Goal: Contribute content

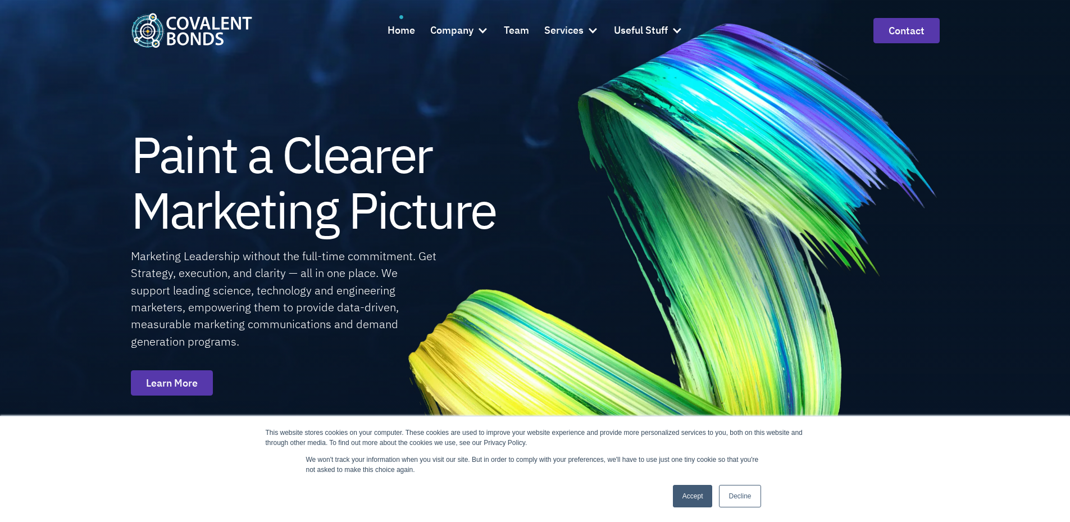
click at [693, 500] on link "Accept" at bounding box center [693, 496] width 40 height 22
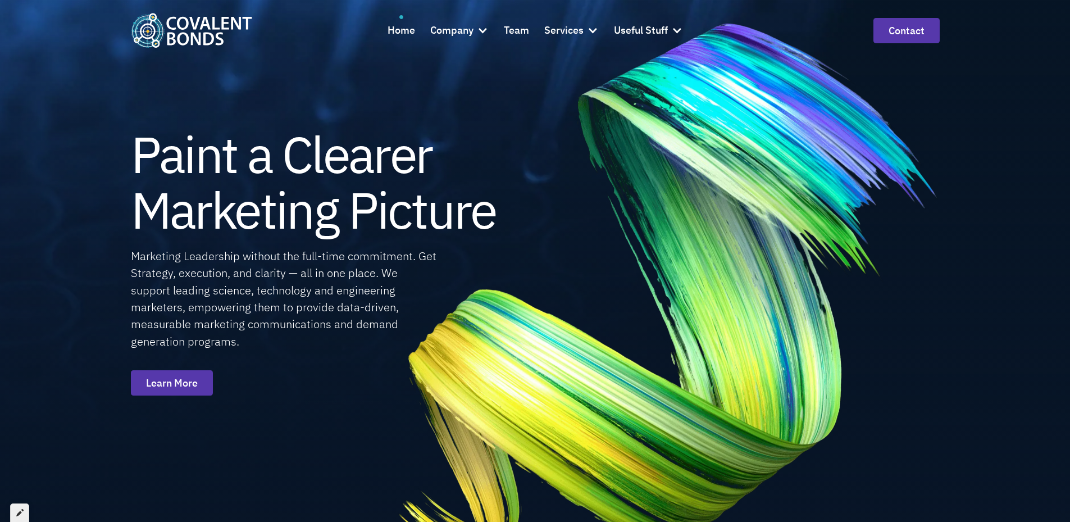
click at [25, 516] on div at bounding box center [19, 512] width 19 height 19
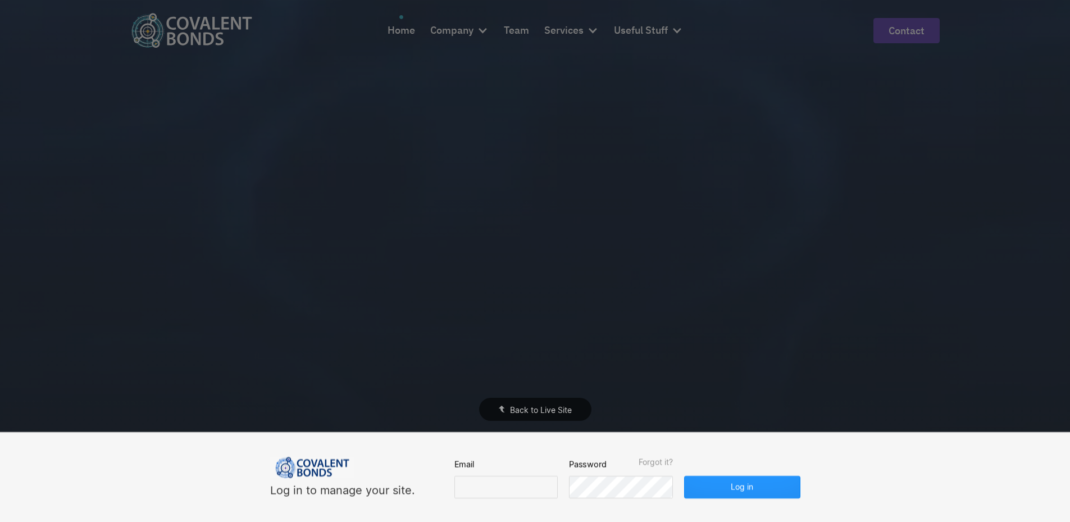
click at [469, 475] on div "Email" at bounding box center [506, 478] width 103 height 40
click at [467, 483] on input "email" at bounding box center [506, 487] width 103 height 22
type input "edy@covalentbonds.com"
click at [718, 484] on button "Log in" at bounding box center [742, 487] width 116 height 22
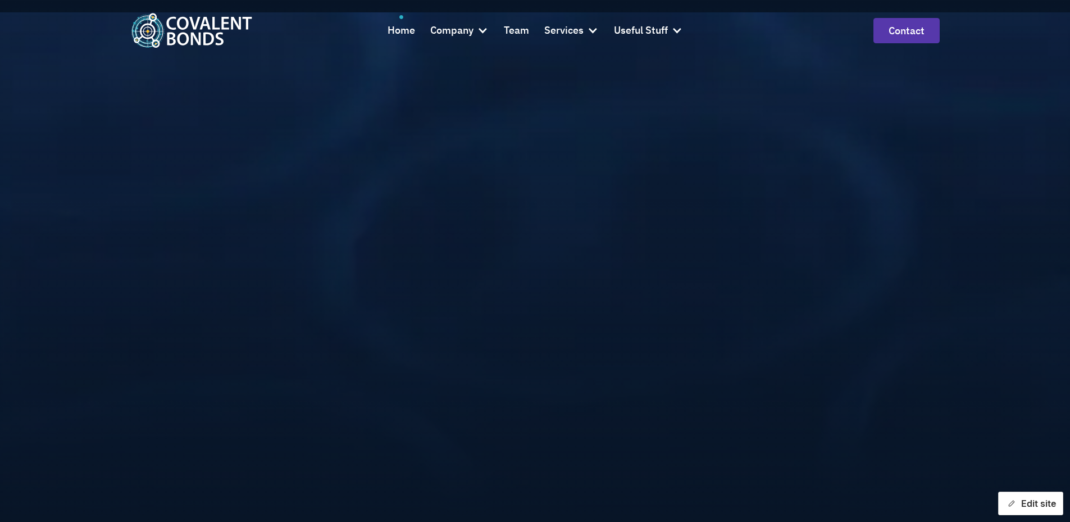
click at [1034, 507] on button "Edit site" at bounding box center [1030, 504] width 65 height 24
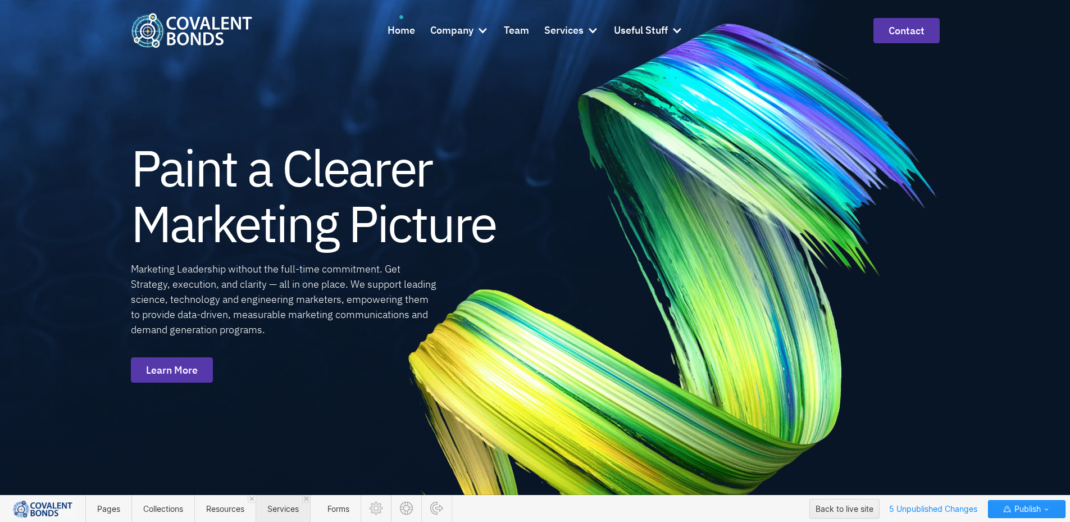
click at [281, 515] on span "Services" at bounding box center [283, 509] width 55 height 28
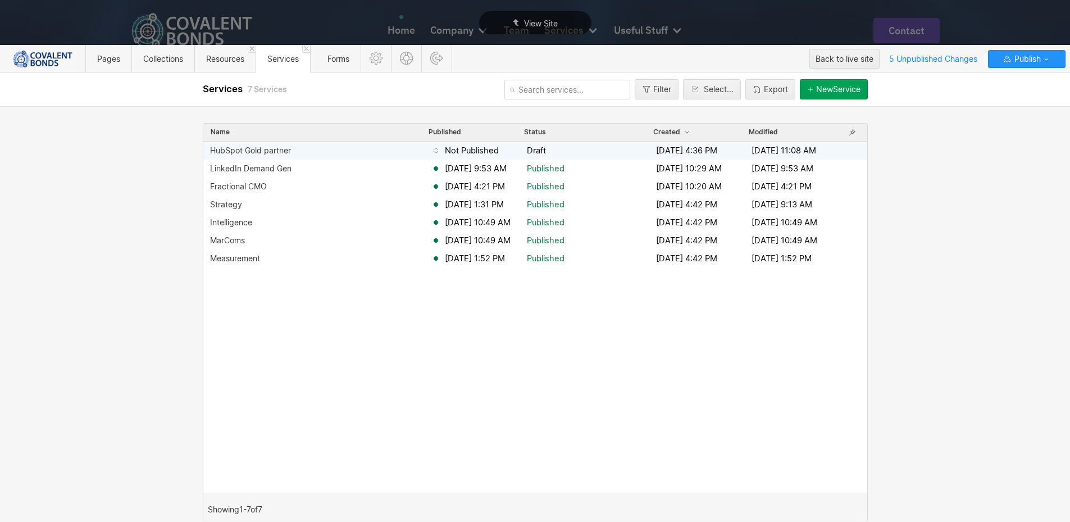
click at [317, 151] on div "HubSpot Gold partner" at bounding box center [320, 150] width 221 height 9
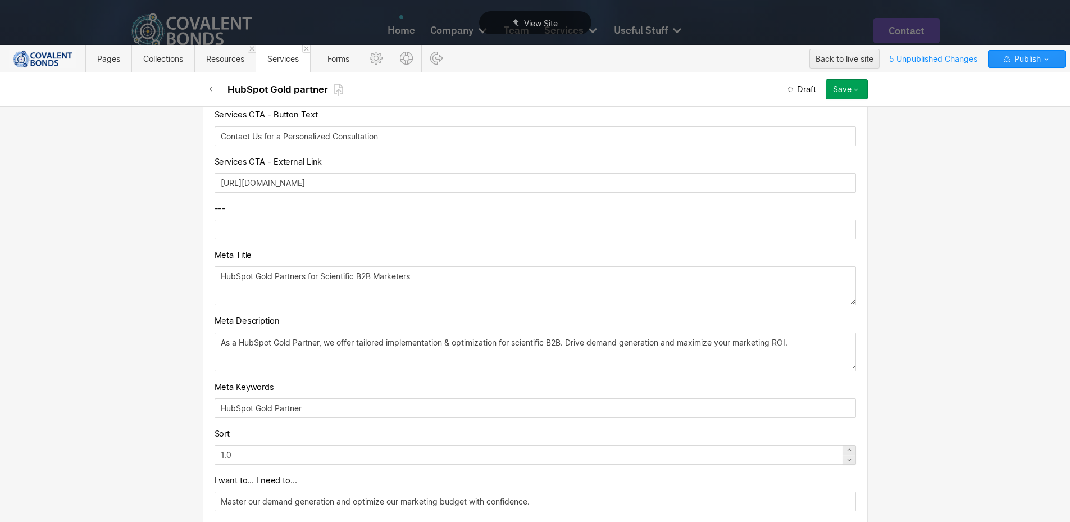
scroll to position [337, 0]
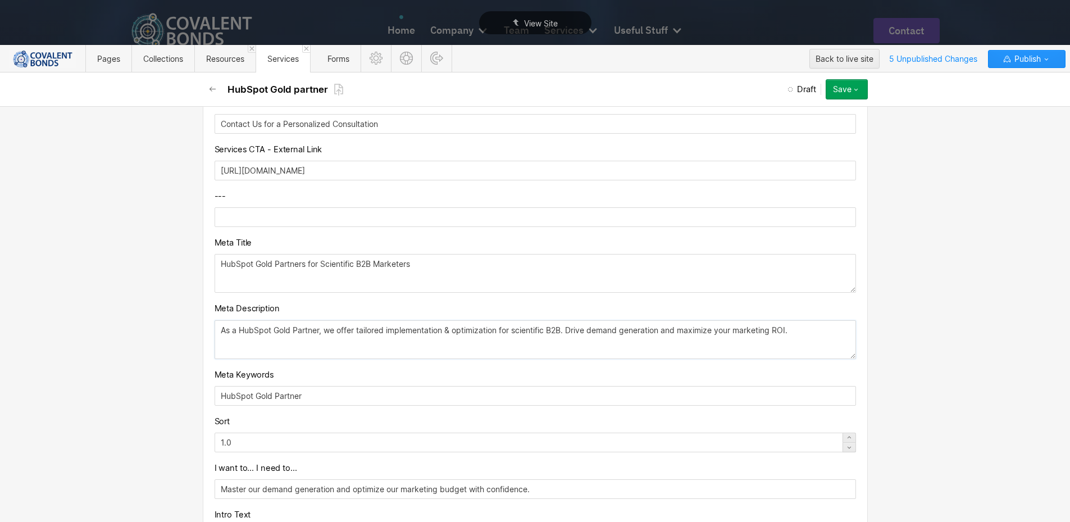
click at [372, 349] on textarea "As a HubSpot Gold Partner, we offer tailored implementation & optimization for …" at bounding box center [536, 339] width 642 height 39
click at [478, 348] on textarea "As a HubSpot Gold Partner, we offer tailored implementation & optimization for …" at bounding box center [536, 341] width 642 height 39
click at [807, 334] on textarea "As a HubSpot Gold Partner, we offer tailored implementation & optimization for …" at bounding box center [536, 341] width 642 height 39
paste textarea "Optimize"
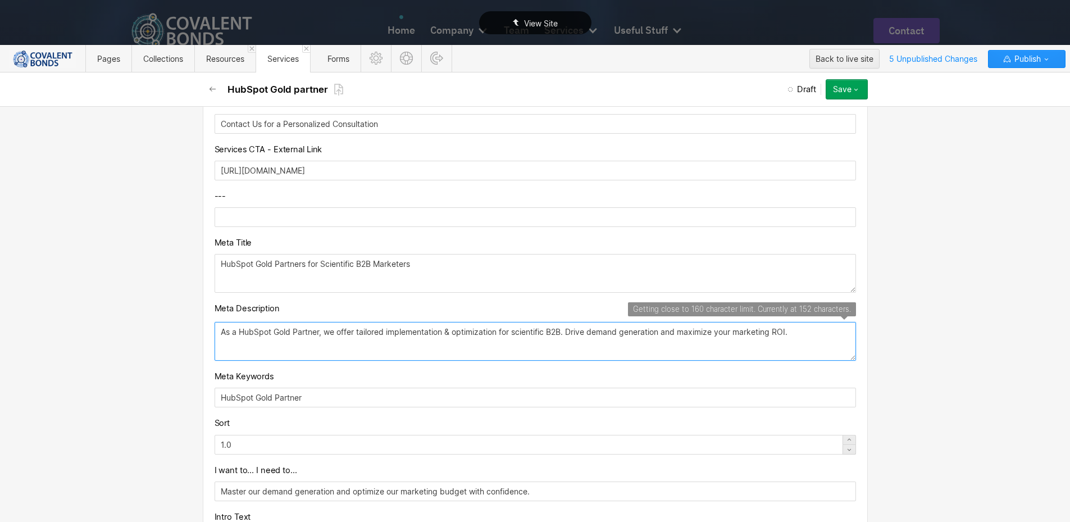
type textarea "As a HubSpot Gold Partner, we offer tailored implementation & optimization for …"
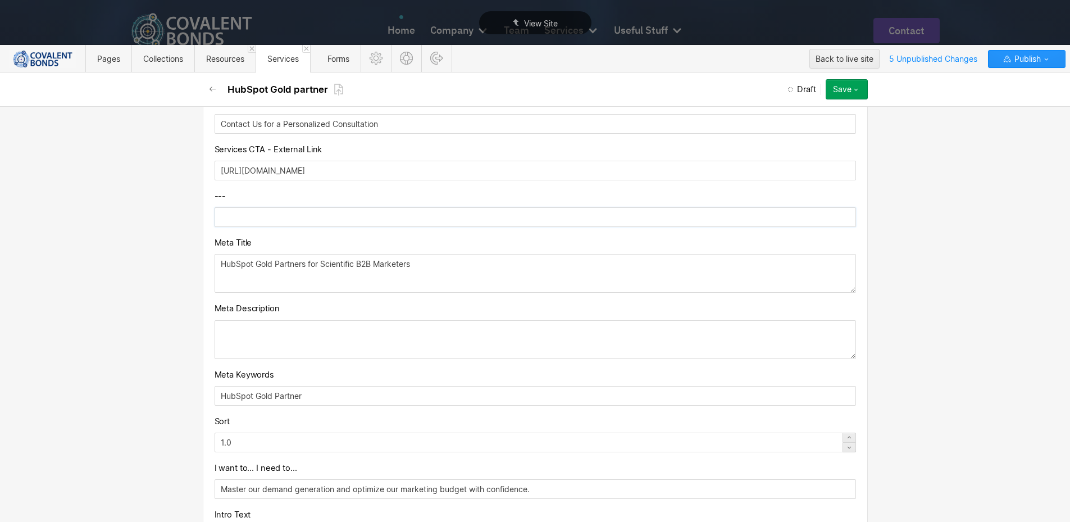
click at [276, 214] on input "text" at bounding box center [536, 217] width 642 height 20
paste input "As a HubSpot Gold Partner, we offer tailored implementation & optimization for …"
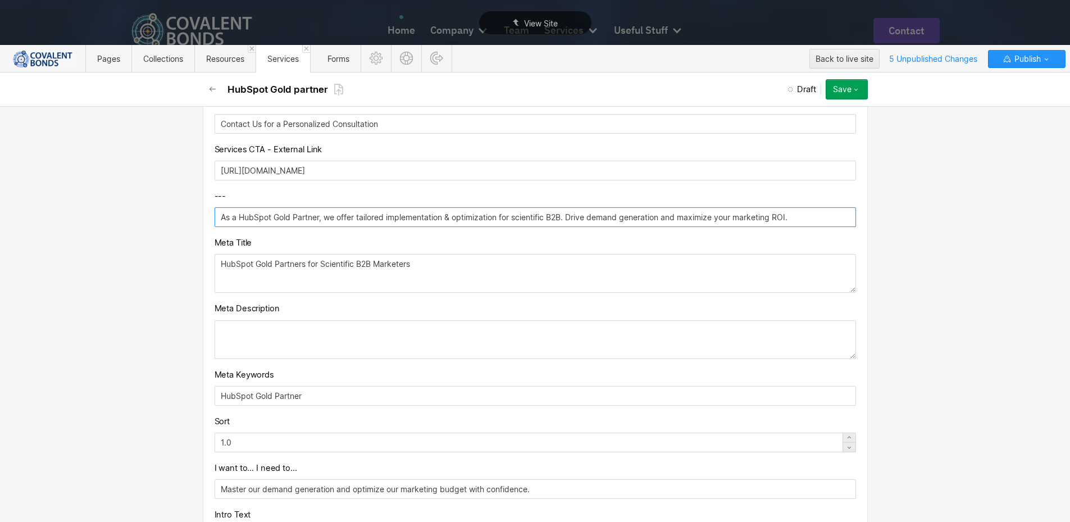
type input "As a HubSpot Gold Partner, we offer tailored implementation & optimization for …"
click at [384, 335] on textarea at bounding box center [536, 339] width 642 height 39
paste textarea "Optimize your scientific B2B demand generation with Covalent Bonds' HubSpot Gol…"
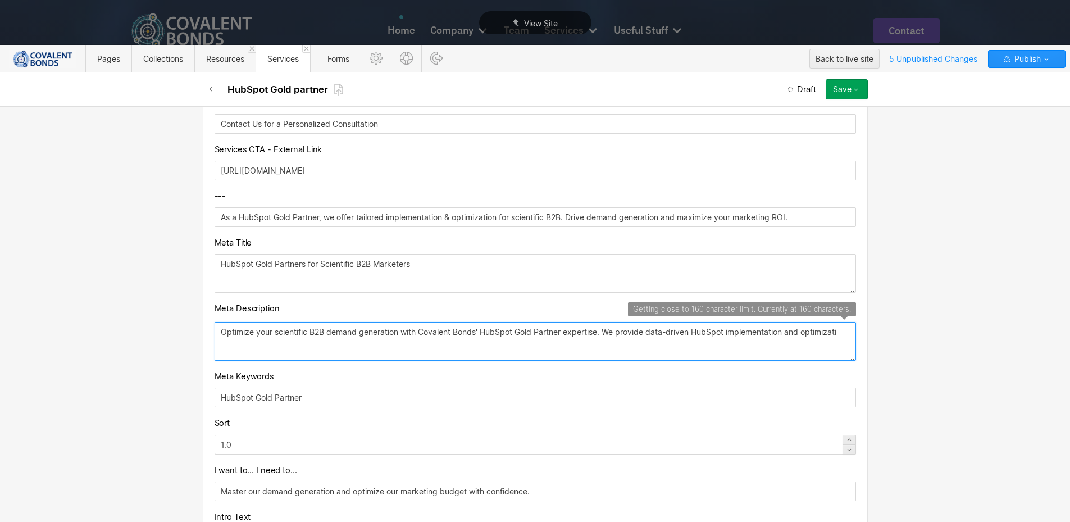
type textarea "Optimize your scientific B2B demand generation with Covalent Bonds' HubSpot Gol…"
click at [437, 220] on input "As a HubSpot Gold Partner, we offer tailored implementation & optimization for …" at bounding box center [536, 217] width 642 height 20
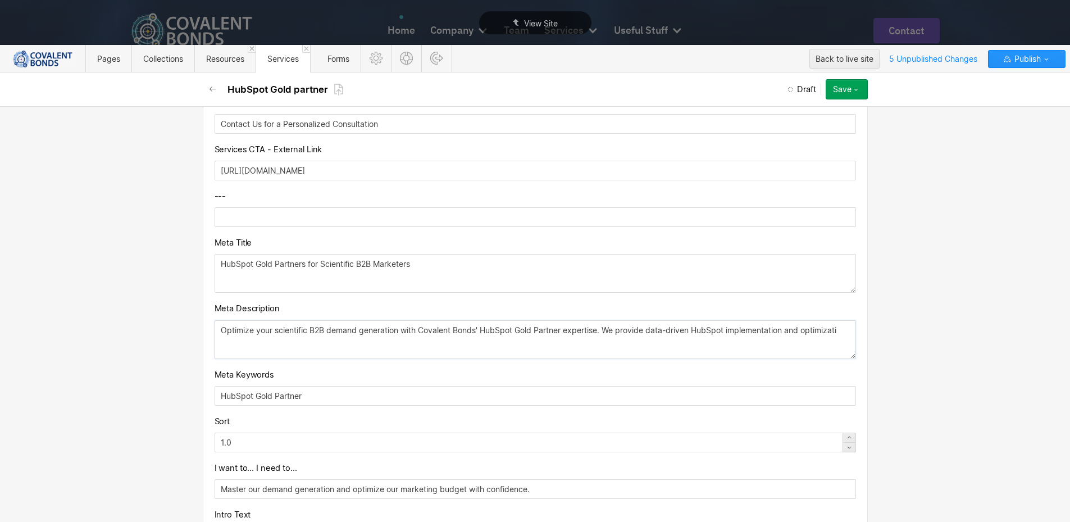
click at [401, 333] on textarea "Optimize your scientific B2B demand generation with Covalent Bonds' HubSpot Gol…" at bounding box center [536, 339] width 642 height 39
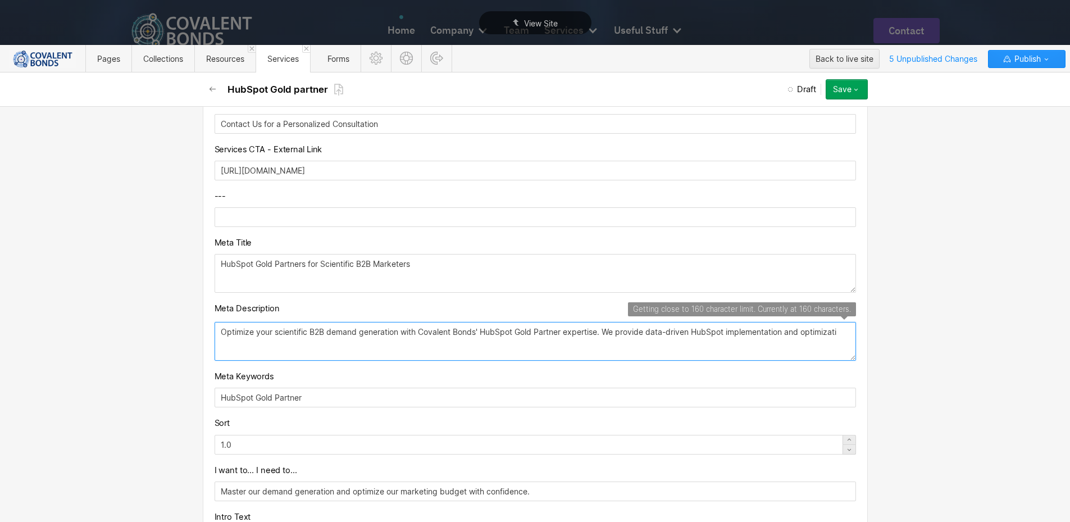
paste textarea "As a HubSpot Gold Partner, we offer tailored implementation & optimization for …"
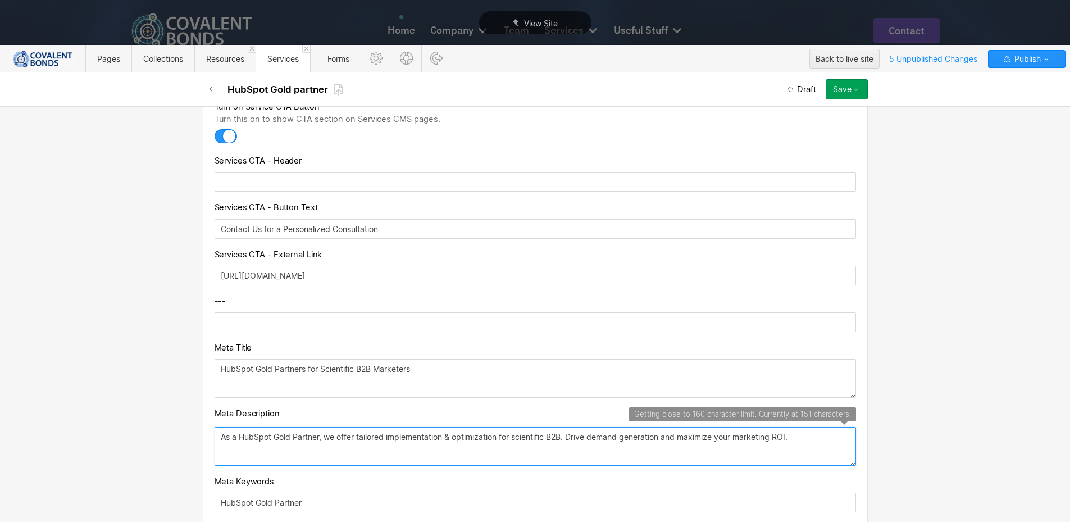
scroll to position [225, 0]
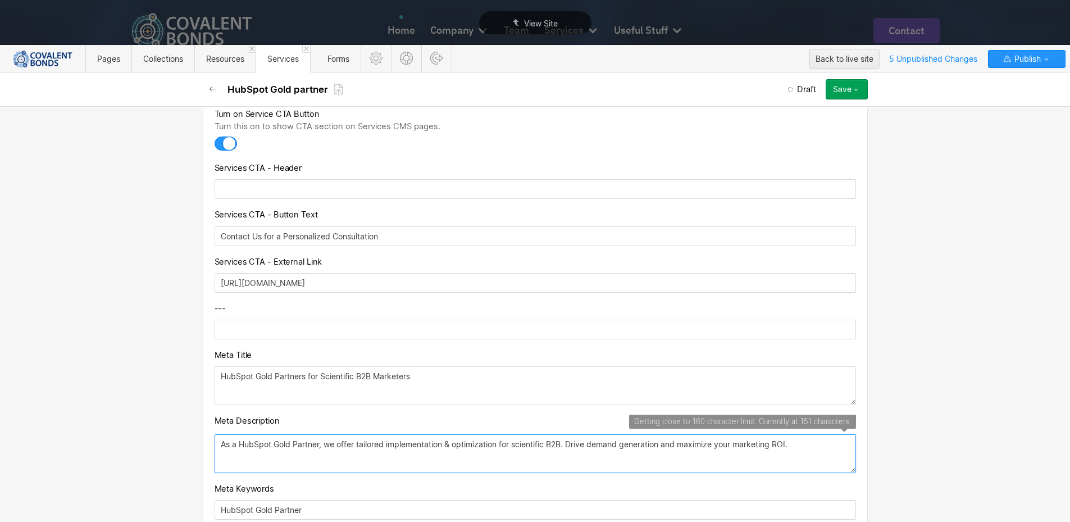
type textarea "As a HubSpot Gold Partner, we offer tailored implementation & optimization for …"
click at [430, 285] on input "https://www.covalentbonds.com/contact-us" at bounding box center [536, 283] width 642 height 20
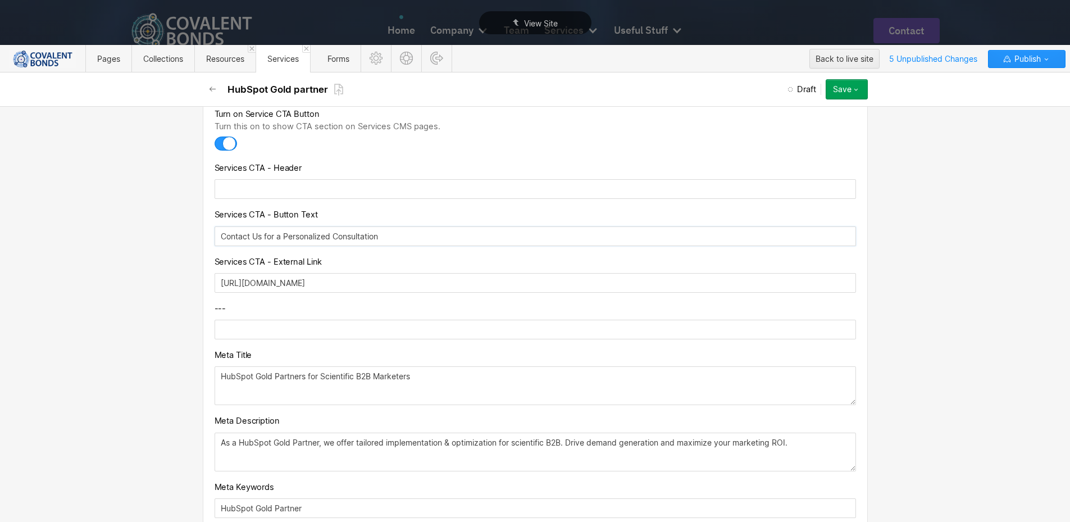
click at [434, 234] on input "Contact Us for a Personalized Consultation" at bounding box center [536, 236] width 642 height 20
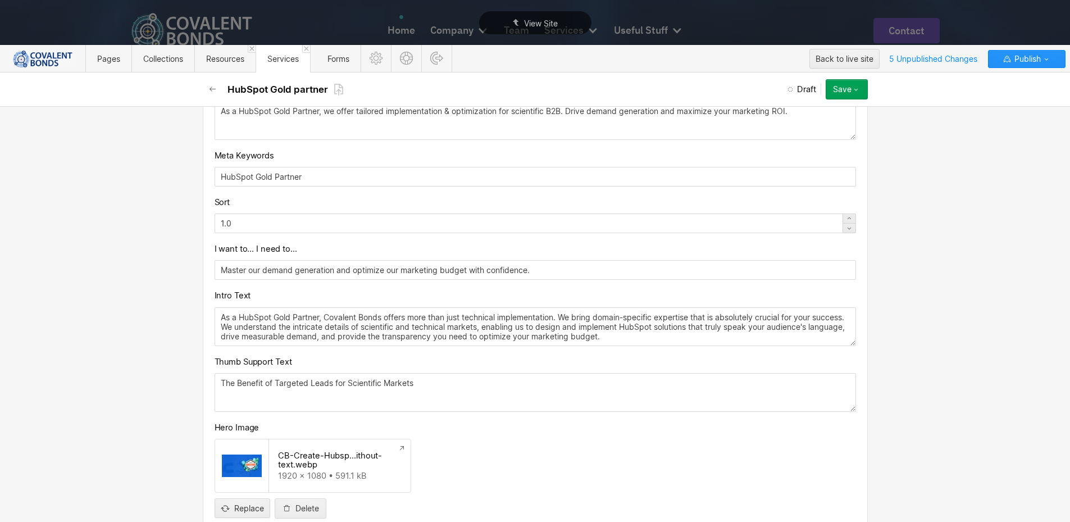
scroll to position [562, 0]
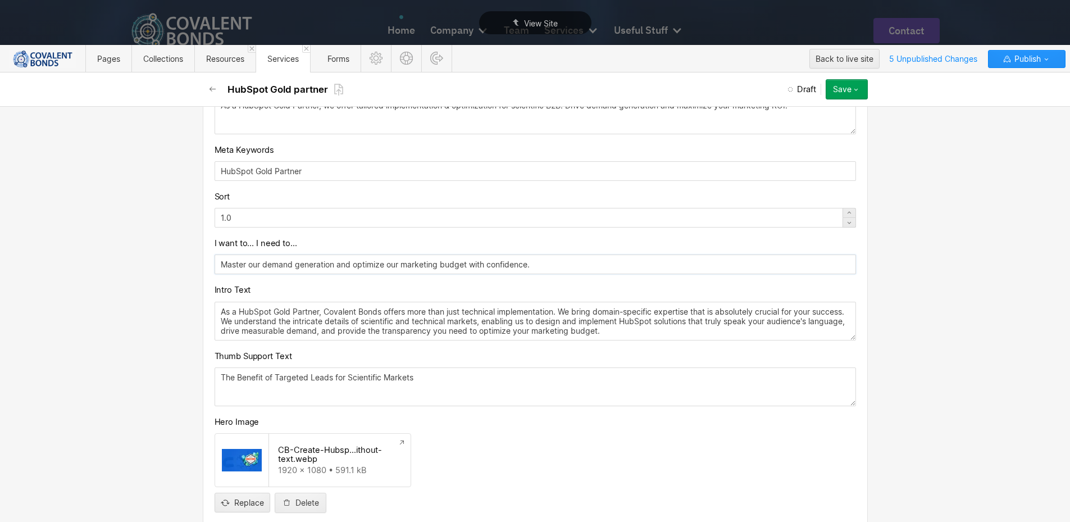
click at [376, 268] on input "Master our demand generation and optimize our marketing budget with confidence." at bounding box center [536, 265] width 642 height 20
click at [378, 319] on textarea "As a HubSpot Gold Partner, Covalent Bonds offers more than just technical imple…" at bounding box center [536, 321] width 642 height 39
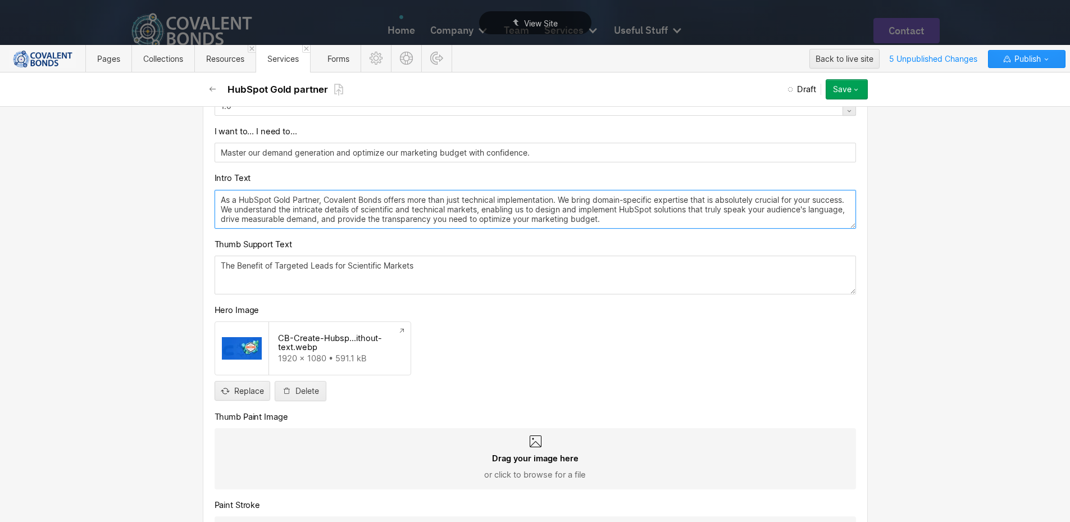
scroll to position [730, 0]
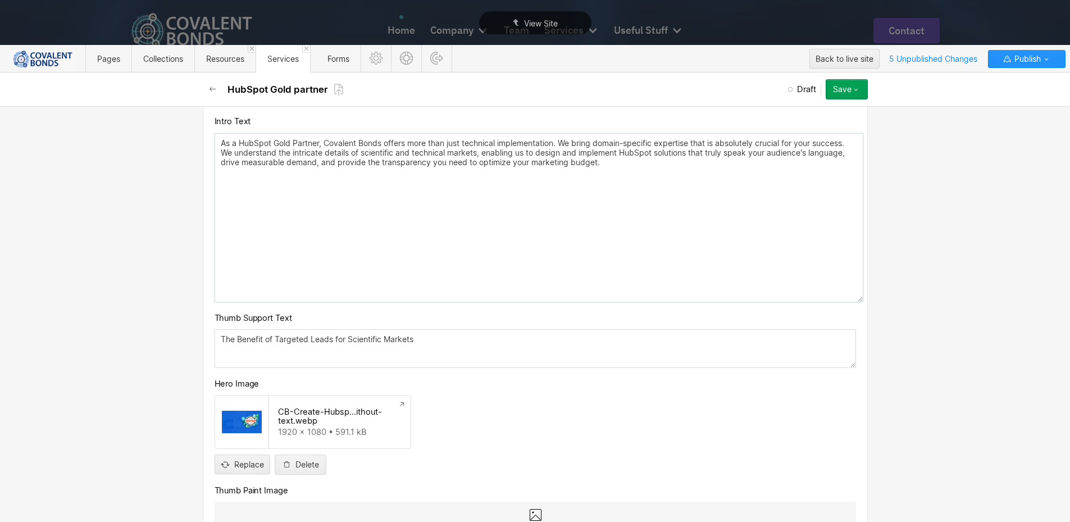
drag, startPoint x: 850, startPoint y: 167, endPoint x: 795, endPoint y: 138, distance: 61.6
click at [857, 294] on textarea "As a HubSpot Gold Partner, Covalent Bonds offers more than just technical imple…" at bounding box center [539, 217] width 649 height 169
click at [327, 192] on textarea "As a HubSpot Gold Partner, Covalent Bonds offers more than just technical imple…" at bounding box center [539, 216] width 649 height 166
paste textarea "You operate in a world defined by precision, evidence & deep expertise. So why …"
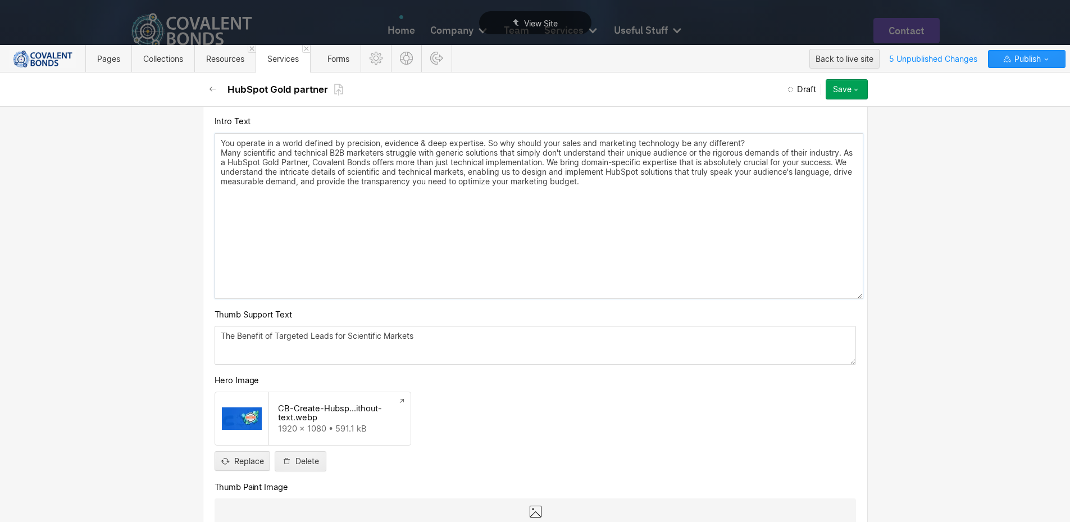
click at [750, 140] on textarea "You operate in a world defined by precision, evidence & deep expertise. So why …" at bounding box center [539, 216] width 649 height 166
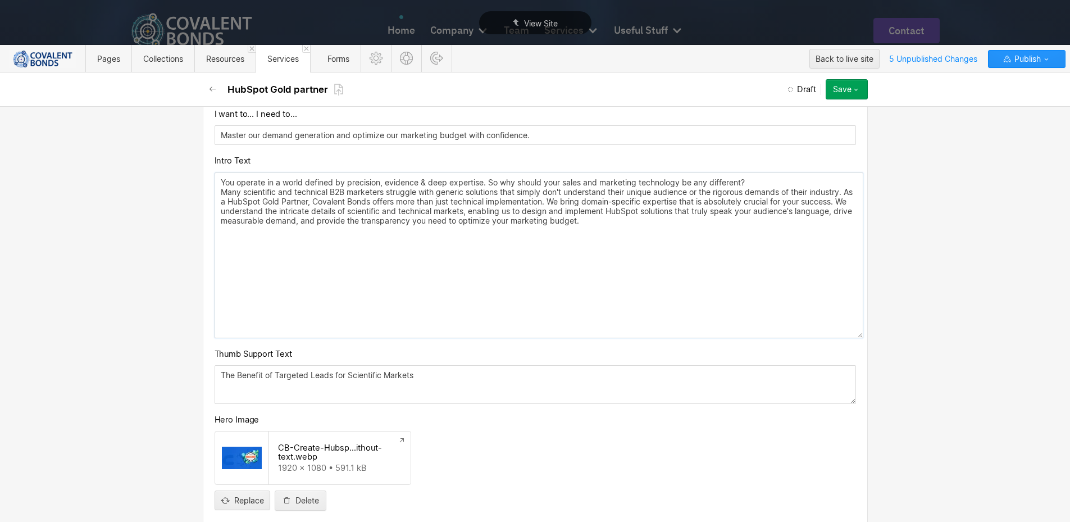
scroll to position [674, 0]
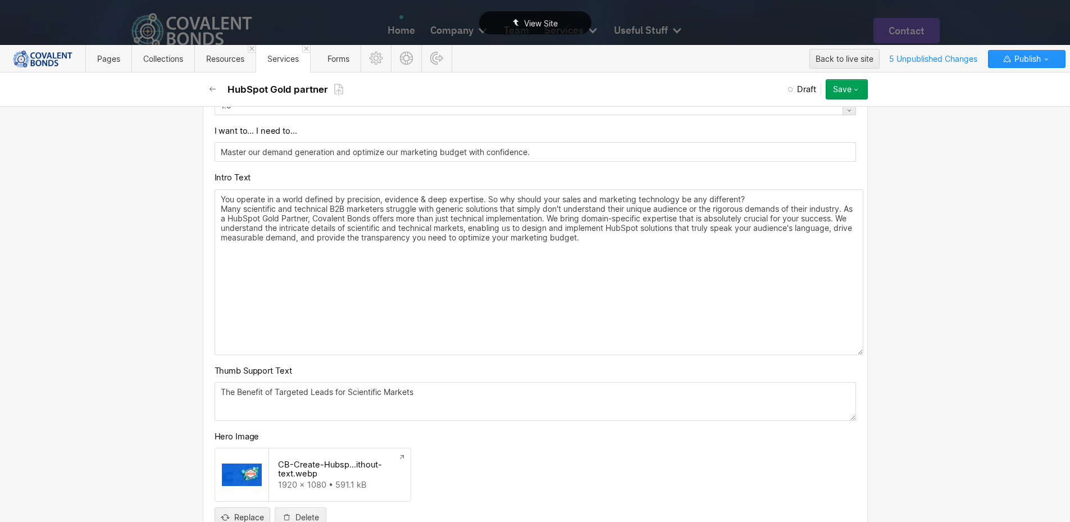
type textarea "You operate in a world defined by precision, evidence & deep expertise. So why …"
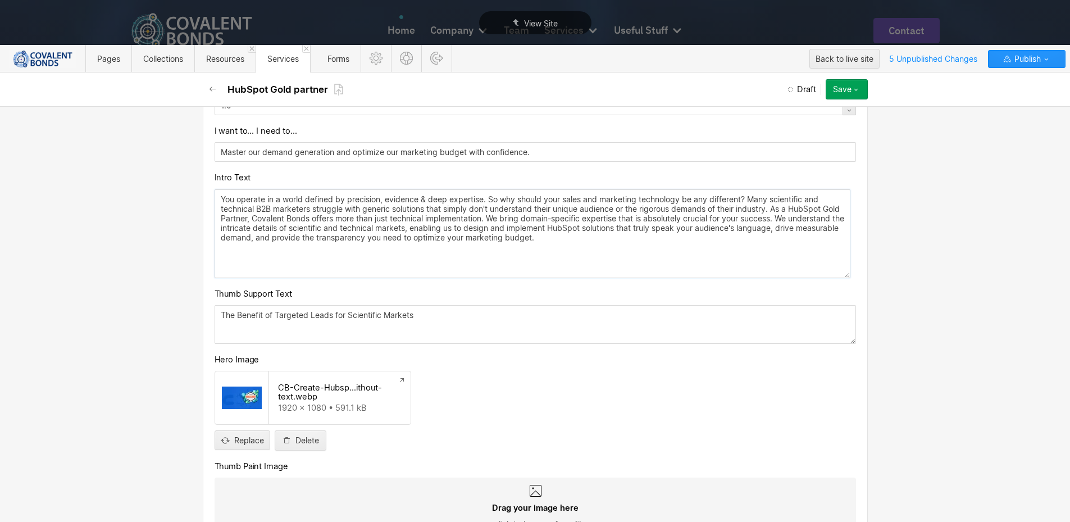
drag, startPoint x: 857, startPoint y: 352, endPoint x: 844, endPoint y: 275, distance: 78.1
click at [844, 275] on textarea "You operate in a world defined by precision, evidence & deep expertise. So why …" at bounding box center [533, 233] width 636 height 89
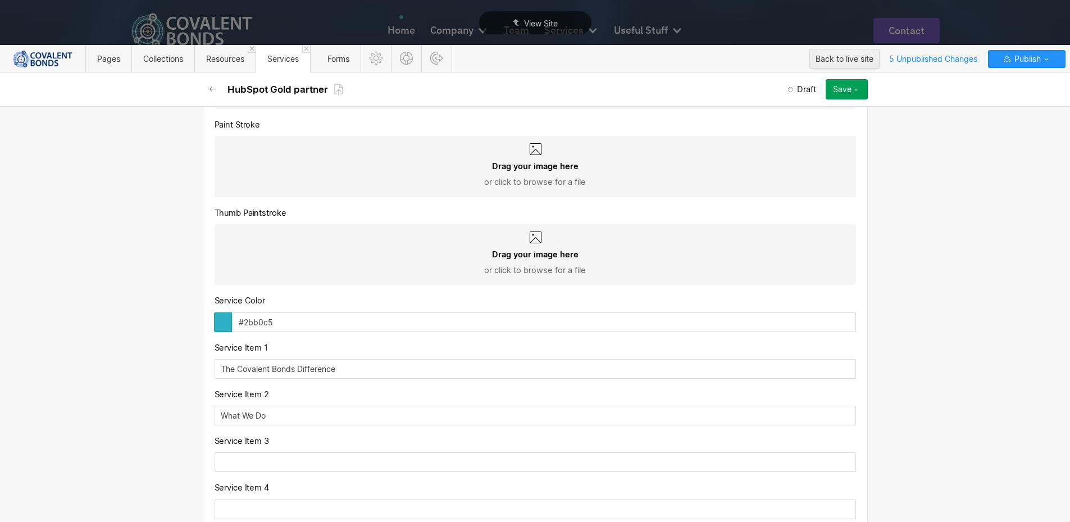
scroll to position [1124, 0]
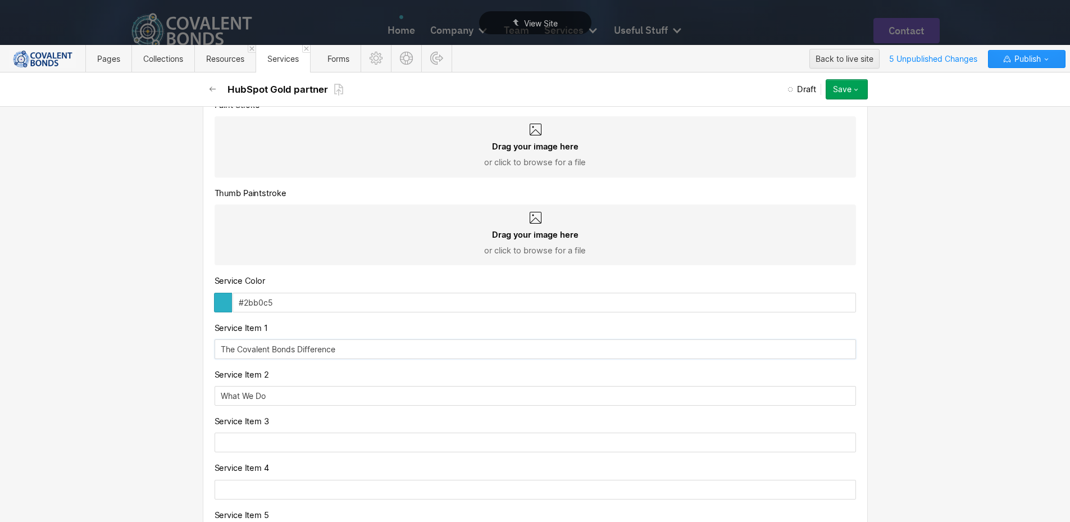
click at [347, 345] on input "The Covalent Bonds Difference" at bounding box center [536, 349] width 642 height 20
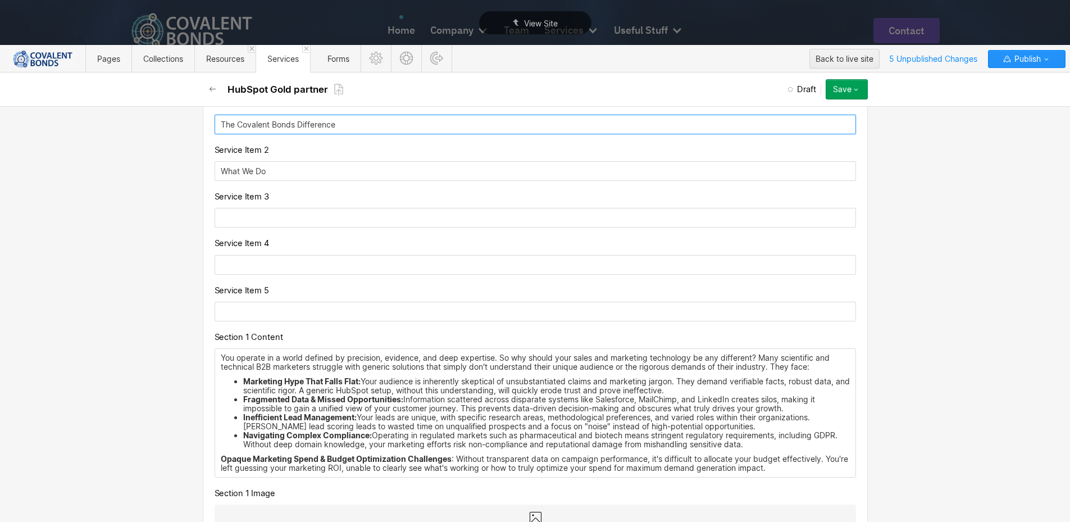
scroll to position [1405, 0]
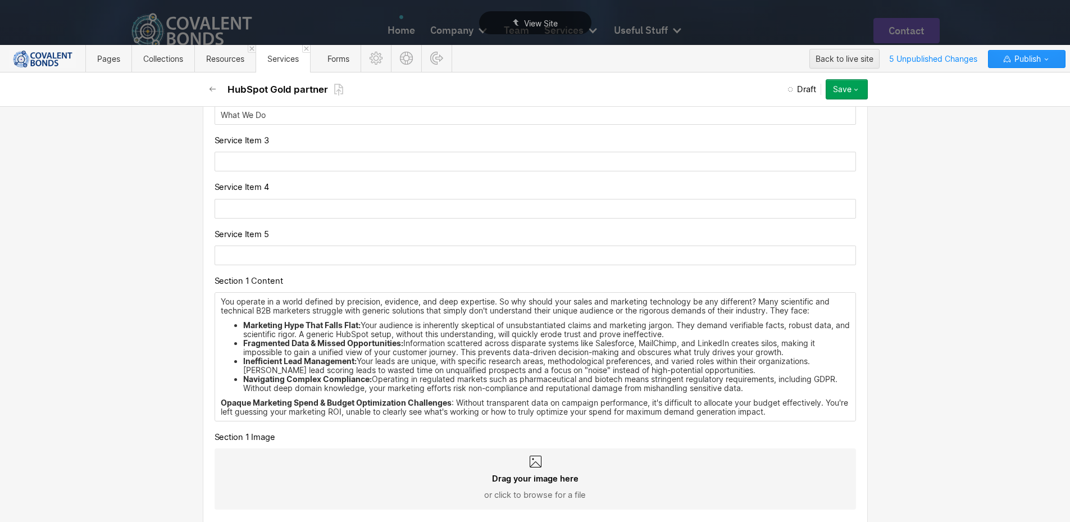
click at [315, 316] on div "You operate in a world defined by precision, evidence, and deep expertise. So w…" at bounding box center [535, 357] width 641 height 128
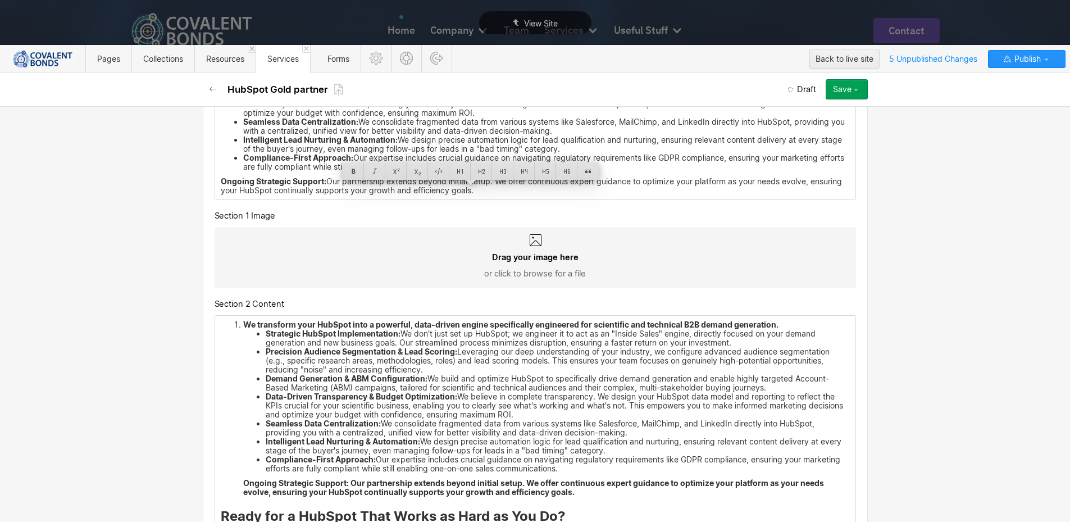
scroll to position [1742, 0]
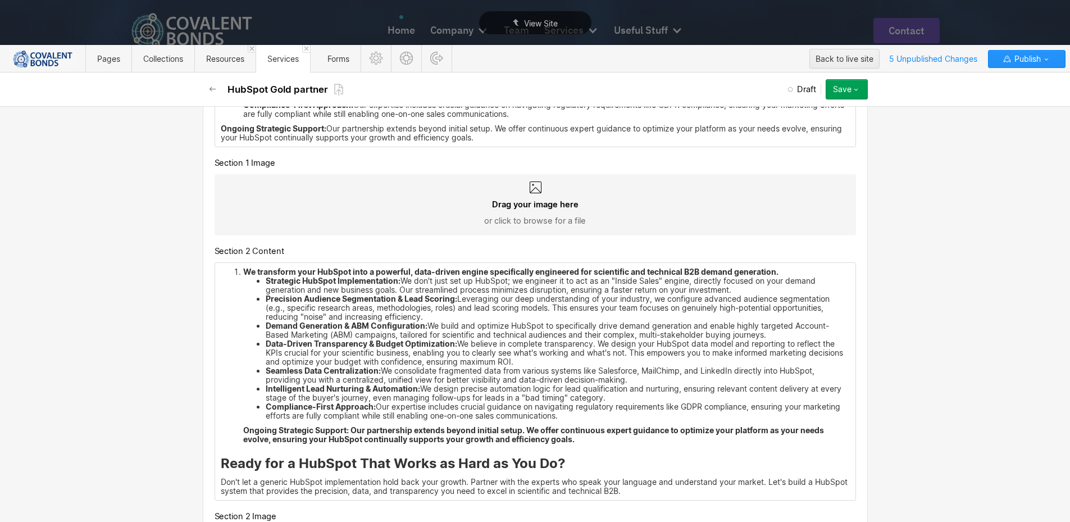
click at [611, 437] on li "We transform your HubSpot into a powerful, data-driven engine specifically engi…" at bounding box center [546, 355] width 607 height 176
click at [605, 444] on li "We transform your HubSpot into a powerful, data-driven engine specifically engi…" at bounding box center [546, 355] width 607 height 176
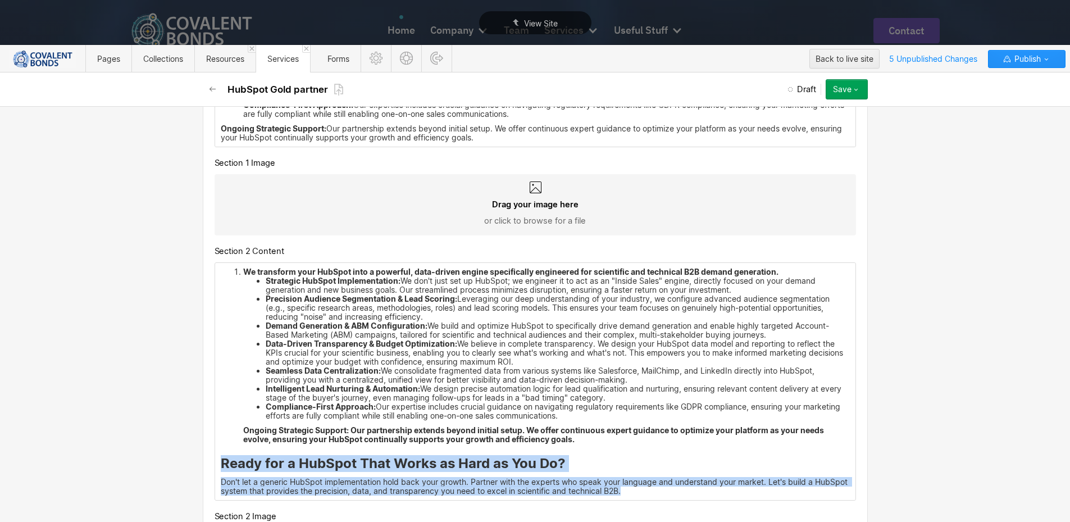
drag, startPoint x: 267, startPoint y: 459, endPoint x: 408, endPoint y: 319, distance: 199.0
click at [215, 464] on div "We transform your HubSpot into a powerful, data-driven engine specifically engi…" at bounding box center [535, 381] width 641 height 237
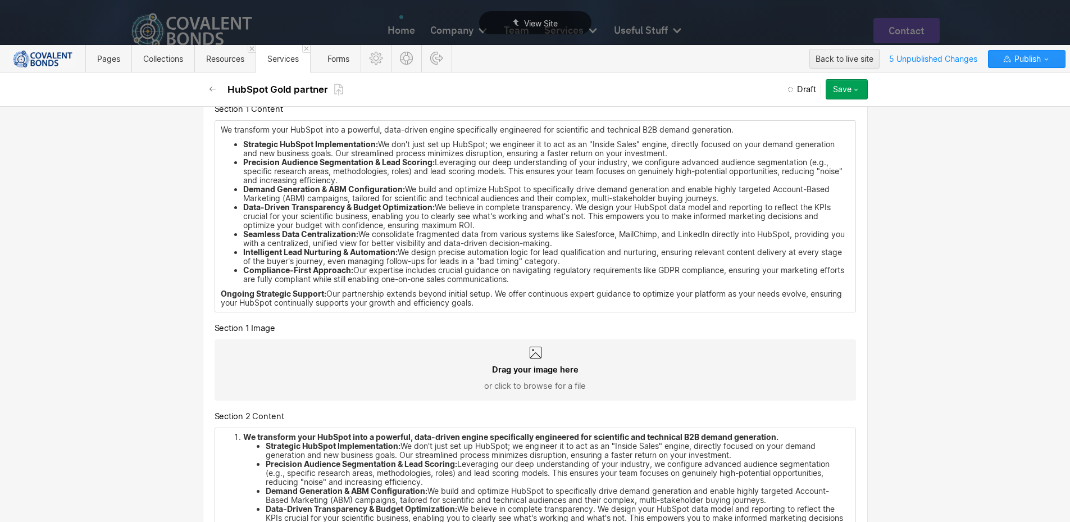
scroll to position [1573, 0]
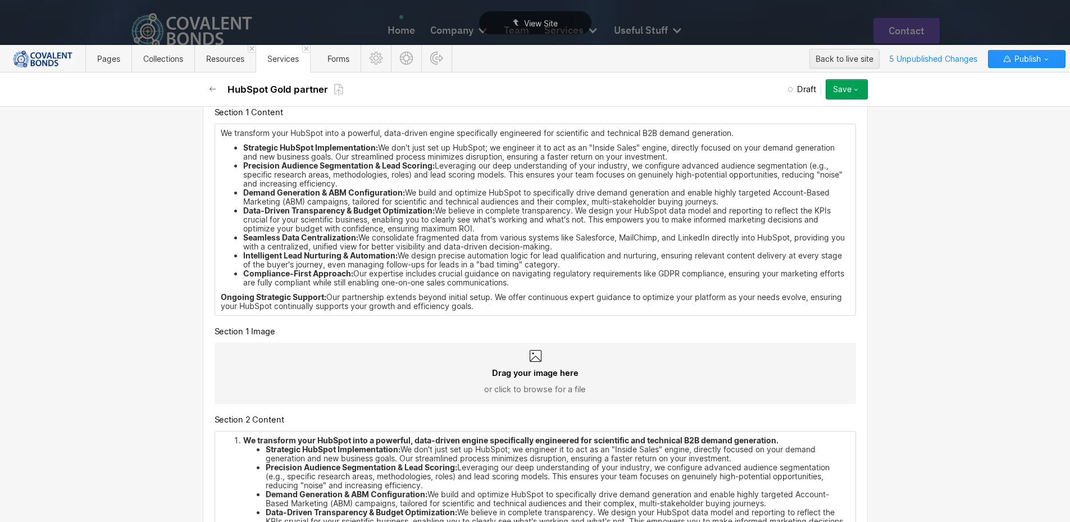
click at [519, 312] on div "We transform your HubSpot into a powerful, data-driven engine specifically engi…" at bounding box center [535, 219] width 641 height 191
click at [499, 311] on div "We transform your HubSpot into a powerful, data-driven engine specifically engi…" at bounding box center [535, 219] width 641 height 191
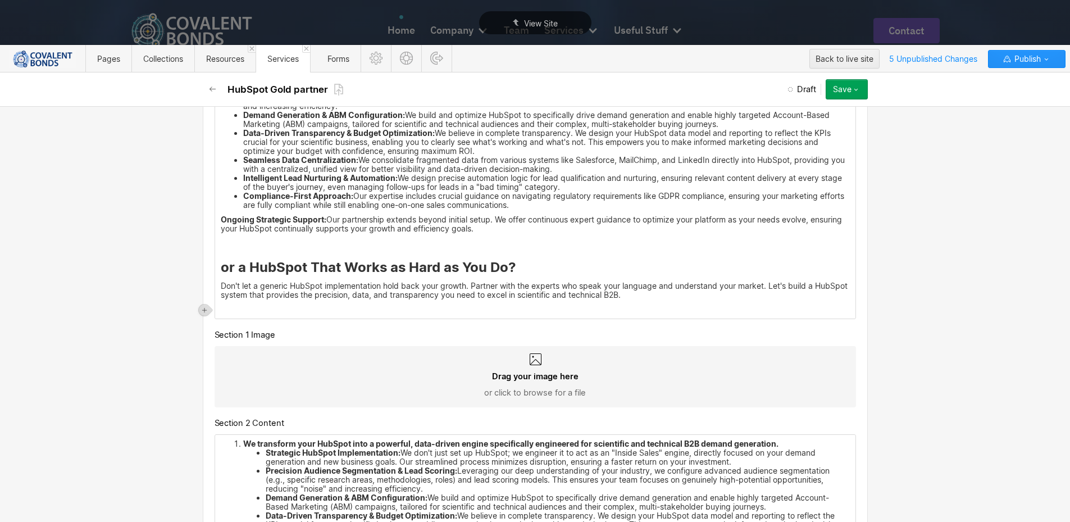
scroll to position [1629, 0]
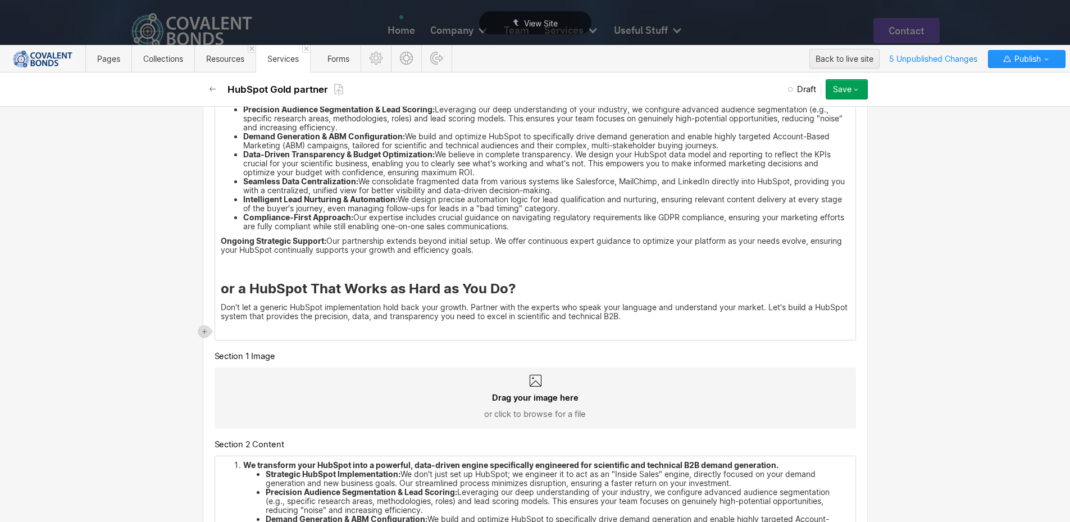
click at [221, 285] on strong "or a HubSpot That Works as Hard as You Do?" at bounding box center [369, 288] width 296 height 16
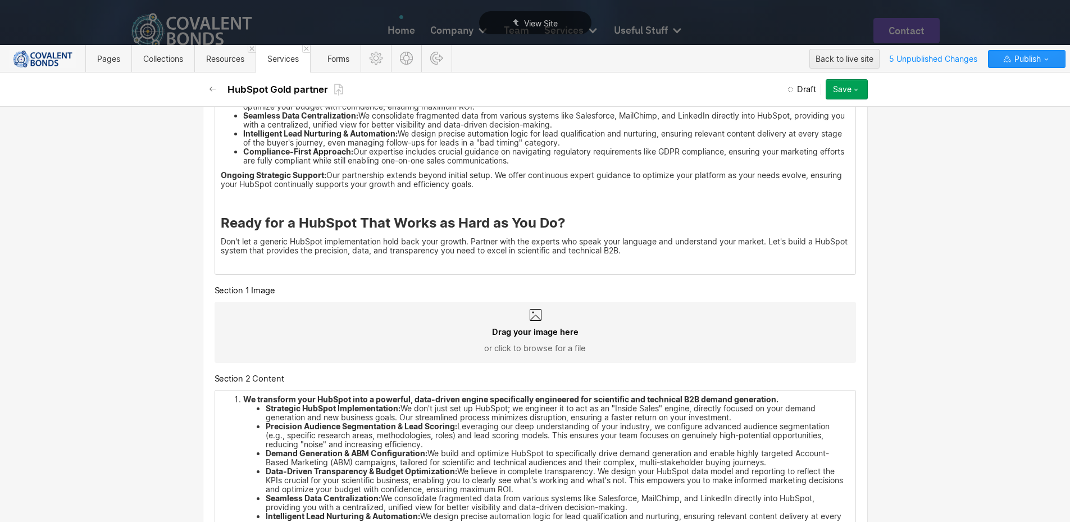
scroll to position [1742, 0]
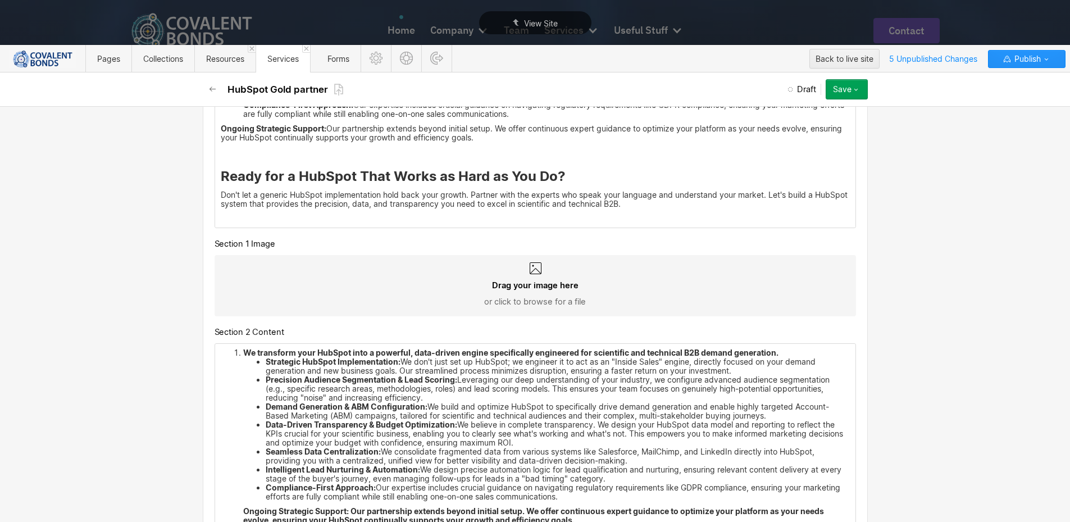
click at [338, 373] on ul "‍ Strategic HubSpot Implementation: We don't just set up HubSpot; we engineer i…" at bounding box center [546, 429] width 607 height 144
click at [348, 383] on strong "Precision Audience Segmentation & Lead Scoring:" at bounding box center [362, 380] width 192 height 10
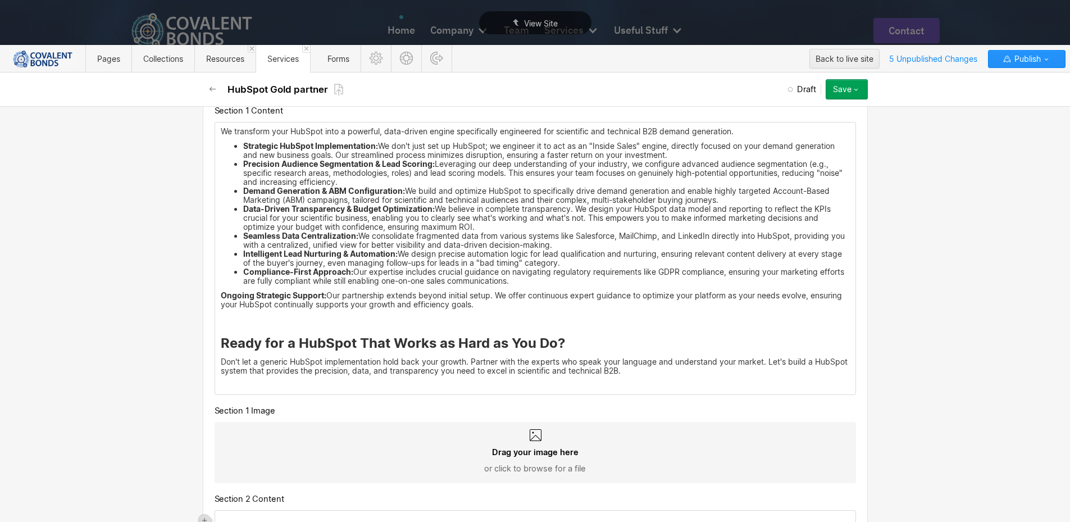
scroll to position [1573, 0]
click at [254, 319] on p "‍" at bounding box center [535, 320] width 629 height 9
click at [249, 383] on p "‍" at bounding box center [535, 387] width 629 height 9
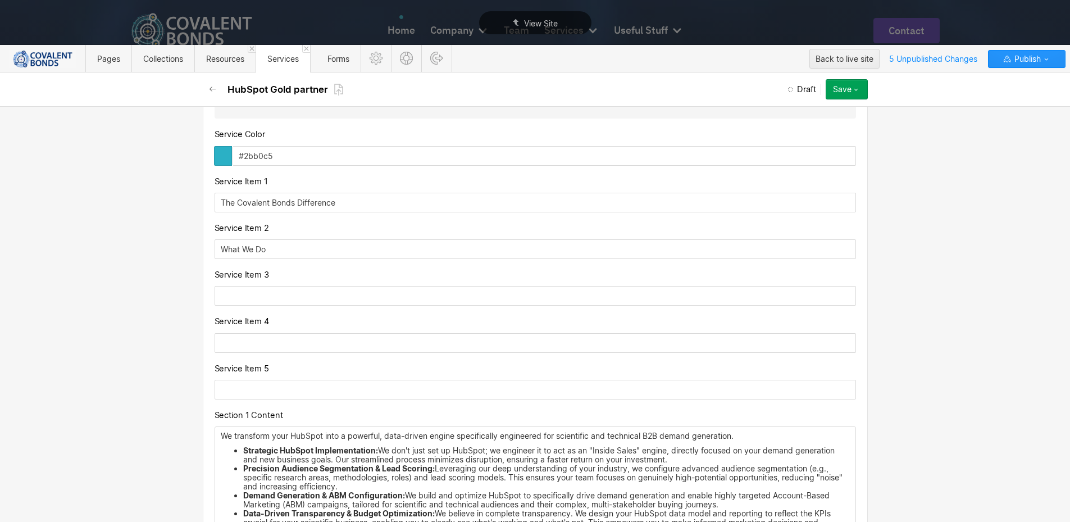
scroll to position [1236, 0]
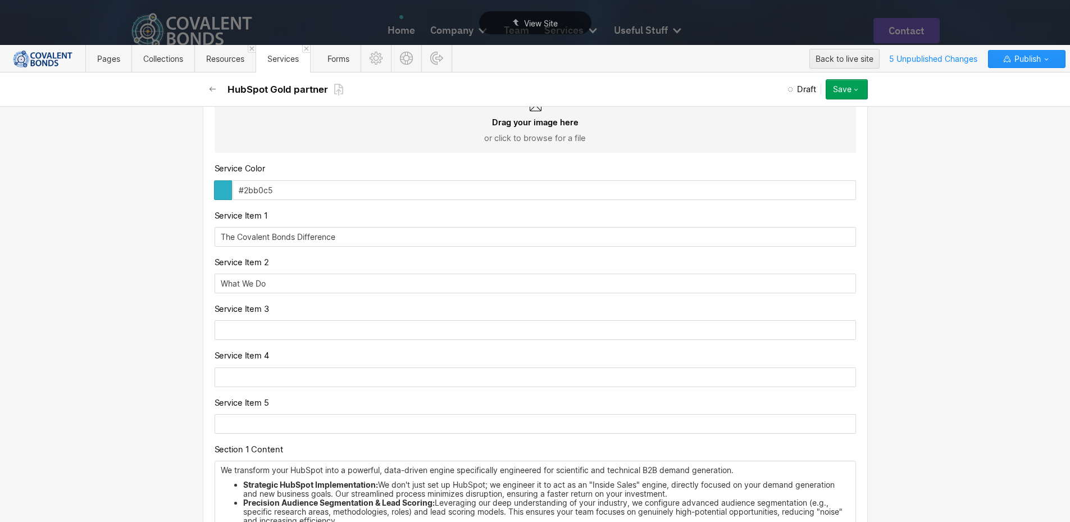
drag, startPoint x: 288, startPoint y: 279, endPoint x: 207, endPoint y: 279, distance: 80.9
click at [207, 279] on div "Custom fields Show on Ethical Page Turn on Service CTA Button Turn this on to s…" at bounding box center [535, 347] width 665 height 2654
click at [298, 285] on input "What We Do" at bounding box center [536, 284] width 642 height 20
type input "What"
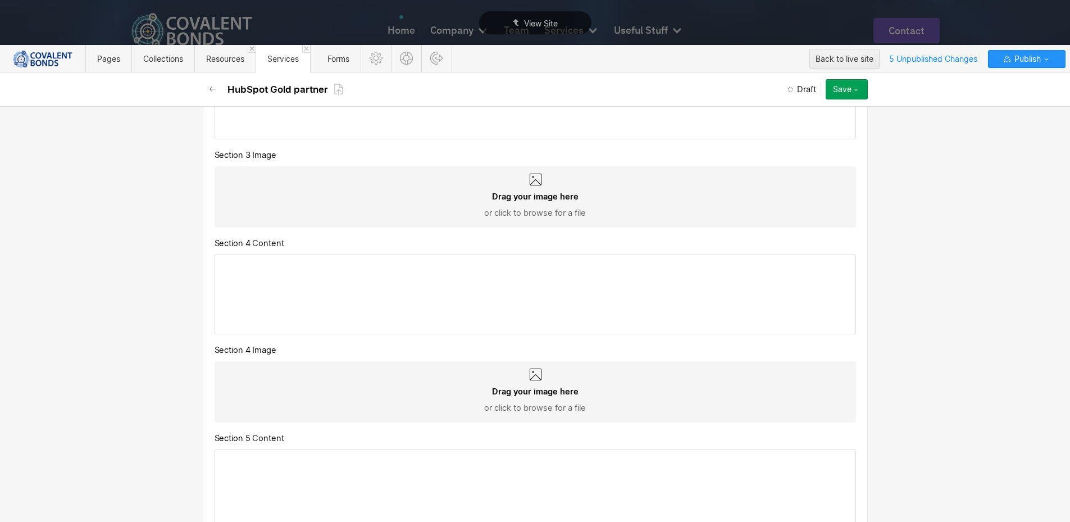
scroll to position [2472, 0]
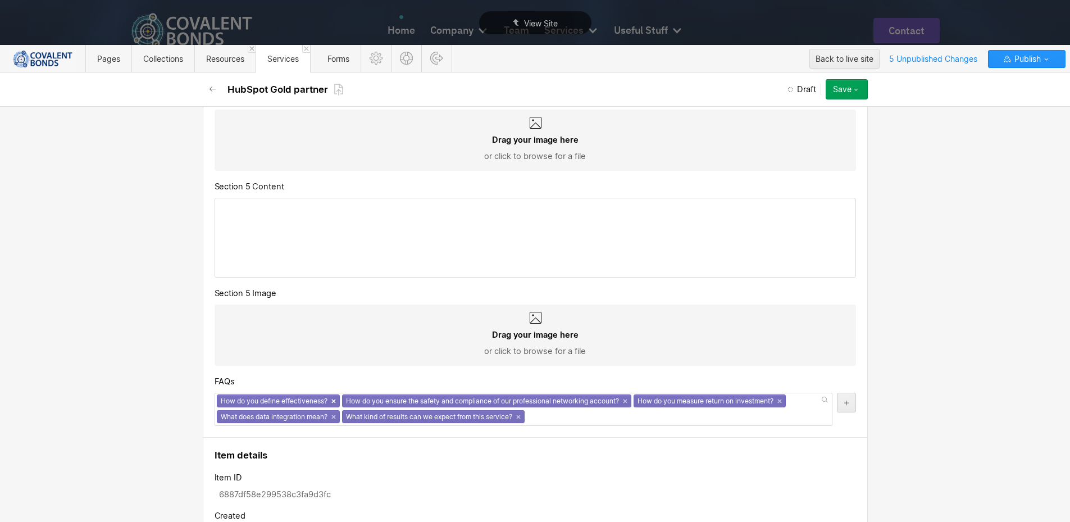
click at [332, 401] on link "×" at bounding box center [334, 401] width 4 height 4
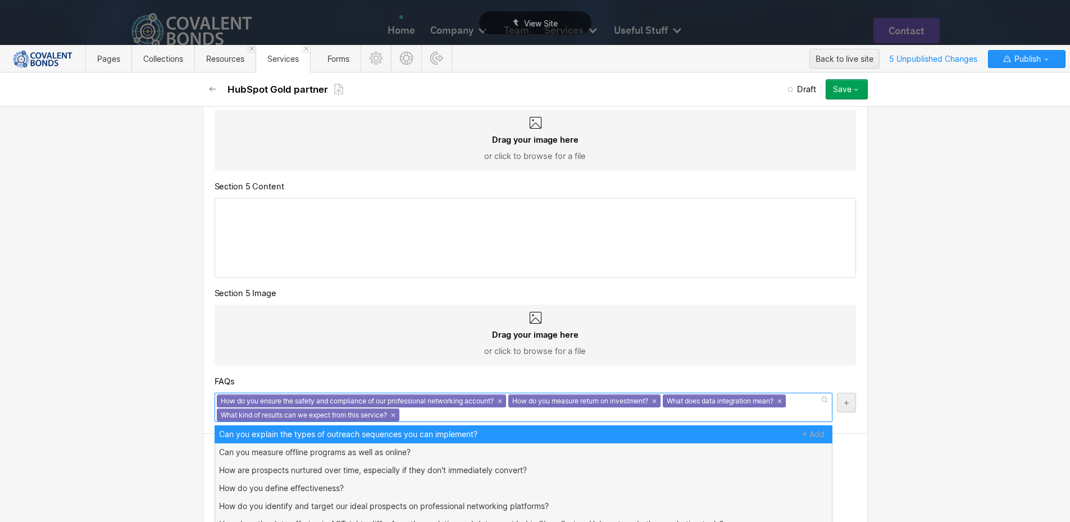
click at [502, 398] on div "How do you ensure the safety and compliance of our professional networking acco…" at bounding box center [361, 400] width 289 height 13
click at [501, 400] on link "×" at bounding box center [500, 401] width 4 height 4
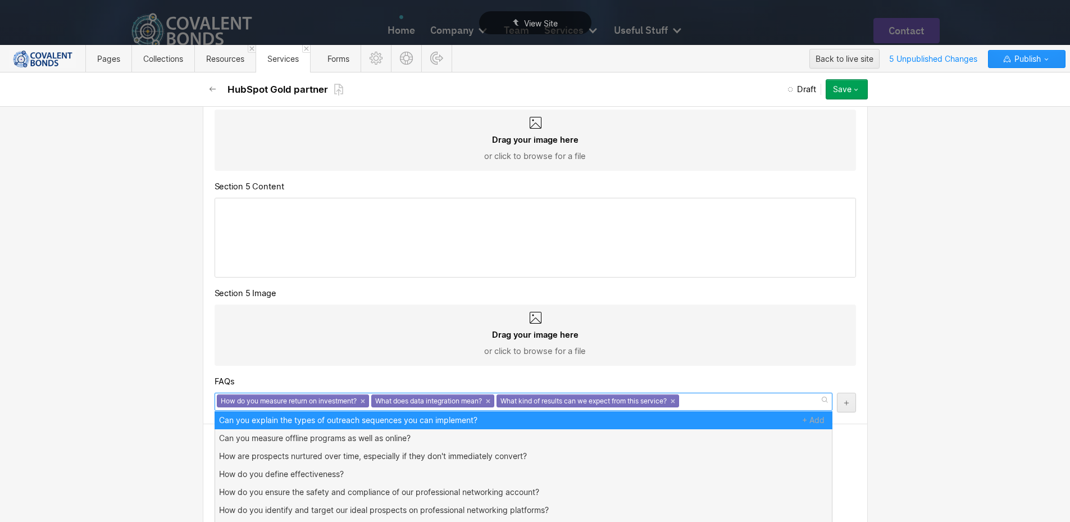
click at [487, 402] on link "×" at bounding box center [488, 401] width 4 height 4
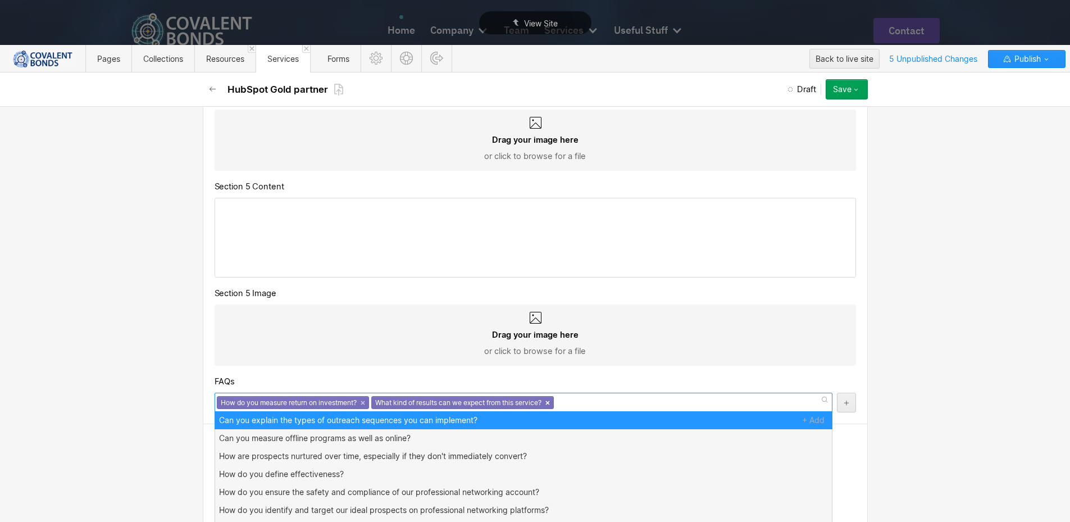
click at [550, 404] on link "×" at bounding box center [548, 403] width 4 height 4
click at [363, 399] on div "How do you measure return on investment? ×" at bounding box center [293, 400] width 152 height 13
click at [361, 401] on link "×" at bounding box center [363, 401] width 4 height 4
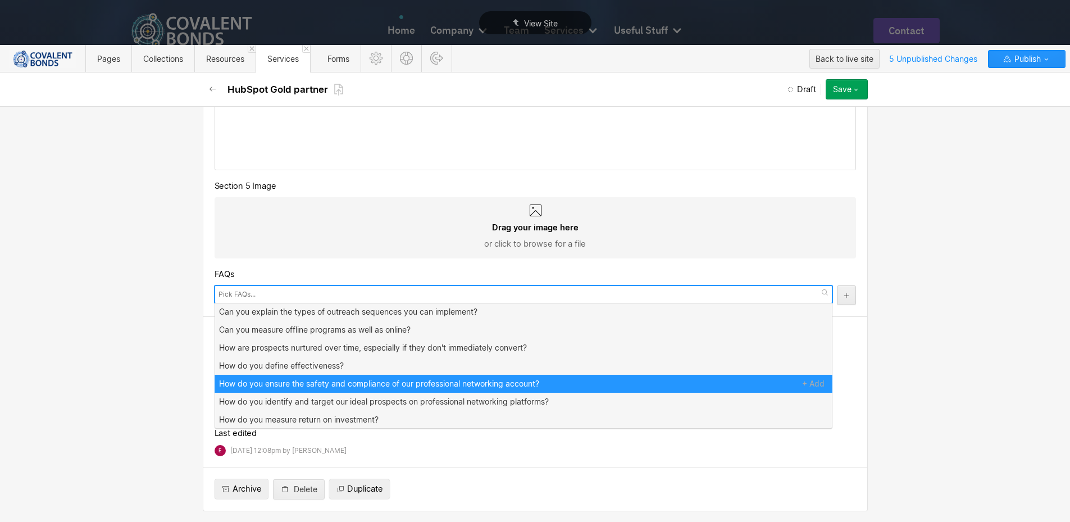
scroll to position [216, 0]
click at [121, 346] on div "Basic info Name HubSpot Gold partner Slug hubspot-gold-partner www.covalentbond…" at bounding box center [535, 314] width 1070 height 416
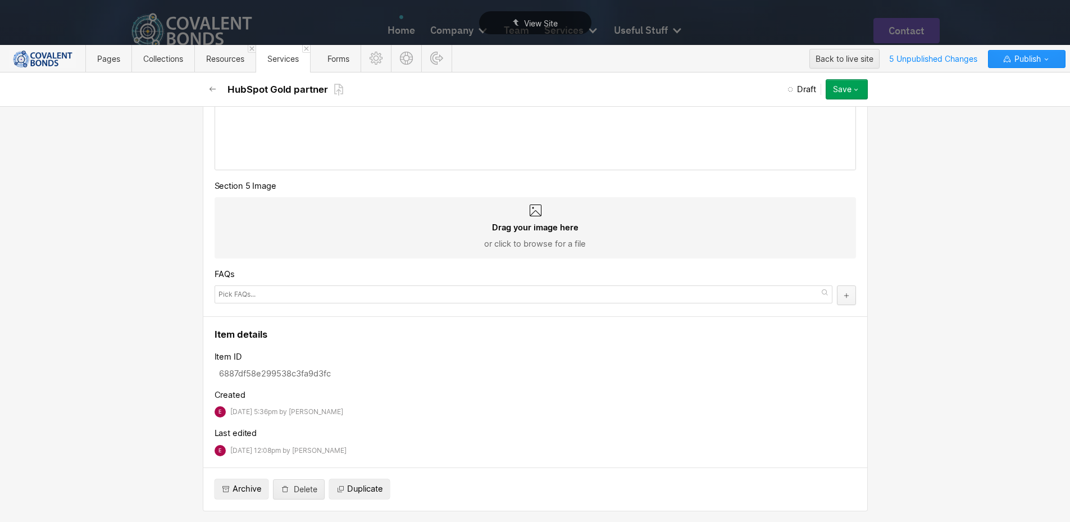
click at [844, 292] on icon "button" at bounding box center [846, 295] width 7 height 7
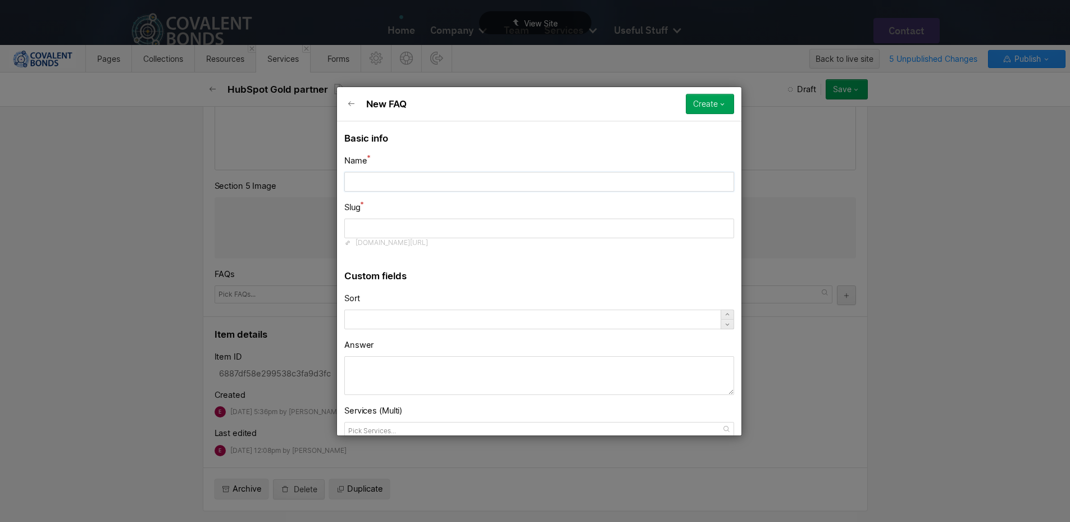
click at [439, 191] on input "text" at bounding box center [539, 181] width 390 height 20
paste input "We use HubSpot, but our marketing campaigns still feel generic and aren't conne…"
type input "We use HubSpot, but our marketing campaigns still feel generic and aren't conne…"
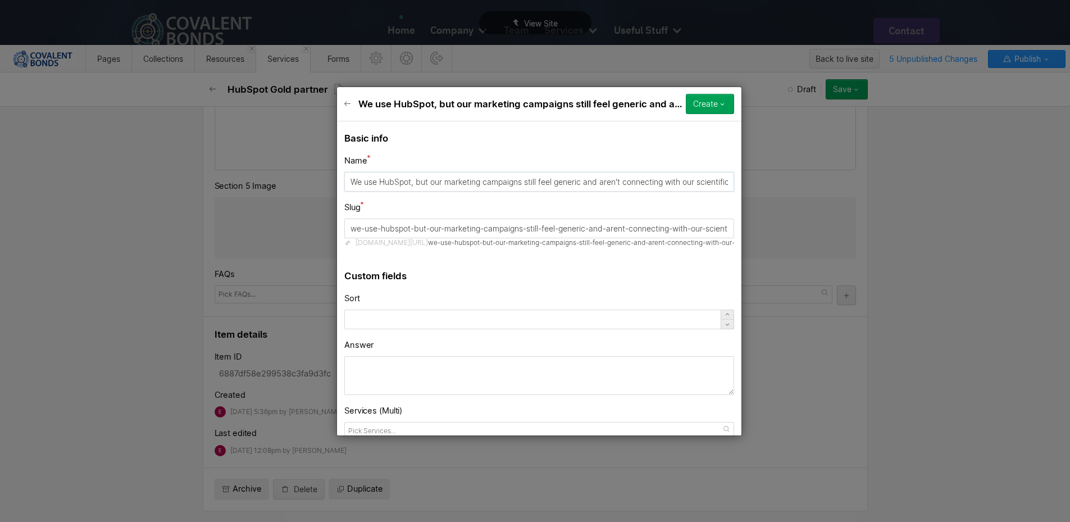
type input "we-use-hubspot-but-our-marketing-campaigns-still-feel-generic-and-arent-connect…"
type input "We use HubSpot, but our marketing campaigns still feel generic and aren't conne…"
click at [381, 224] on input "we-use-hubspot-but-our-marketing-campaigns-still-feel-generic-and-arent-connect…" at bounding box center [539, 229] width 390 height 20
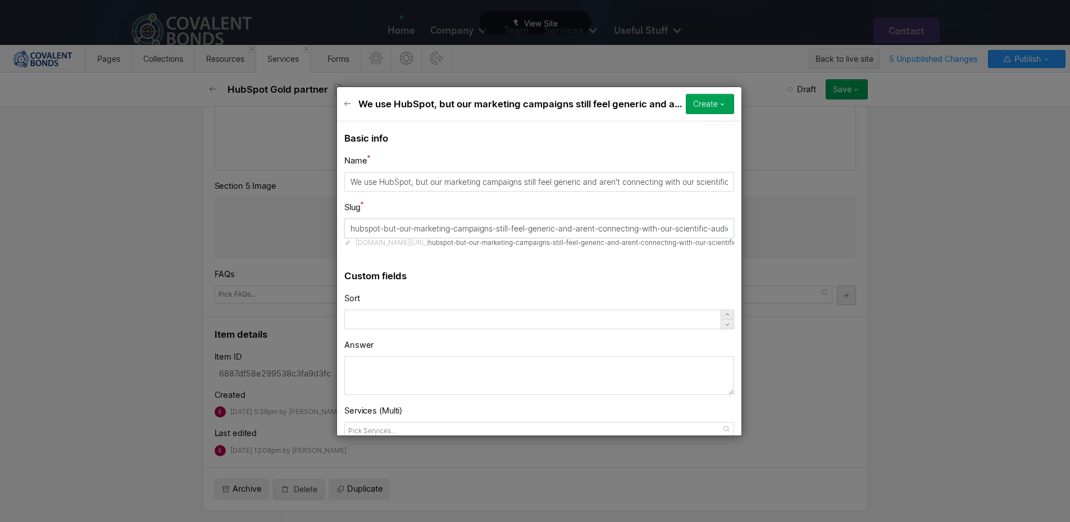
click at [385, 229] on input "hubspot-but-our-marketing-campaigns-still-feel-generic-and-arent-connecting-wit…" at bounding box center [539, 229] width 390 height 20
drag, startPoint x: 467, startPoint y: 227, endPoint x: 744, endPoint y: 224, distance: 277.6
click at [744, 224] on div "We use HubSpot, but our marketing campaigns still feel generic and aren't conne…" at bounding box center [539, 261] width 1079 height 522
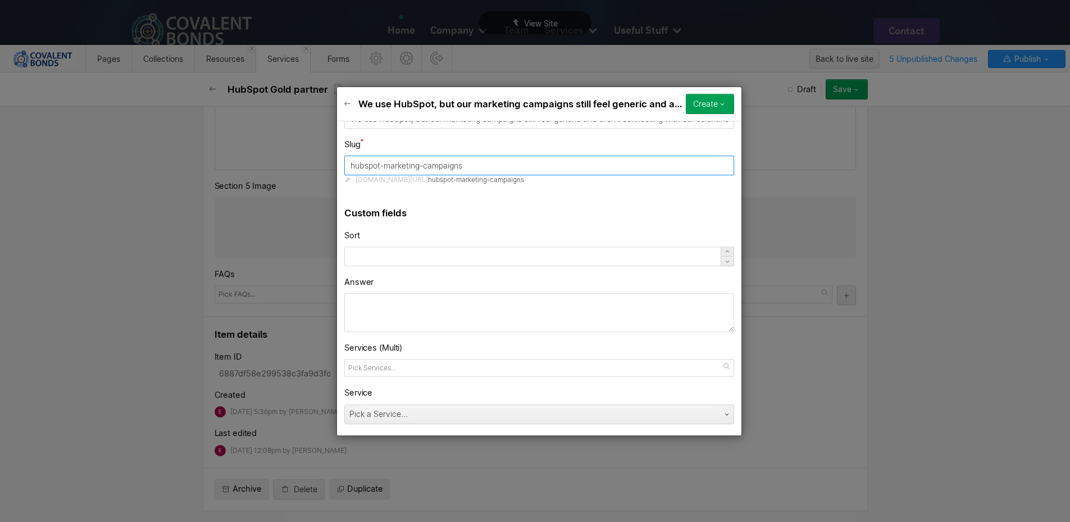
type input "hubspot-marketing-campaigns"
drag, startPoint x: 426, startPoint y: 297, endPoint x: 737, endPoint y: 2, distance: 428.8
click at [426, 297] on textarea at bounding box center [539, 312] width 390 height 39
click at [430, 308] on textarea at bounding box center [539, 312] width 390 height 39
click at [394, 298] on textarea at bounding box center [539, 312] width 390 height 39
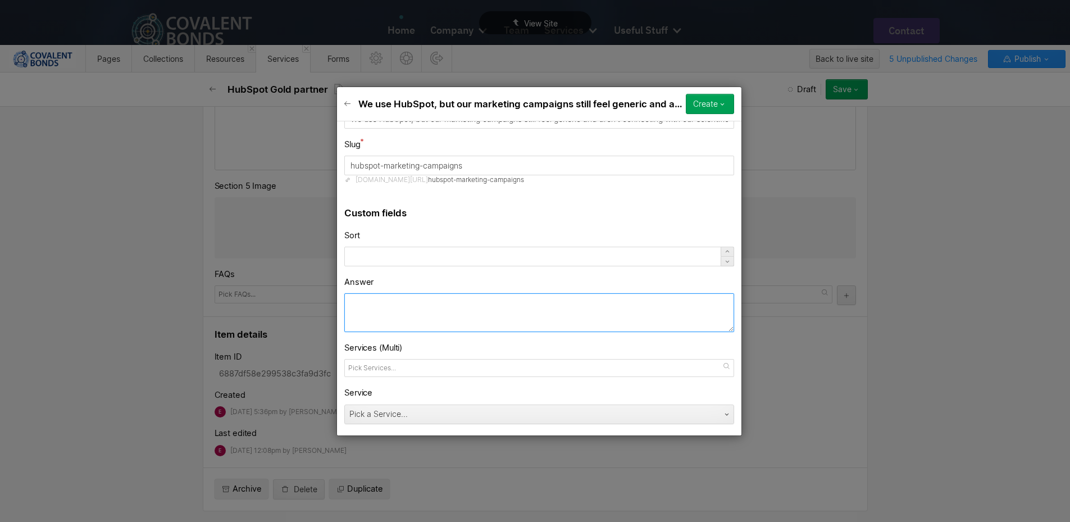
paste textarea "A standard, out-of-the-box HubSpot setup is not designed for a skeptical, techn…"
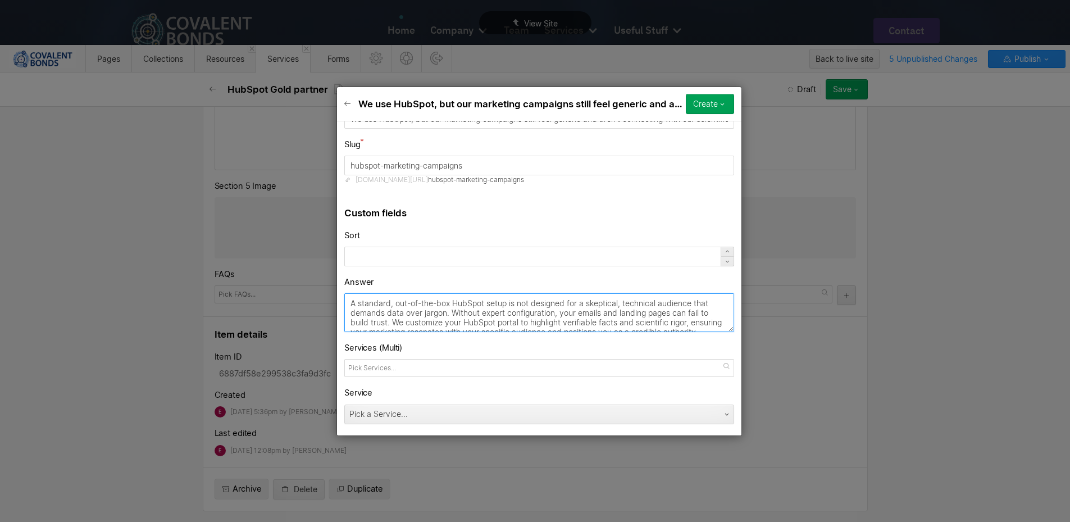
type textarea "A standard, out-of-the-box HubSpot setup is not designed for a skeptical, techn…"
click at [426, 369] on div at bounding box center [539, 368] width 390 height 18
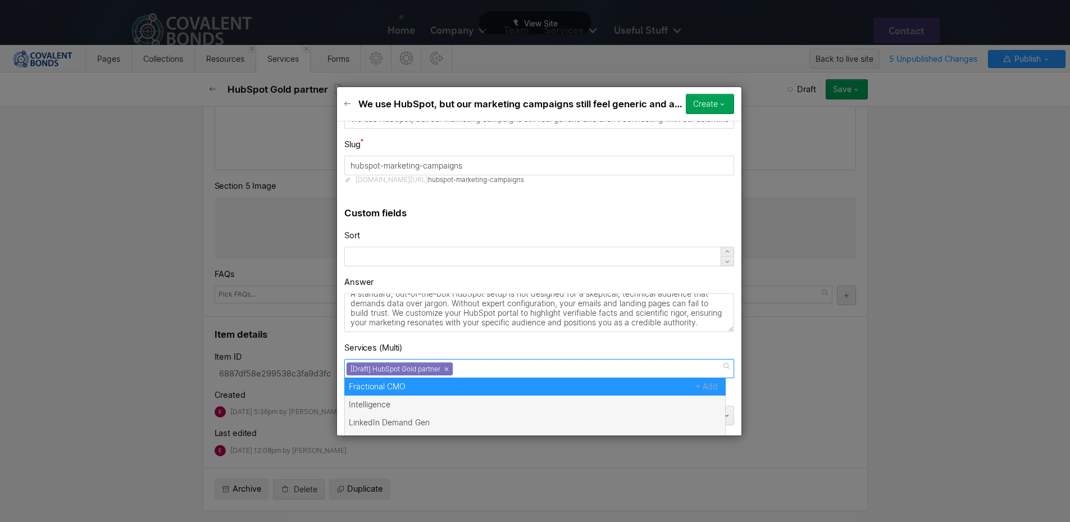
click at [495, 338] on div "Custom fields Sort Answer A standard, out-of-the-box HubSpot setup is not desig…" at bounding box center [539, 316] width 405 height 241
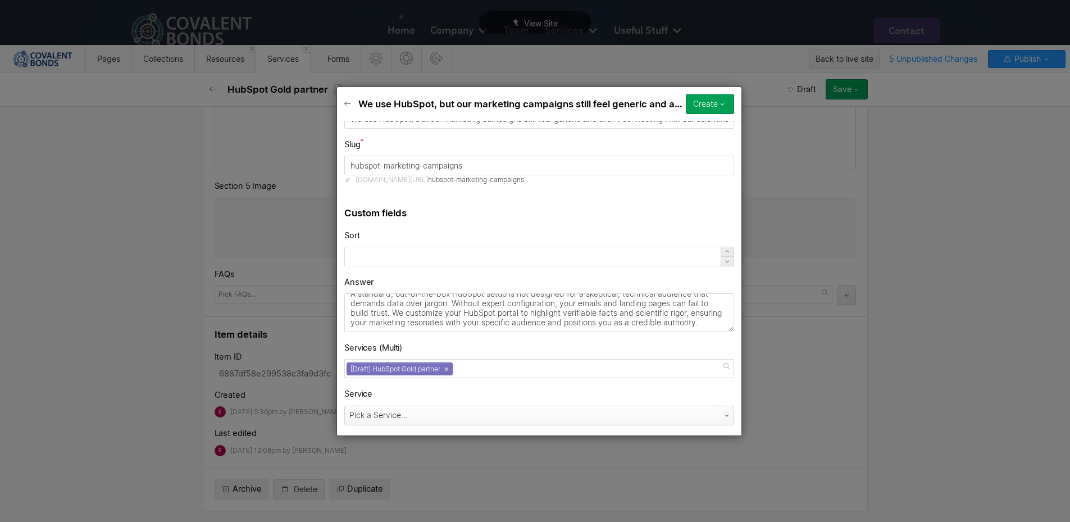
scroll to position [64, 0]
click at [474, 405] on div "Pick a Service..." at bounding box center [528, 414] width 366 height 18
click at [447, 367] on link "×" at bounding box center [446, 367] width 4 height 4
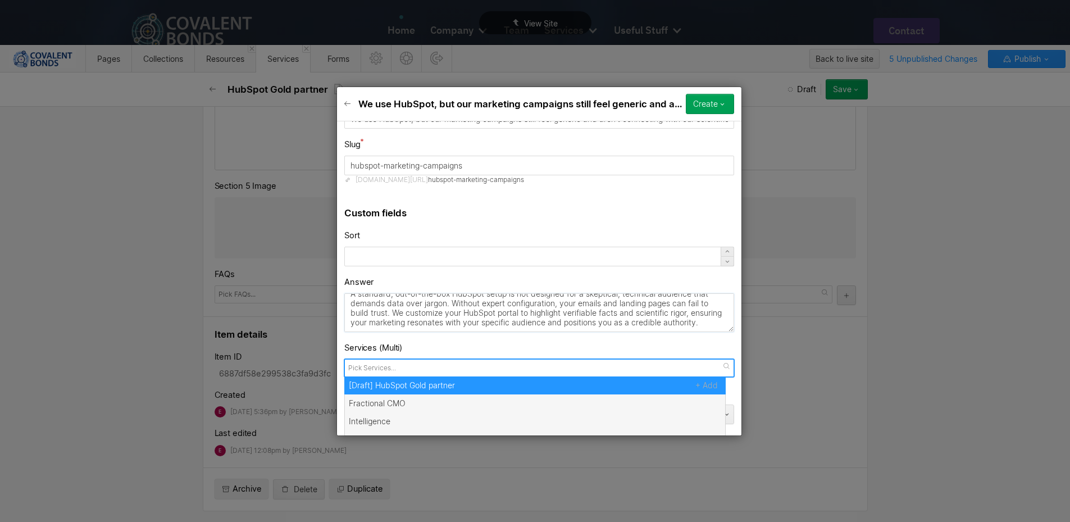
click at [485, 332] on textarea "A standard, out-of-the-box HubSpot setup is not designed for a skeptical, techn…" at bounding box center [539, 312] width 390 height 39
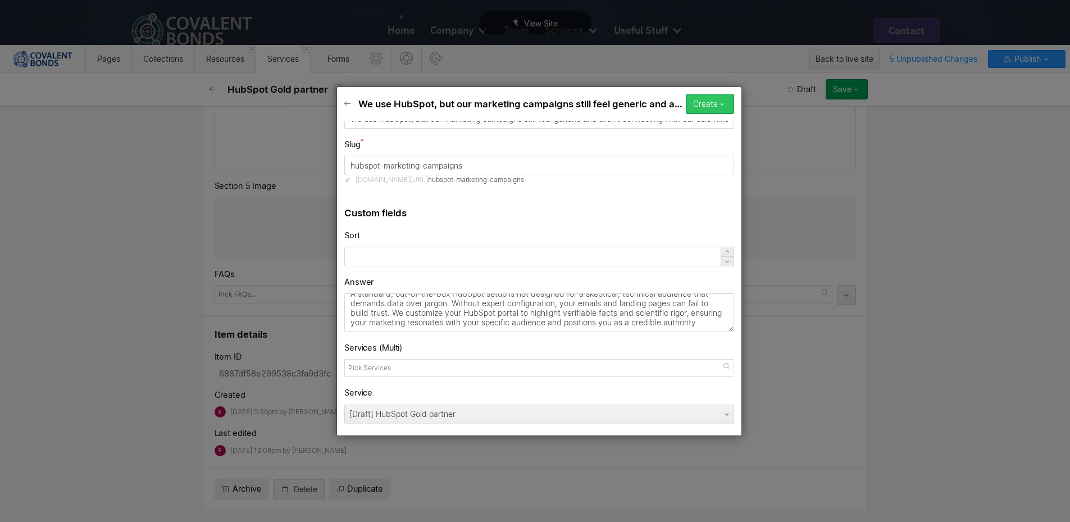
click at [705, 105] on div "Create" at bounding box center [705, 103] width 25 height 9
click at [694, 139] on div "Publish now" at bounding box center [678, 141] width 111 height 15
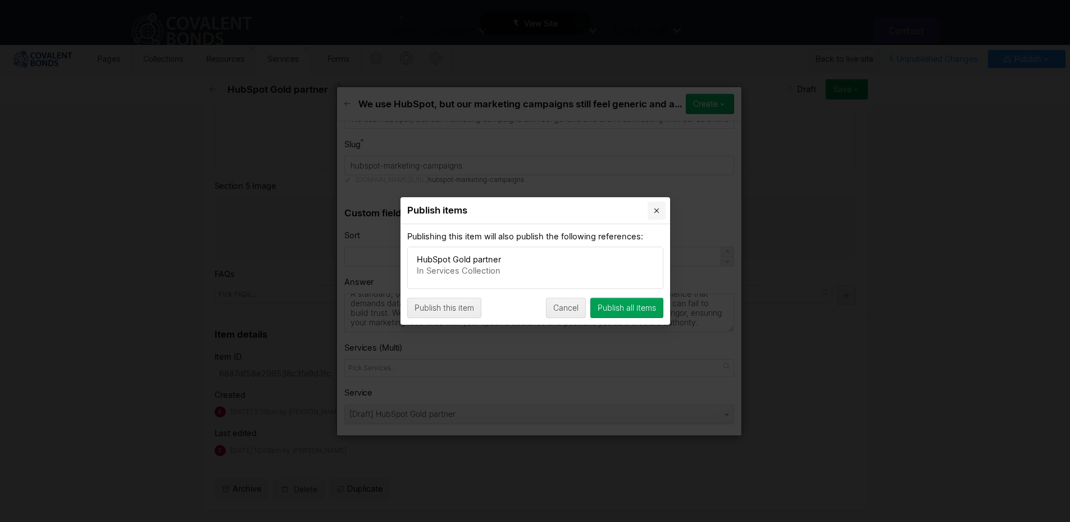
click at [656, 208] on icon "Close" at bounding box center [656, 210] width 9 height 9
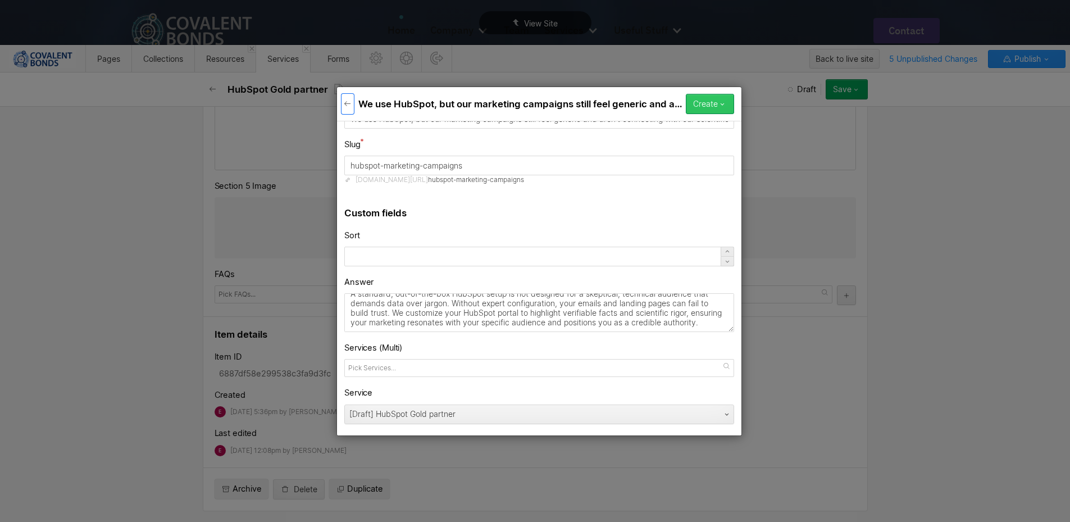
click at [716, 104] on div "Create" at bounding box center [705, 103] width 25 height 9
click at [693, 124] on div "Save draft" at bounding box center [678, 126] width 111 height 15
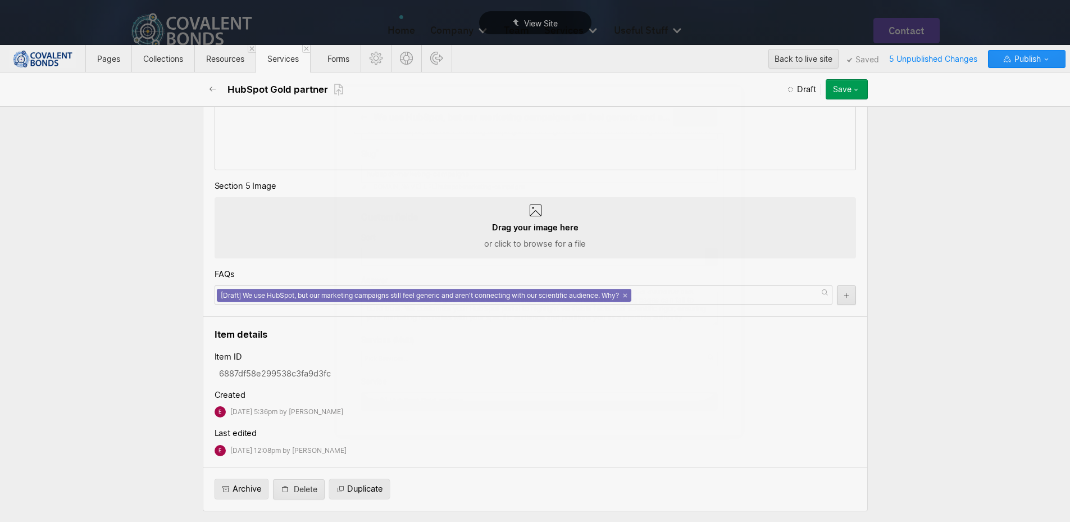
click at [841, 292] on div "We use HubSpot, but our marketing campaigns still feel generic and aren't conne…" at bounding box center [539, 261] width 1079 height 522
click at [843, 294] on icon "button" at bounding box center [846, 295] width 7 height 7
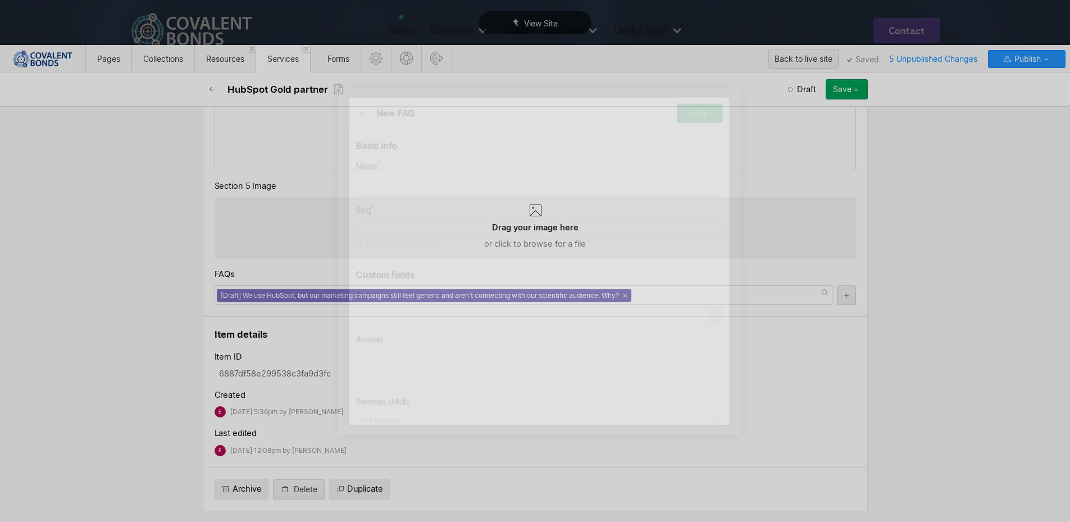
scroll to position [2243, 0]
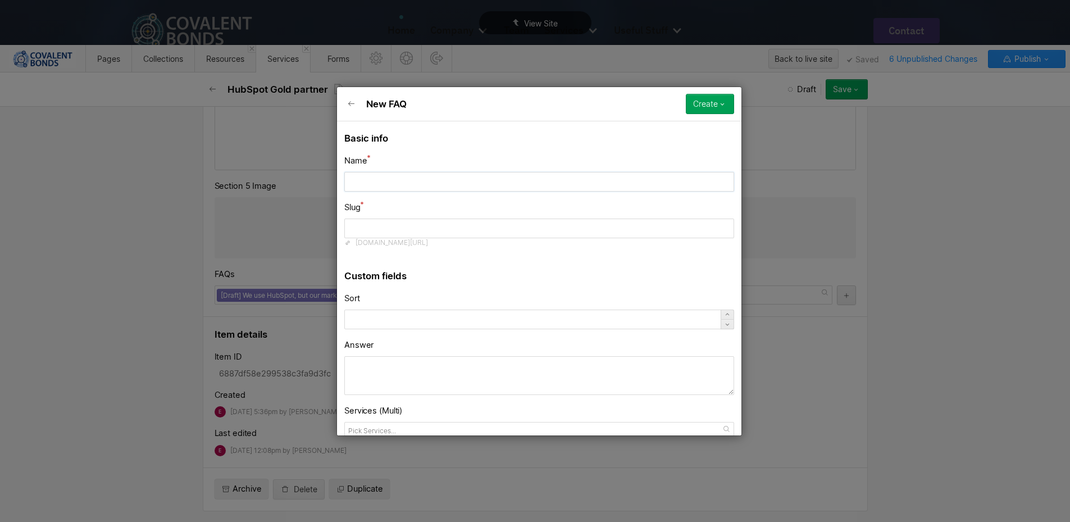
click at [491, 181] on input "text" at bounding box center [539, 181] width 390 height 20
paste input "Isn't HubSpot supposed to be our single source of truth? Our data is still silo…"
type input "Isn't HubSpot supposed to be our single source of truth? Our data is still silo…"
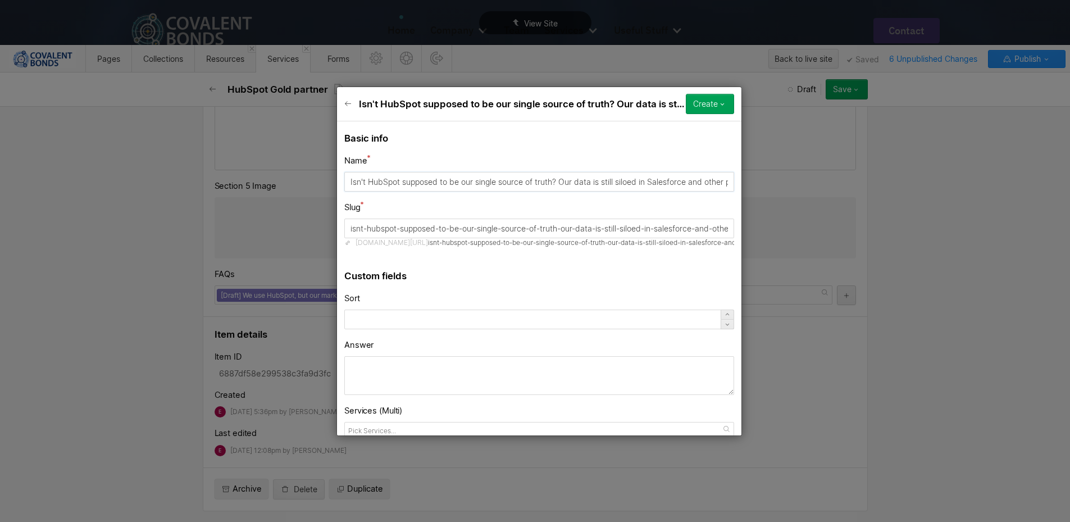
type input "isnt-hubspot-supposed-to-be-our-single-source-of-truth-our-data-is-still-siloed…"
type input "Isn't HubSpot supposed to be our single source of truth? Our data is still silo…"
drag, startPoint x: 580, startPoint y: 226, endPoint x: 334, endPoint y: 228, distance: 246.1
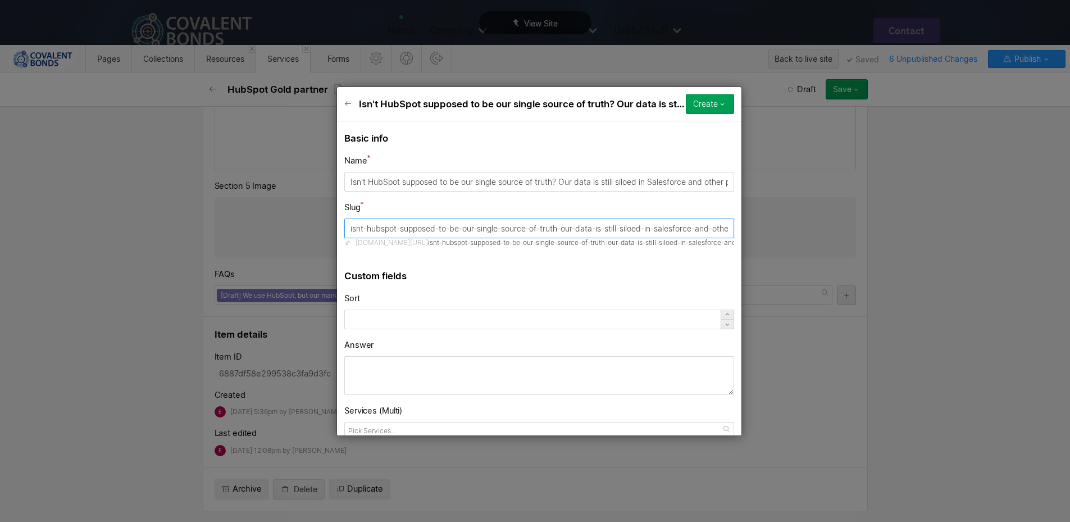
click at [334, 228] on div "Isn't HubSpot supposed to be our single source of truth? Our data is still silo…" at bounding box center [539, 261] width 1079 height 522
drag, startPoint x: 488, startPoint y: 231, endPoint x: 432, endPoint y: 233, distance: 56.8
click at [432, 233] on input "data-is-still-siloed-in-salesforce-and-other-platforms" at bounding box center [539, 229] width 390 height 20
click at [535, 222] on input "data-is-still-siloed-in-other-platforms" at bounding box center [539, 229] width 390 height 20
click at [379, 227] on input "data-is-still-siloed-in-other-platforms" at bounding box center [539, 229] width 390 height 20
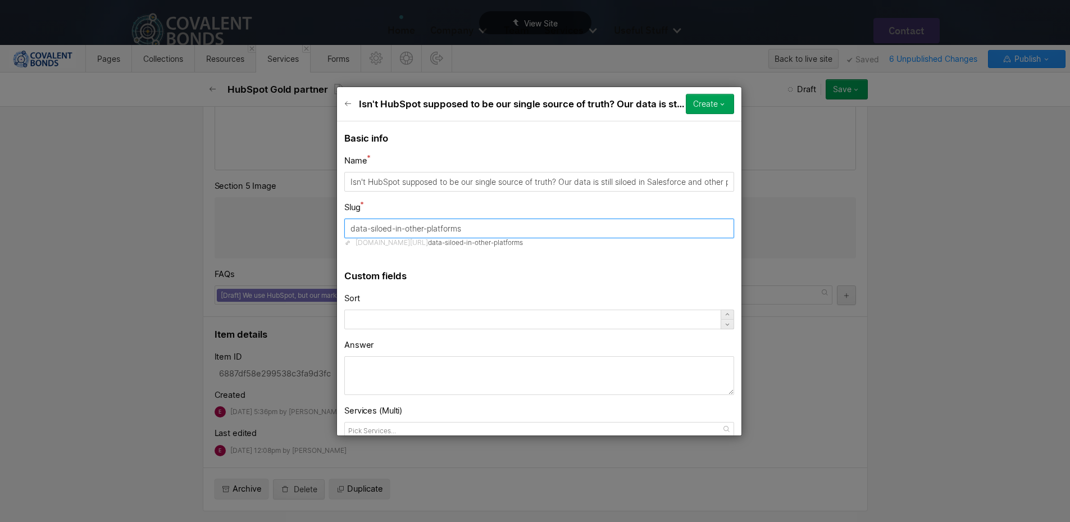
type input "data-siloed-in-other-platforms"
click at [489, 262] on div "Custom fields Sort Answer Services (Multi) Service Pick a Service..." at bounding box center [539, 378] width 405 height 240
click at [431, 375] on textarea at bounding box center [539, 375] width 390 height 39
paste textarea "You're right—HubSpot's greatest strength is its ability to centralize your data…"
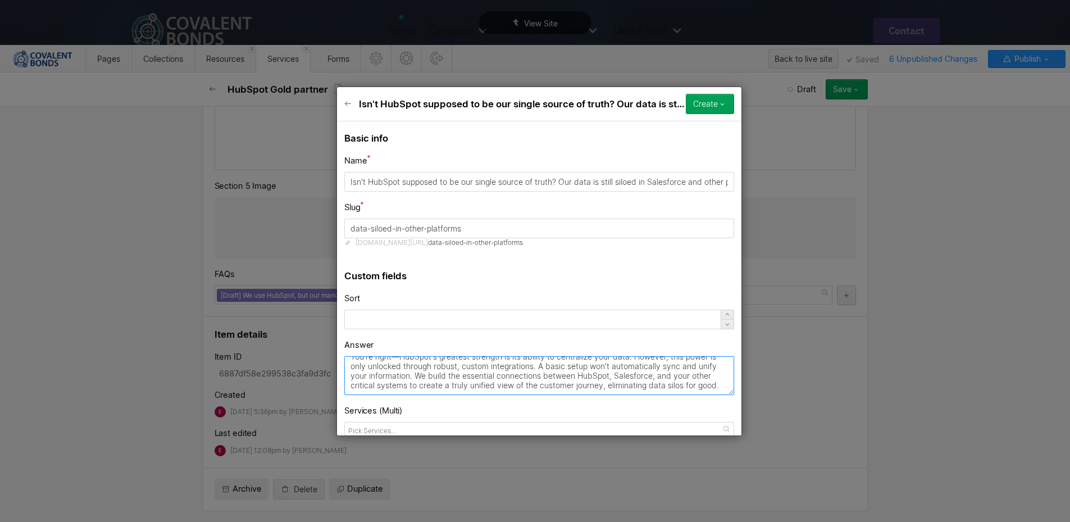
scroll to position [63, 0]
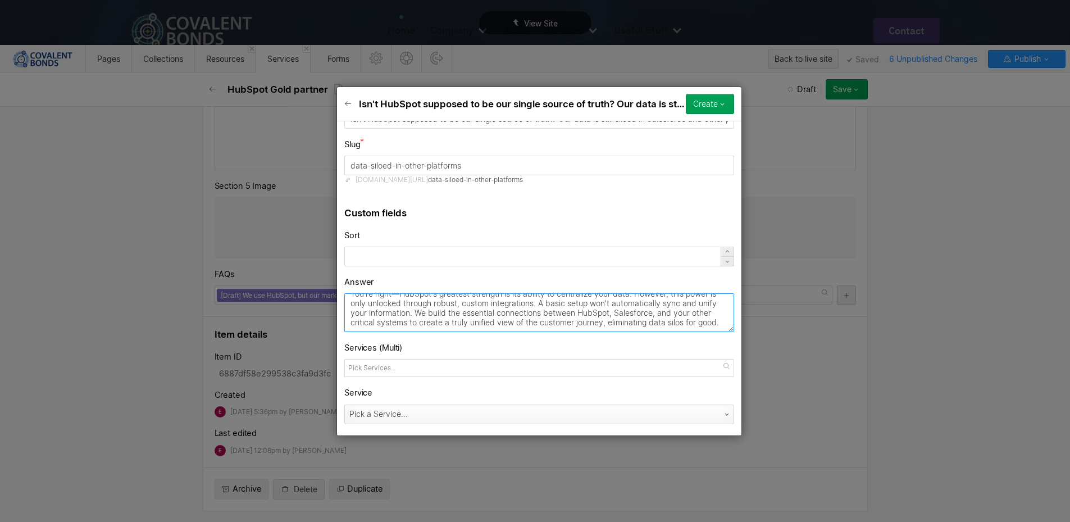
type textarea "You're right—HubSpot's greatest strength is its ability to centralize your data…"
click at [396, 421] on div "Pick a Service..." at bounding box center [528, 414] width 366 height 18
click at [718, 103] on icon "button" at bounding box center [722, 103] width 9 height 9
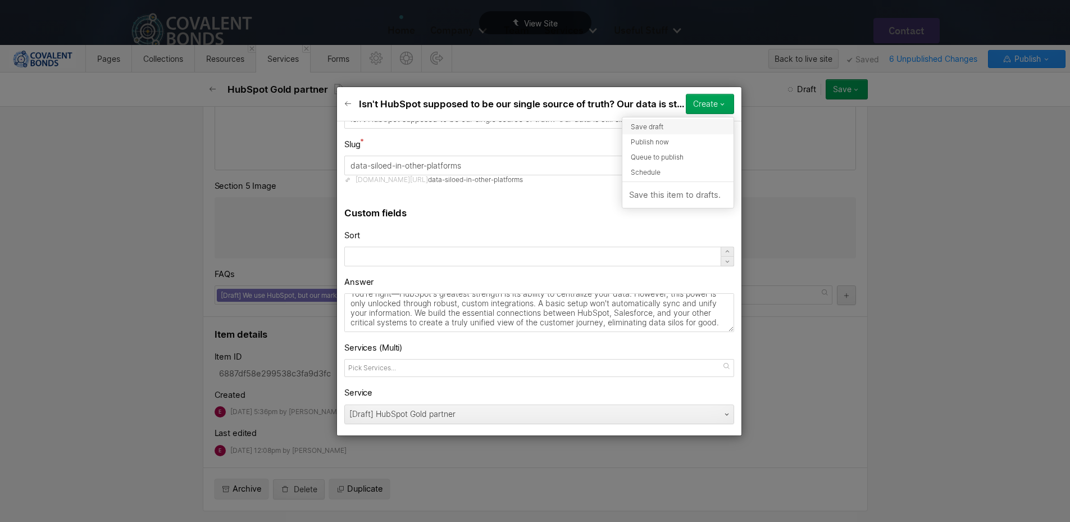
click at [682, 129] on div "Save draft" at bounding box center [678, 126] width 111 height 15
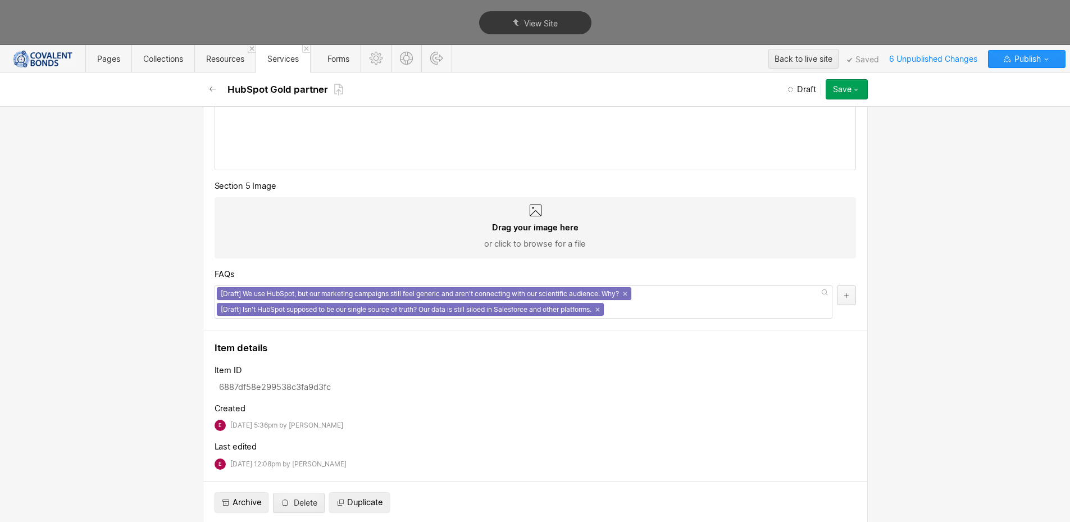
click at [848, 292] on button "button" at bounding box center [846, 295] width 19 height 20
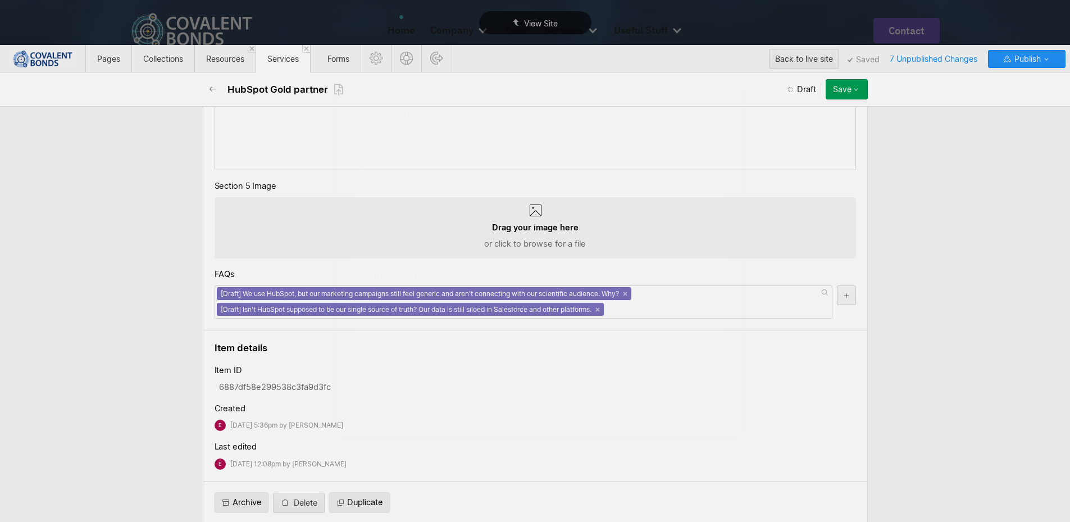
click at [842, 294] on div "New FAQ Create Save draft Publish now Queue to publish Schedule Basic info Name…" at bounding box center [539, 261] width 1079 height 522
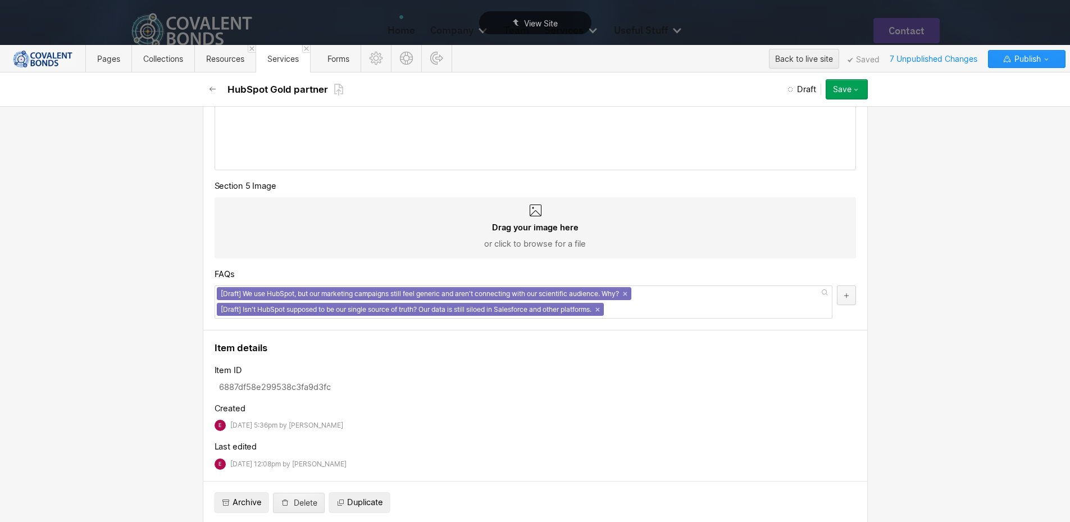
click at [844, 294] on icon "button" at bounding box center [846, 295] width 4 height 4
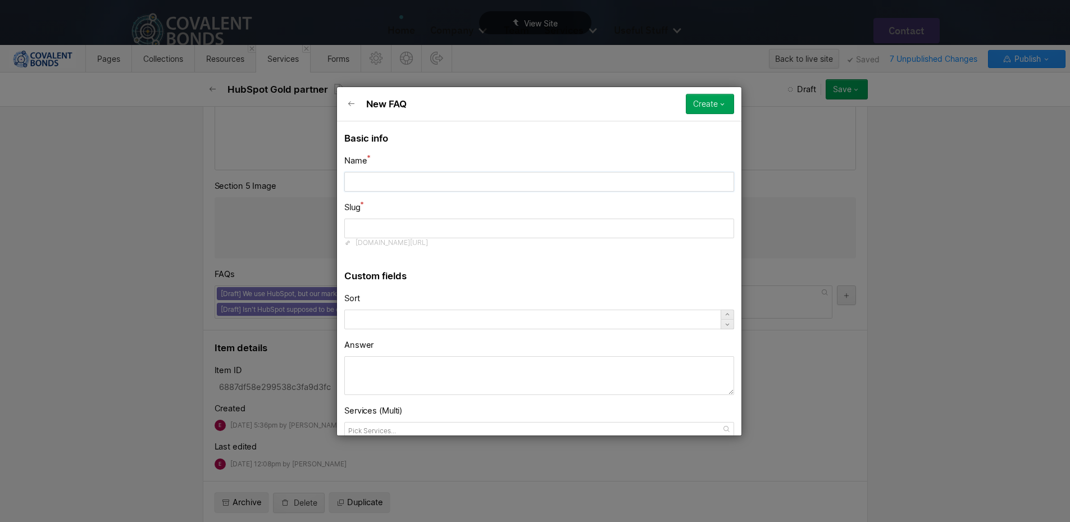
click at [431, 187] on input "text" at bounding box center [539, 181] width 390 height 20
paste input "Our lead scoring in HubSpot isn't working. Why are our sales reps wasting time …"
type input "Our lead scoring in HubSpot isn't working. Why are our sales reps wasting time …"
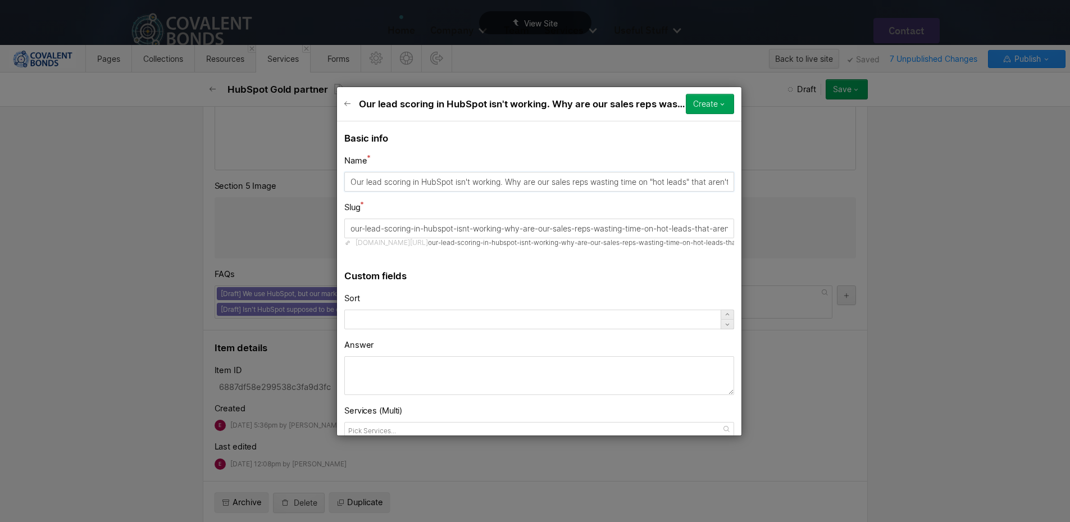
type input "our-lead-scoring-in-hubspot-isnt-working-why-are-our-sales-reps-wasting-time-on…"
type input "Our lead scoring in HubSpot isn't working. Why are our sales reps wasting time …"
drag, startPoint x: 365, startPoint y: 228, endPoint x: 328, endPoint y: 225, distance: 37.7
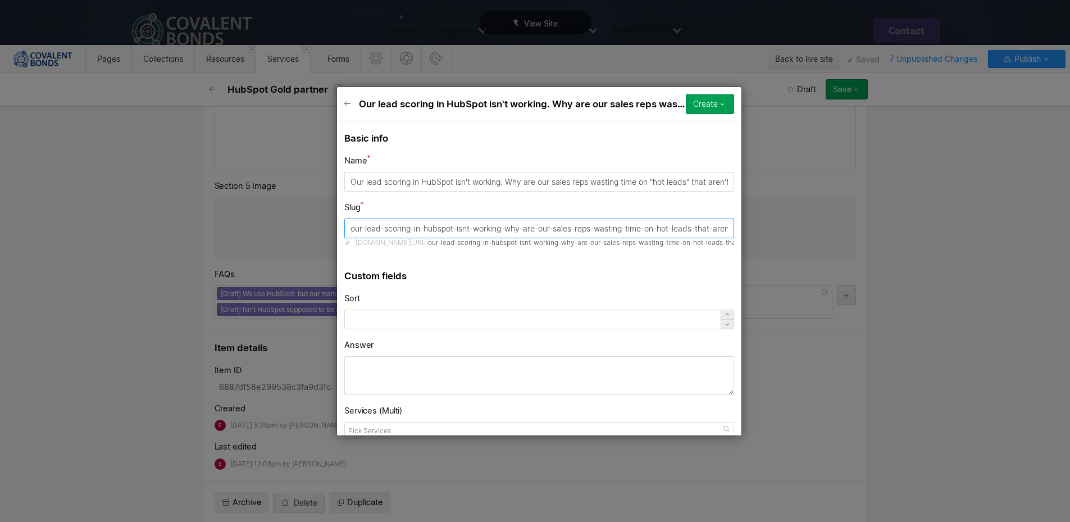
click at [328, 225] on div "Our lead scoring in HubSpot isn't working. Why are our sales reps wasting time …" at bounding box center [539, 261] width 1079 height 522
click at [397, 230] on input "lead-scoring-in-hubspot-isnt-working-why-are-our-sales-reps-wasting-time-on-hot…" at bounding box center [539, 229] width 390 height 20
paste input "hubspot"
drag, startPoint x: 434, startPoint y: 230, endPoint x: 753, endPoint y: 229, distance: 318.6
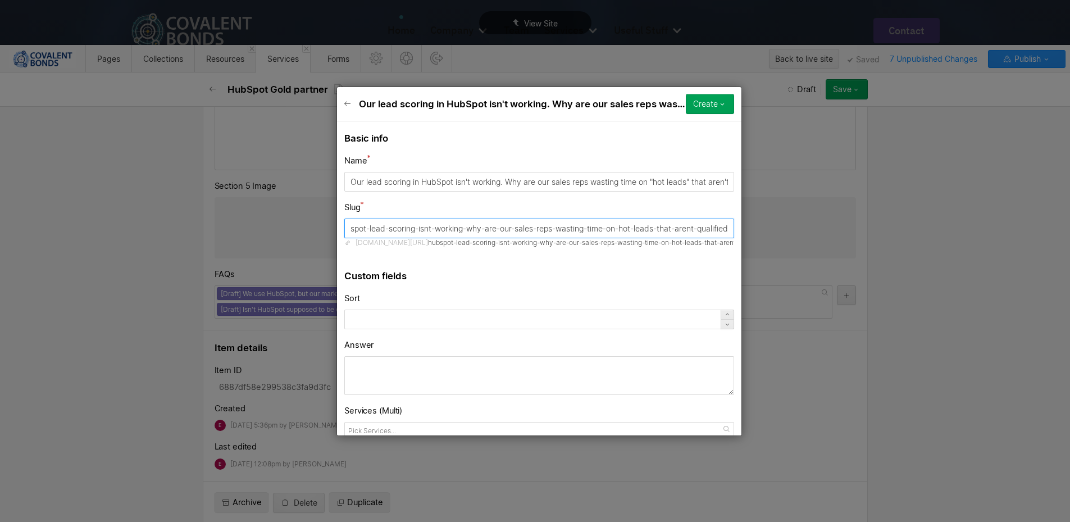
click at [753, 229] on div "Our lead scoring in HubSpot isn't working. Why are our sales reps wasting time …" at bounding box center [539, 261] width 1079 height 522
type input "hubspot-lead-scoring"
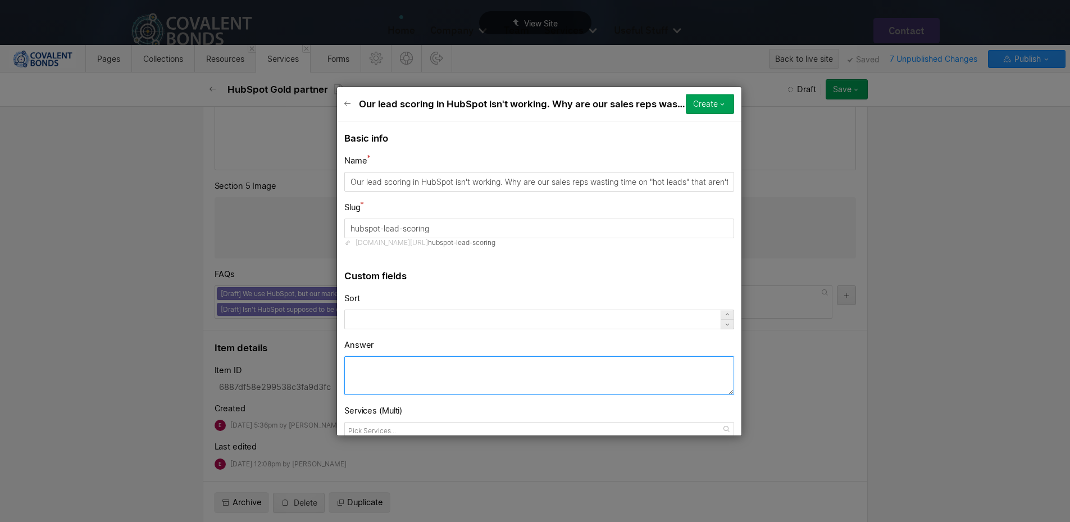
click at [463, 370] on textarea at bounding box center [539, 375] width 390 height 39
click at [428, 370] on textarea at bounding box center [539, 375] width 390 height 39
click at [401, 377] on textarea at bounding box center [539, 375] width 390 height 39
paste textarea "This is a classic sign of a generic HubSpot lead scoring model. Your specialize…"
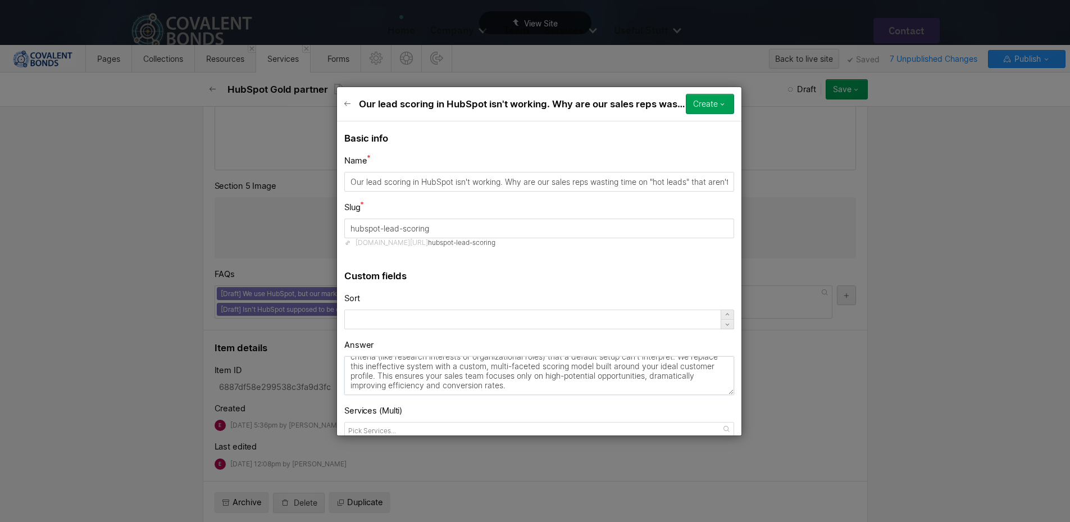
scroll to position [63, 0]
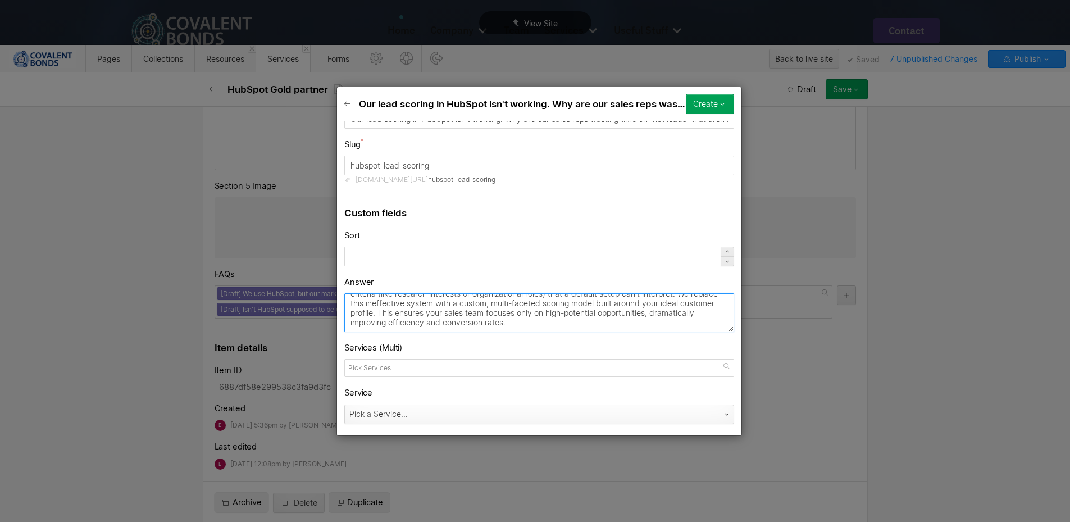
type textarea "This is a classic sign of a generic HubSpot lead scoring model. Your specialize…"
click at [424, 415] on div "Pick a Service..." at bounding box center [528, 414] width 366 height 18
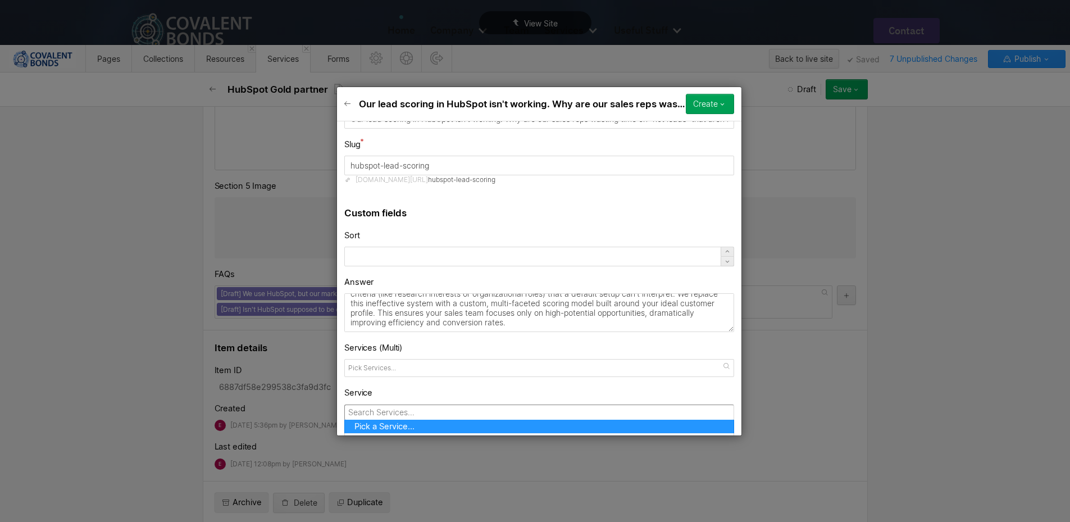
scroll to position [115, 0]
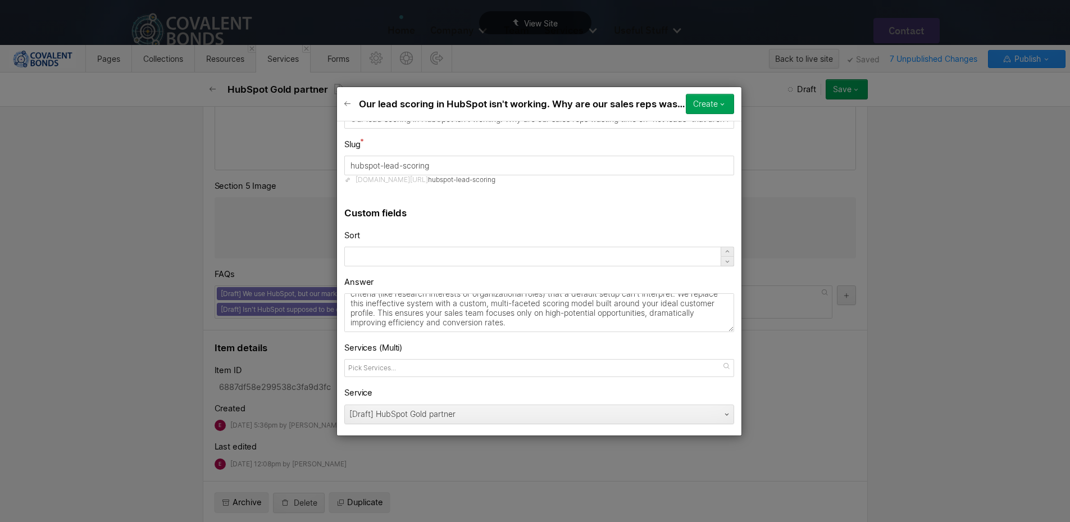
click at [704, 100] on div "Create" at bounding box center [705, 103] width 25 height 9
click at [694, 126] on div "Save draft" at bounding box center [678, 126] width 111 height 15
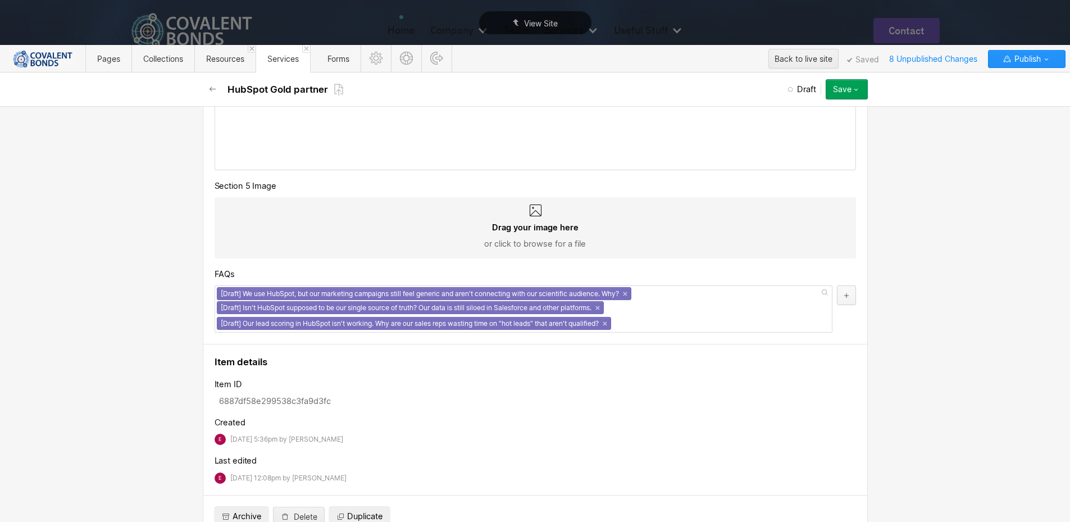
click at [843, 296] on icon "button" at bounding box center [846, 295] width 7 height 7
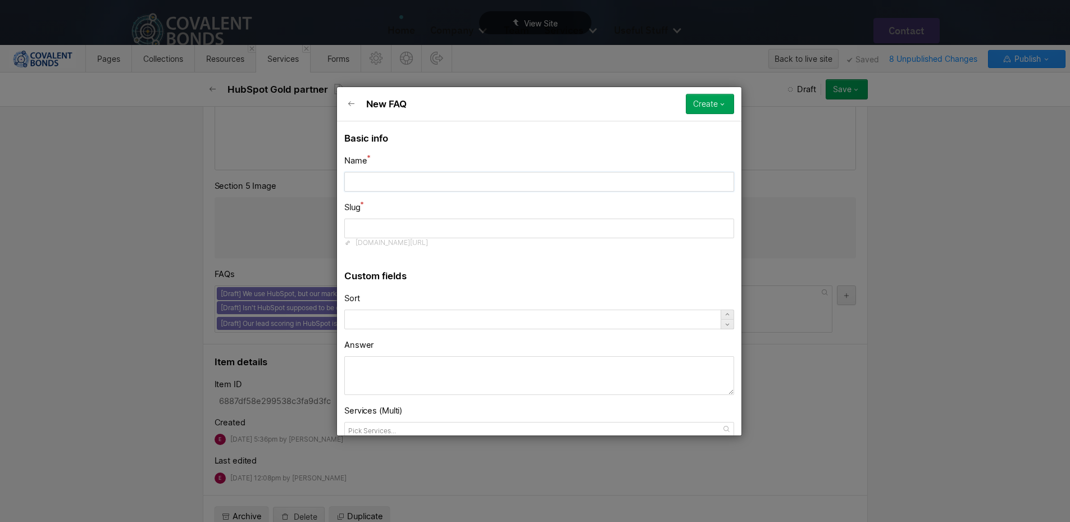
click at [388, 176] on input "text" at bounding box center [539, 181] width 390 height 20
paste input "How can we ensure our use of HubSpot is compliant with regulations like GDPR, e…"
type input "How can we ensure our use of HubSpot is compliant with regulations like GDPR, e…"
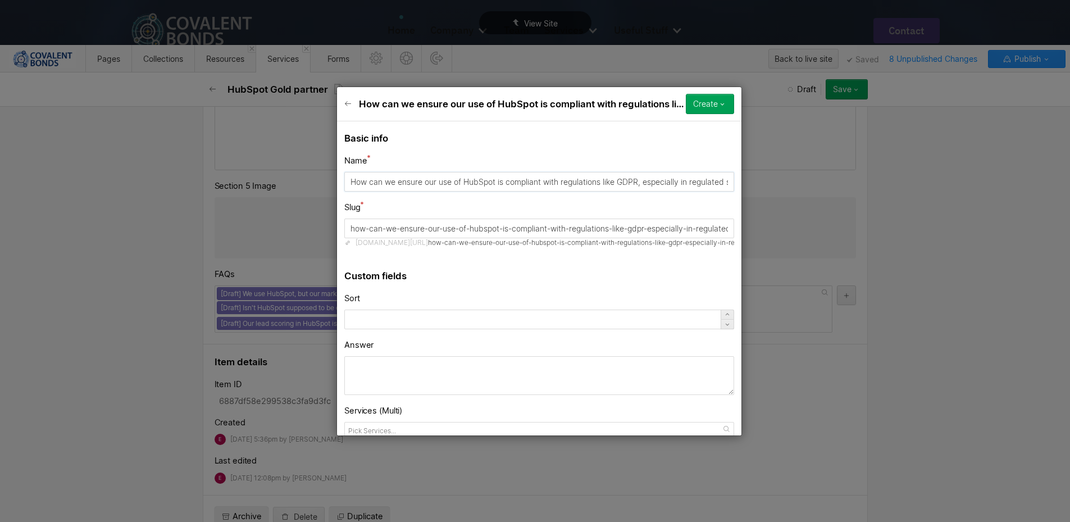
type input "how-can-we-ensure-our-use-of-hubspot-is-compliant-with-regulations-like-gdpr-es…"
type input "How can we ensure our use of HubSpot is compliant with regulations like GDPR, e…"
click at [473, 226] on input "how-can-we-ensure-our-use-of-hubspot-is-compliant-with-regulations-like-gdpr-es…" at bounding box center [539, 229] width 390 height 20
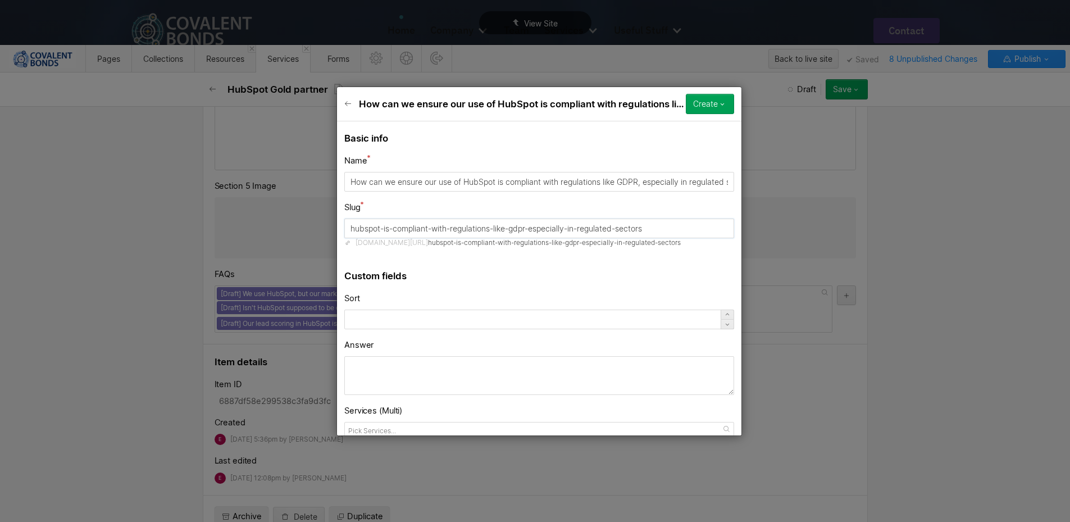
click at [392, 231] on input "hubspot-is-compliant-with-regulations-like-gdpr-especially-in-regulated-sectors" at bounding box center [539, 229] width 390 height 20
click at [441, 233] on input "hubspot-compliant-with-regulations-like-gdpr-especially-in-regulated-sectors" at bounding box center [539, 229] width 390 height 20
click at [443, 233] on input "hubspot-compliant-with-regulations-like-gdpr-especially-in-regulated-sectors" at bounding box center [539, 229] width 390 height 20
drag, startPoint x: 464, startPoint y: 228, endPoint x: 673, endPoint y: 215, distance: 210.0
click at [673, 215] on div "Slug hubspot-compliant-with-gdpr-especially-in-regulated-sectors www.covalentbo…" at bounding box center [539, 223] width 390 height 47
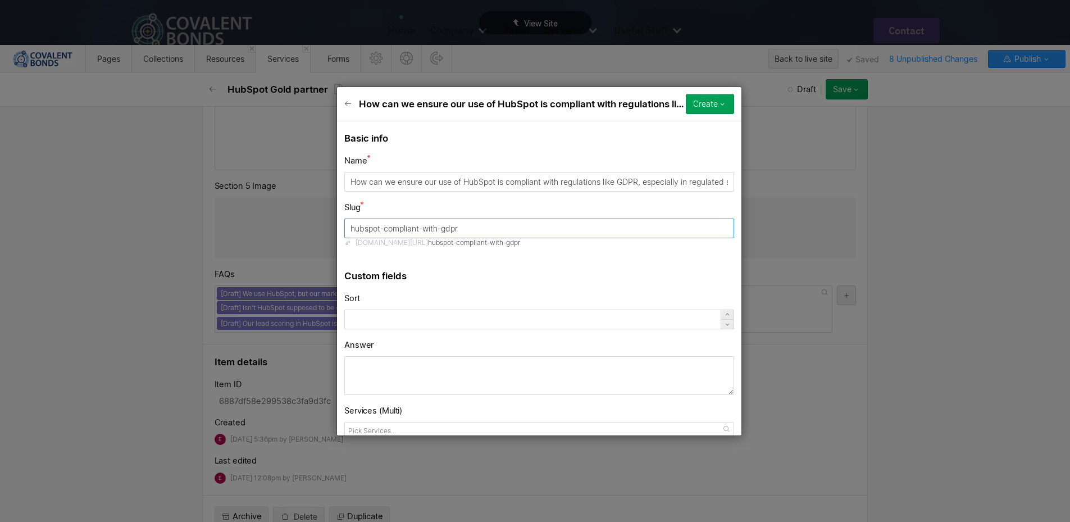
type input "hubspot-compliant-with-gdpr"
click at [442, 370] on textarea at bounding box center [539, 375] width 390 height 39
paste textarea "While HubSpot has built-in compliance tools, they are not a "set it and forget …"
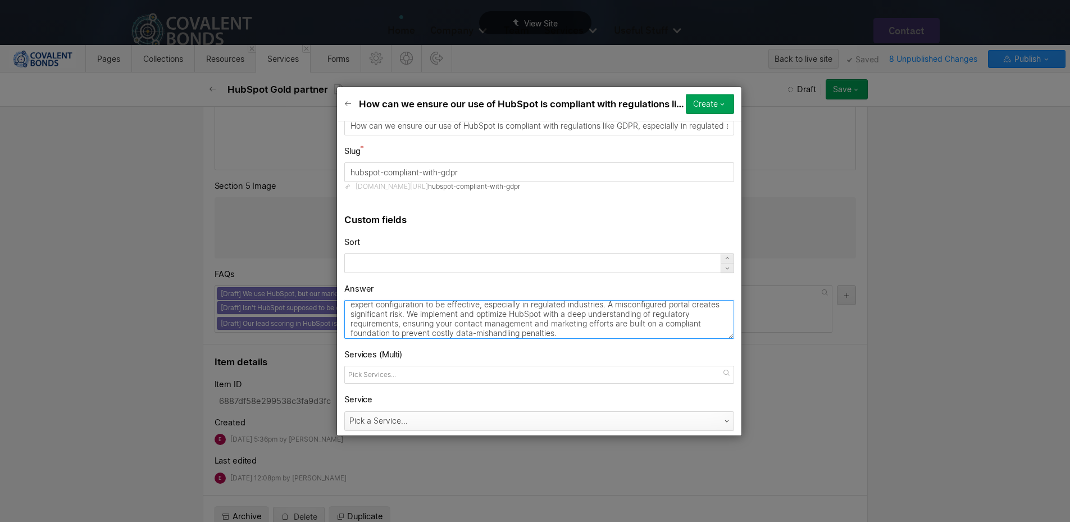
scroll to position [63, 0]
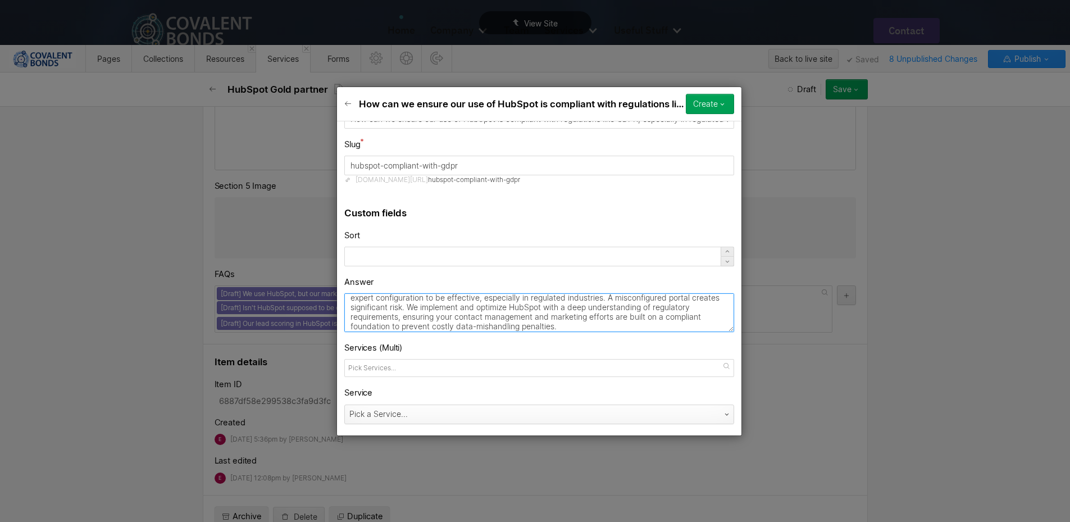
type textarea "While HubSpot has built-in compliance tools, they are not a "set it and forget …"
click at [362, 414] on div "Pick a Service..." at bounding box center [528, 414] width 366 height 18
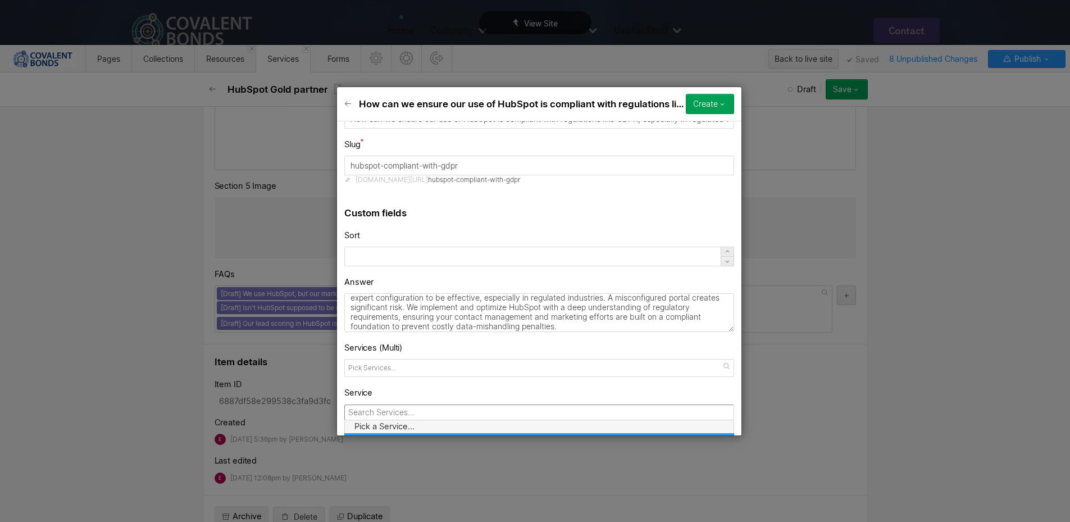
scroll to position [115, 0]
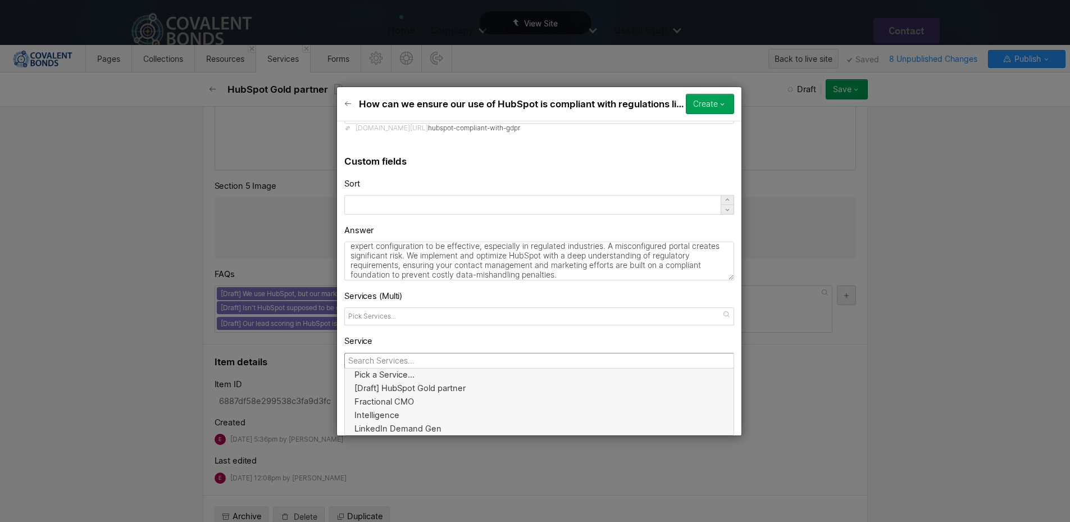
drag, startPoint x: 405, startPoint y: 389, endPoint x: 629, endPoint y: 199, distance: 293.8
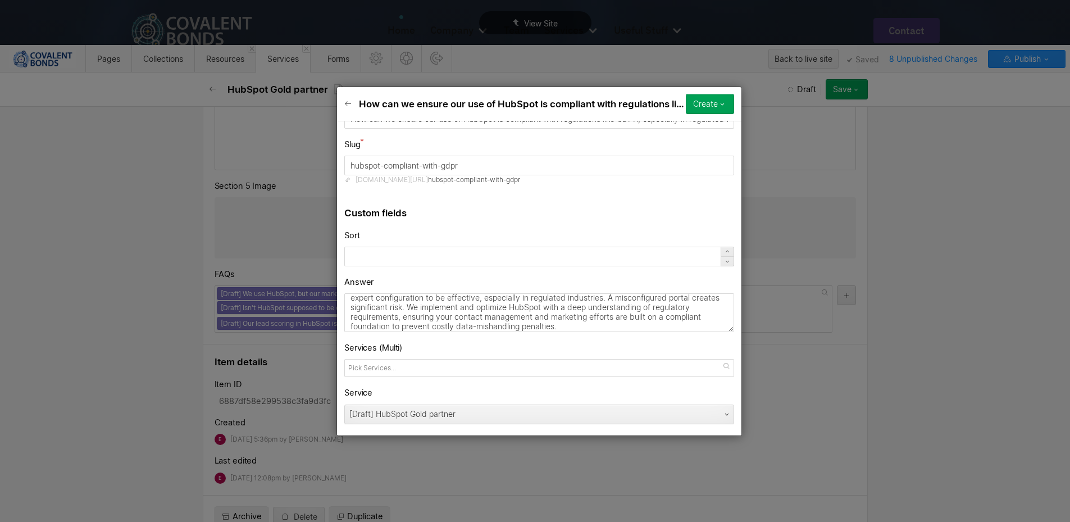
scroll to position [63, 0]
click at [705, 100] on div "Create" at bounding box center [705, 103] width 25 height 9
click at [672, 130] on div "Save draft" at bounding box center [678, 126] width 111 height 15
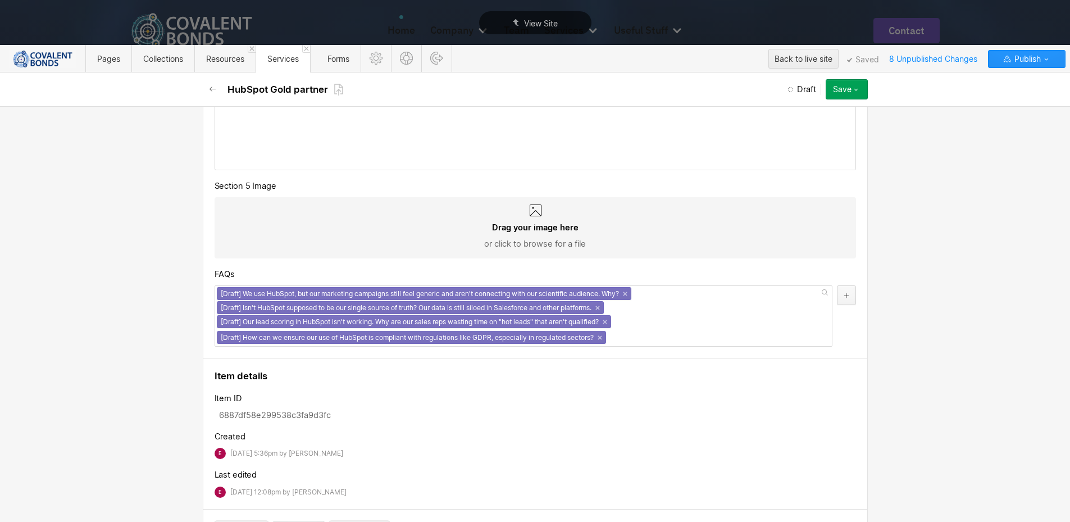
click at [840, 289] on button "button" at bounding box center [846, 295] width 19 height 20
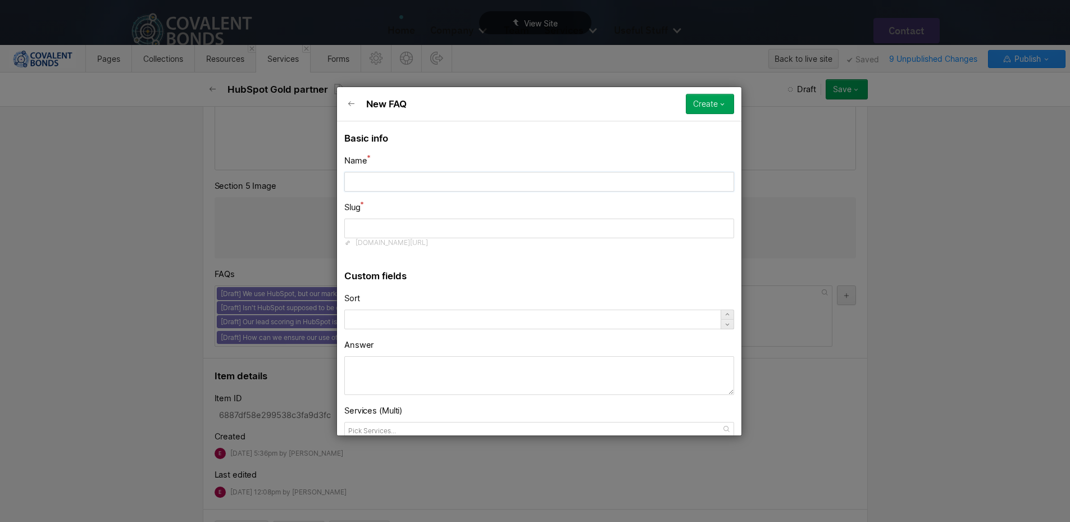
click at [437, 179] on input "text" at bounding box center [539, 181] width 390 height 20
paste input "We struggle to get a clear Marketing ROI from our HubSpot reports. How can we b…"
type input "We struggle to get a clear Marketing ROI from our HubSpot reports. How can we b…"
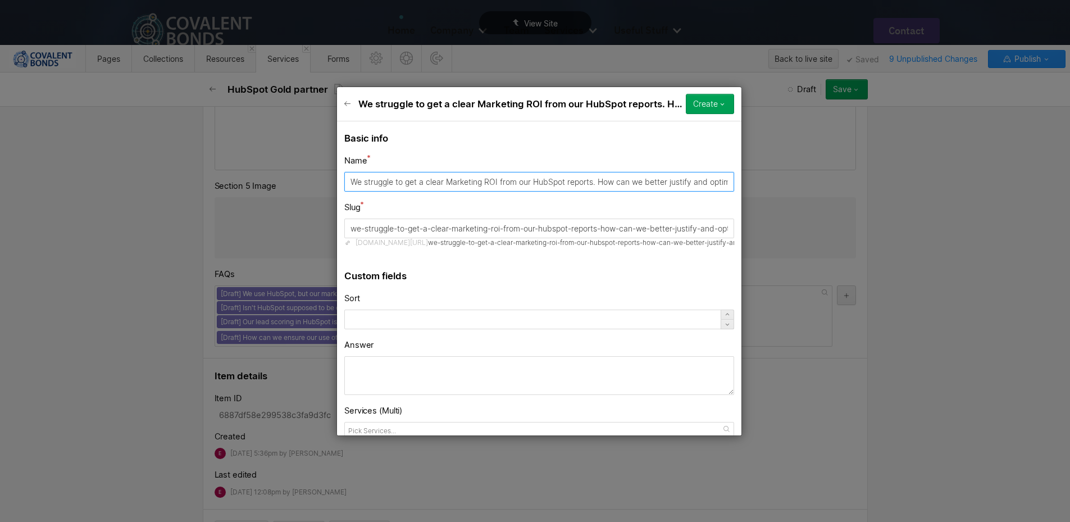
type input "we-struggle-to-get-a-clear-marketing-roi-from-our-hubspot-reports-how-can-we-be…"
type input "We struggle to get a clear Marketing ROI from our HubSpot reports. How can we b…"
drag, startPoint x: 432, startPoint y: 231, endPoint x: 303, endPoint y: 226, distance: 128.8
click at [303, 226] on div "We struggle to get a clear Marketing ROI from our HubSpot reports. How can we b…" at bounding box center [539, 261] width 1079 height 522
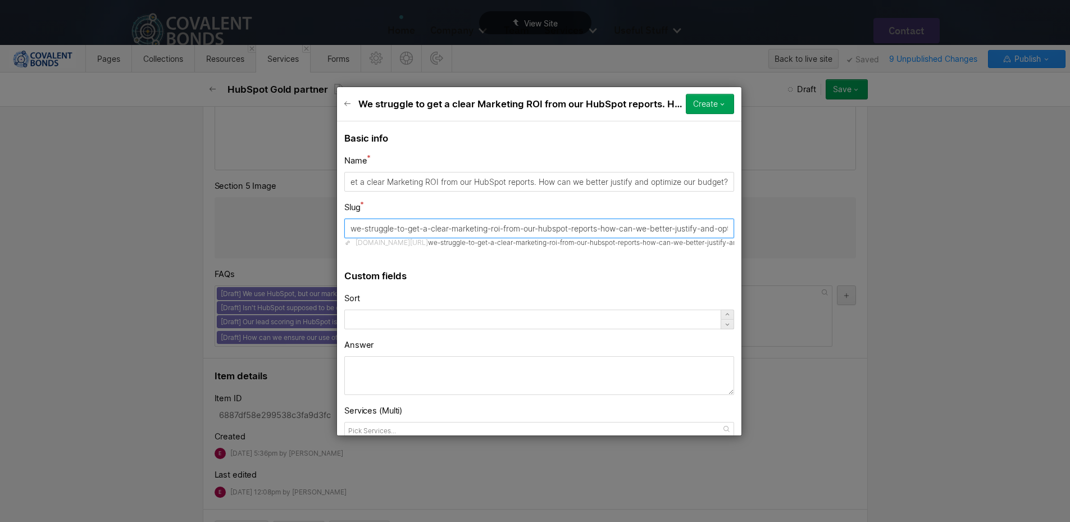
scroll to position [0, 0]
drag, startPoint x: 424, startPoint y: 229, endPoint x: 790, endPoint y: 207, distance: 367.0
click at [790, 207] on div "We struggle to get a clear Marketing ROI from our HubSpot reports. How can we b…" at bounding box center [539, 261] width 1079 height 522
type input "clear-marketing-roi"
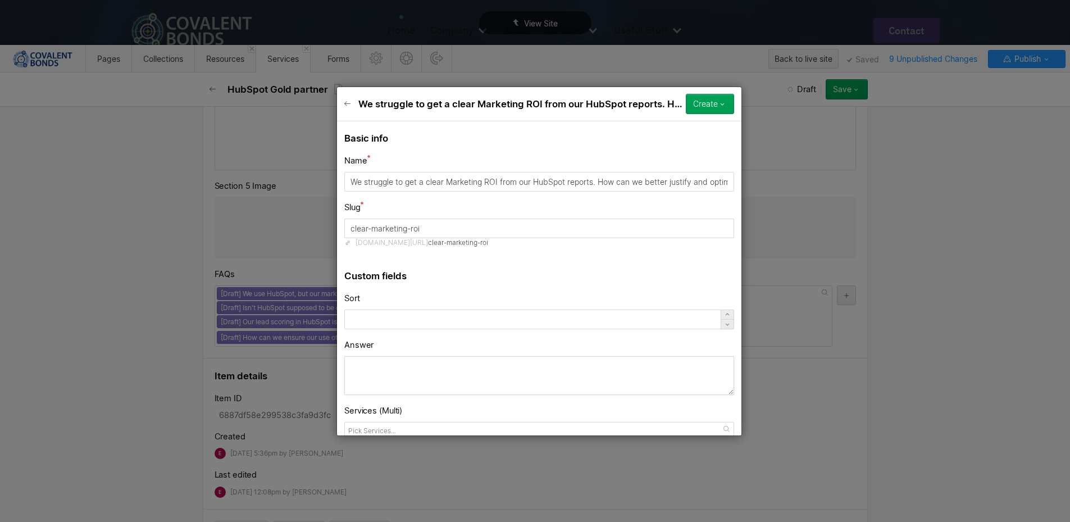
click at [411, 368] on textarea at bounding box center [539, 375] width 390 height 39
paste textarea "HubSpot's reporting is only as good as the data flowing into it. If your campai…"
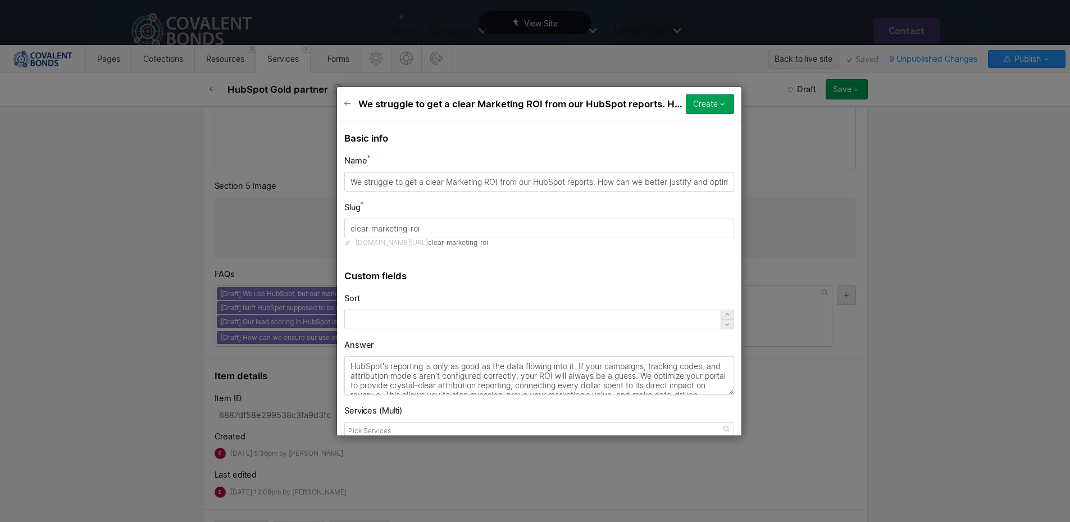
type textarea "HubSpot's reporting is only as good as the data flowing into it. If your campai…"
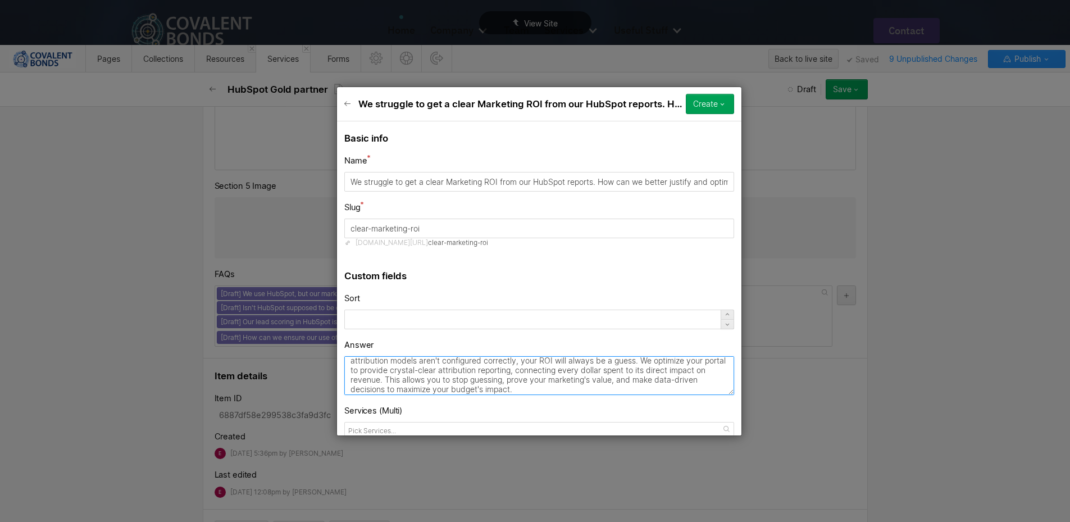
scroll to position [63, 0]
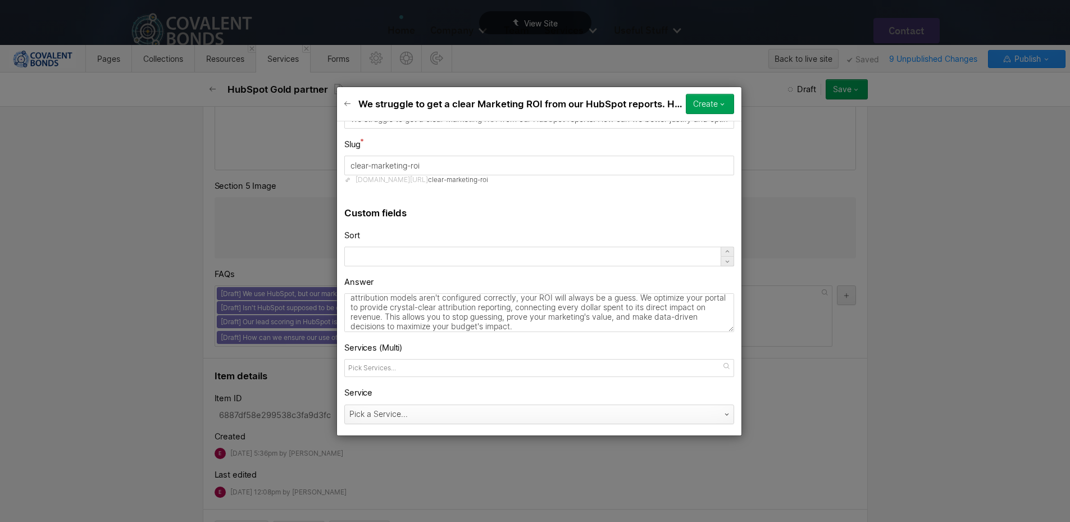
click at [373, 421] on div "Pick a Service..." at bounding box center [528, 414] width 366 height 18
click at [696, 111] on button "Create" at bounding box center [710, 104] width 48 height 20
click at [685, 129] on div "Save draft" at bounding box center [678, 126] width 111 height 15
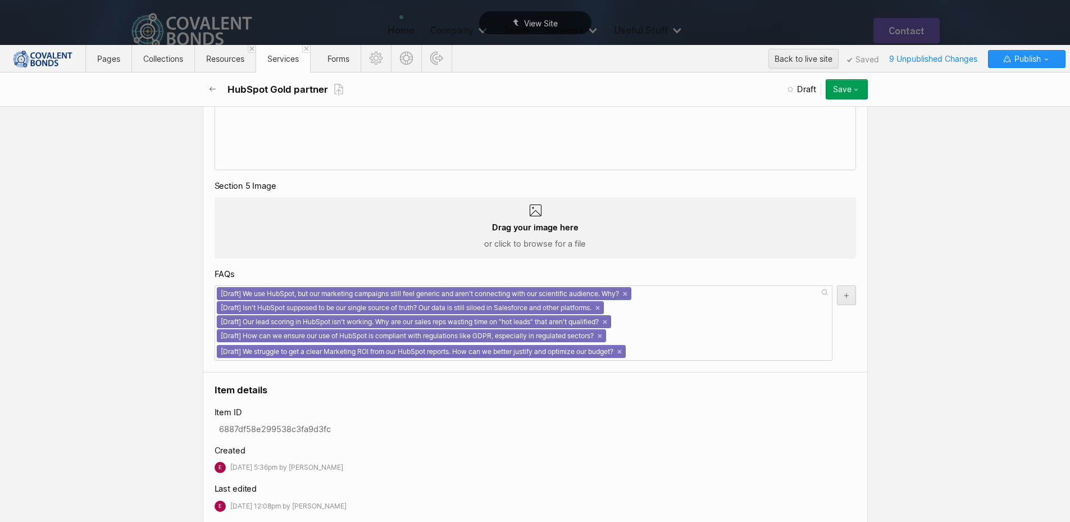
click at [856, 91] on div "We struggle to get a clear Marketing ROI from our HubSpot reports. How can we b…" at bounding box center [539, 261] width 1079 height 522
click at [854, 88] on icon "button" at bounding box center [856, 89] width 9 height 9
click at [935, 140] on div "Basic info Name HubSpot Gold partner Slug hubspot-gold-partner www.covalentbond…" at bounding box center [535, 314] width 1070 height 416
click at [1012, 62] on span "Publish" at bounding box center [1026, 59] width 29 height 17
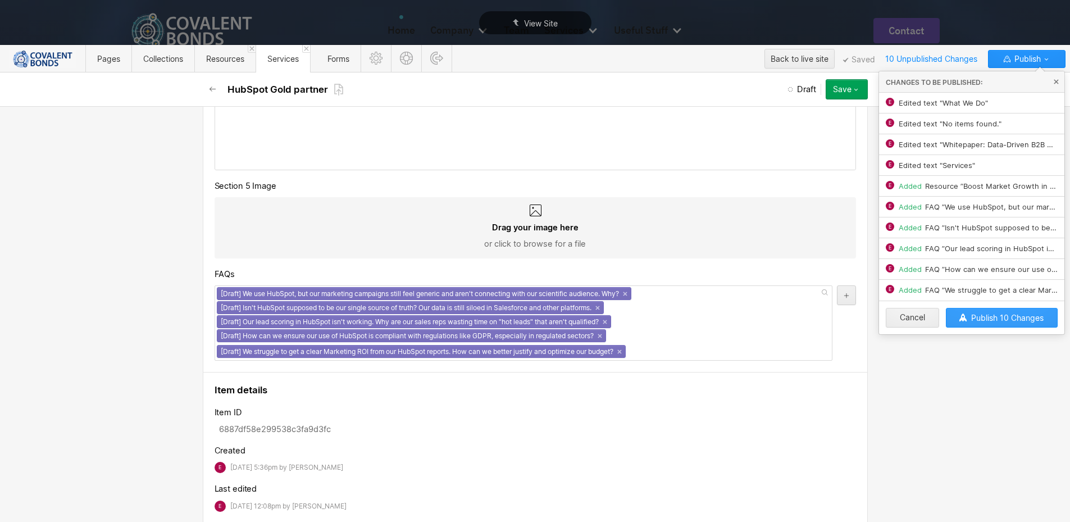
click at [992, 319] on span "Publish 10 Changes" at bounding box center [1007, 318] width 72 height 10
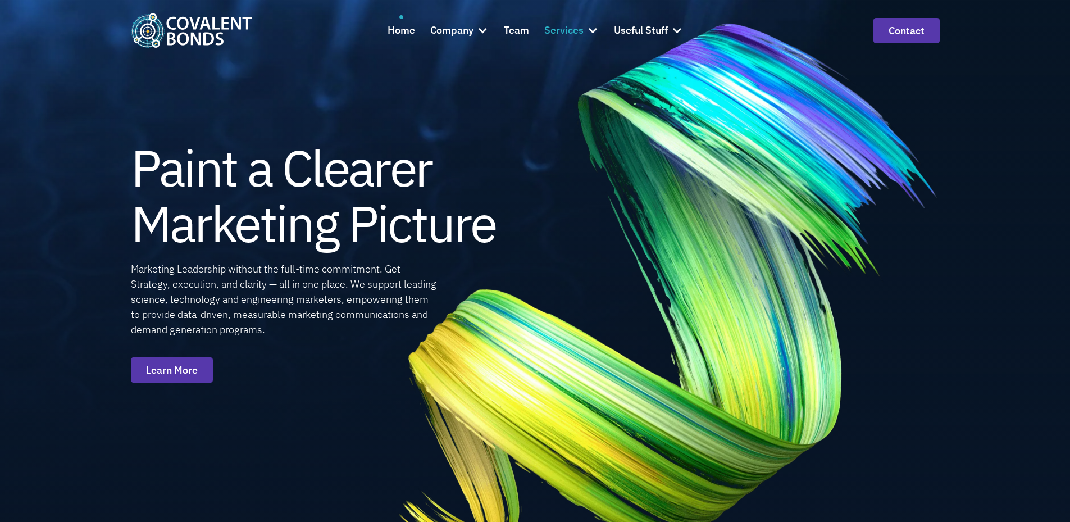
click at [589, 27] on div at bounding box center [592, 30] width 11 height 11
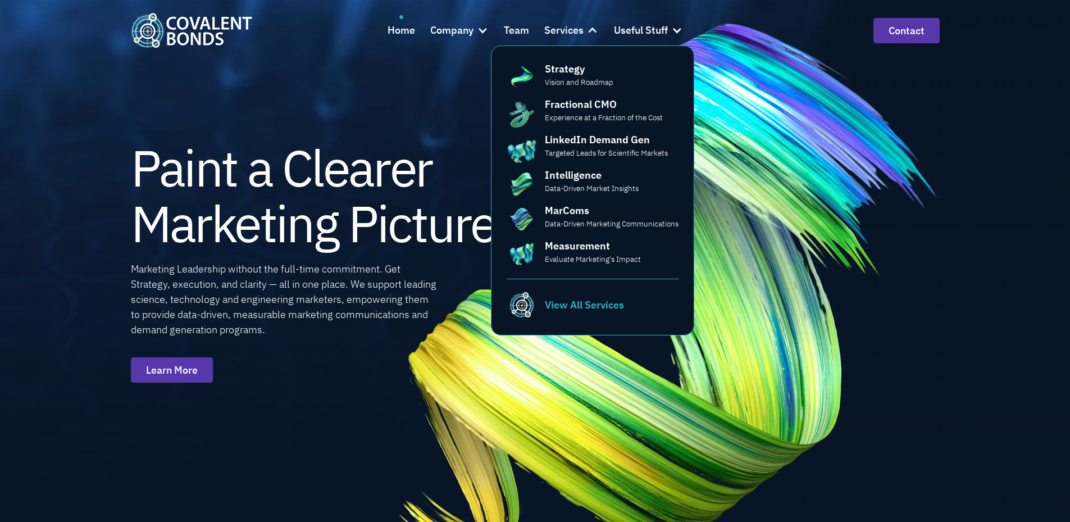
click at [585, 303] on div "View All Services" at bounding box center [584, 304] width 79 height 15
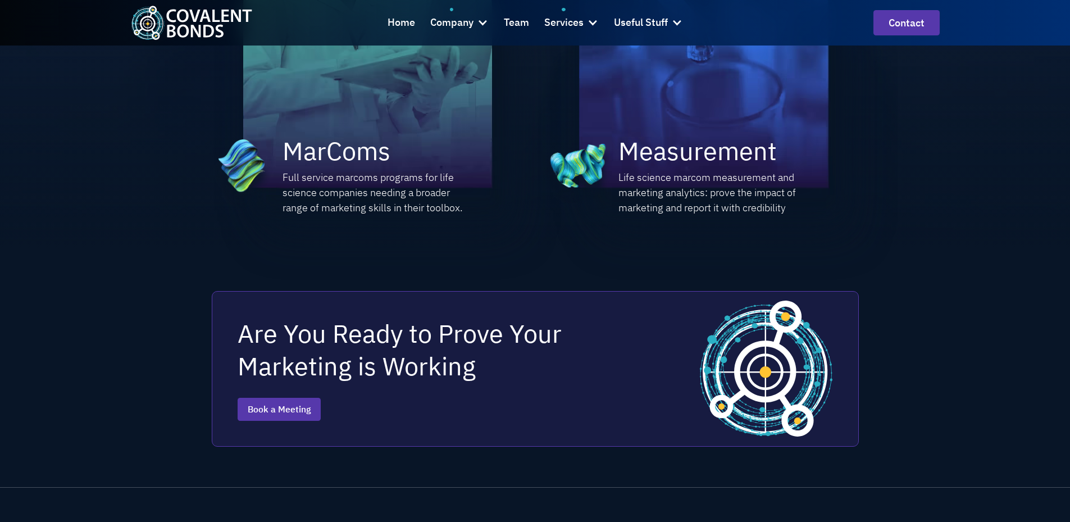
scroll to position [1461, 0]
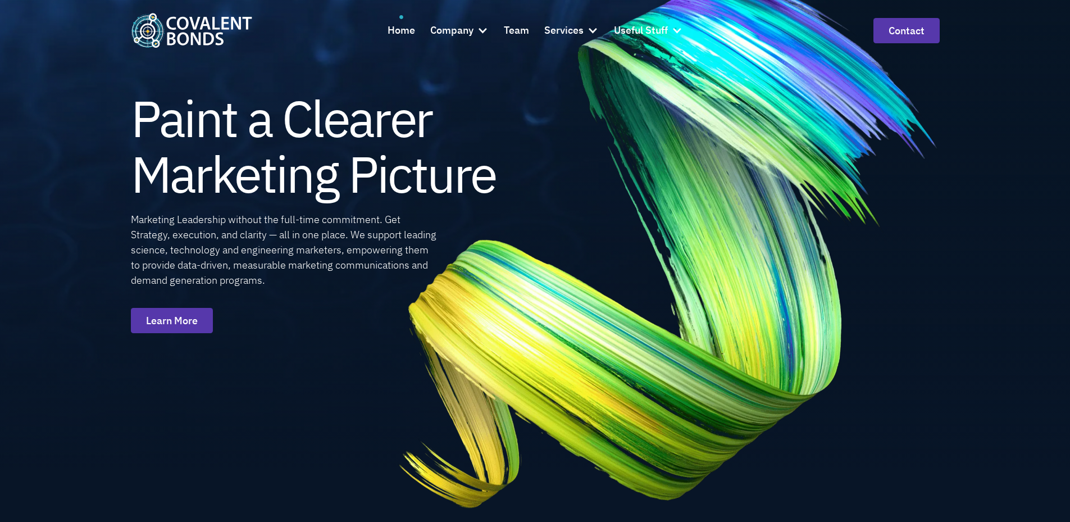
scroll to position [56, 0]
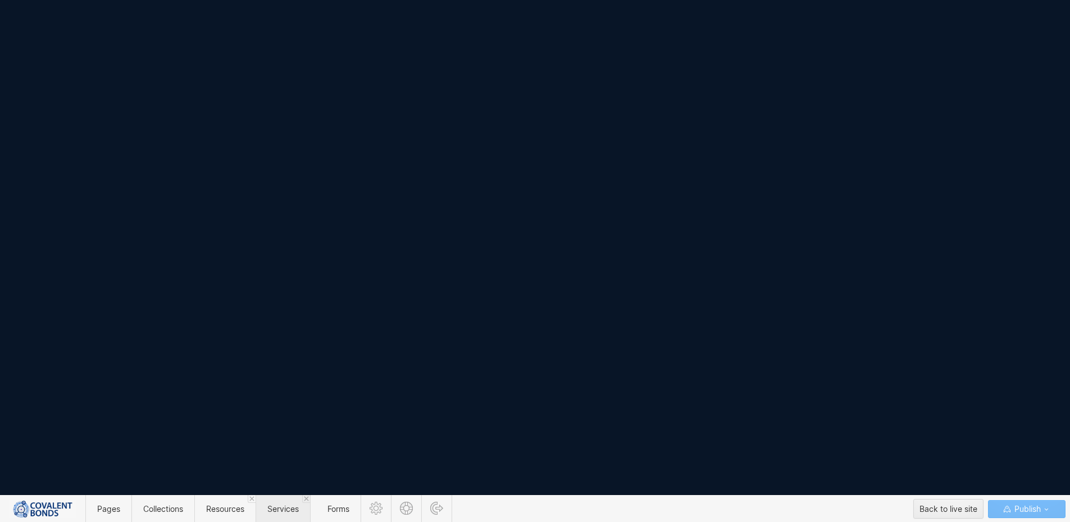
click at [292, 506] on span "Services" at bounding box center [282, 509] width 31 height 10
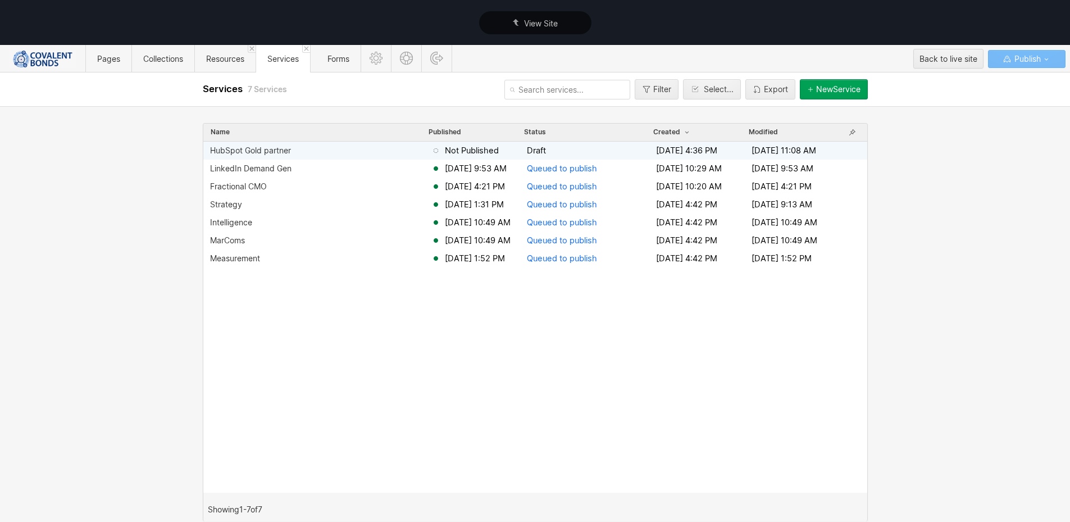
click at [550, 147] on span "Draft" at bounding box center [589, 150] width 125 height 11
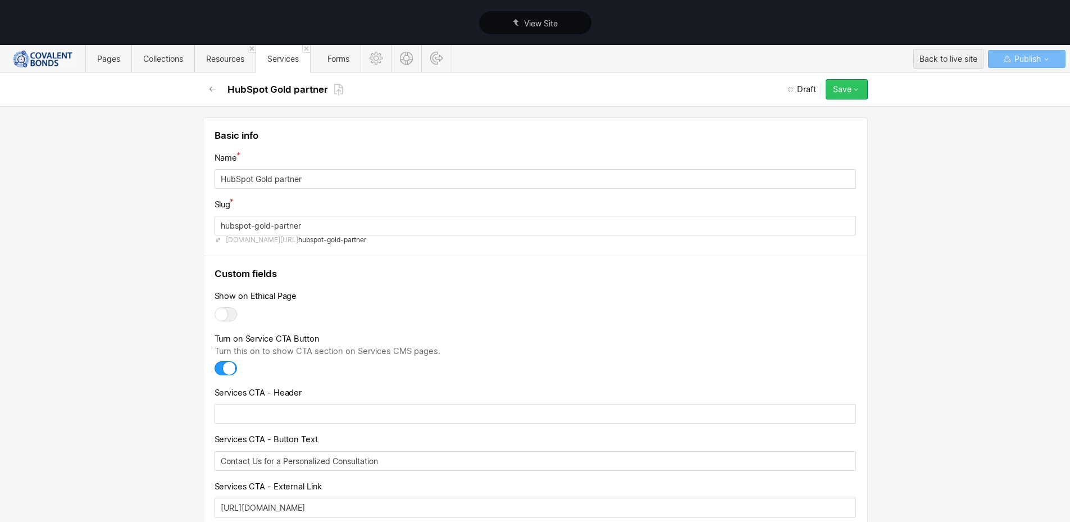
click at [843, 86] on div "Save" at bounding box center [842, 89] width 19 height 9
click at [1005, 57] on icon "button" at bounding box center [1007, 59] width 9 height 9
click at [1055, 78] on link at bounding box center [1056, 81] width 17 height 21
click at [336, 87] on icon at bounding box center [339, 89] width 10 height 13
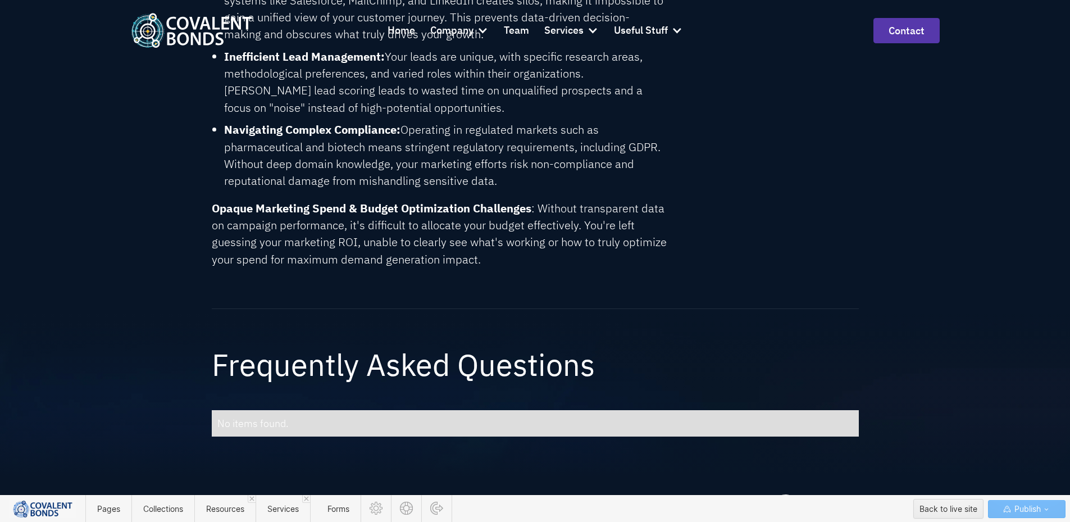
scroll to position [1060, 0]
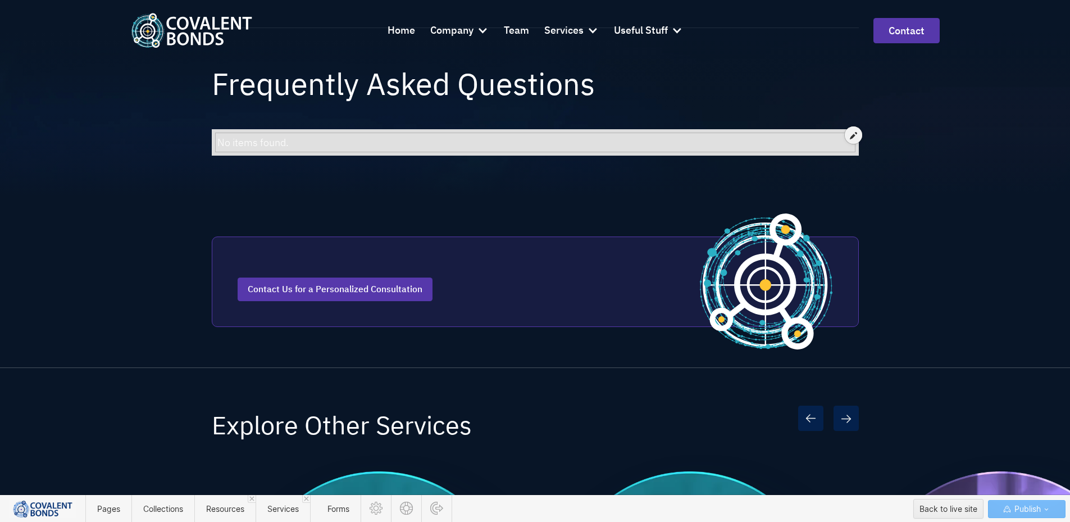
click at [516, 148] on div "No items found." at bounding box center [535, 142] width 636 height 15
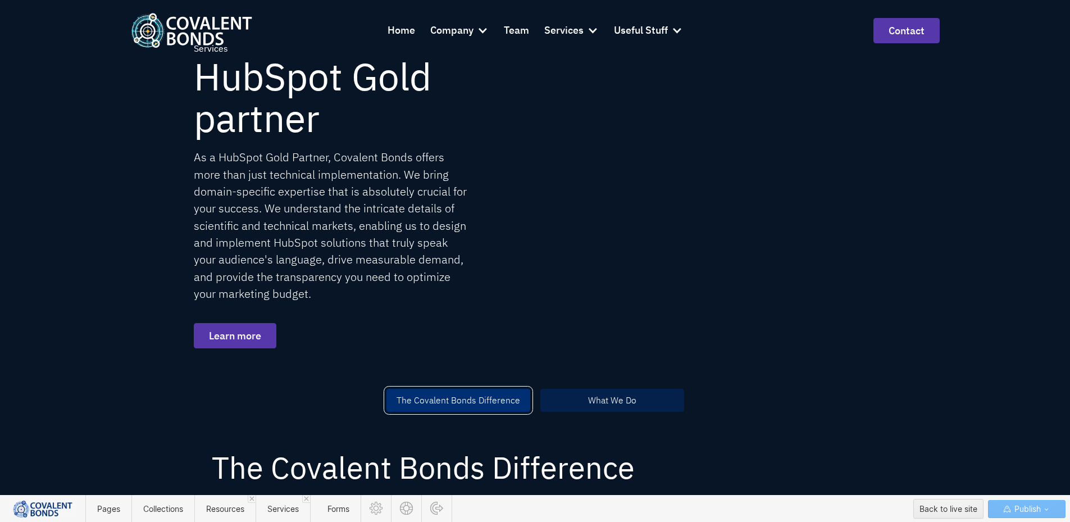
scroll to position [105, 0]
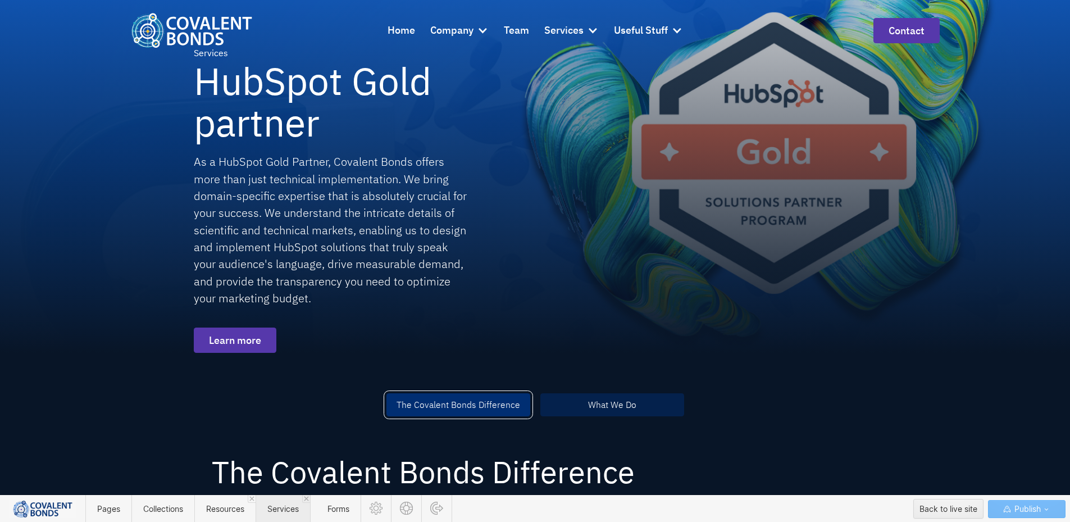
drag, startPoint x: 236, startPoint y: 513, endPoint x: 274, endPoint y: 502, distance: 39.3
click at [235, 515] on span "Resources" at bounding box center [224, 509] width 61 height 28
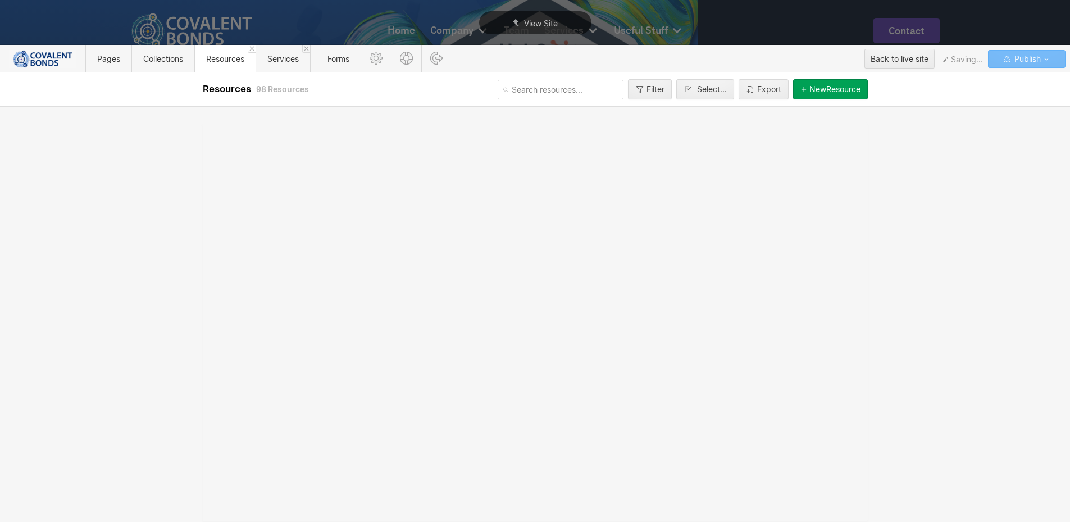
scroll to position [0, 0]
drag, startPoint x: 271, startPoint y: 63, endPoint x: 266, endPoint y: 46, distance: 17.8
click at [271, 62] on span "Services" at bounding box center [282, 59] width 31 height 10
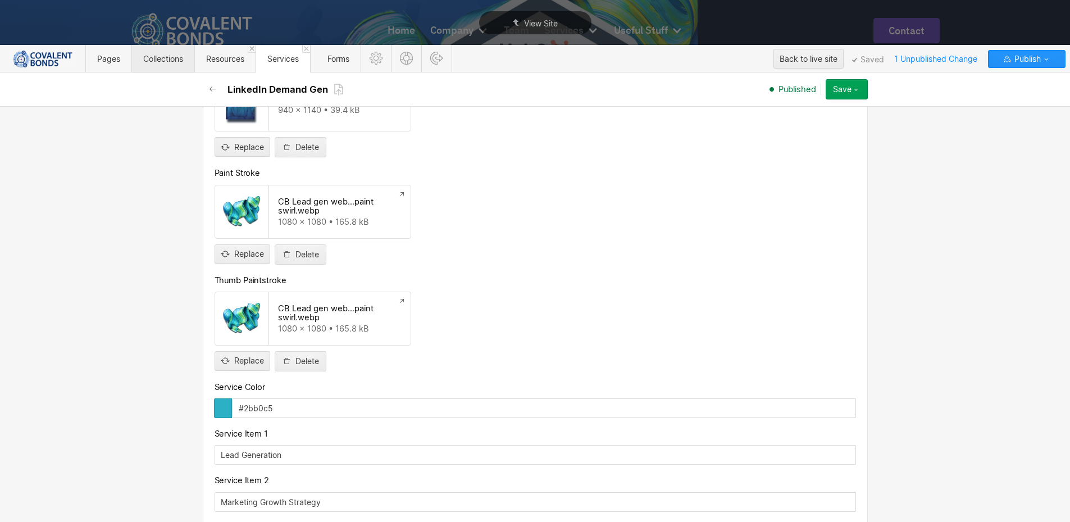
scroll to position [1011, 0]
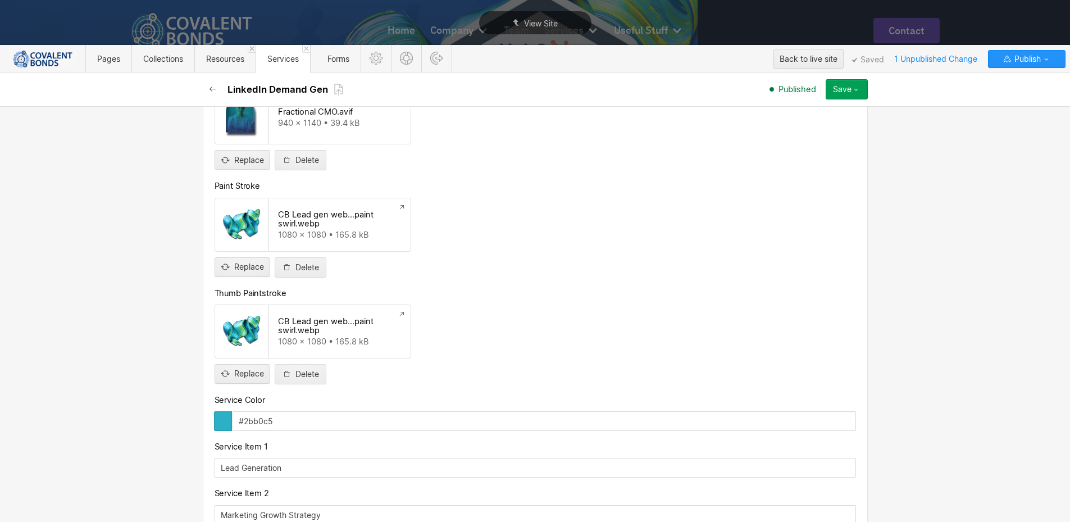
click at [212, 90] on icon "button" at bounding box center [212, 89] width 9 height 9
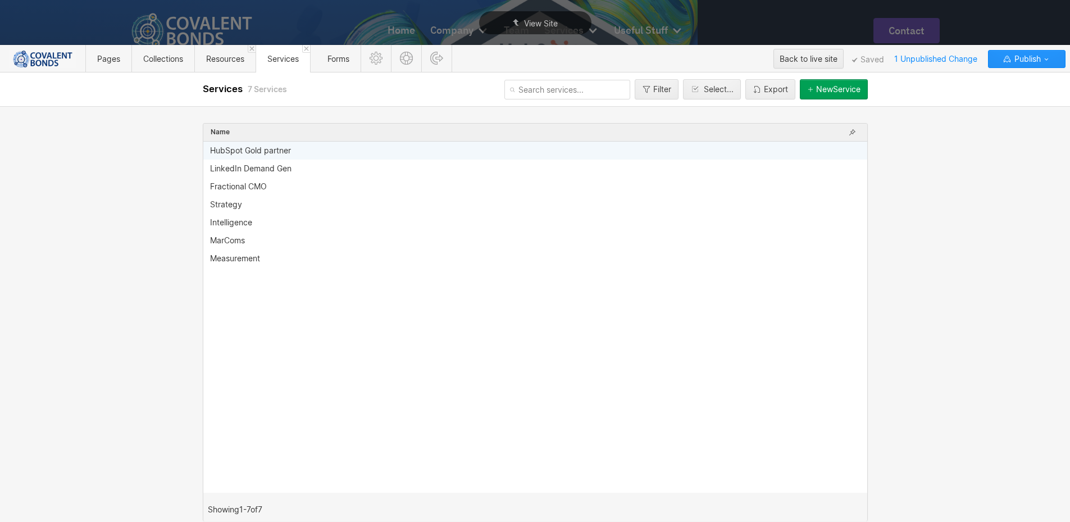
click at [289, 149] on div "HubSpot Gold partner" at bounding box center [250, 150] width 81 height 9
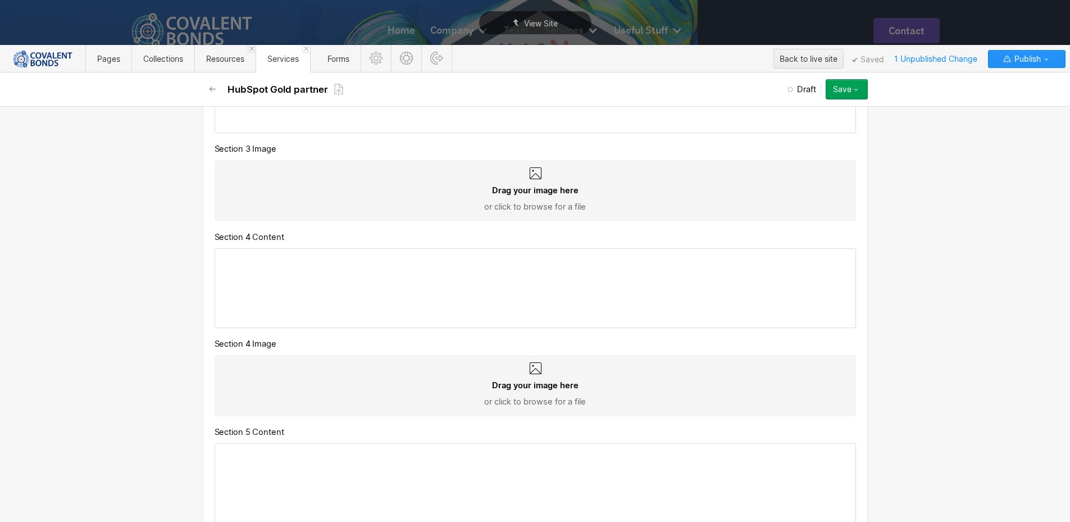
scroll to position [2528, 0]
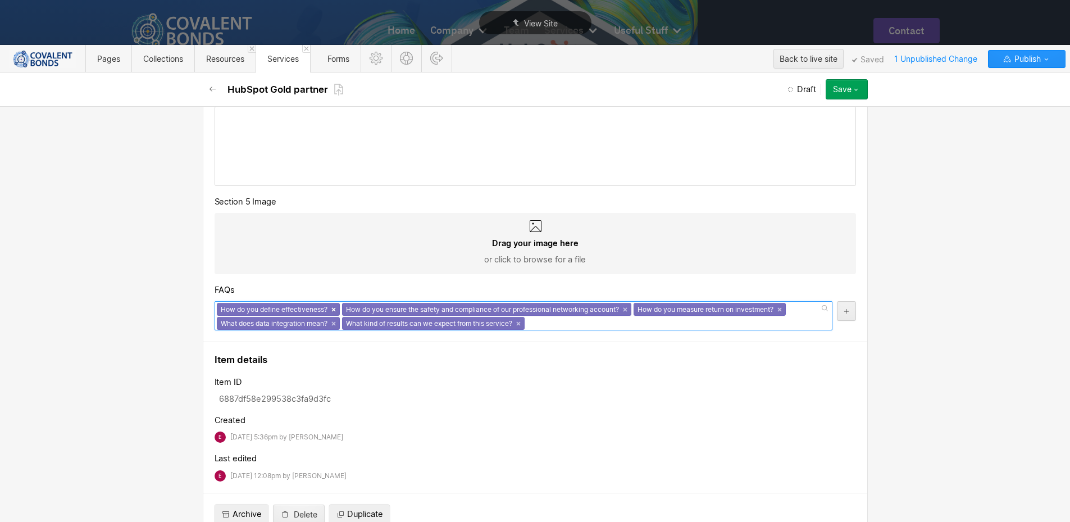
click at [332, 309] on link "×" at bounding box center [334, 309] width 4 height 4
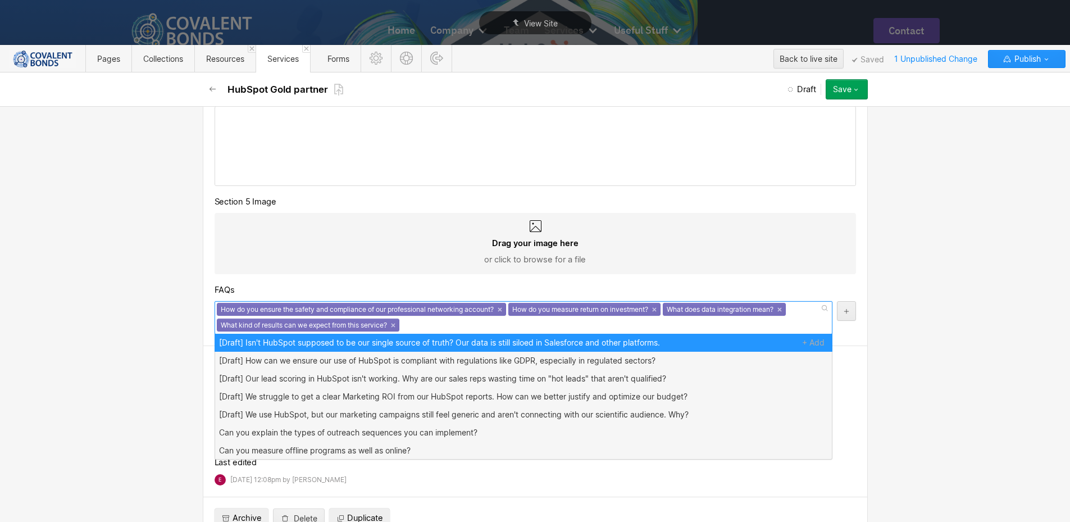
click at [503, 308] on div "How do you ensure the safety and compliance of our professional networking acco…" at bounding box center [361, 309] width 289 height 13
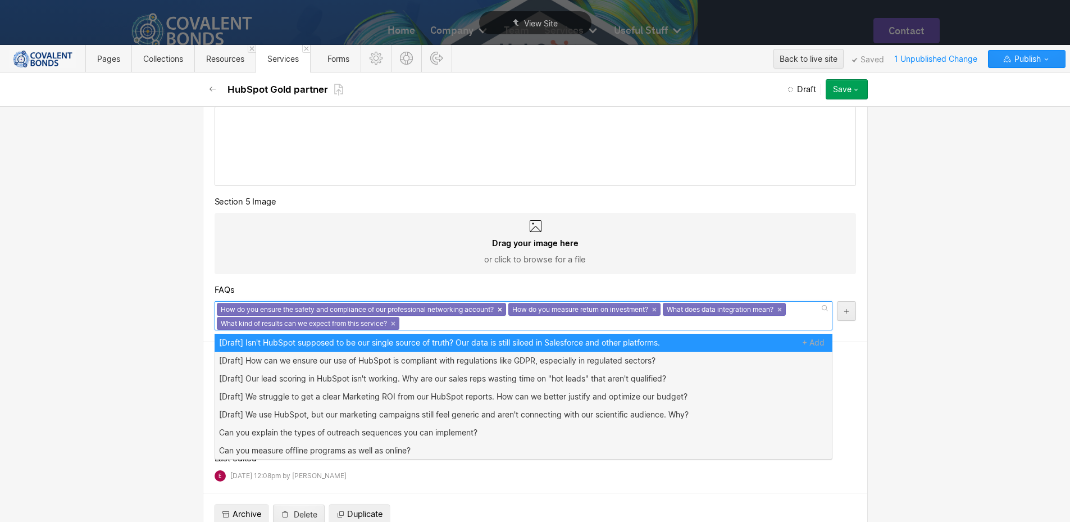
click at [501, 310] on link "×" at bounding box center [500, 309] width 4 height 4
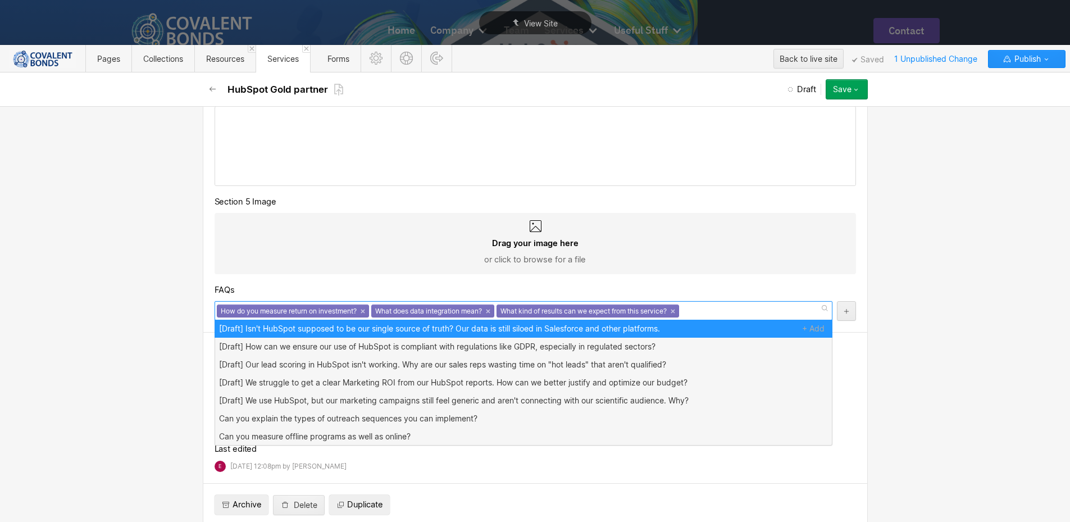
click at [483, 314] on div "What does data integration mean? ×" at bounding box center [432, 311] width 123 height 13
click at [488, 309] on link "×" at bounding box center [488, 311] width 4 height 4
click at [550, 311] on link "×" at bounding box center [548, 311] width 4 height 4
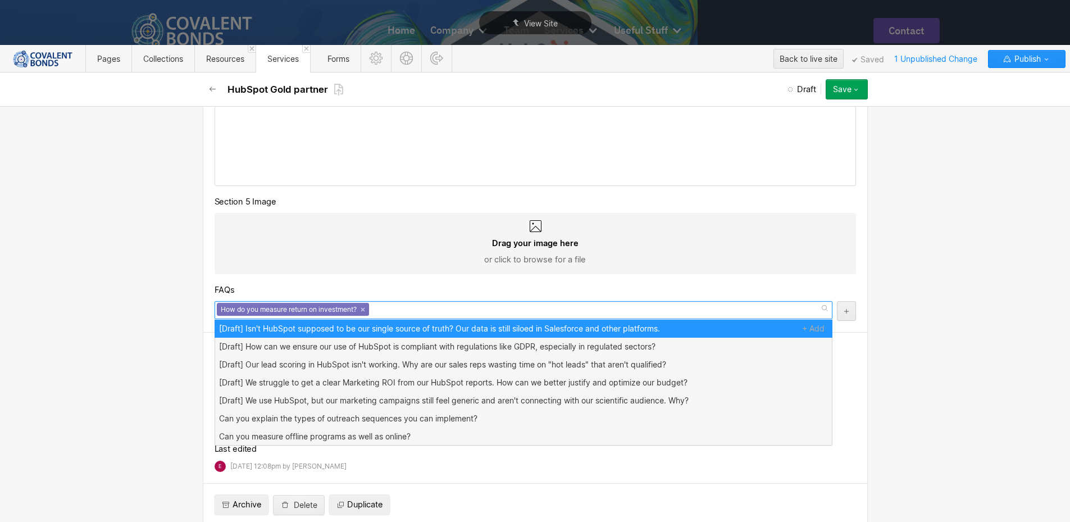
click at [365, 309] on div "How do you measure return on investment? ×" at bounding box center [293, 309] width 152 height 13
click at [361, 308] on link "×" at bounding box center [363, 309] width 4 height 4
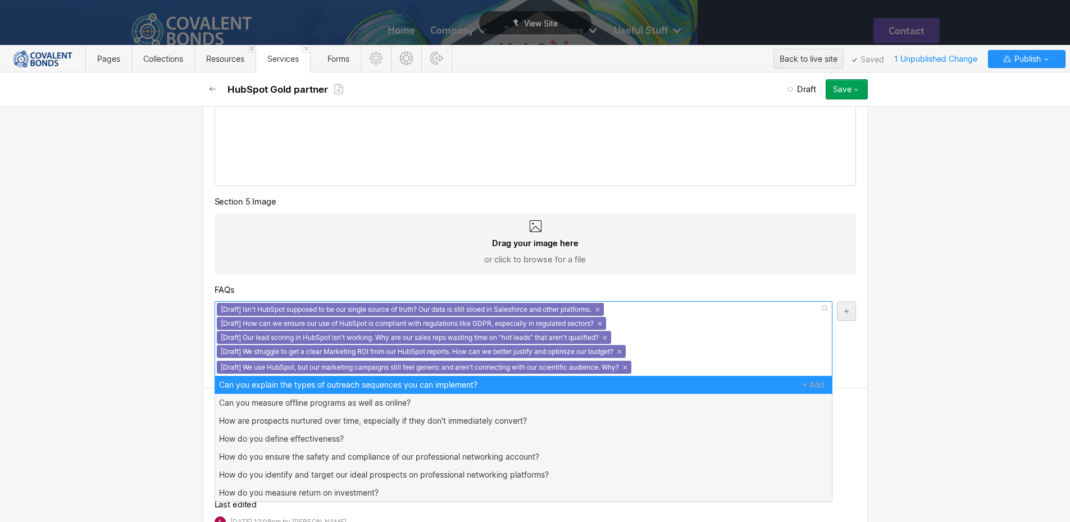
click at [127, 329] on div "Basic info Name HubSpot Gold partner Slug hubspot-gold-partner www.covalentbond…" at bounding box center [535, 314] width 1070 height 416
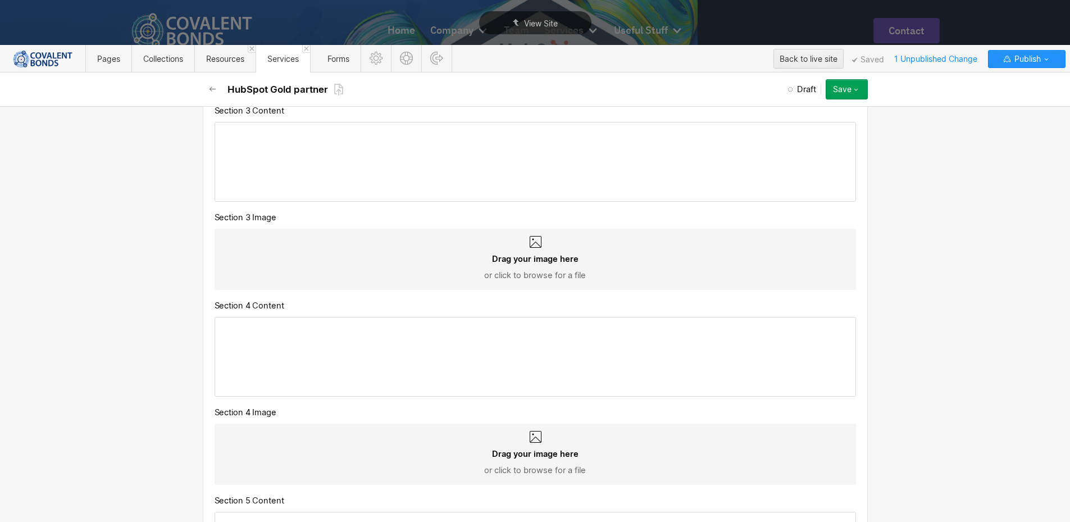
scroll to position [2038, 0]
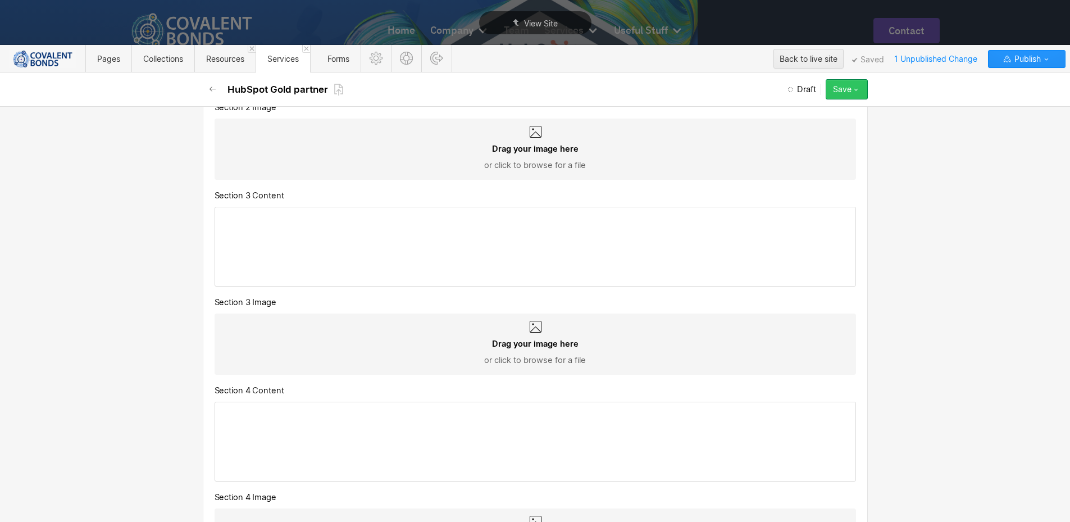
click at [848, 92] on div "Save" at bounding box center [842, 89] width 19 height 9
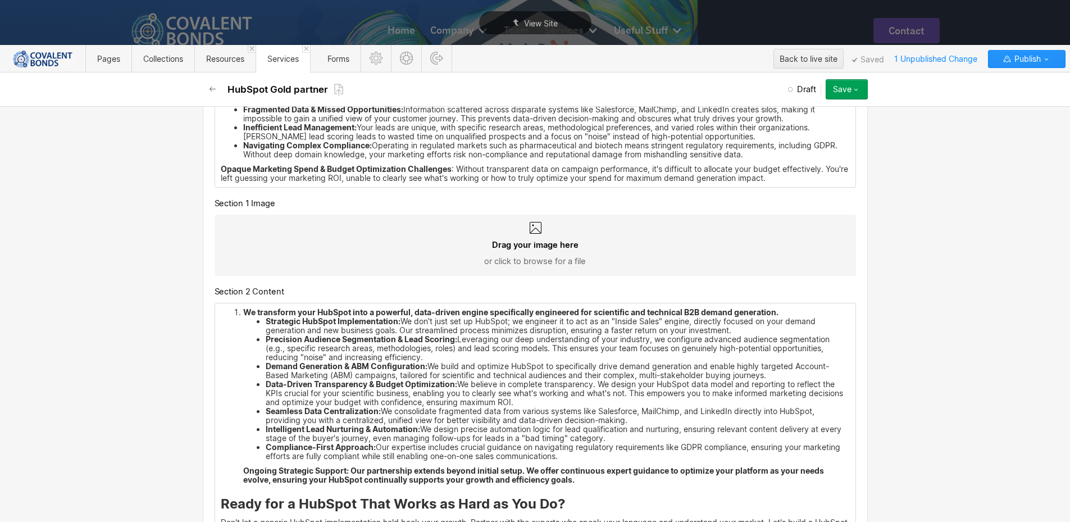
scroll to position [1701, 0]
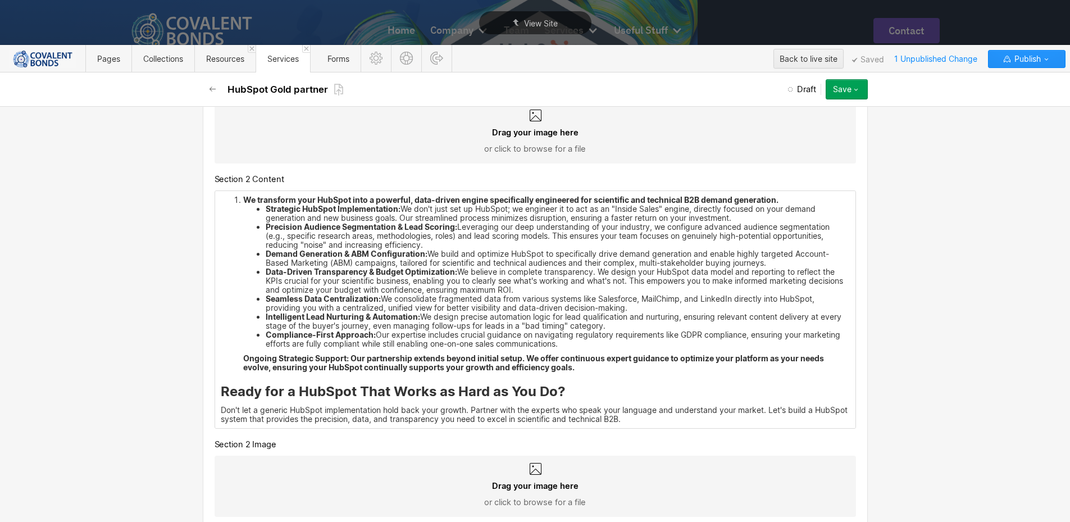
click at [533, 396] on strong "Ready for a HubSpot That Works as Hard as You Do?" at bounding box center [393, 391] width 345 height 16
click at [655, 422] on p "Don't let a generic HubSpot implementation hold back your growth. Partner with …" at bounding box center [535, 415] width 629 height 18
drag, startPoint x: 477, startPoint y: 399, endPoint x: 223, endPoint y: 387, distance: 254.8
click at [223, 387] on div "We transform your HubSpot into a powerful, data-driven engine specifically engi…" at bounding box center [535, 309] width 641 height 237
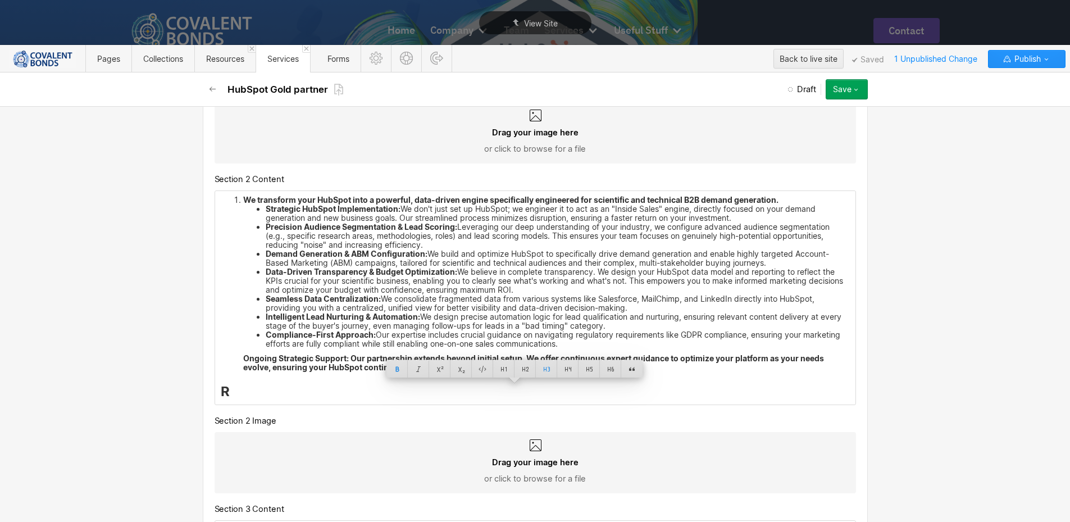
click at [324, 396] on h3 "R" at bounding box center [535, 391] width 629 height 17
click at [290, 385] on h3 "R" at bounding box center [535, 391] width 629 height 17
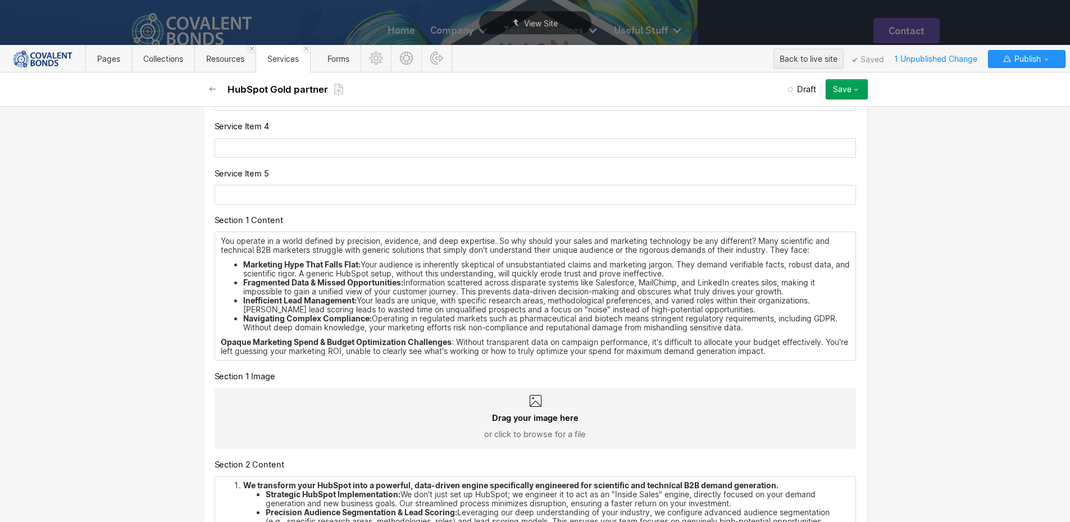
scroll to position [1364, 0]
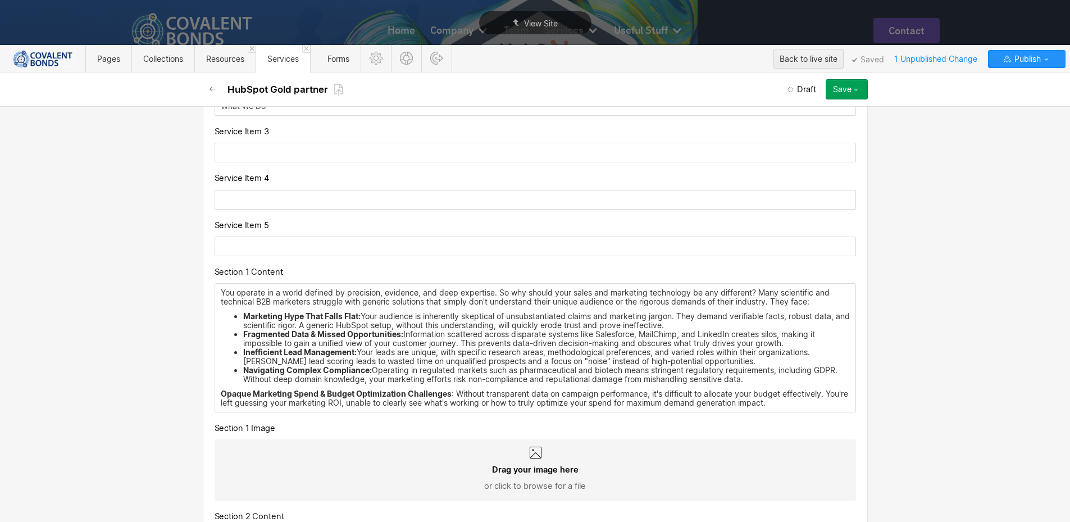
click at [471, 301] on p "You operate in a world defined by precision, evidence, and deep expertise. So w…" at bounding box center [535, 297] width 629 height 18
click at [814, 403] on p "Opaque Marketing Spend & Budget Optimization Challenges : Without transparent d…" at bounding box center [535, 398] width 629 height 18
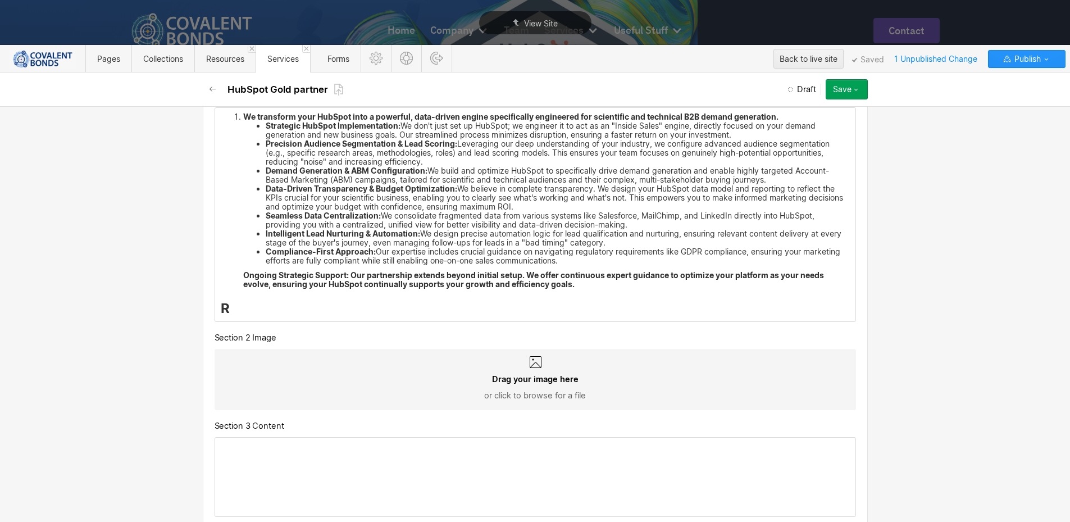
scroll to position [1532, 0]
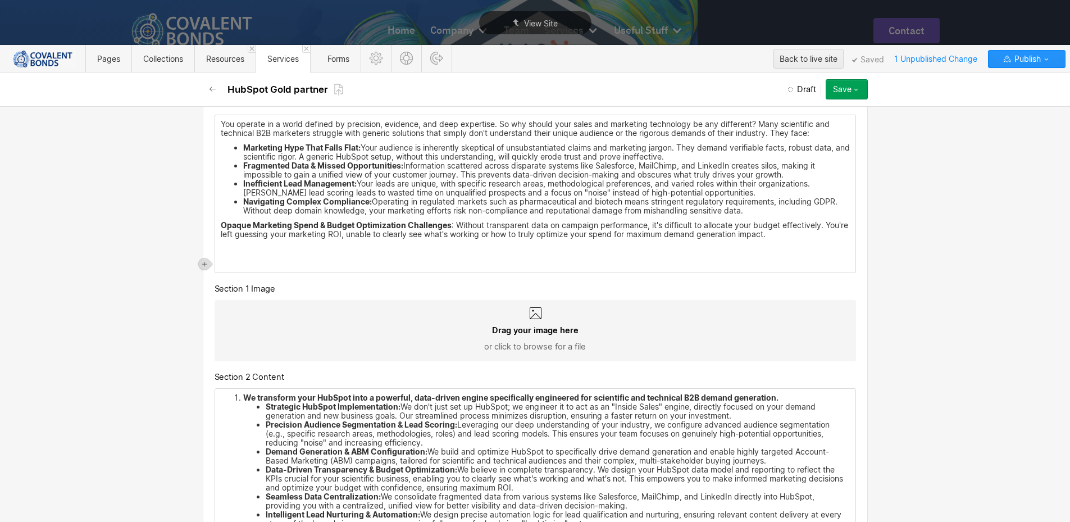
click at [223, 261] on p "‍" at bounding box center [535, 263] width 629 height 9
click at [227, 247] on p "‍" at bounding box center [535, 248] width 629 height 9
click at [222, 260] on p "‍" at bounding box center [535, 263] width 629 height 9
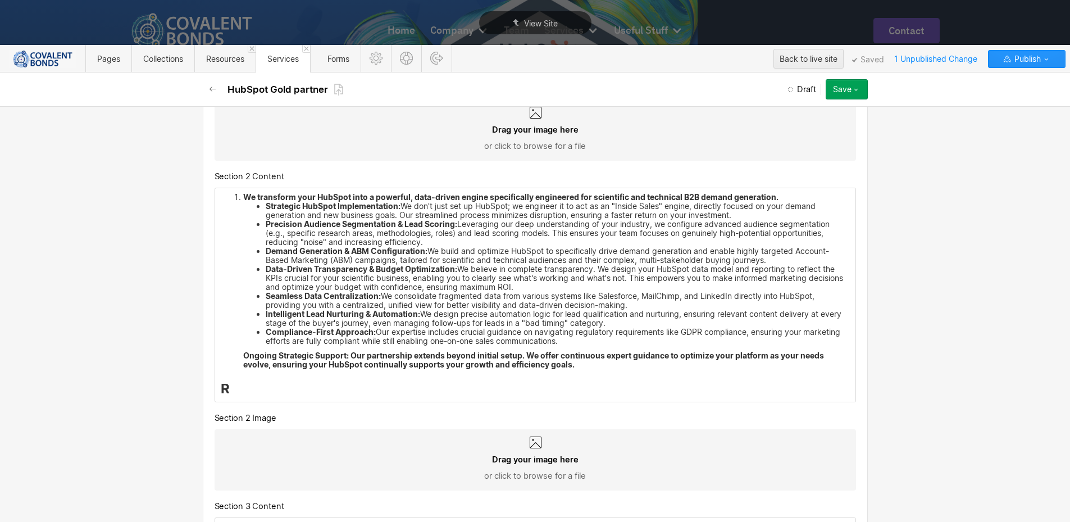
scroll to position [1588, 0]
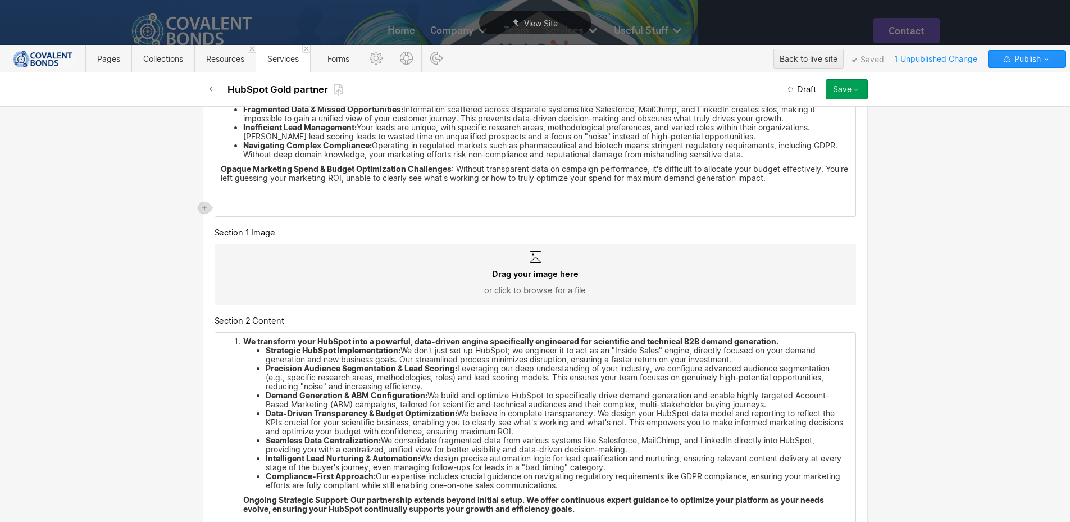
drag, startPoint x: 271, startPoint y: 201, endPoint x: 262, endPoint y: 207, distance: 10.9
click at [271, 201] on div "You operate in a world defined by precision, evidence, and deep expertise. So w…" at bounding box center [535, 137] width 641 height 157
click at [262, 207] on p "‍" at bounding box center [535, 207] width 629 height 9
click at [216, 90] on icon "button" at bounding box center [212, 89] width 9 height 9
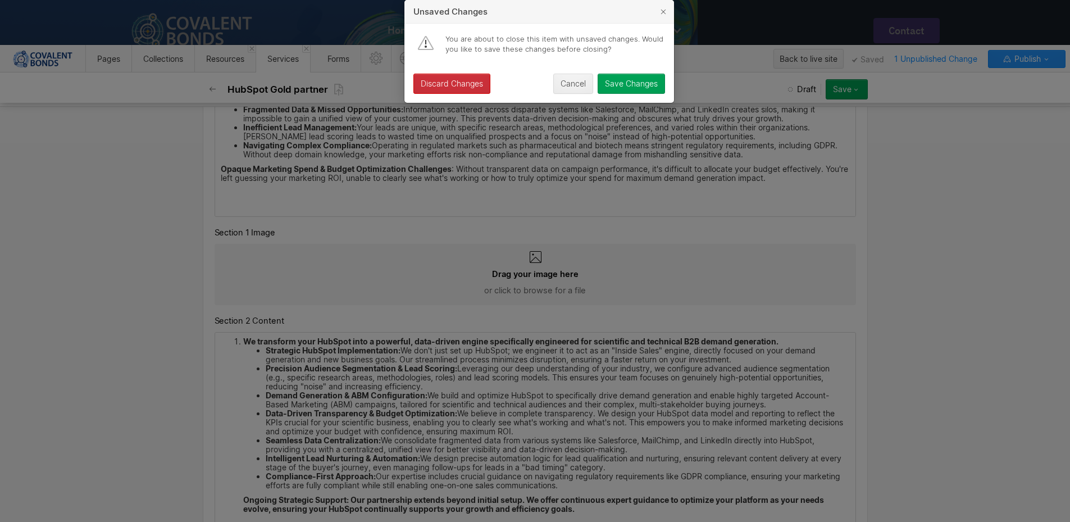
click at [442, 88] on div "Discard Changes" at bounding box center [452, 83] width 62 height 9
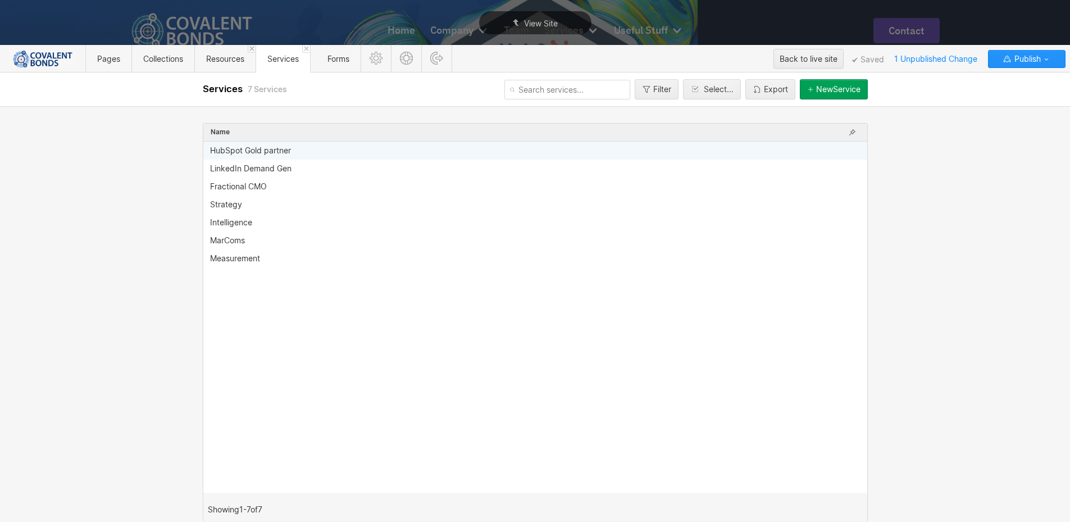
click at [297, 158] on div "HubSpot Gold partner" at bounding box center [535, 151] width 664 height 18
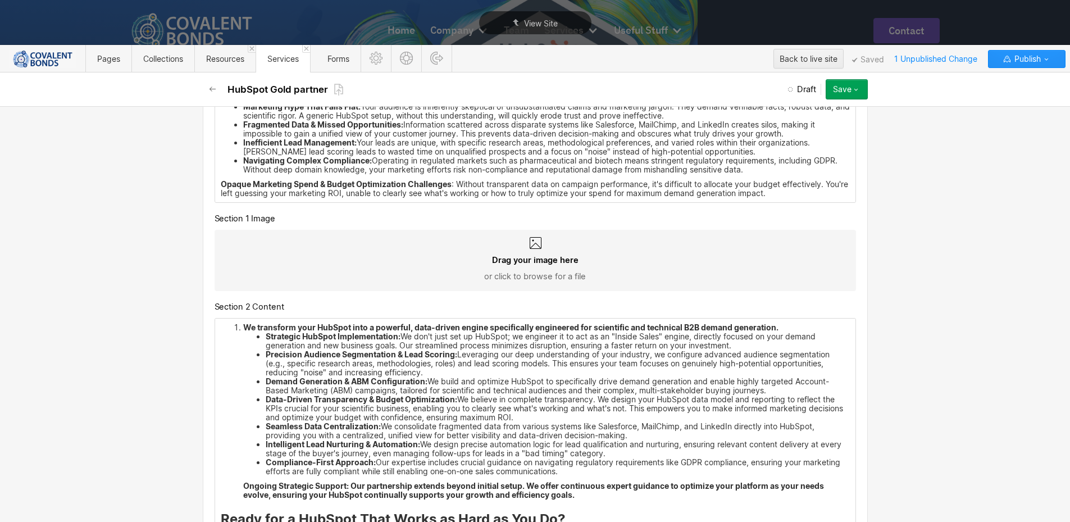
scroll to position [1798, 0]
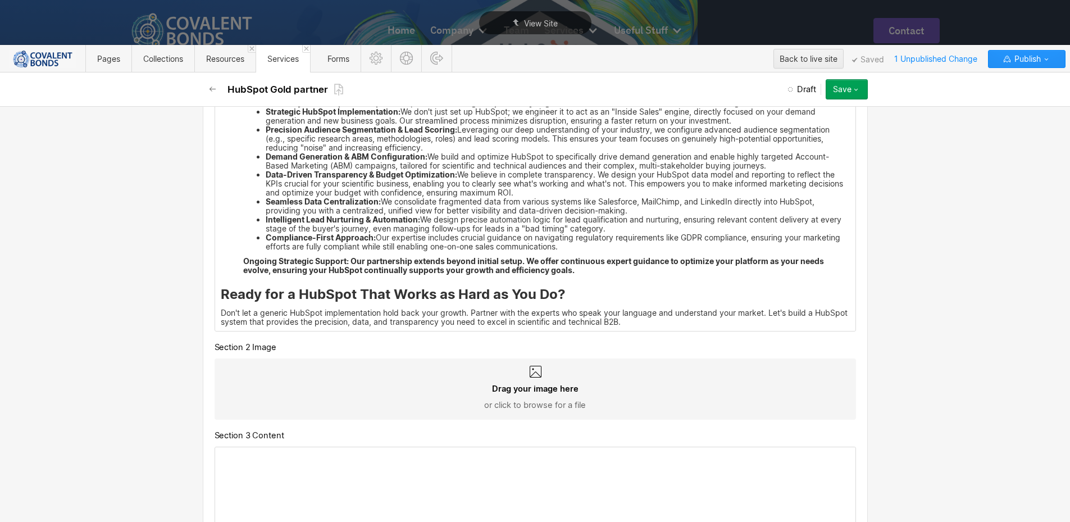
click at [480, 293] on strong "Ready for a HubSpot That Works as Hard as You Do?" at bounding box center [393, 294] width 345 height 16
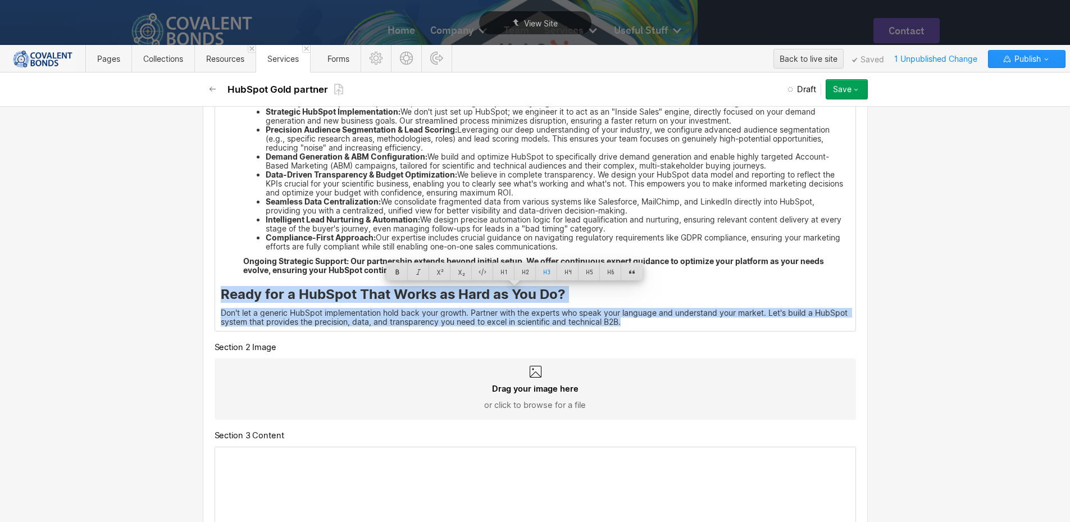
drag, startPoint x: 570, startPoint y: 317, endPoint x: 664, endPoint y: 324, distance: 94.0
click at [664, 324] on div "We transform your HubSpot into a powerful, data-driven engine specifically engi…" at bounding box center [535, 212] width 641 height 237
copy div "Ready for a HubSpot That Works as Hard as You Do? Don't let a generic HubSpot i…"
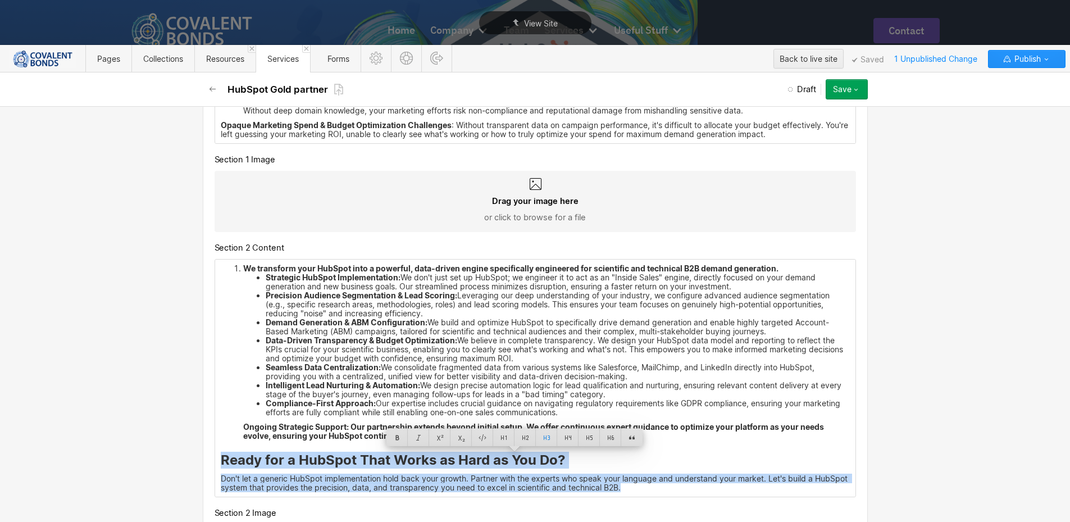
scroll to position [1517, 0]
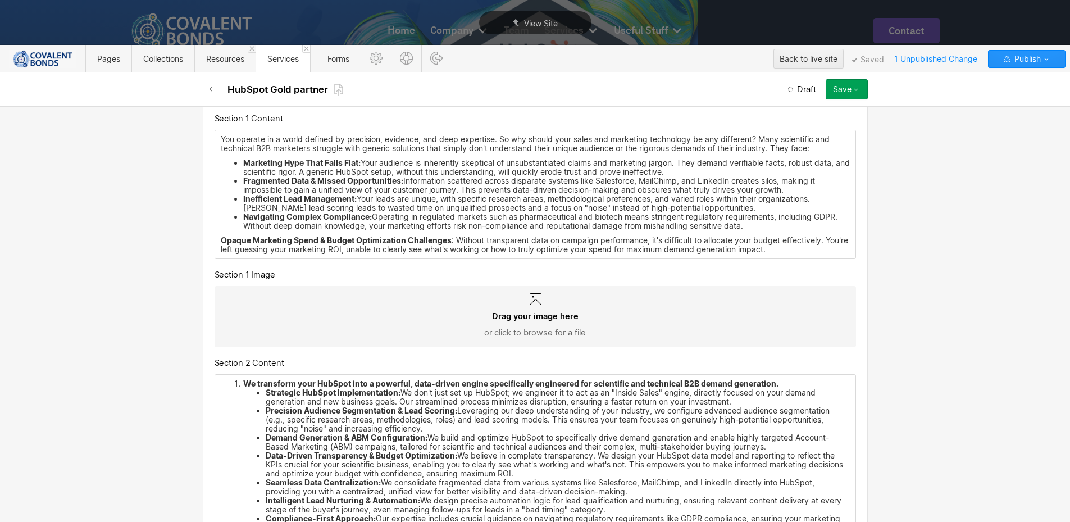
click at [402, 244] on strong "Opaque Marketing Spend & Budget Optimization Challenges" at bounding box center [336, 240] width 231 height 10
click at [419, 217] on li "Navigating Complex Compliance: Operating in regulated markets such as pharmaceu…" at bounding box center [546, 221] width 607 height 18
click at [598, 194] on li "Inefficient Lead Management: Your leads are unique, with specific research area…" at bounding box center [546, 203] width 607 height 18
click at [598, 192] on li "Fragmented Data & Missed Opportunities: Information scattered across disparate …" at bounding box center [546, 185] width 607 height 18
click at [594, 194] on li "Inefficient Lead Management: Your leads are unique, with specific research area…" at bounding box center [546, 203] width 607 height 18
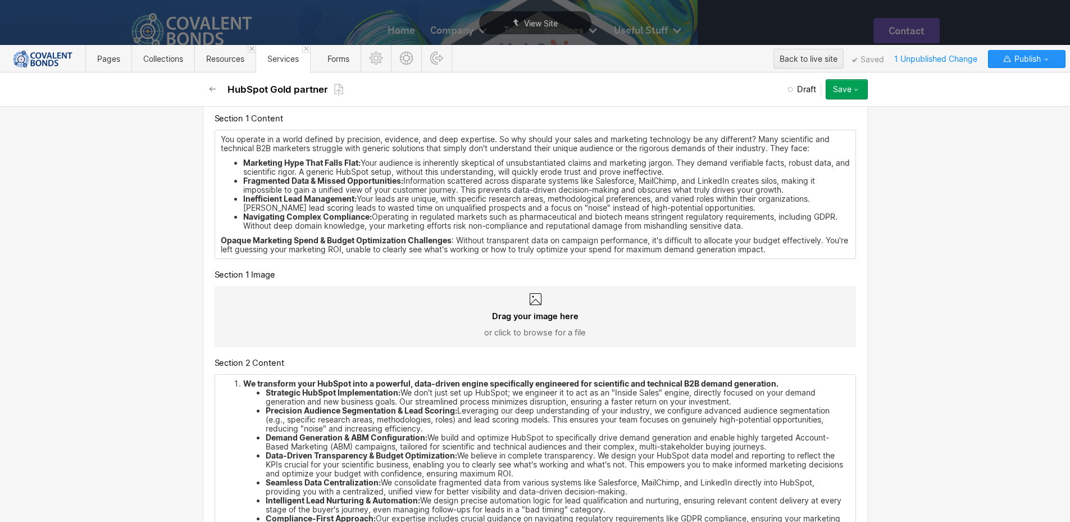
click at [594, 194] on li "Inefficient Lead Management: Your leads are unique, with specific research area…" at bounding box center [546, 203] width 607 height 18
drag, startPoint x: 594, startPoint y: 194, endPoint x: 588, endPoint y: 198, distance: 7.3
click at [588, 198] on li "Inefficient Lead Management: Your leads are unique, with specific research area…" at bounding box center [546, 203] width 607 height 18
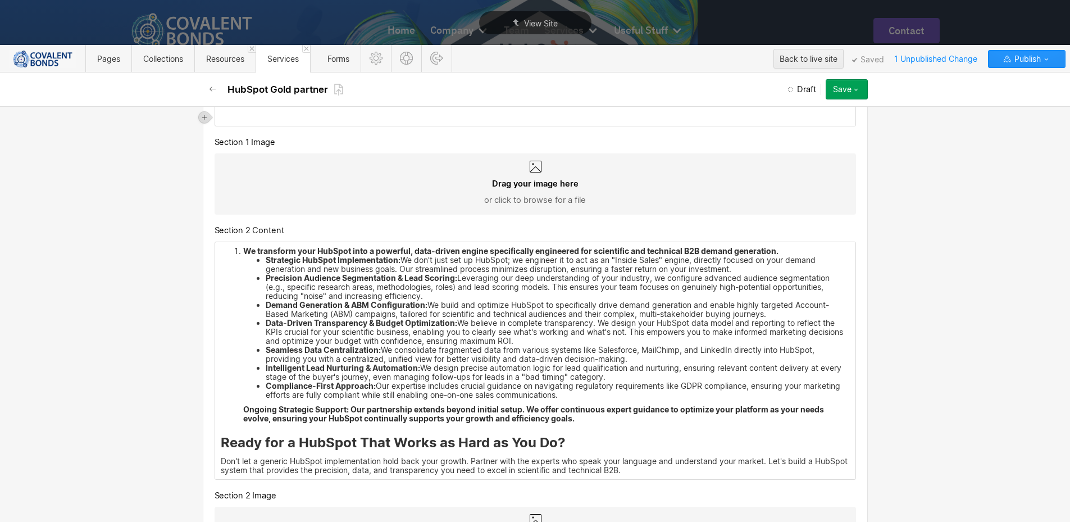
scroll to position [1798, 0]
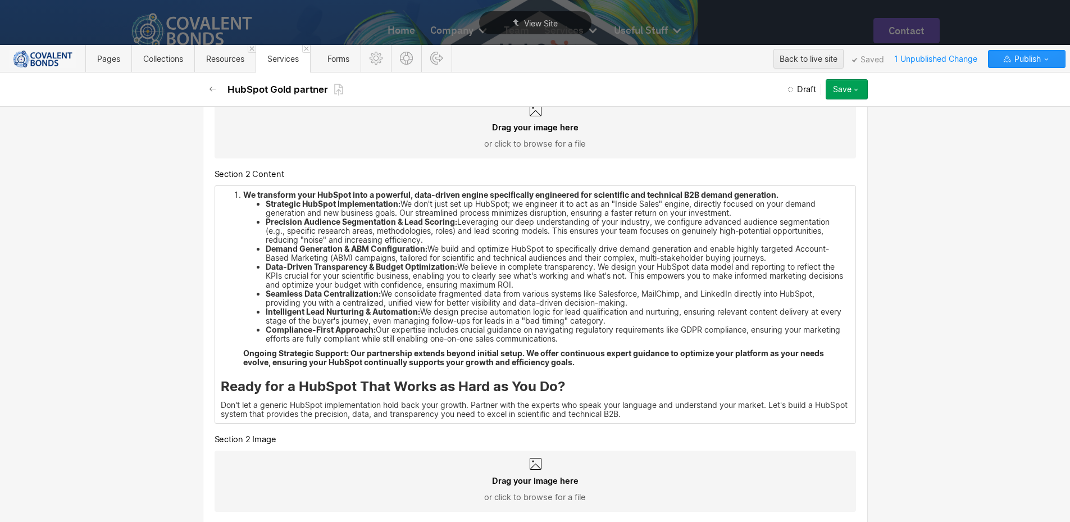
click at [294, 396] on div "We transform your HubSpot into a powerful, data-driven engine specifically engi…" at bounding box center [535, 304] width 641 height 237
drag, startPoint x: 217, startPoint y: 385, endPoint x: 284, endPoint y: 410, distance: 72.0
click at [285, 410] on div "We transform your HubSpot into a powerful, data-driven engine specifically engi…" at bounding box center [535, 304] width 641 height 237
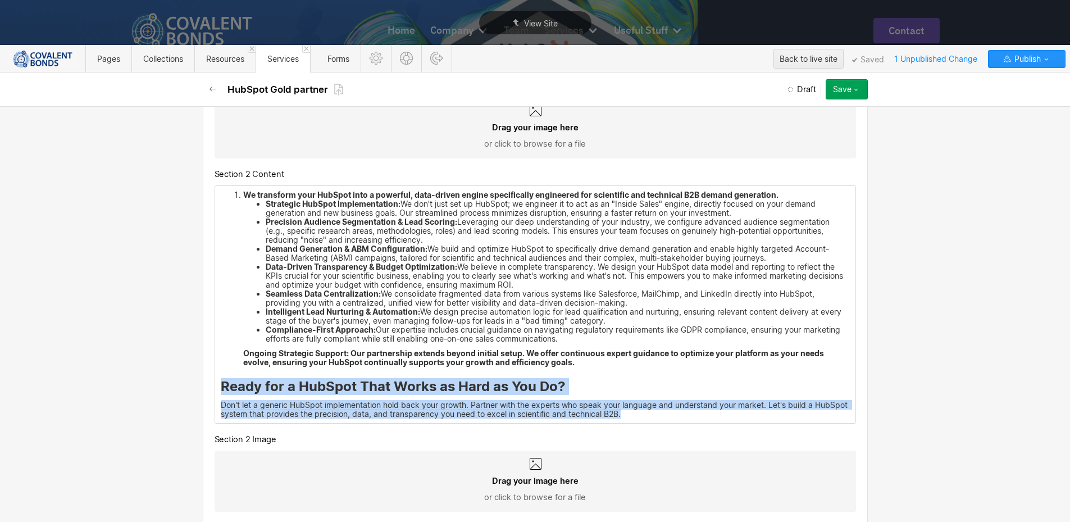
drag, startPoint x: 690, startPoint y: 416, endPoint x: 216, endPoint y: 386, distance: 475.2
click at [216, 386] on div "We transform your HubSpot into a powerful, data-driven engine specifically engi…" at bounding box center [535, 304] width 641 height 237
copy div "Ready for a HubSpot That Works as Hard as You Do? Don't let a generic HubSpot i…"
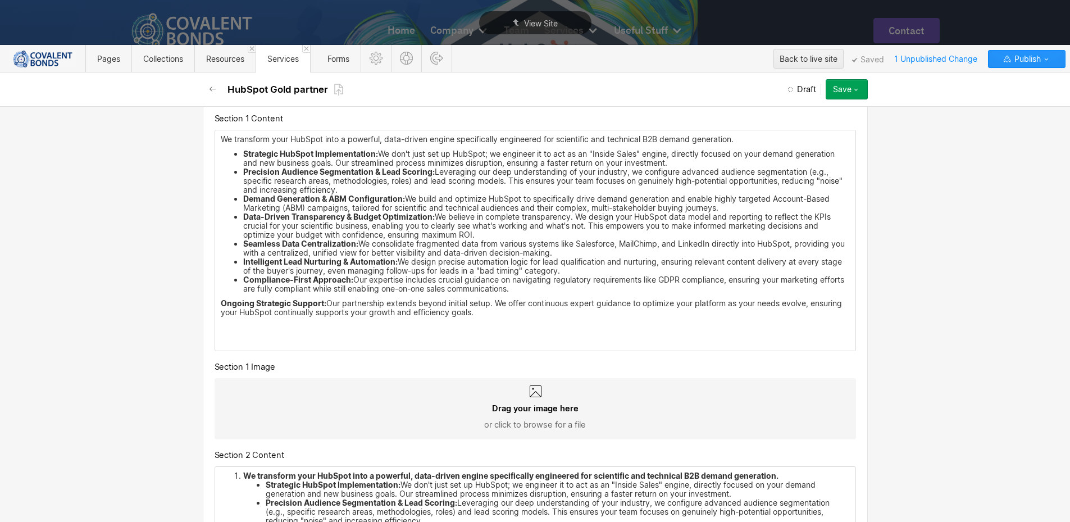
click at [266, 334] on div "We transform your HubSpot into a powerful, data-driven engine specifically engi…" at bounding box center [535, 240] width 641 height 220
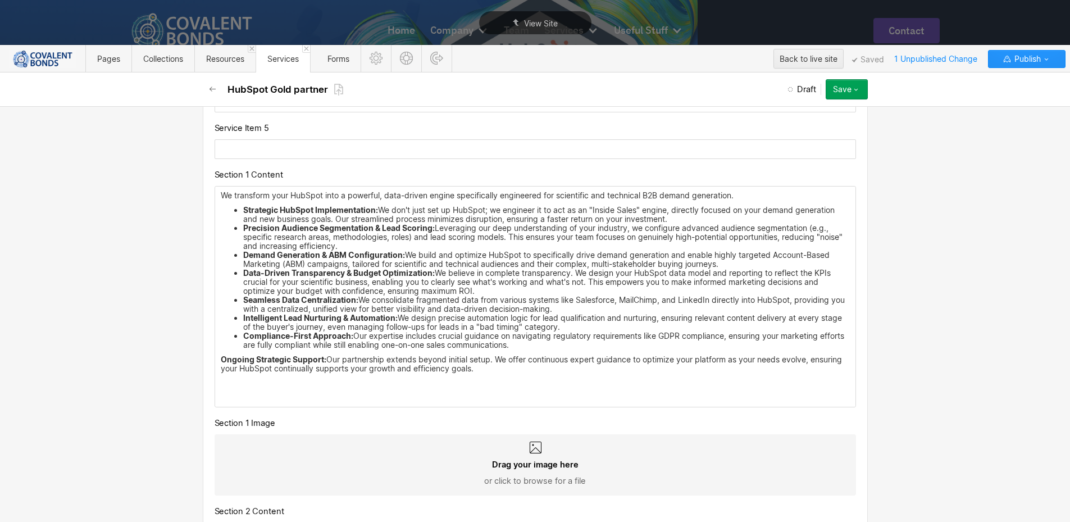
click at [251, 387] on p "‍" at bounding box center [535, 383] width 629 height 9
click at [235, 400] on p "‍" at bounding box center [535, 397] width 629 height 9
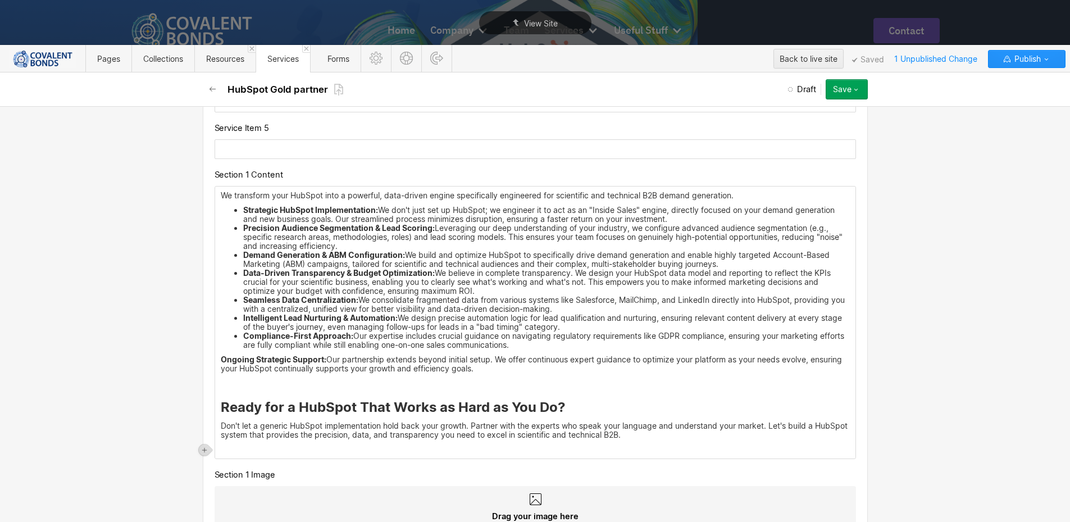
click at [240, 389] on div "We transform your HubSpot into a powerful, data-driven engine specifically engi…" at bounding box center [535, 323] width 641 height 272
click at [221, 380] on p "‍" at bounding box center [535, 383] width 629 height 9
click at [221, 410] on strong "Ready for a HubSpot That Works as Hard as You Do?" at bounding box center [393, 407] width 345 height 16
click at [270, 385] on p "‍" at bounding box center [535, 383] width 629 height 9
click at [224, 444] on div "We transform your HubSpot into a powerful, data-driven engine specifically engi…" at bounding box center [535, 323] width 641 height 272
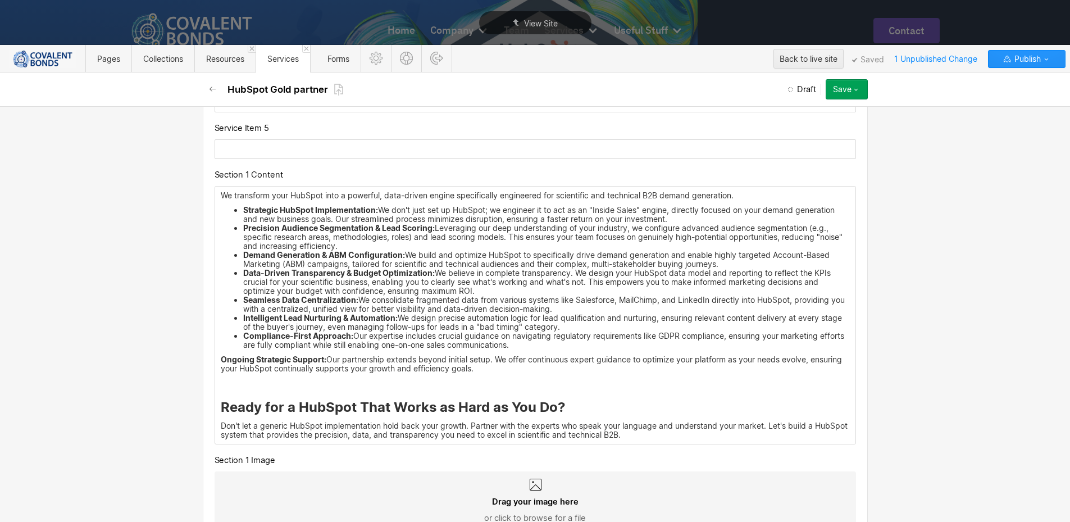
click at [283, 390] on div "We transform your HubSpot into a powerful, data-driven engine specifically engi…" at bounding box center [535, 315] width 641 height 257
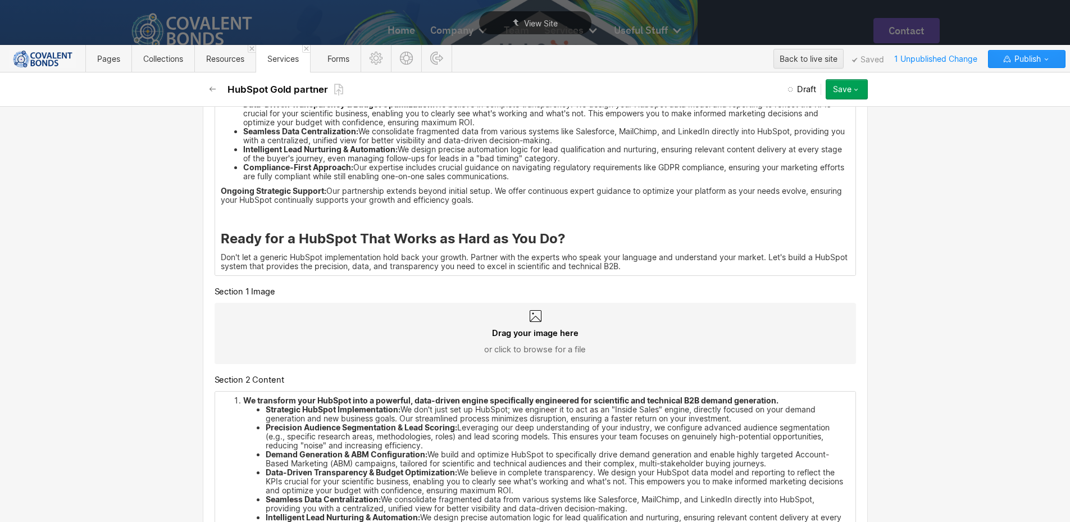
scroll to position [1854, 0]
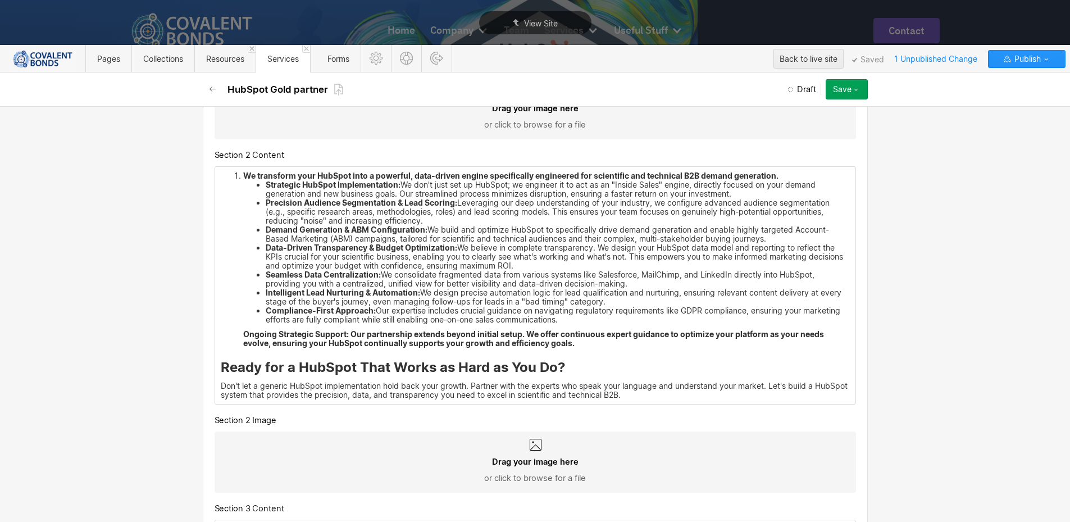
click at [463, 314] on li "Compliance-First Approach: Our expertise includes crucial guidance on navigatin…" at bounding box center [558, 315] width 584 height 18
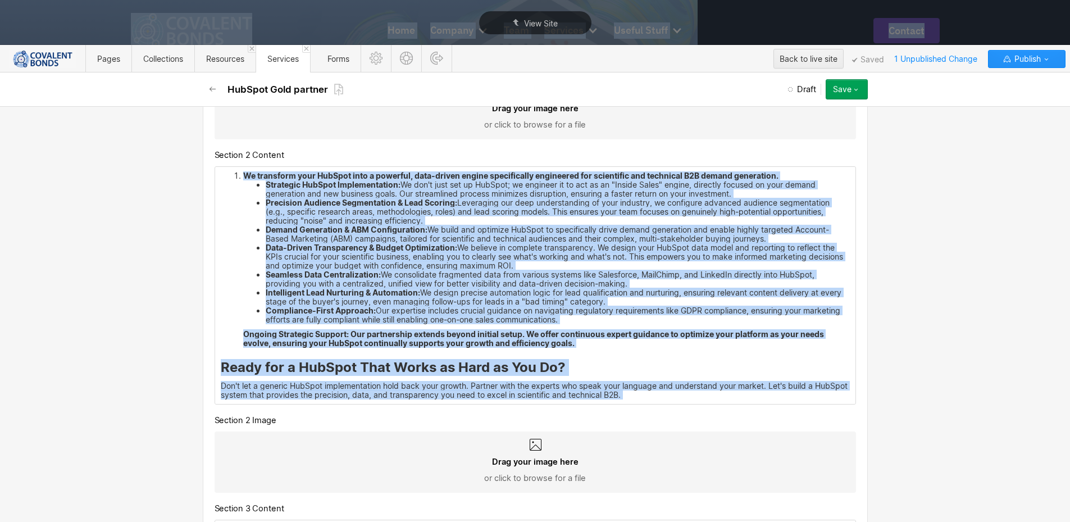
click at [387, 234] on li "Demand Generation & ABM Configuration: We build and optimize HubSpot to specifi…" at bounding box center [558, 234] width 584 height 18
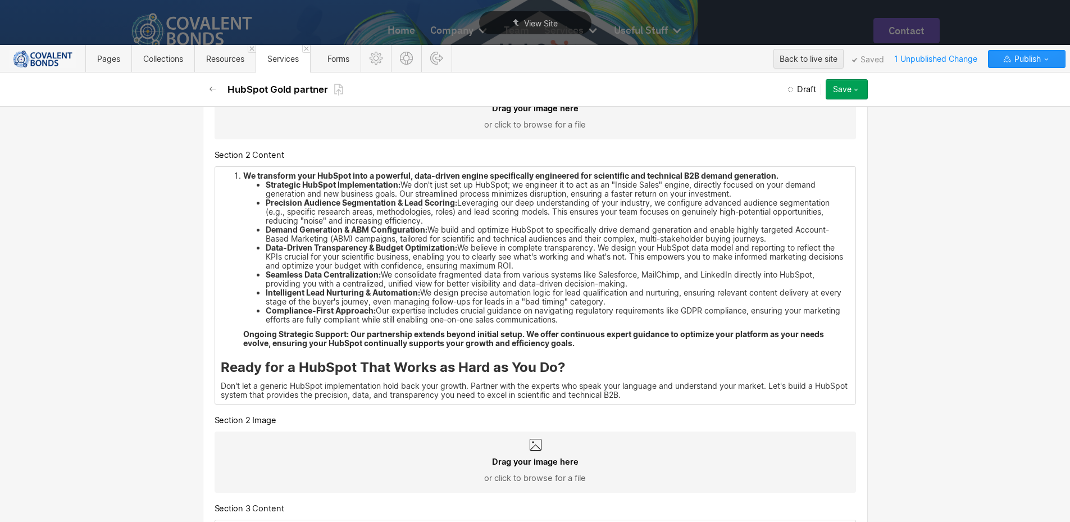
click at [468, 334] on strong "Ongoing Strategic Support: Our partnership extends beyond initial setup. We off…" at bounding box center [534, 338] width 583 height 19
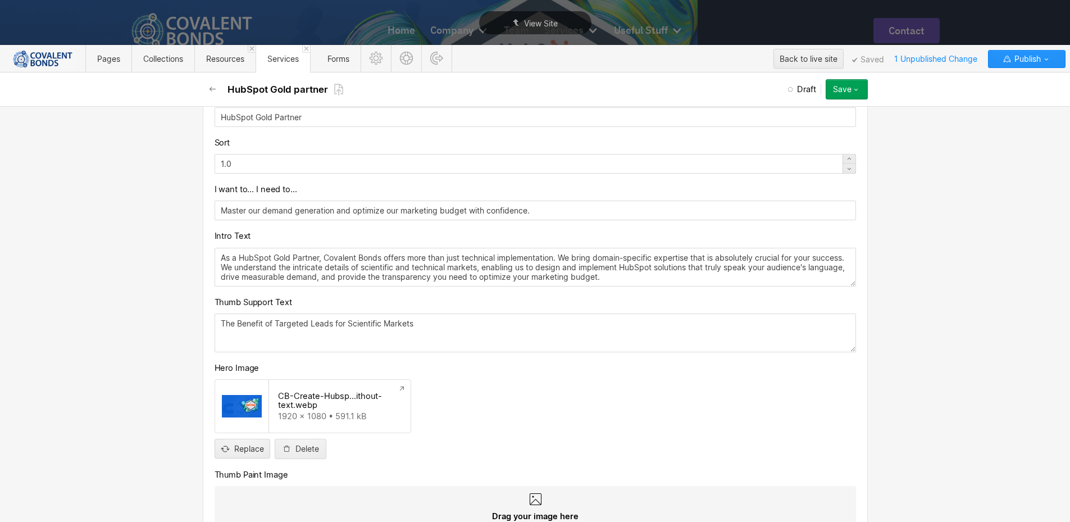
scroll to position [607, 0]
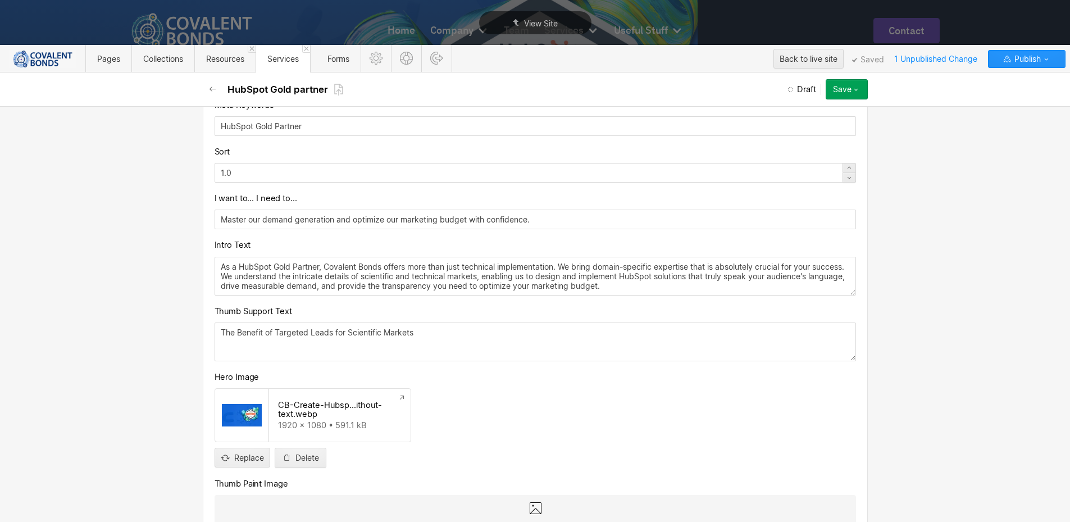
click at [418, 269] on textarea "As a HubSpot Gold Partner, Covalent Bonds offers more than just technical imple…" at bounding box center [536, 276] width 642 height 39
click at [443, 280] on textarea "As a HubSpot Gold Partner, Covalent Bonds offers more than just technical imple…" at bounding box center [536, 276] width 642 height 39
click at [711, 286] on textarea "As a HubSpot Gold Partner, Covalent Bonds offers more than just technical imple…" at bounding box center [536, 276] width 642 height 39
paste textarea "You operate in a world defined by precision, evidence & deep expertise. So why …"
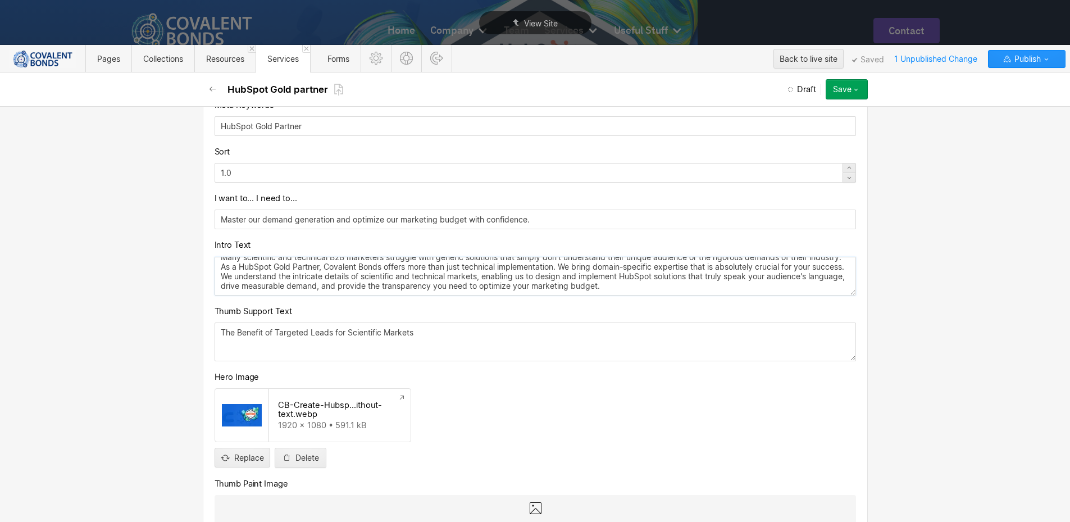
scroll to position [0, 0]
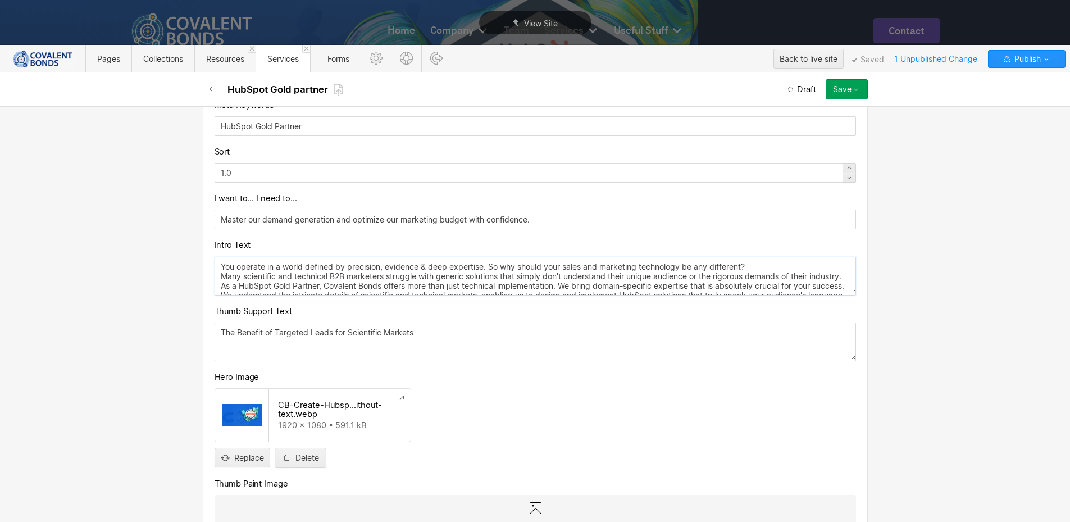
click at [252, 288] on textarea "You operate in a world defined by precision, evidence & deep expertise. So why …" at bounding box center [536, 276] width 642 height 39
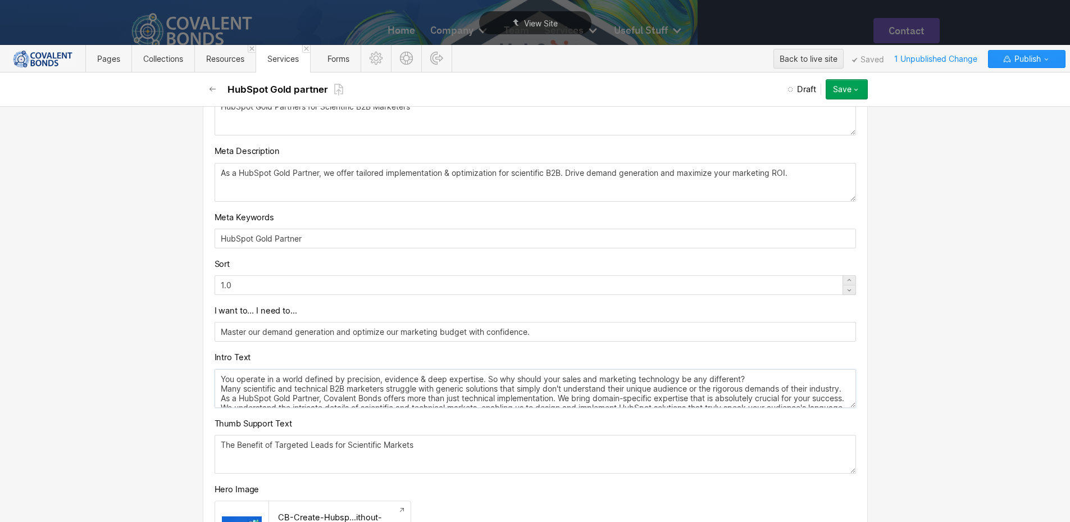
click at [744, 378] on textarea "You operate in a world defined by precision, evidence & deep expertise. So why …" at bounding box center [536, 388] width 642 height 39
type textarea "You operate in a world defined by precision, evidence & deep expertise. So why …"
click at [712, 455] on textarea "The Benefit of Targeted Leads for Scientific Markets" at bounding box center [536, 454] width 642 height 39
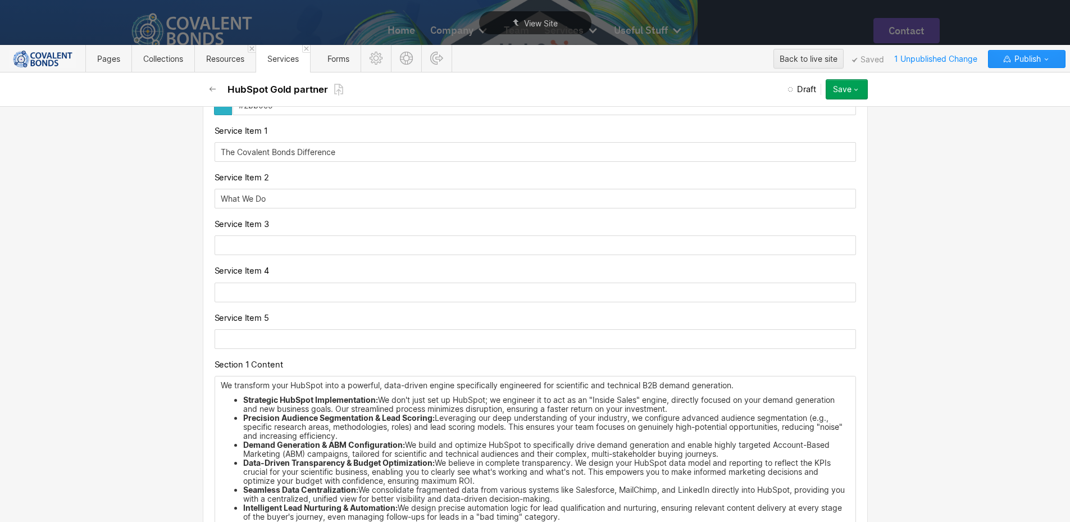
scroll to position [1169, 0]
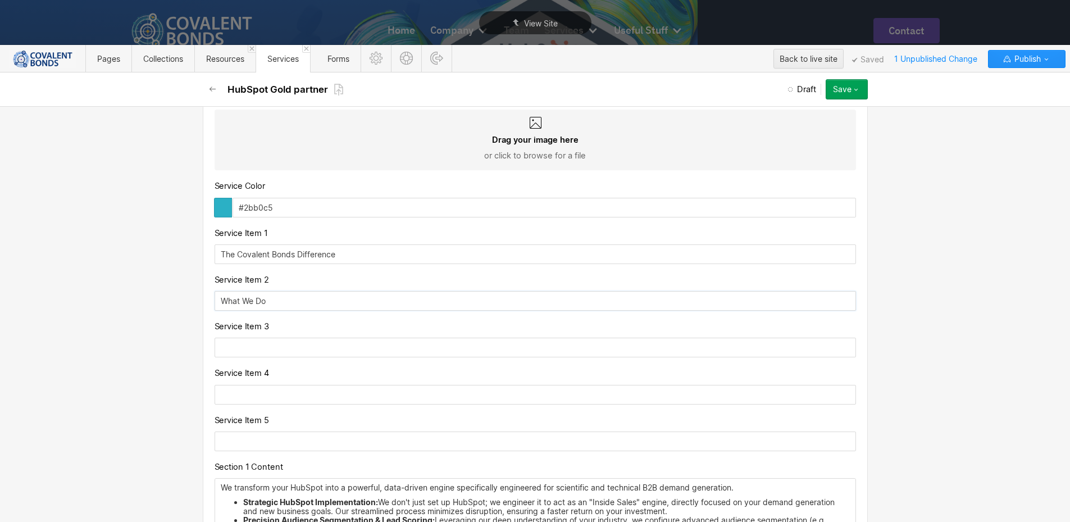
click at [289, 298] on input "What We Do" at bounding box center [536, 301] width 642 height 20
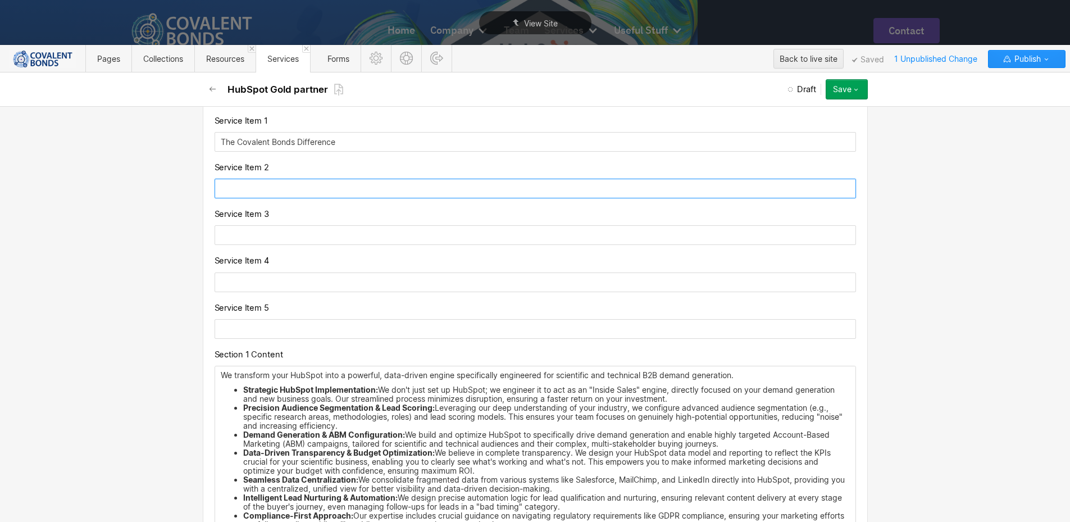
scroll to position [1618, 0]
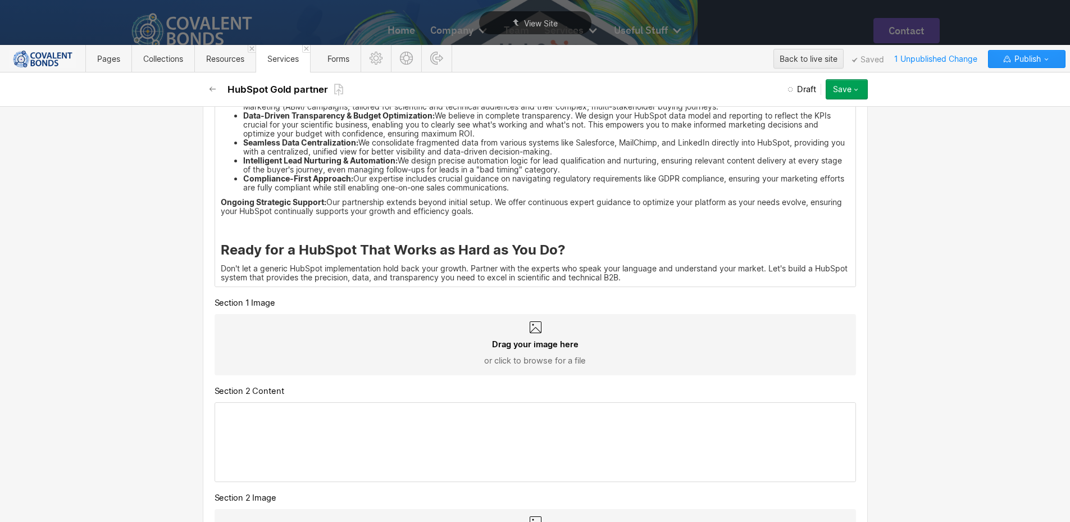
click at [564, 339] on span "Drag your image here" at bounding box center [535, 344] width 87 height 11
click at [0, 0] on input "Drag your image here or click to browse for a file" at bounding box center [0, 0] width 0 height 0
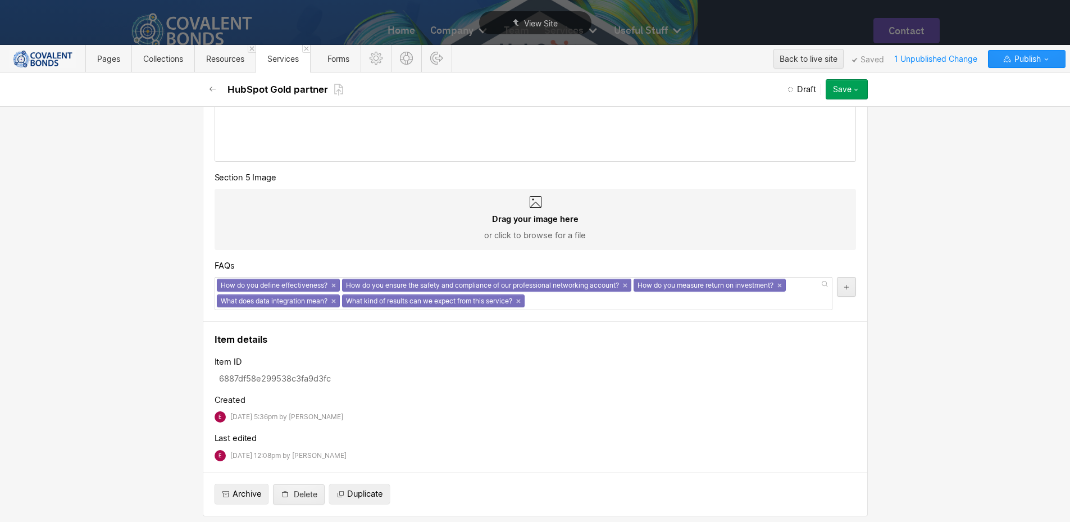
scroll to position [2528, 0]
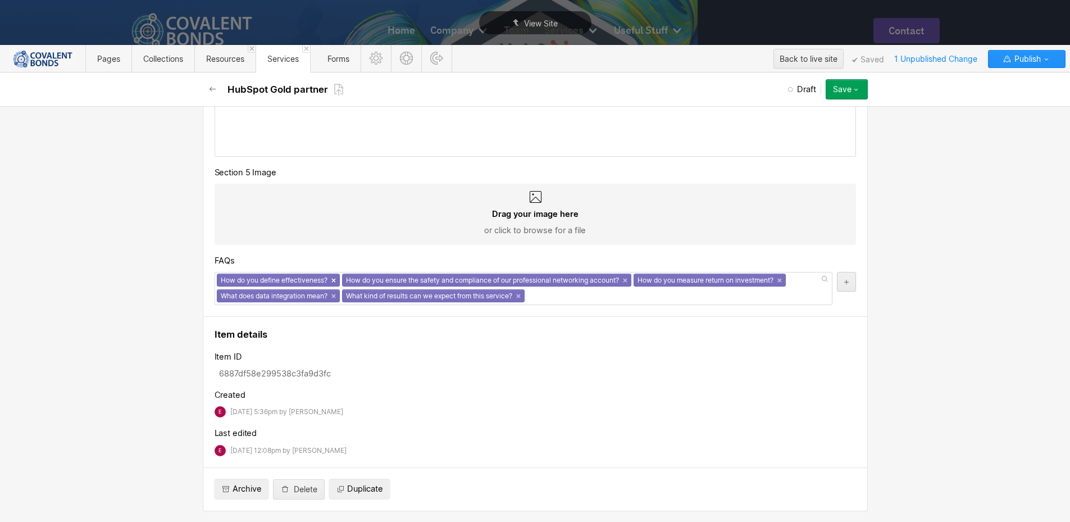
click at [329, 279] on div "How do you define effectiveness? ×" at bounding box center [278, 280] width 123 height 13
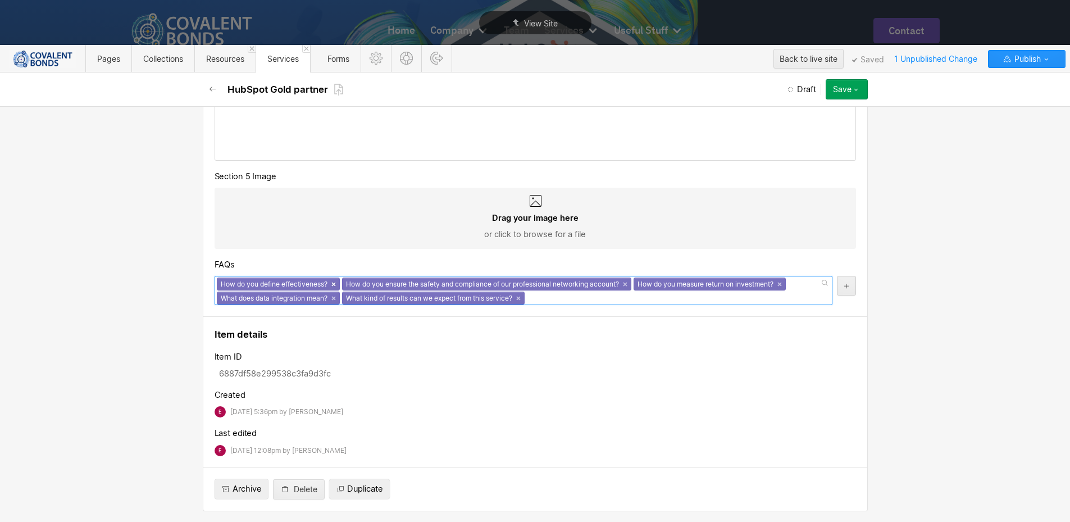
click at [332, 284] on link "×" at bounding box center [334, 284] width 4 height 4
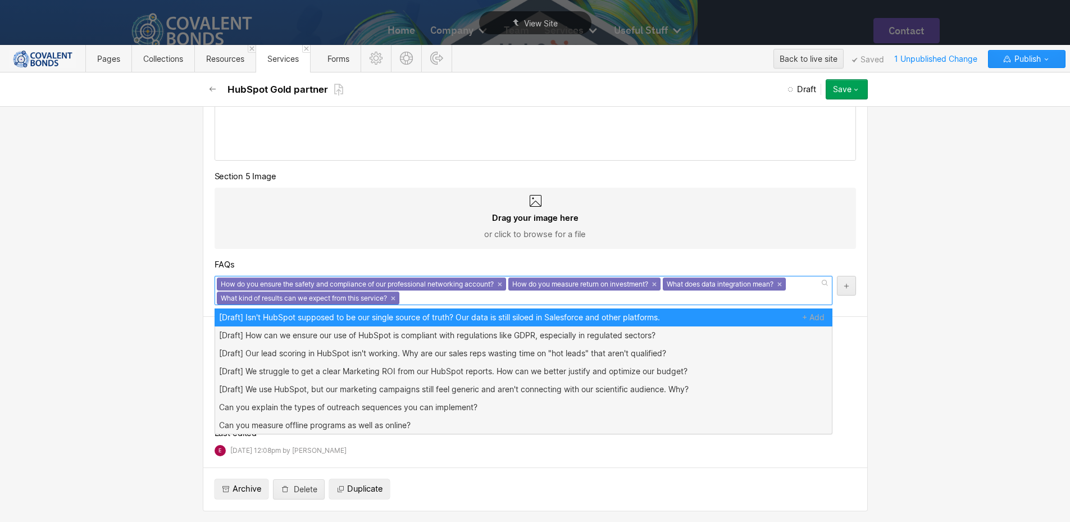
click at [496, 285] on div "How do you ensure the safety and compliance of our professional networking acco…" at bounding box center [361, 284] width 289 height 13
click at [500, 283] on link "×" at bounding box center [500, 284] width 4 height 4
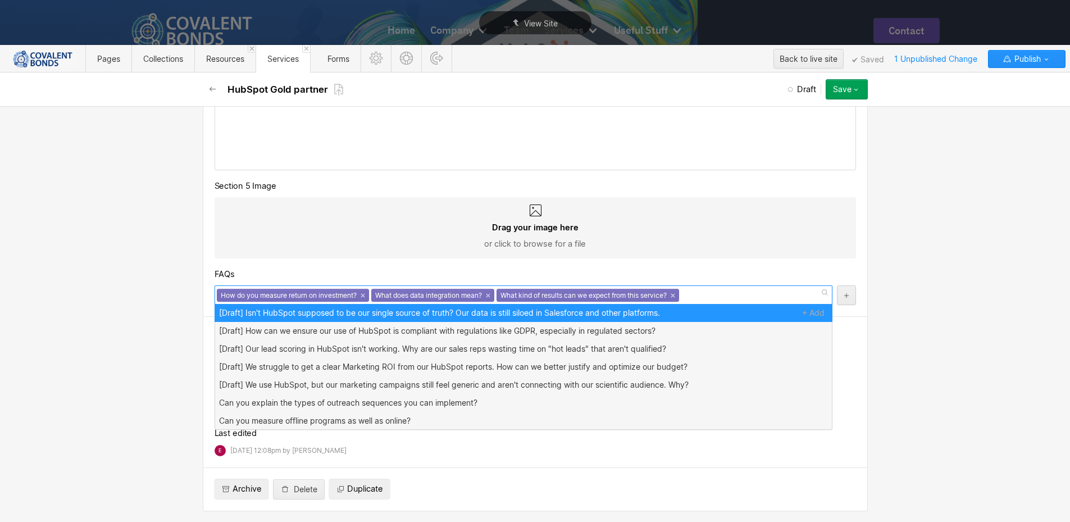
scroll to position [2515, 0]
click at [487, 294] on link "×" at bounding box center [488, 295] width 4 height 4
click at [550, 296] on link "×" at bounding box center [548, 295] width 4 height 4
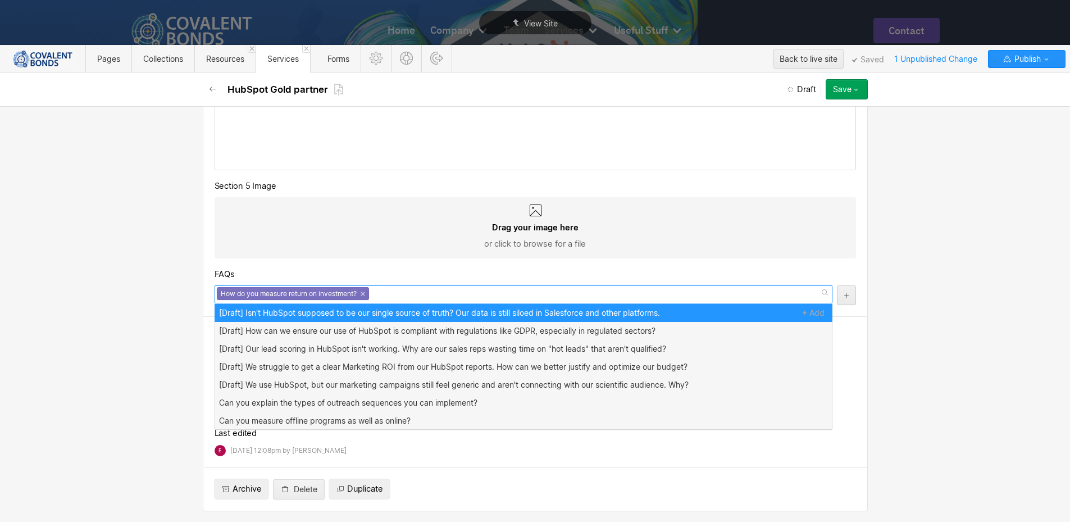
click at [365, 296] on div "How do you measure return on investment? ×" at bounding box center [293, 293] width 152 height 13
click at [362, 293] on link "×" at bounding box center [363, 294] width 4 height 4
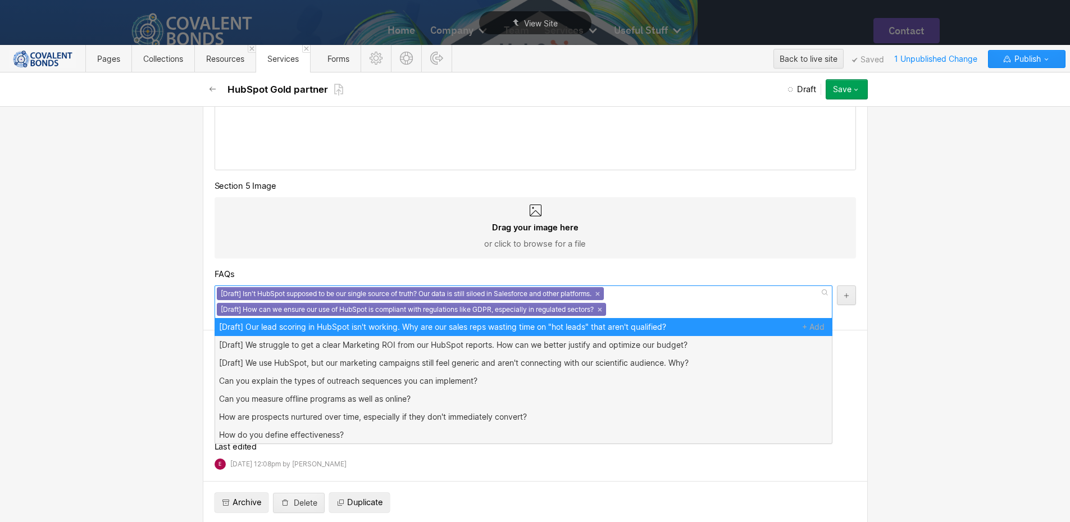
scroll to position [2524, 0]
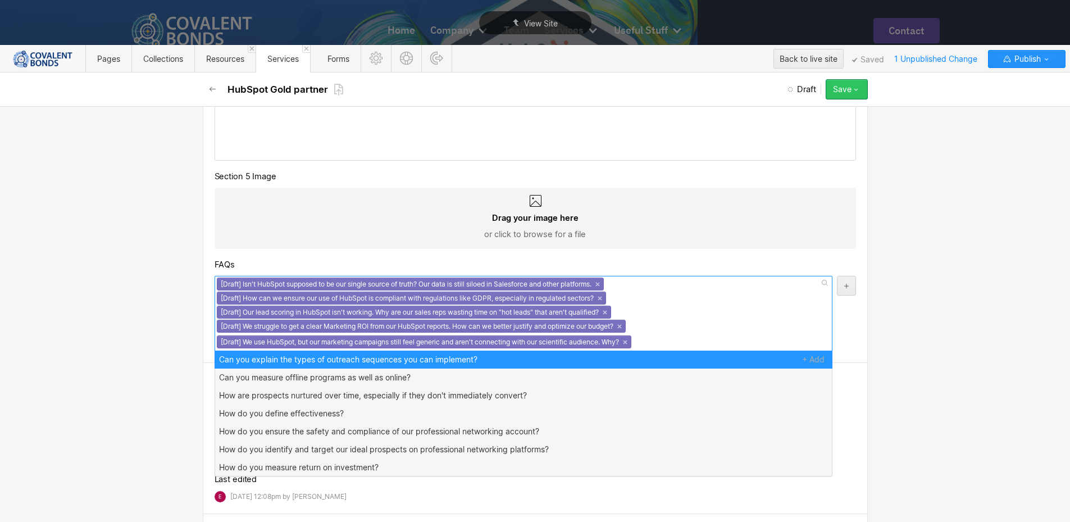
click at [845, 92] on div "Save" at bounding box center [842, 89] width 19 height 9
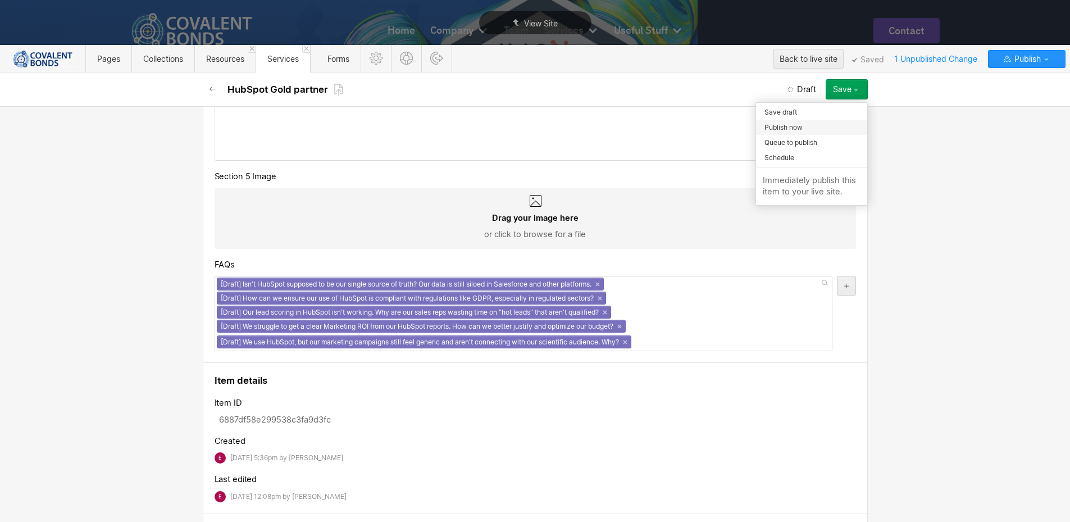
click at [804, 130] on div "Publish now" at bounding box center [811, 127] width 111 height 15
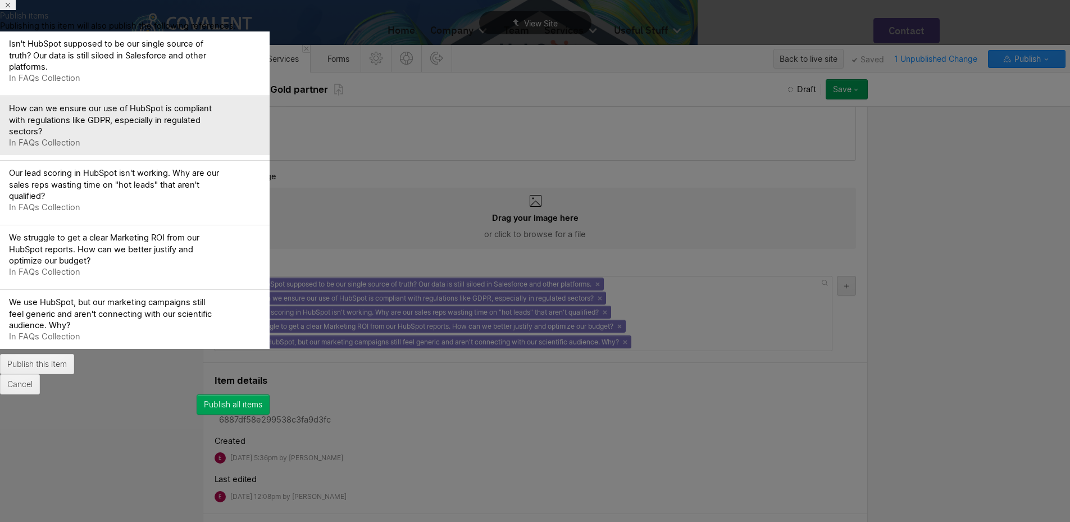
scroll to position [84, 0]
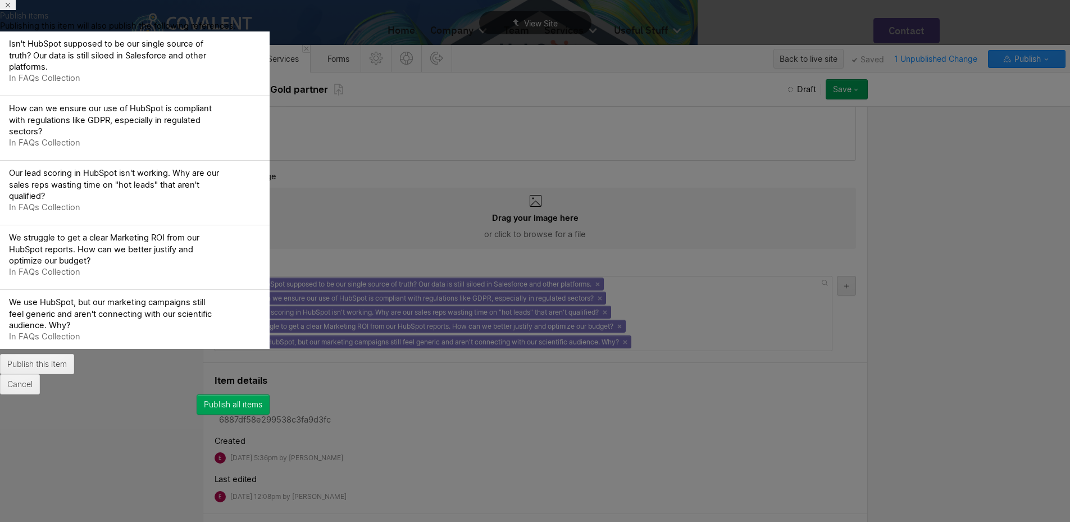
click at [270, 394] on button "Publish all items" at bounding box center [233, 404] width 73 height 20
click at [262, 400] on div "Publish all items" at bounding box center [233, 404] width 58 height 9
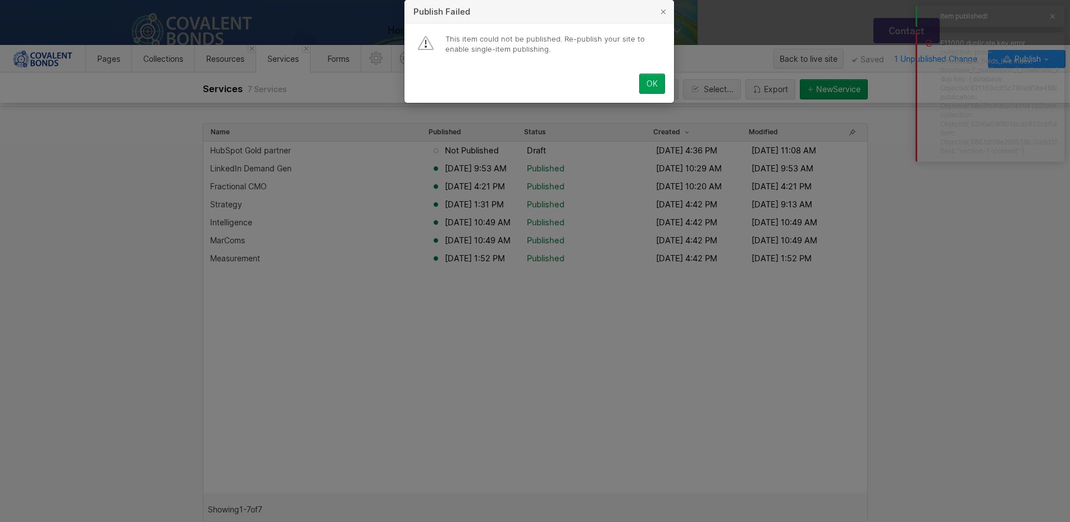
click at [658, 94] on button "OK" at bounding box center [652, 84] width 26 height 20
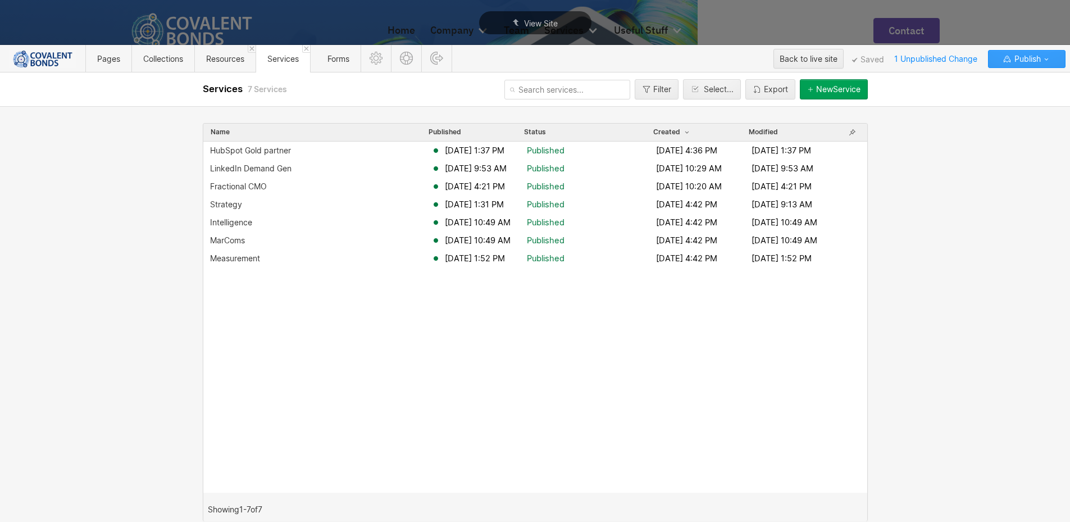
click at [1011, 61] on icon "button" at bounding box center [1007, 59] width 9 height 9
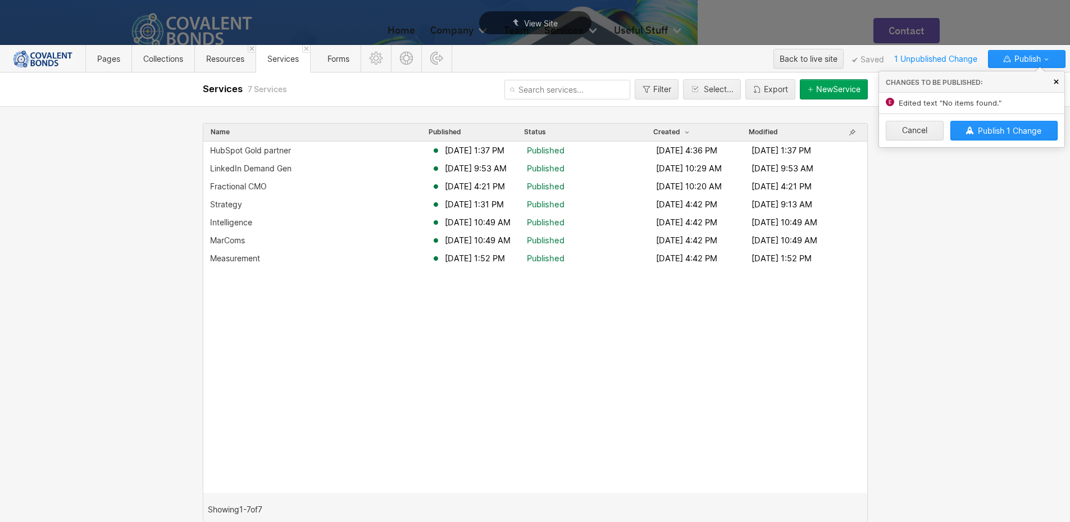
click at [1055, 82] on icon at bounding box center [1056, 81] width 5 height 5
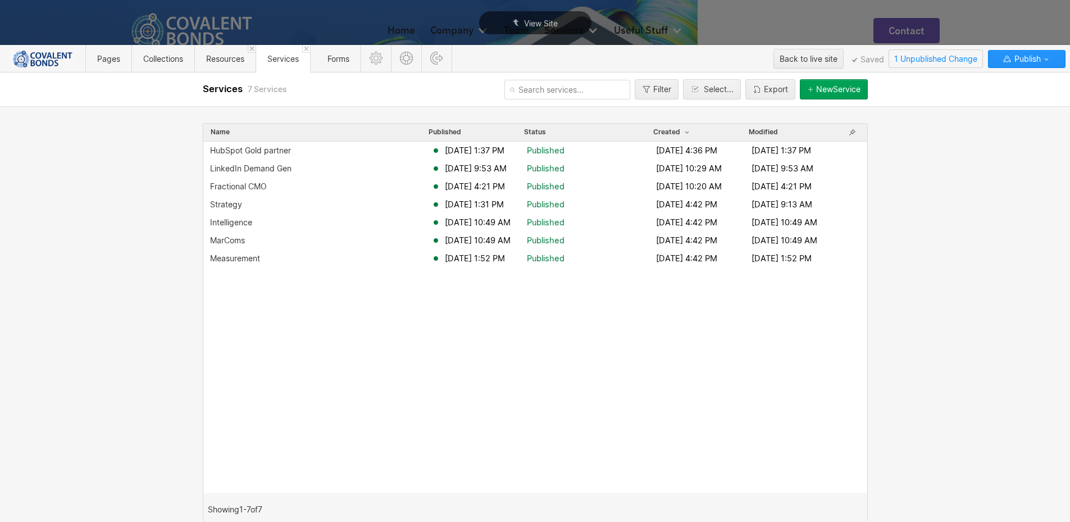
click at [969, 60] on span "1 Unpublished Change" at bounding box center [935, 58] width 93 height 17
click at [1057, 83] on icon at bounding box center [1056, 81] width 5 height 5
click at [538, 149] on span "Published" at bounding box center [546, 150] width 38 height 11
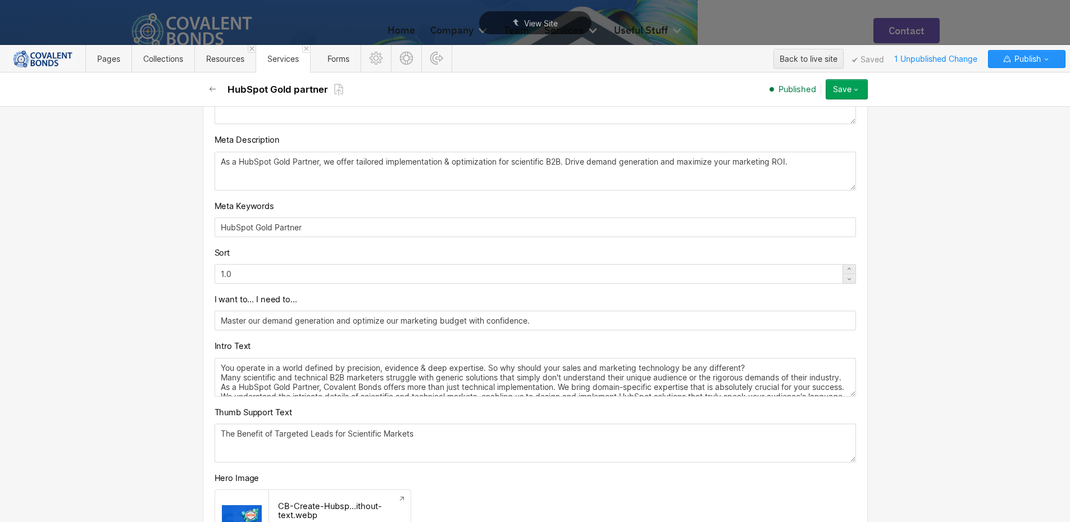
scroll to position [225, 0]
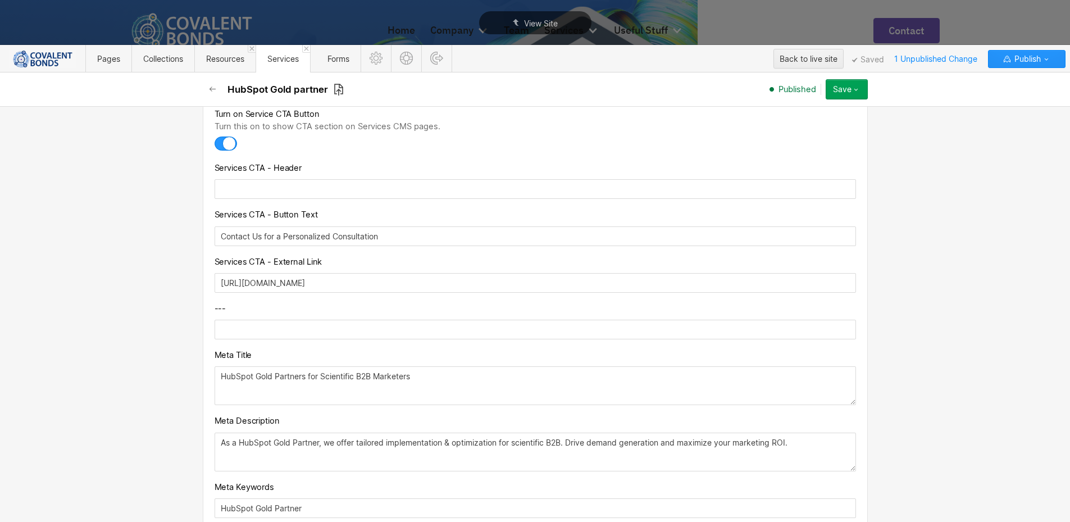
click at [337, 87] on icon at bounding box center [339, 89] width 10 height 13
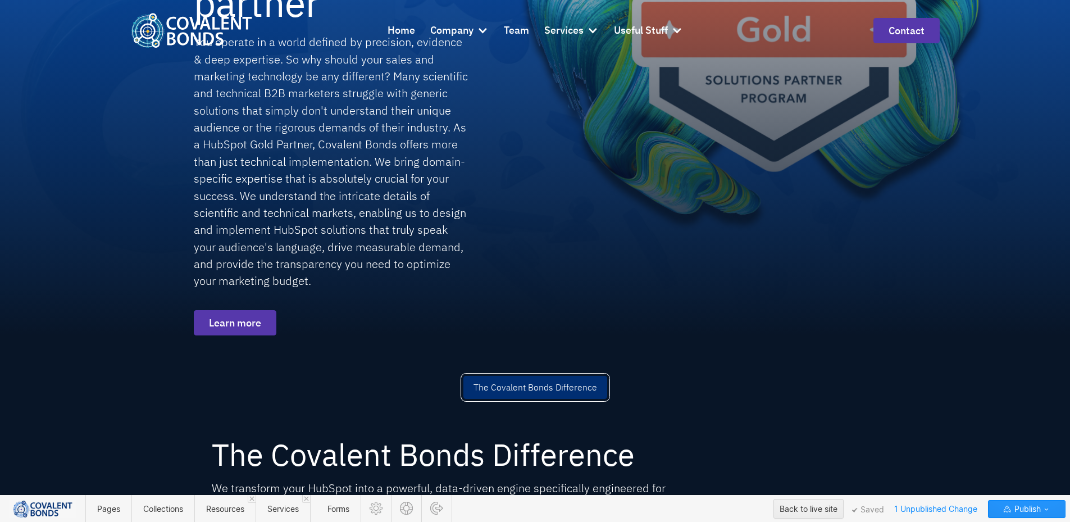
drag, startPoint x: 281, startPoint y: 510, endPoint x: 282, endPoint y: 272, distance: 237.7
click at [281, 510] on span "Services" at bounding box center [282, 509] width 31 height 10
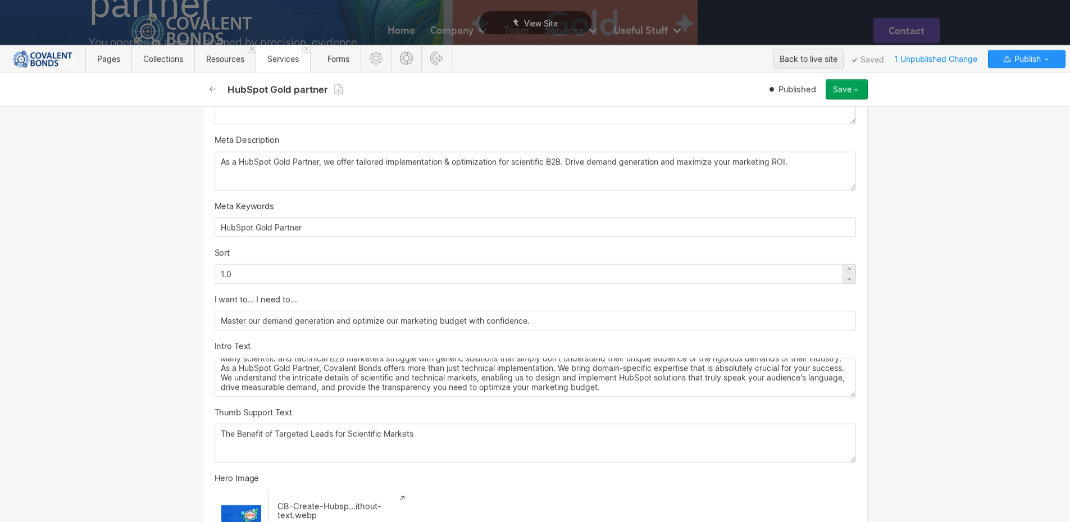
scroll to position [618, 0]
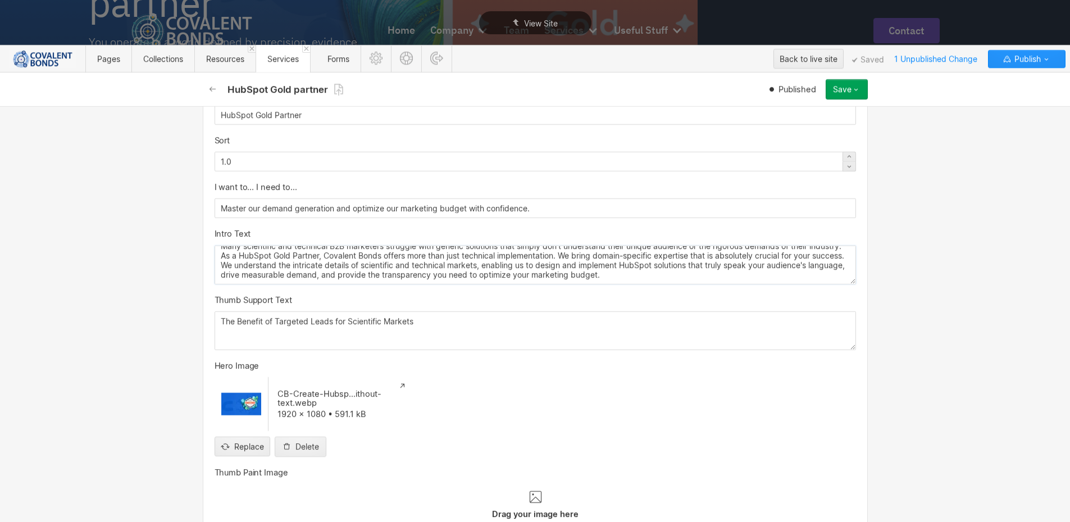
click at [696, 274] on textarea "You operate in a world defined by precision, evidence & deep expertise. So why …" at bounding box center [536, 265] width 642 height 39
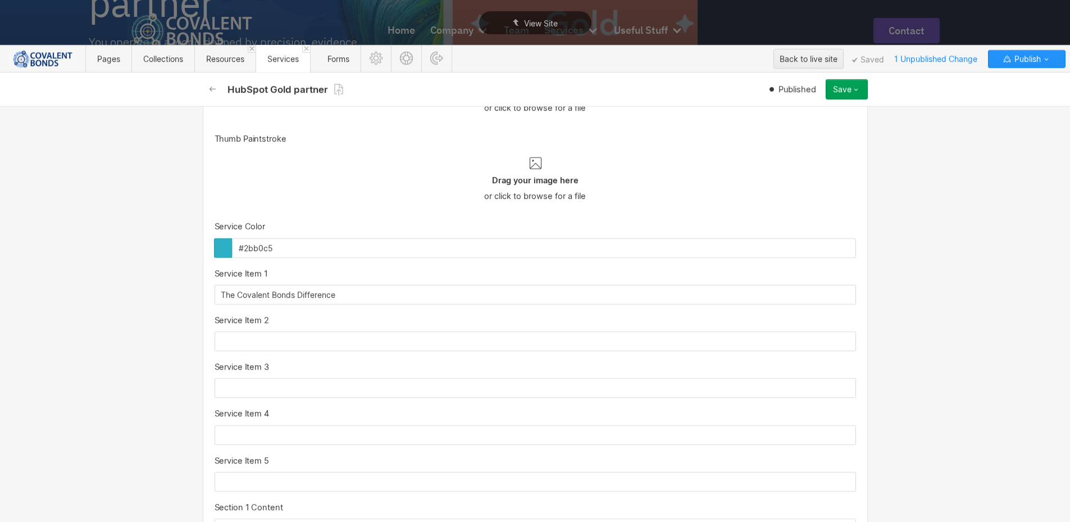
scroll to position [1124, 0]
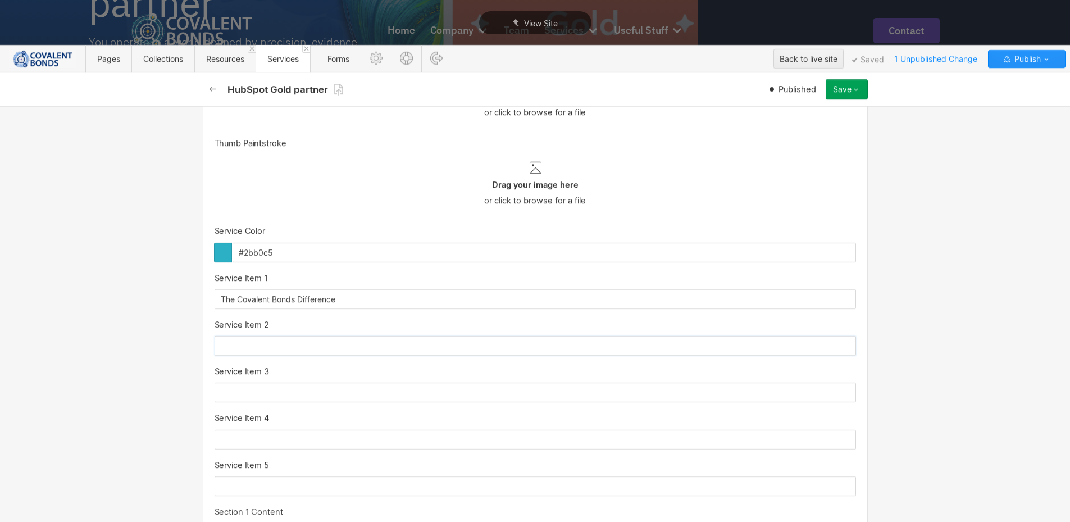
click at [285, 348] on input "text" at bounding box center [536, 346] width 642 height 20
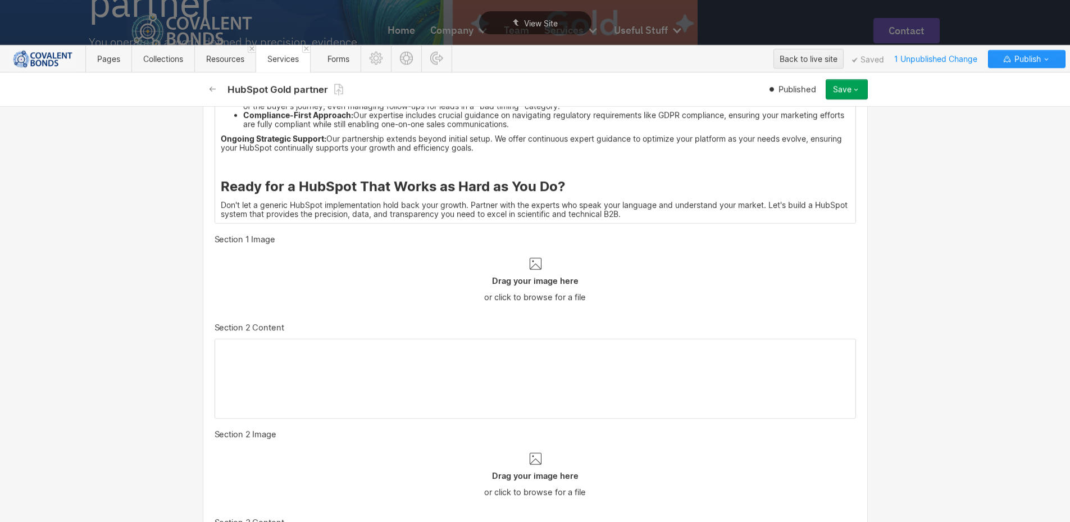
scroll to position [1517, 0]
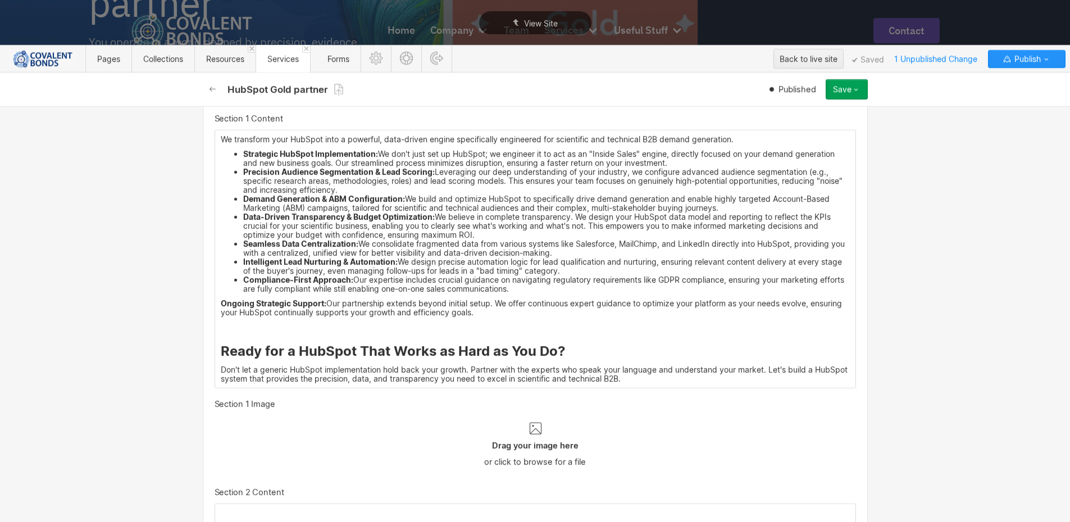
click at [378, 337] on div "We transform your HubSpot into a powerful, data-driven engine specifically engi…" at bounding box center [535, 258] width 641 height 257
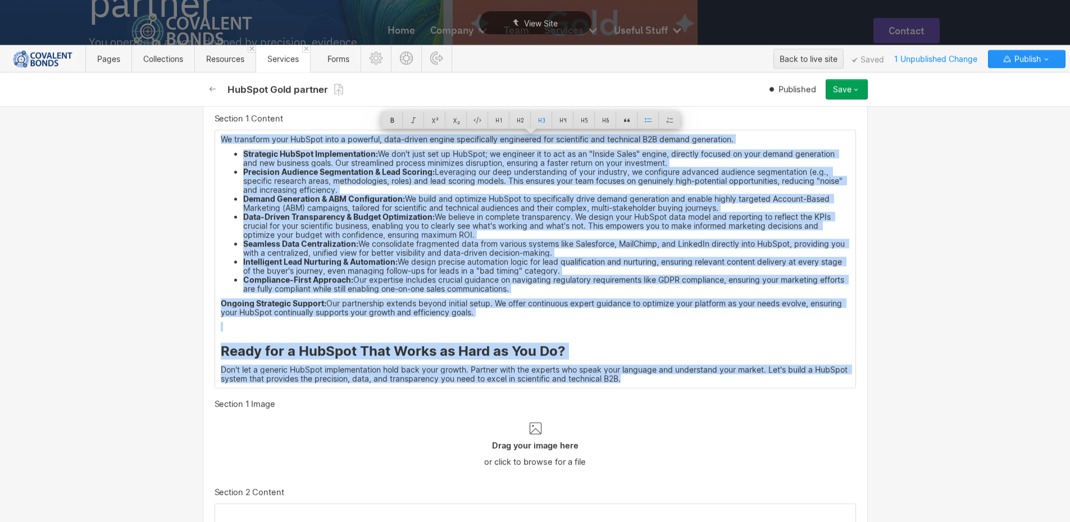
copy div "We transform your HubSpot into a powerful, data-driven engine specifically engi…"
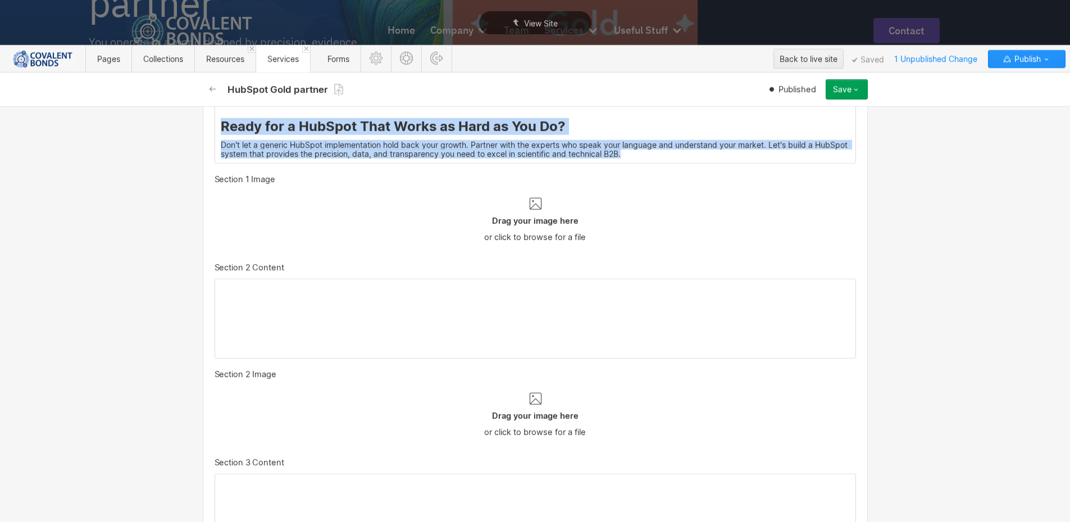
click at [323, 307] on div at bounding box center [535, 318] width 641 height 79
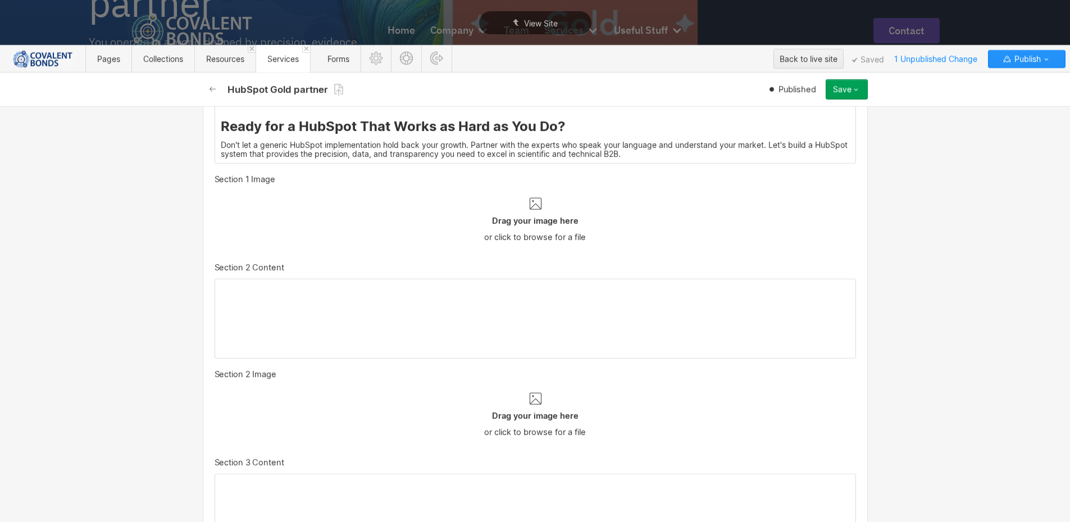
click at [276, 303] on div at bounding box center [535, 318] width 641 height 79
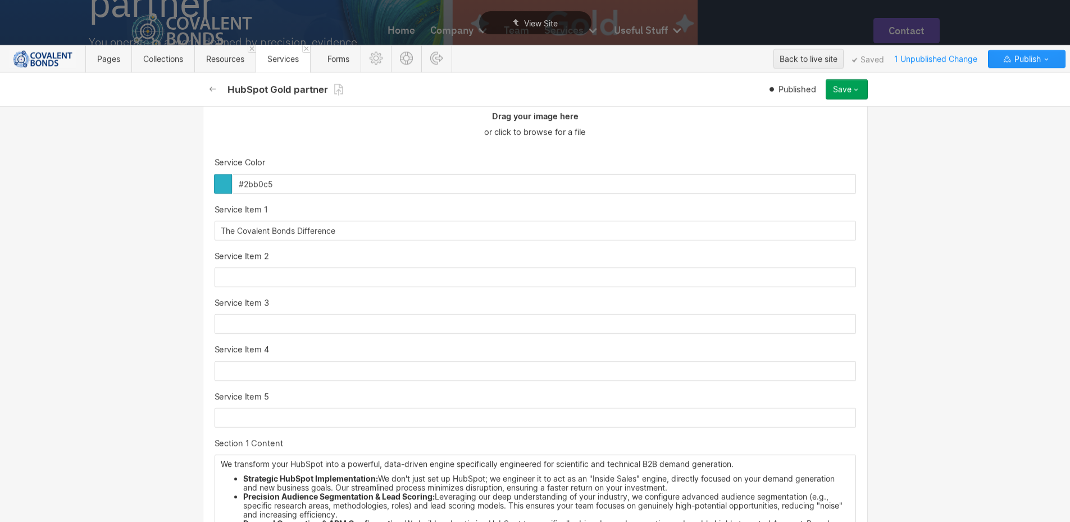
scroll to position [1180, 0]
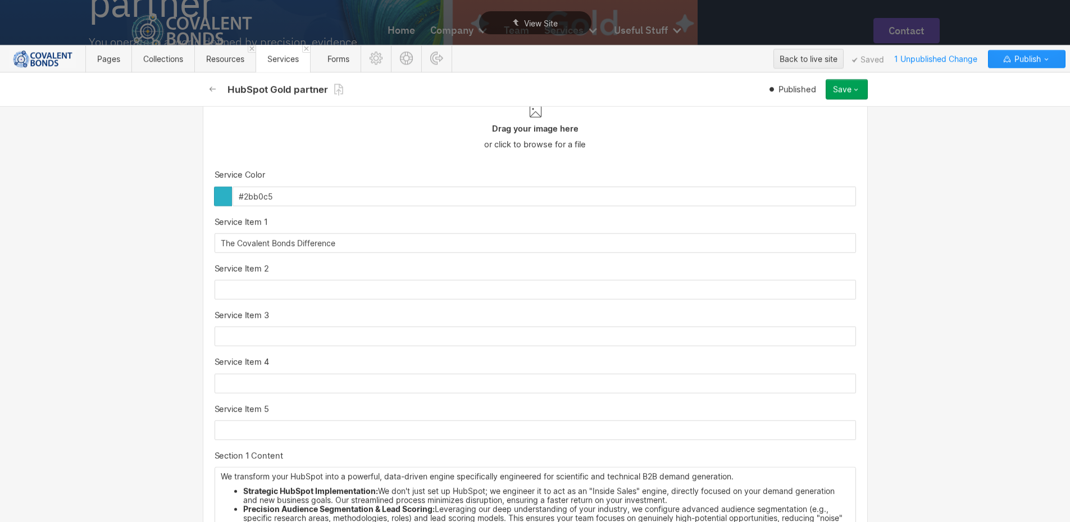
click at [311, 287] on input "text" at bounding box center [536, 290] width 642 height 20
click at [233, 291] on input "text" at bounding box center [536, 290] width 642 height 20
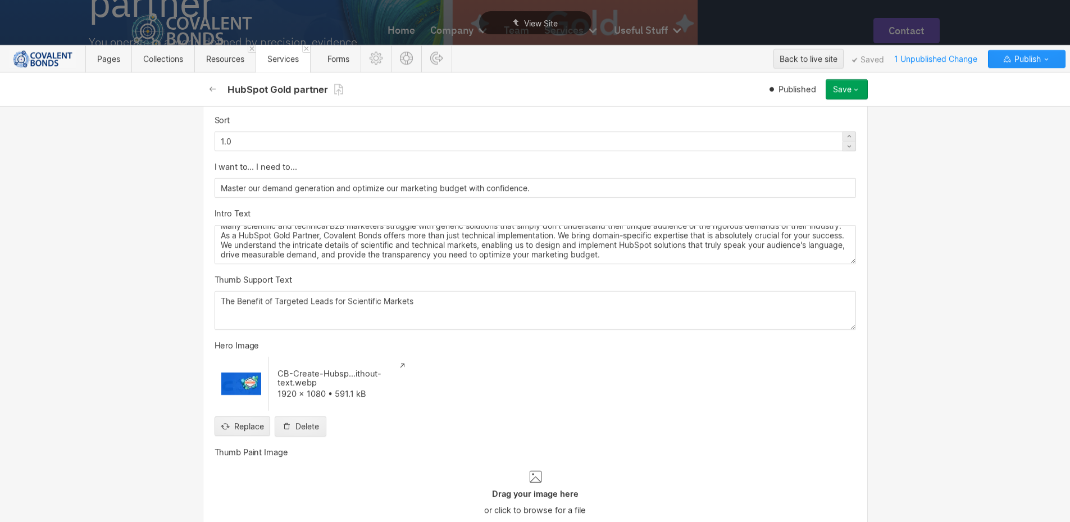
scroll to position [562, 0]
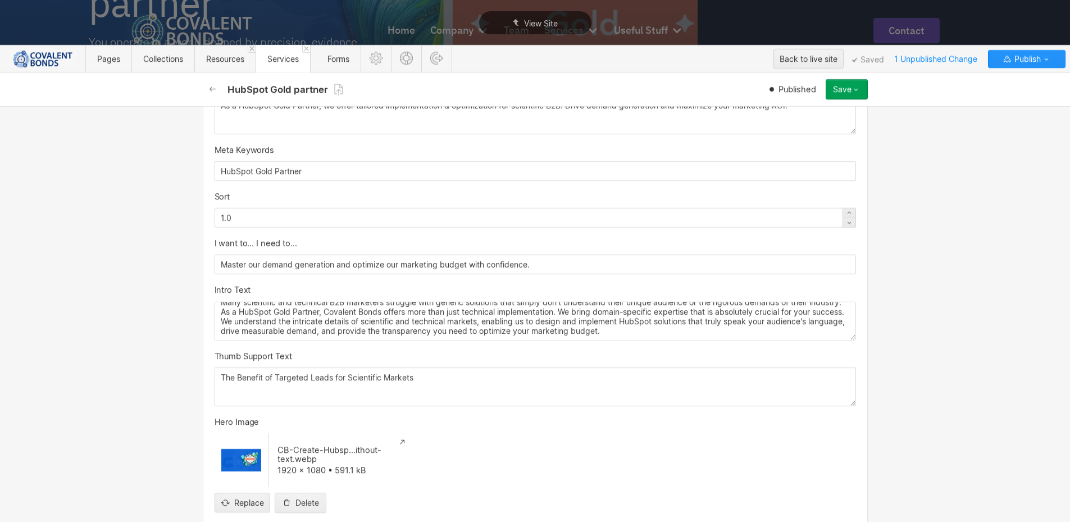
type input "What we do:"
click at [337, 319] on textarea "You operate in a world defined by precision, evidence & deep expertise. So why …" at bounding box center [536, 321] width 642 height 39
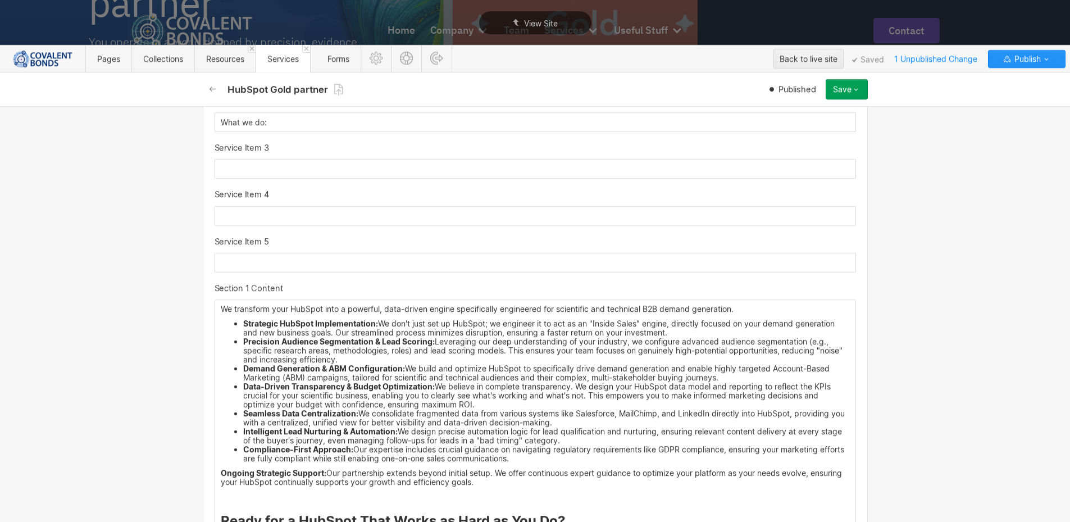
scroll to position [1348, 0]
click at [328, 394] on li "Data-Driven Transparency & Budget Optimization: We believe in complete transpar…" at bounding box center [546, 394] width 607 height 27
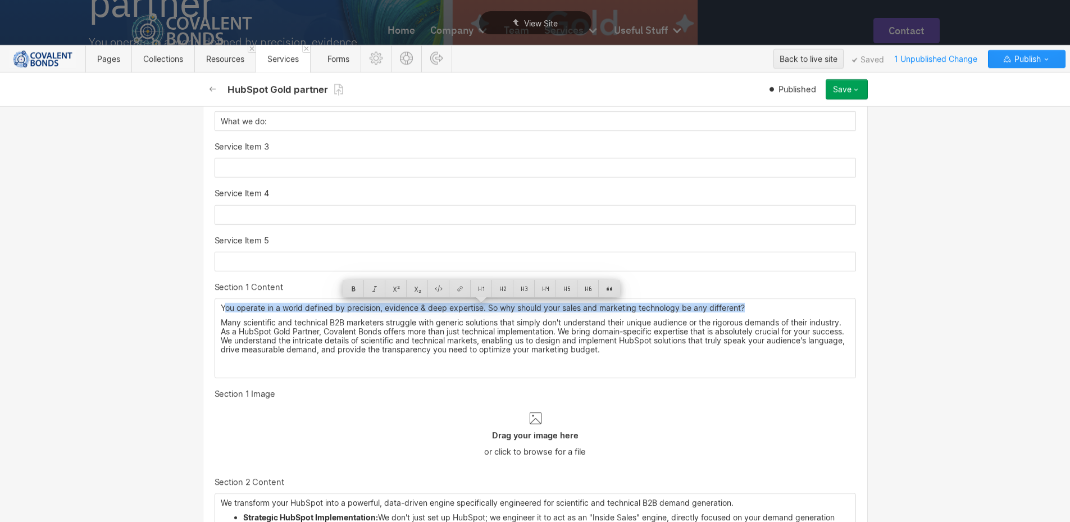
drag, startPoint x: 289, startPoint y: 302, endPoint x: 436, endPoint y: 316, distance: 147.9
click at [215, 305] on div "You operate in a world defined by precision, evidence & deep expertise. So why …" at bounding box center [535, 338] width 641 height 79
click at [502, 285] on div at bounding box center [500, 288] width 21 height 17
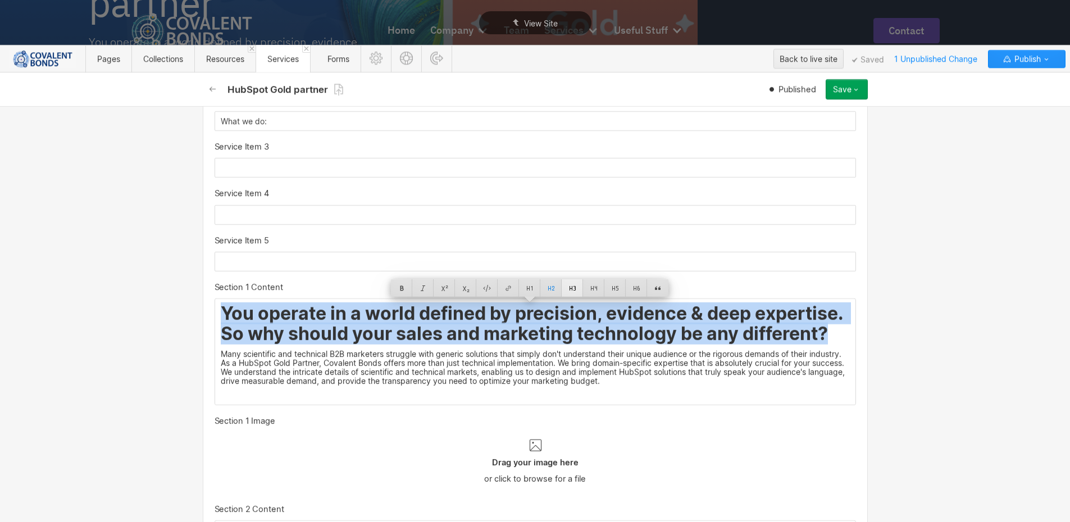
click at [575, 287] on div at bounding box center [572, 287] width 21 height 17
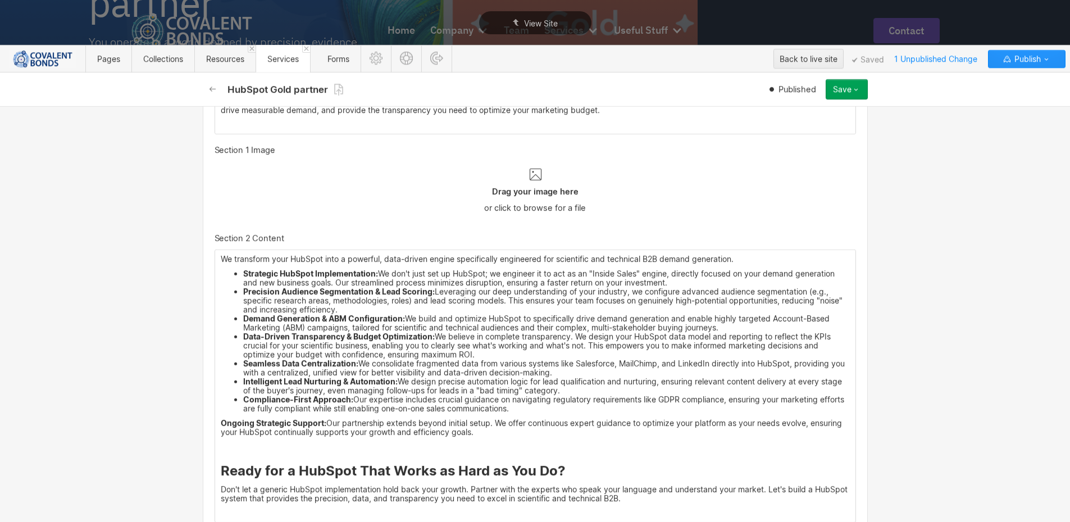
scroll to position [1629, 0]
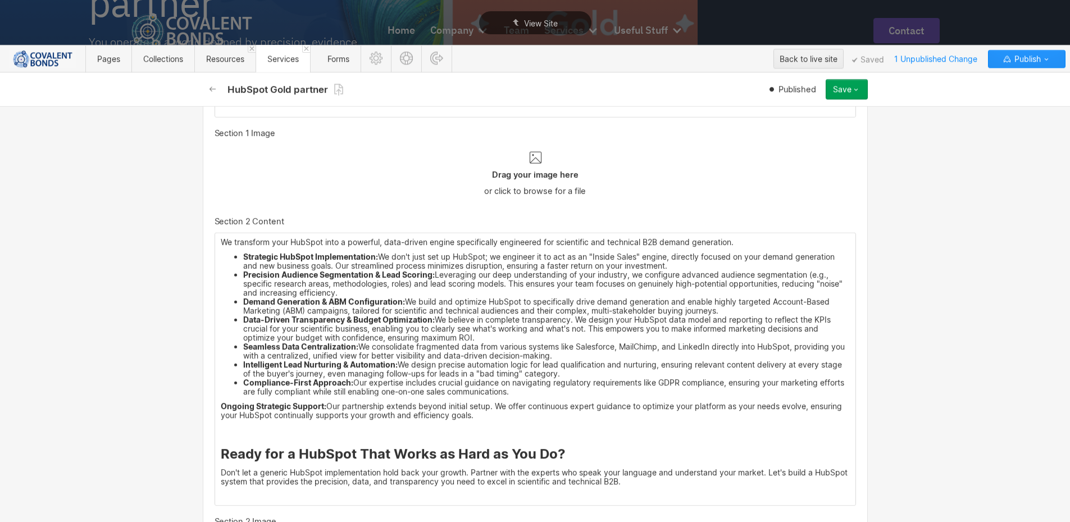
click at [419, 448] on div "We transform your HubSpot into a powerful, data-driven engine specifically engi…" at bounding box center [535, 369] width 641 height 272
click at [399, 455] on strong "Ready for a HubSpot That Works as Hard as You Do?" at bounding box center [393, 454] width 345 height 16
drag, startPoint x: 396, startPoint y: 456, endPoint x: 513, endPoint y: 452, distance: 117.5
click at [513, 452] on strong "Ready for a HubSpot That Works as Hard as You Do?" at bounding box center [393, 454] width 345 height 16
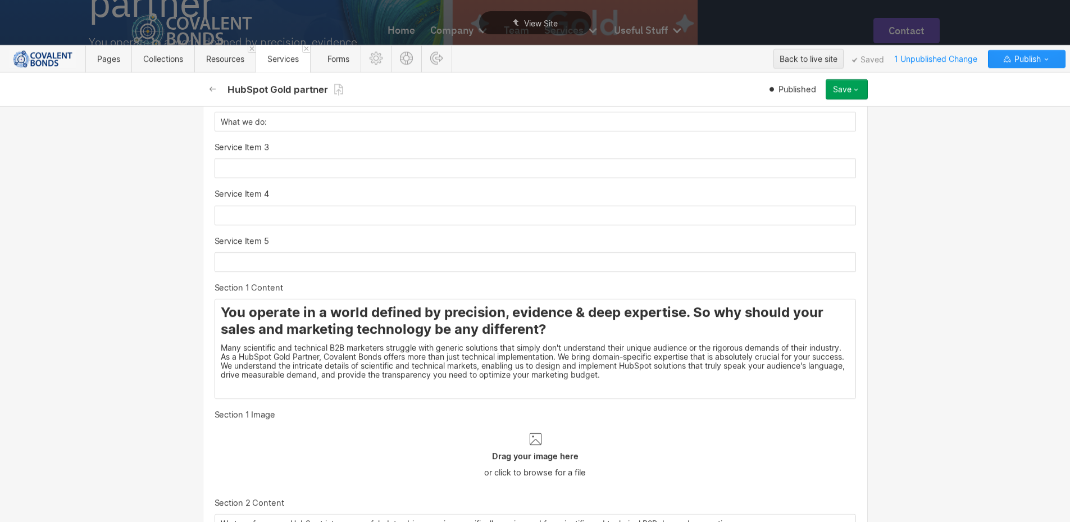
scroll to position [1348, 0]
click at [298, 369] on p "Many scientific and technical B2B marketers struggle with generic solutions tha…" at bounding box center [535, 361] width 629 height 36
click at [648, 375] on p "Many scientific and technical B2B marketers struggle with generic solutions tha…" at bounding box center [535, 361] width 629 height 36
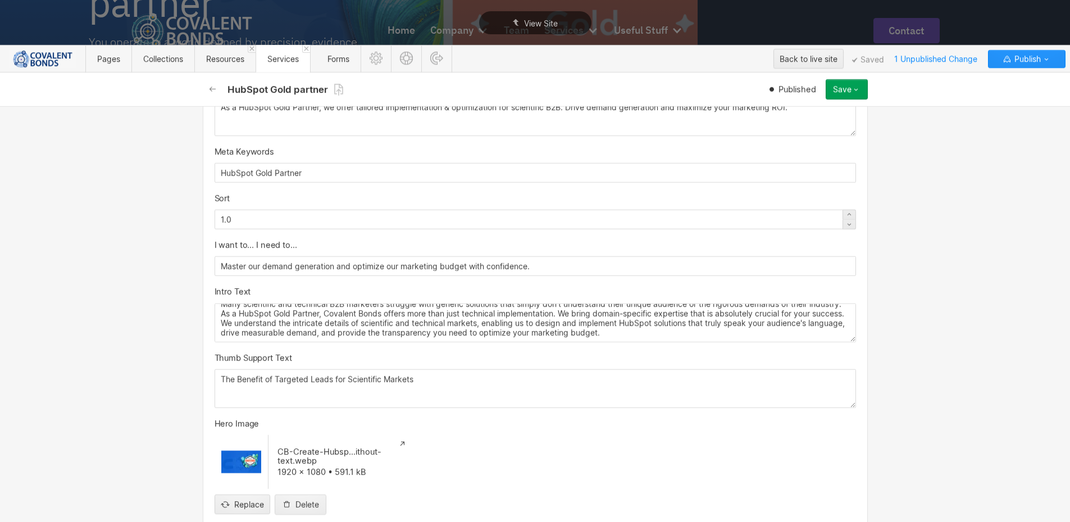
scroll to position [562, 0]
click at [351, 329] on textarea "You operate in a world defined by precision, evidence & deep expertise. So why …" at bounding box center [536, 321] width 642 height 39
click at [640, 326] on textarea "You operate in a world defined by precision, evidence & deep expertise. So why …" at bounding box center [536, 321] width 642 height 39
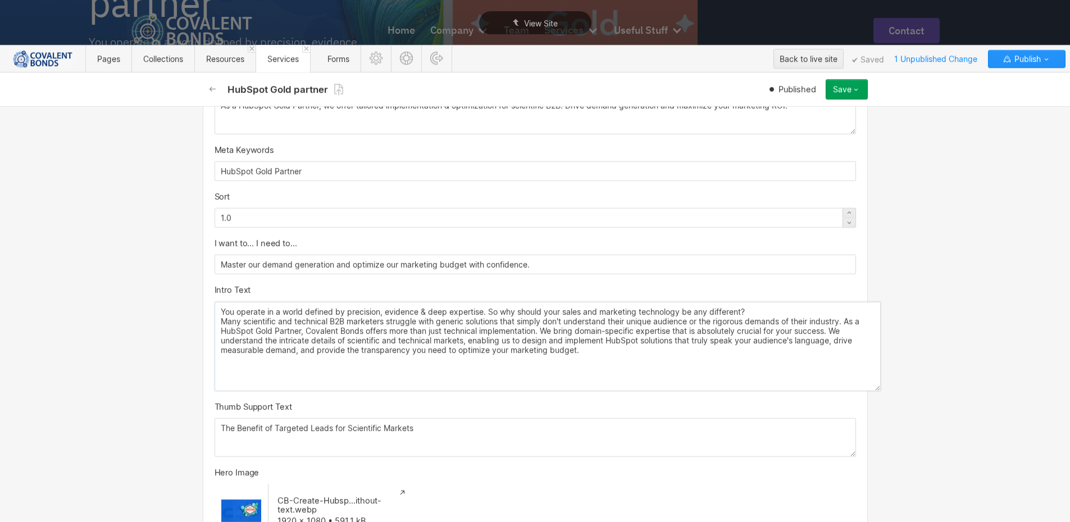
scroll to position [0, 0]
drag, startPoint x: 845, startPoint y: 337, endPoint x: 626, endPoint y: 337, distance: 219.1
click at [862, 385] on textarea "You operate in a world defined by precision, evidence & deep expertise. So why …" at bounding box center [548, 347] width 666 height 90
click at [623, 333] on textarea "You operate in a world defined by precision, evidence & deep expertise. So why …" at bounding box center [544, 345] width 659 height 87
paste textarea "Ready for a HubSpot That Works as Hard as You Do? Don't let a generic HubSpot i…"
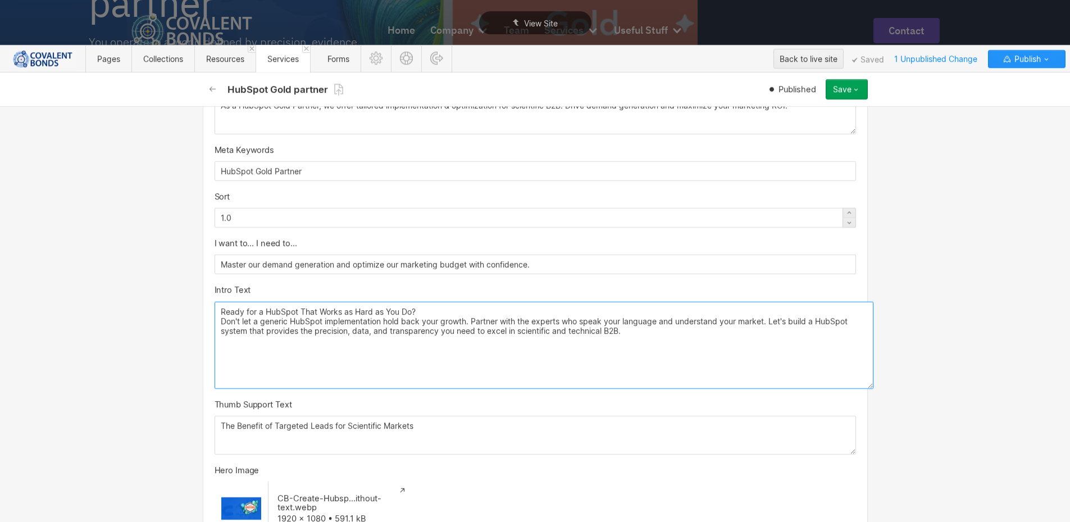
drag, startPoint x: 427, startPoint y: 311, endPoint x: 184, endPoint y: 310, distance: 242.7
click at [184, 310] on div "Basic info Name HubSpot Gold partner Slug hubspot-gold-partner www.covalentbond…" at bounding box center [535, 314] width 1070 height 416
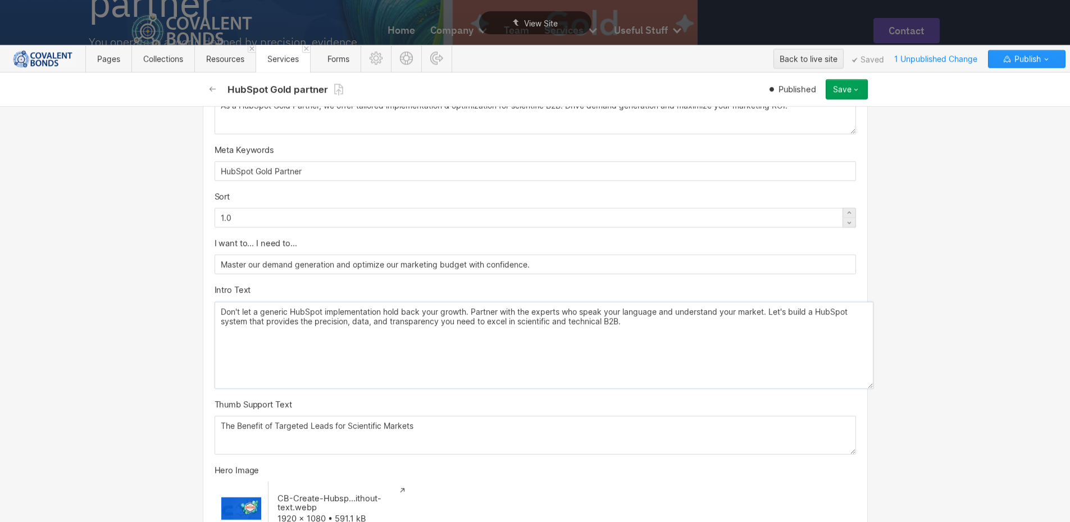
click at [666, 322] on textarea "Don't let a generic HubSpot implementation hold back your growth. Partner with …" at bounding box center [544, 345] width 659 height 87
type textarea "Don't let a generic HubSpot implementation hold back your growth. Partner with …"
click at [316, 266] on input "Master our demand generation and optimize our marketing budget with confidence." at bounding box center [536, 265] width 642 height 20
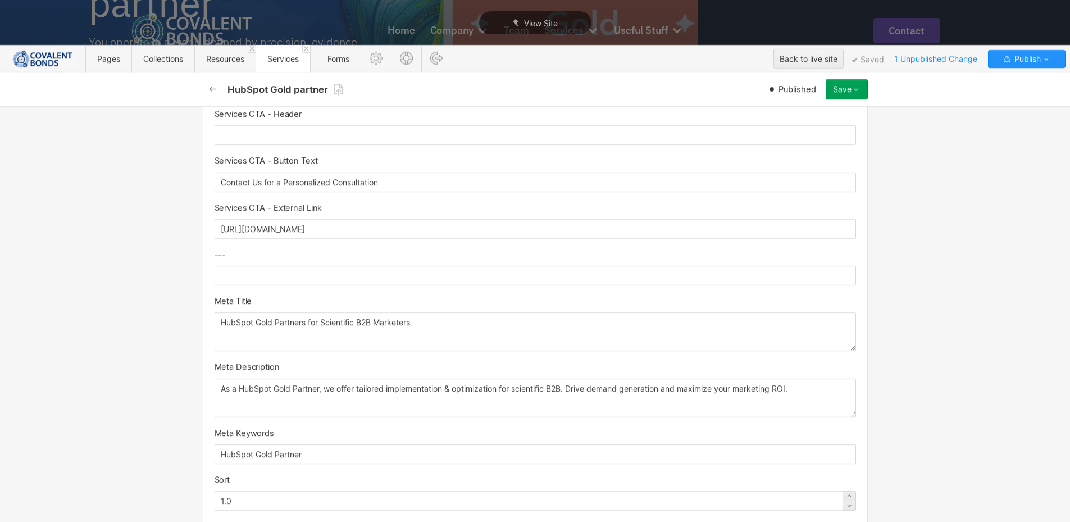
scroll to position [276, 0]
click at [406, 186] on input "Contact Us for a Personalized Consultation" at bounding box center [536, 185] width 642 height 20
paste input "Ready for a HubSpot That Works as Hard as You Do?"
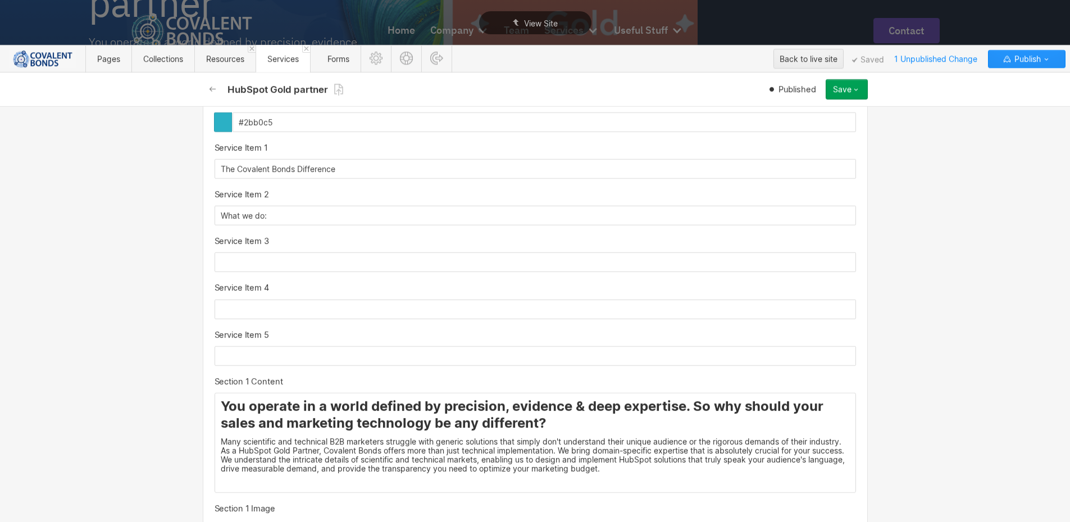
scroll to position [1513, 0]
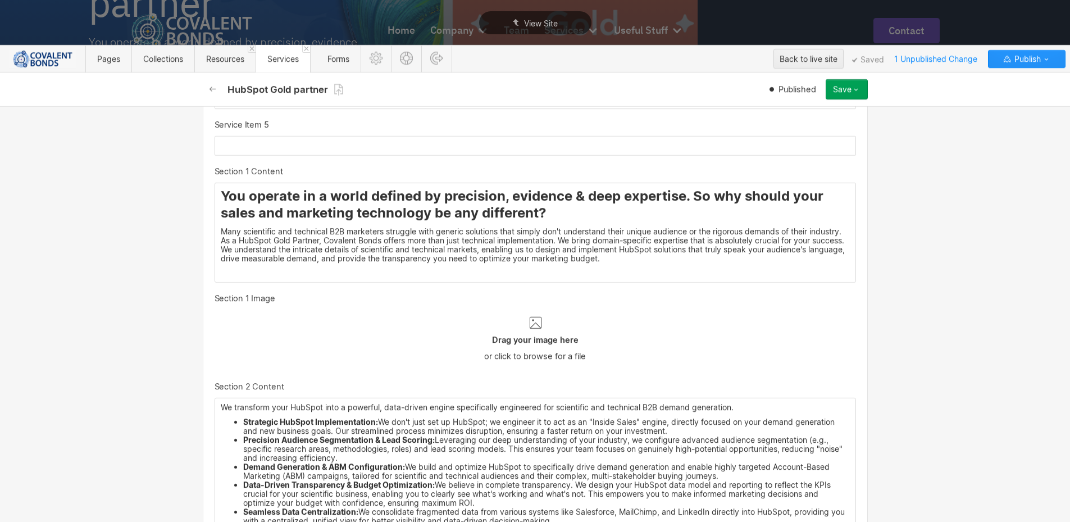
type input "Ready for a HubSpot That Works as Hard as You Do?"
click at [651, 257] on p "Many scientific and technical B2B marketers struggle with generic solutions tha…" at bounding box center [535, 245] width 629 height 36
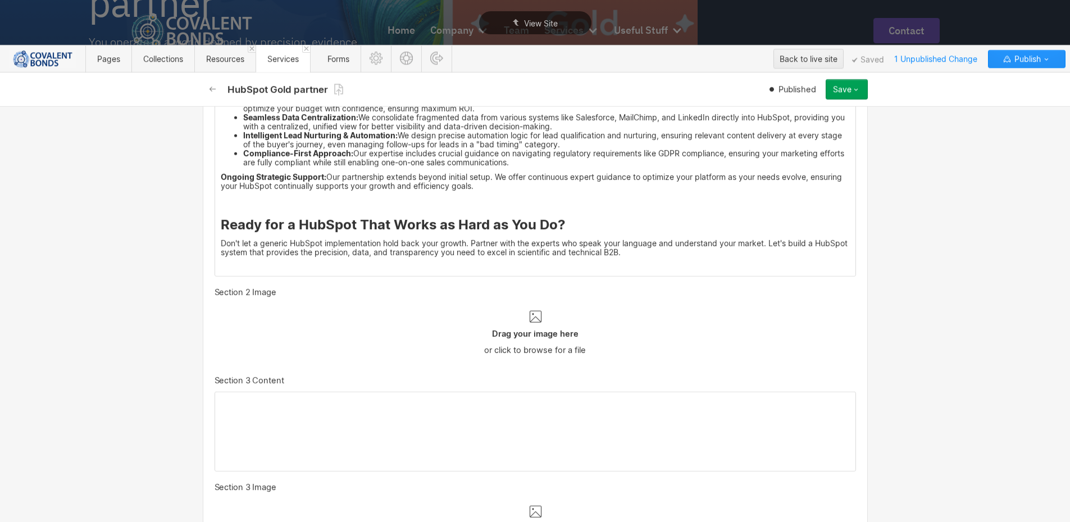
scroll to position [1962, 0]
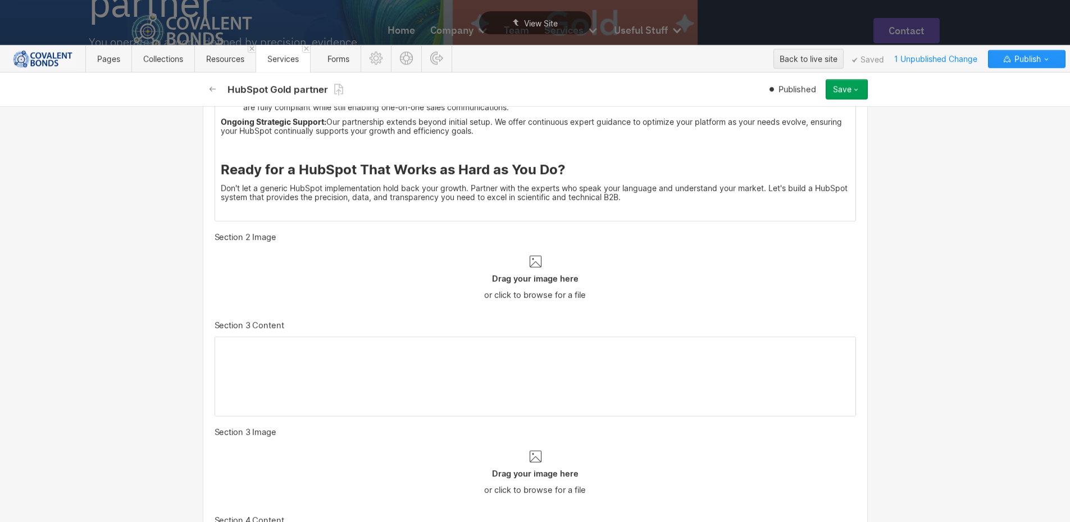
drag, startPoint x: 664, startPoint y: 201, endPoint x: 234, endPoint y: 165, distance: 431.4
click at [234, 165] on div "We transform your HubSpot into a powerful, data-driven engine specifically engi…" at bounding box center [535, 85] width 641 height 272
click at [225, 168] on strong "Ready for a HubSpot That Works as Hard as You Do?" at bounding box center [393, 169] width 345 height 16
click at [235, 167] on strong "Ready for a HubSpot That Works as Hard as You Do?" at bounding box center [393, 169] width 345 height 16
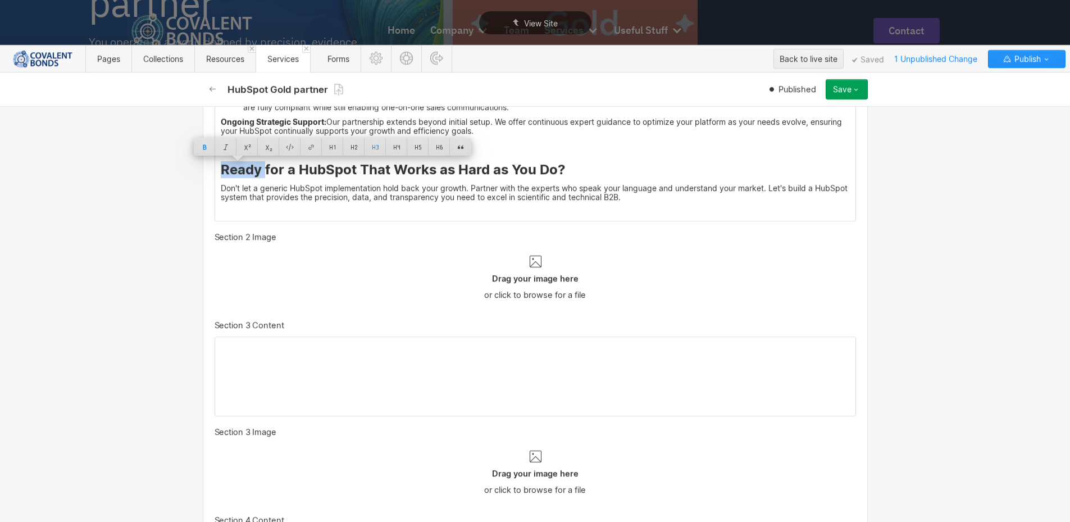
click at [223, 167] on strong "Ready for a HubSpot That Works as Hard as You Do?" at bounding box center [393, 169] width 345 height 16
click at [221, 169] on strong "Ready for a HubSpot That Works as Hard as You Do?" at bounding box center [393, 169] width 345 height 16
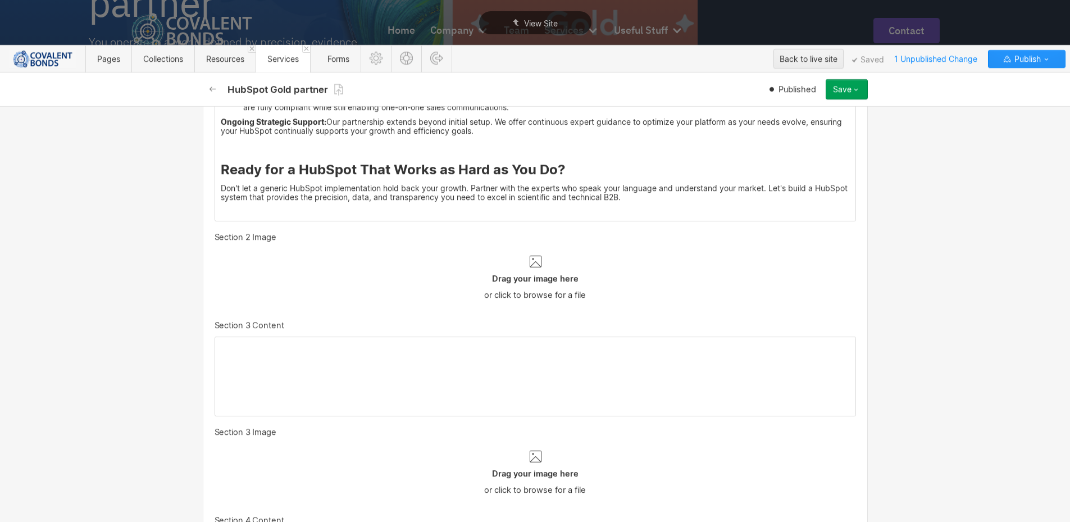
drag, startPoint x: 218, startPoint y: 171, endPoint x: 668, endPoint y: 208, distance: 451.6
click at [678, 207] on div "We transform your HubSpot into a powerful, data-driven engine specifically engi…" at bounding box center [535, 85] width 641 height 272
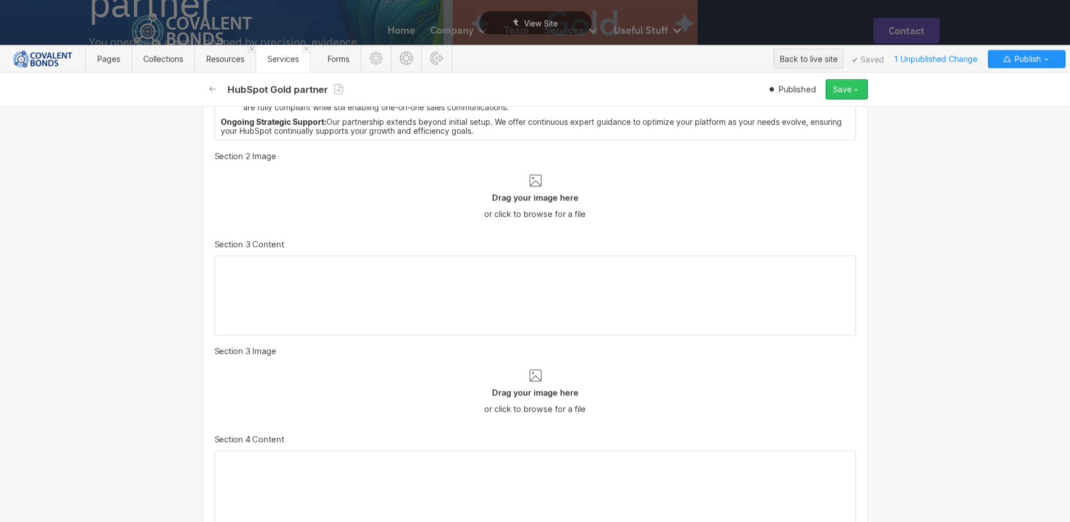
click at [850, 92] on div "Save" at bounding box center [842, 89] width 19 height 9
click at [823, 127] on div "Republish" at bounding box center [811, 127] width 111 height 15
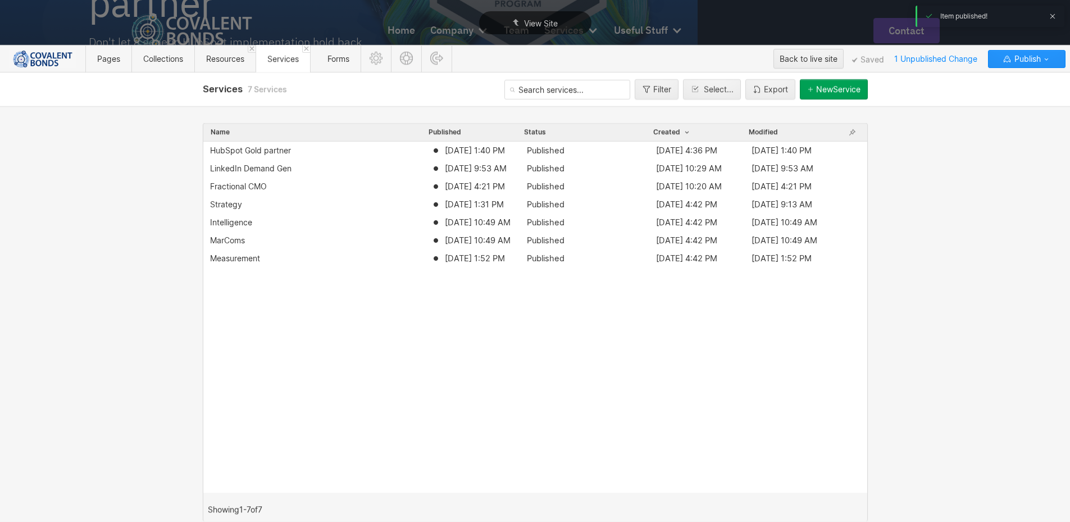
click at [471, 308] on div "HubSpot Gold partner Oct 6, 2025 1:40 PM Published Jul 28, 2025 4:36 PM Oct 6, …" at bounding box center [535, 317] width 664 height 351
click at [500, 155] on span "Oct 6, 2025 1:40 PM" at bounding box center [475, 150] width 60 height 11
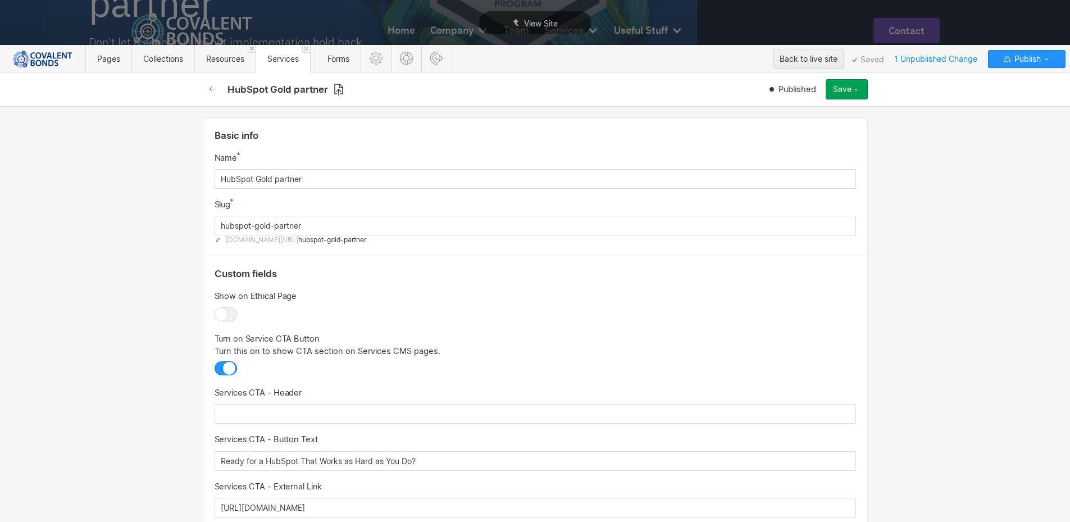
click at [343, 89] on icon at bounding box center [338, 90] width 9 height 12
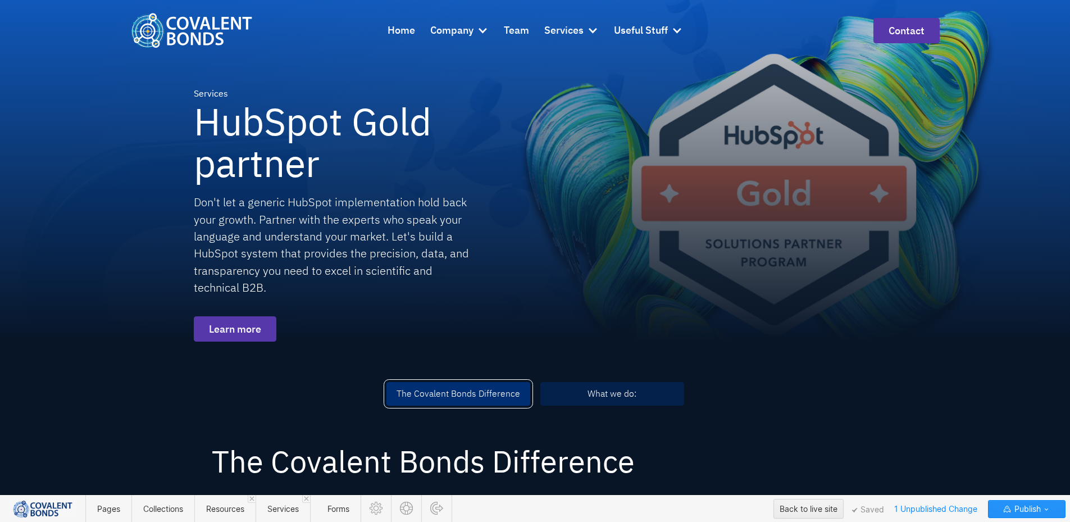
scroll to position [0, 0]
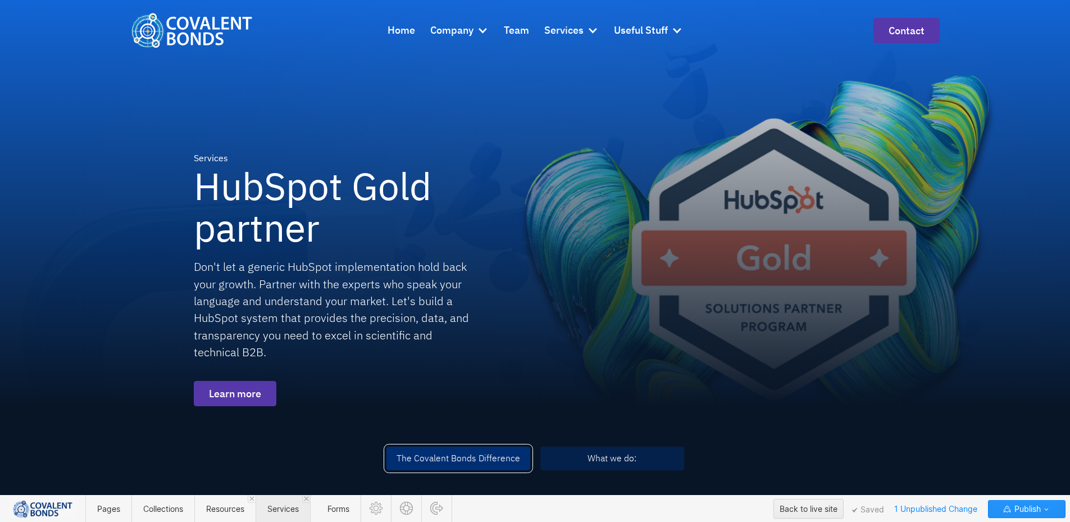
click at [297, 512] on span "Services" at bounding box center [282, 509] width 31 height 10
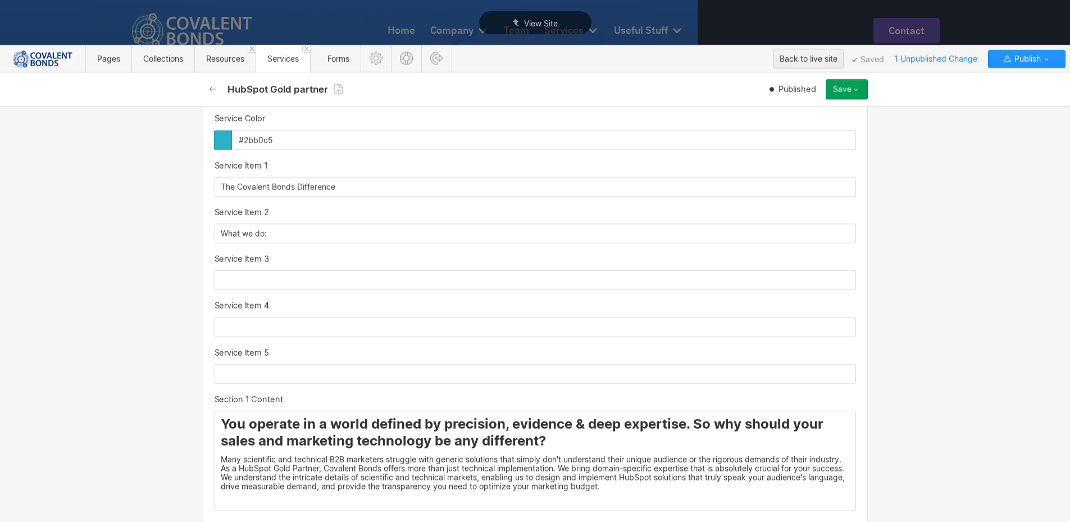
scroll to position [1348, 0]
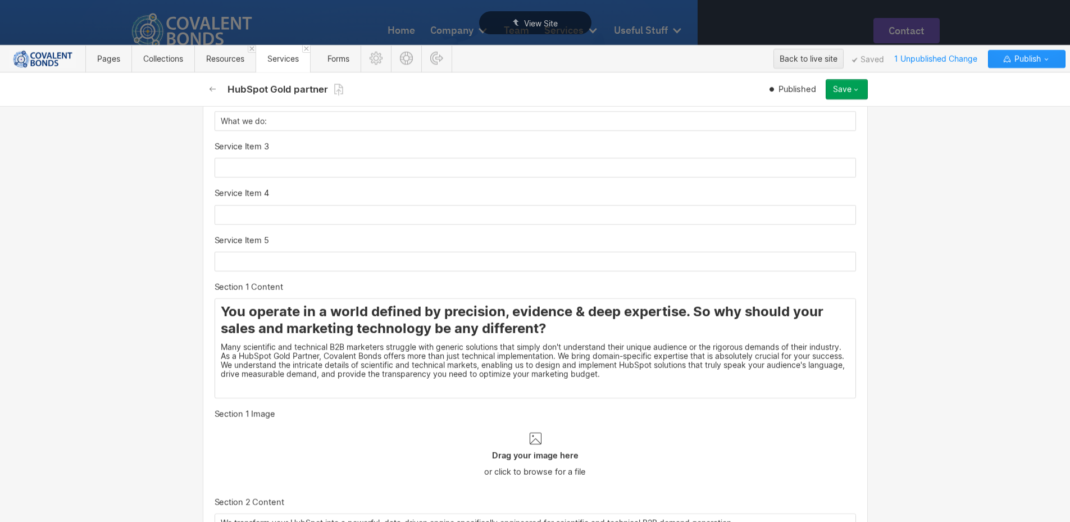
click at [548, 321] on h3 "You operate in a world defined by precision, evidence & deep expertise. So why …" at bounding box center [535, 320] width 629 height 34
click at [463, 360] on p "Many scientific and technical B2B marketers struggle with generic solutions tha…" at bounding box center [535, 361] width 629 height 36
drag, startPoint x: 559, startPoint y: 330, endPoint x: 386, endPoint y: 298, distance: 176.0
click at [225, 310] on h3 "You operate in a world defined by precision, evidence & deep expertise. So why …" at bounding box center [535, 320] width 629 height 34
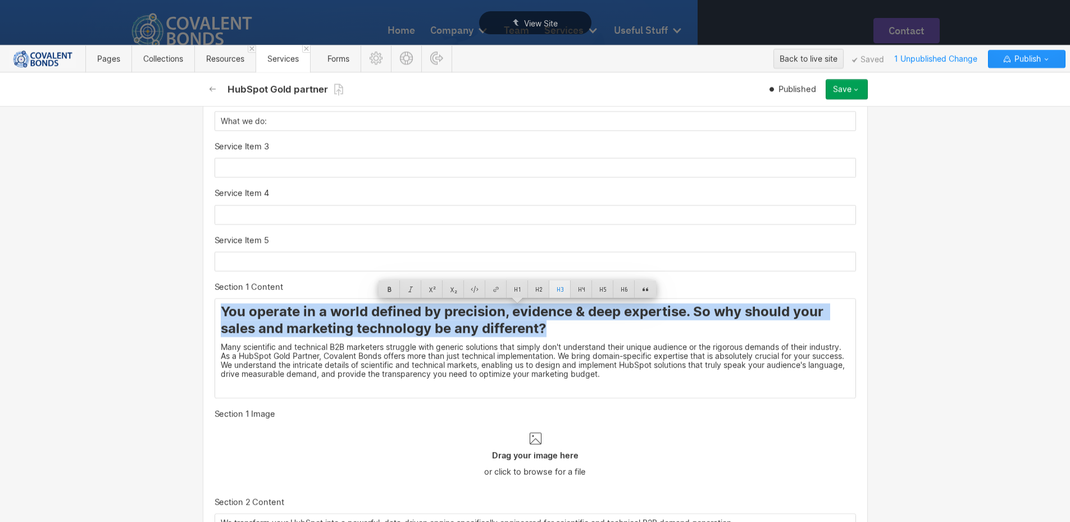
click at [560, 289] on div at bounding box center [560, 288] width 21 height 17
click at [473, 343] on p "Many scientific and technical B2B marketers struggle with generic solutions tha…" at bounding box center [535, 361] width 629 height 36
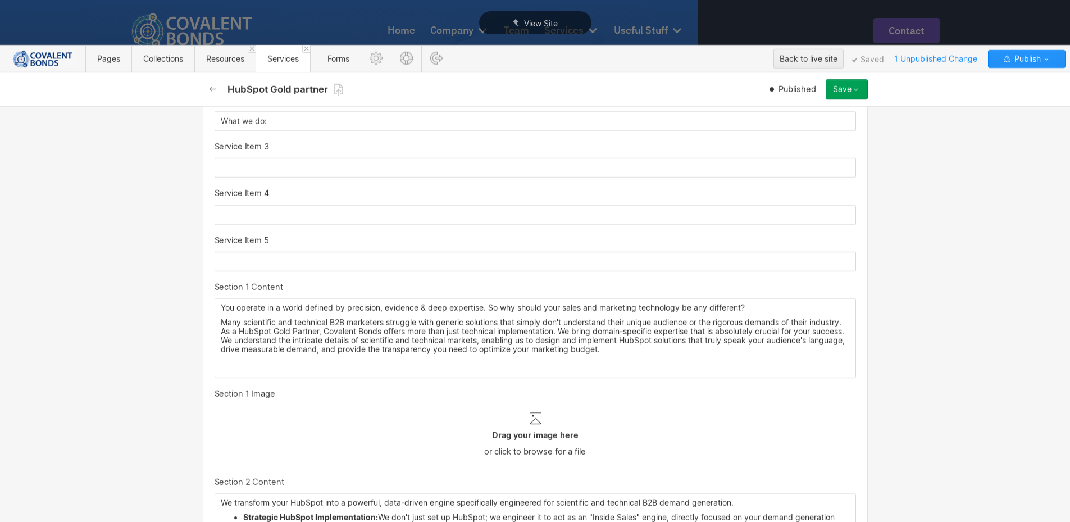
click at [299, 320] on p "Many scientific and technical B2B marketers struggle with generic solutions tha…" at bounding box center [535, 336] width 629 height 36
click at [215, 328] on div "You operate in a world defined by precision, evidence & deep expertise. So why …" at bounding box center [535, 338] width 641 height 79
click at [785, 308] on p "You operate in a world defined by precision, evidence & deep expertise. So why …" at bounding box center [535, 307] width 629 height 9
click at [252, 340] on p "Many scientific and technical B2B marketers struggle with generic solutions tha…" at bounding box center [535, 336] width 629 height 36
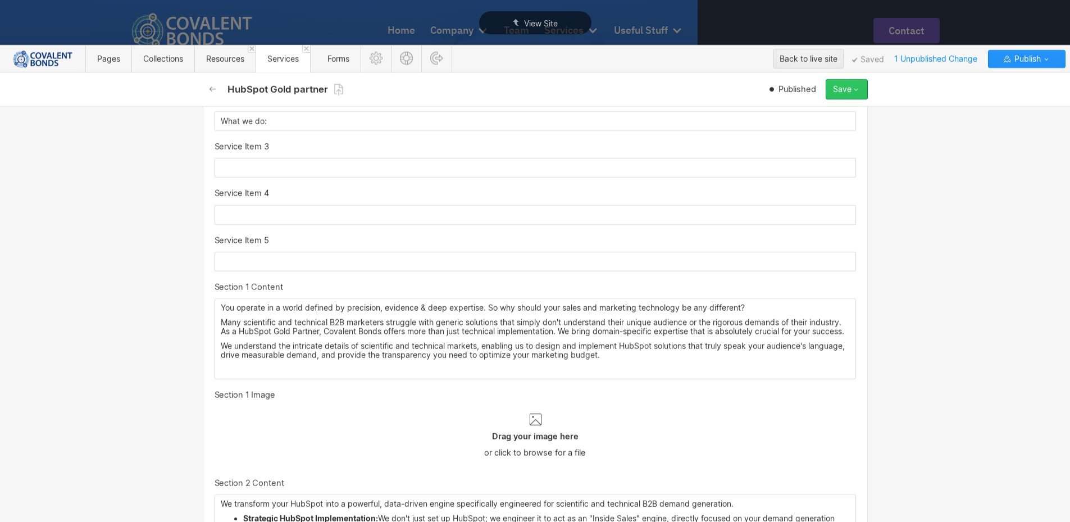
click at [854, 96] on button "Save" at bounding box center [847, 89] width 42 height 20
click at [805, 128] on div "Republish" at bounding box center [811, 127] width 111 height 15
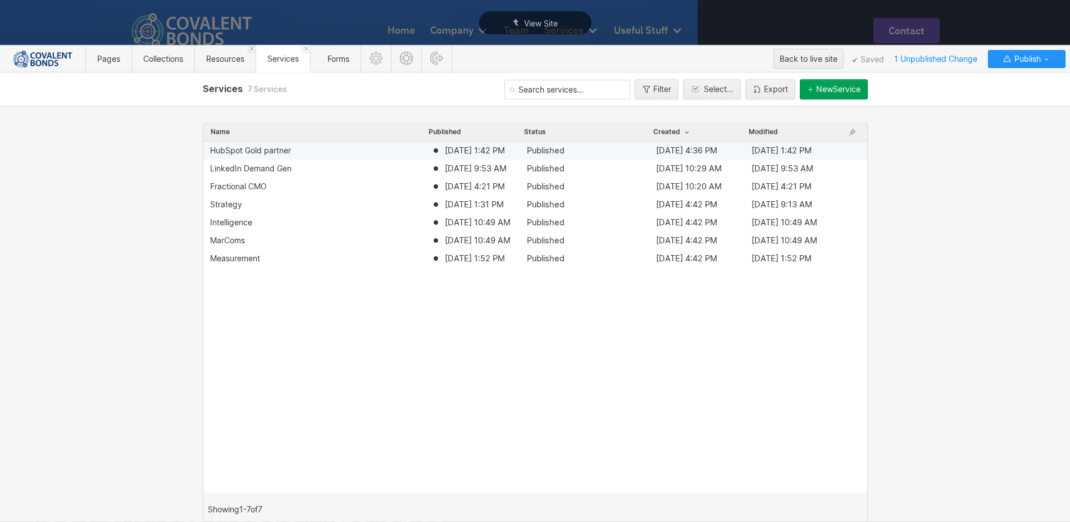
click at [571, 147] on span "Published" at bounding box center [589, 150] width 125 height 11
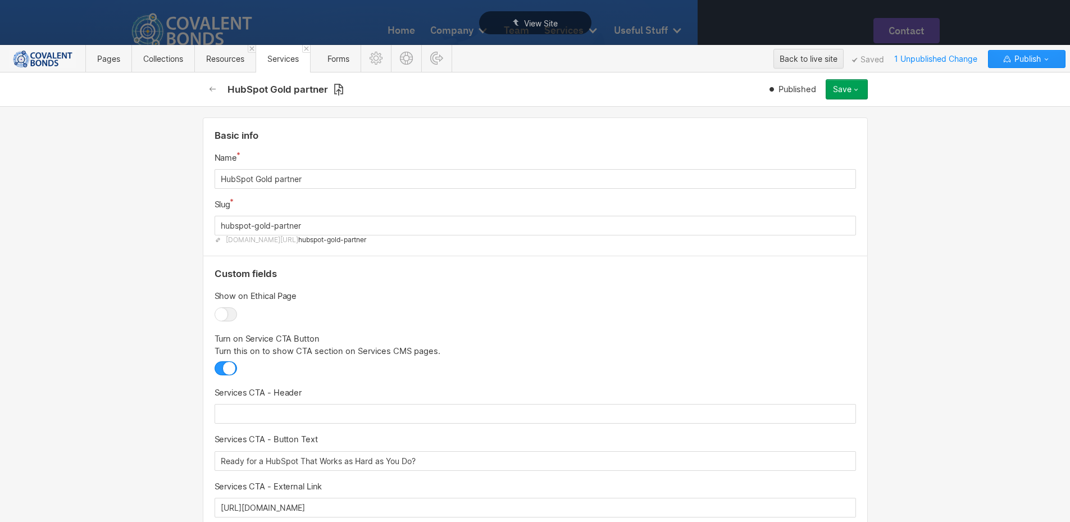
click at [340, 89] on icon at bounding box center [339, 89] width 10 height 13
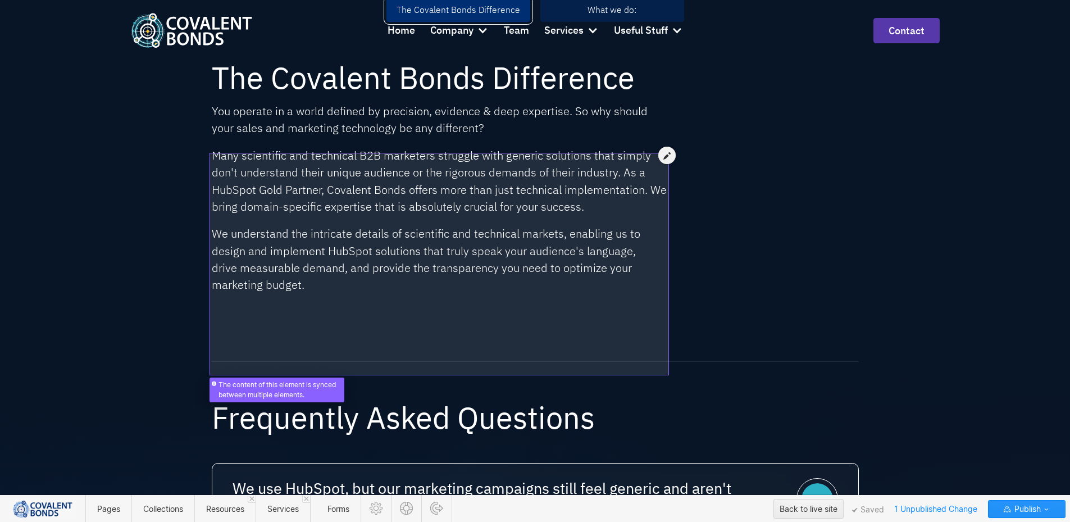
scroll to position [393, 0]
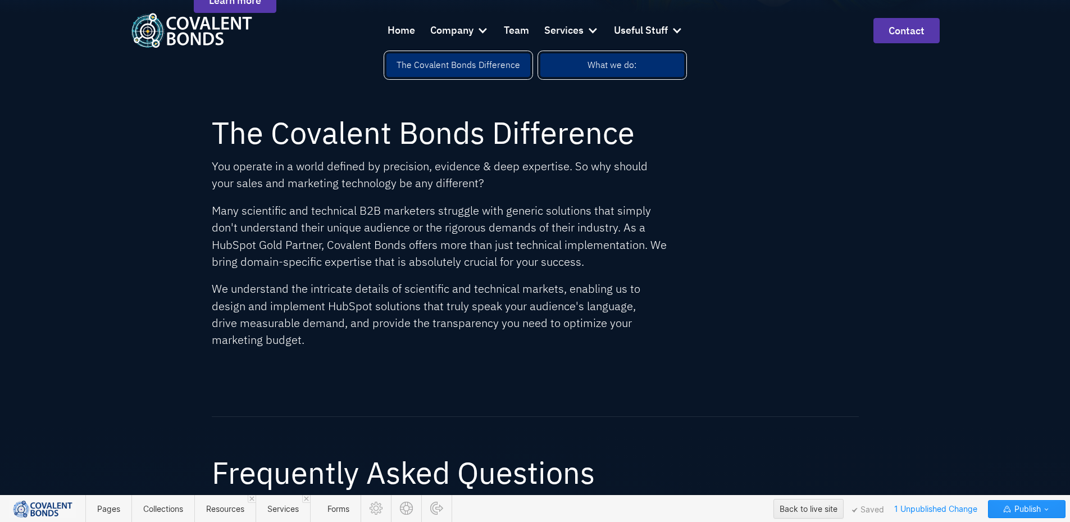
click at [644, 66] on link "What we do:" at bounding box center [613, 65] width 144 height 24
click at [568, 63] on link "What we do:" at bounding box center [613, 65] width 144 height 24
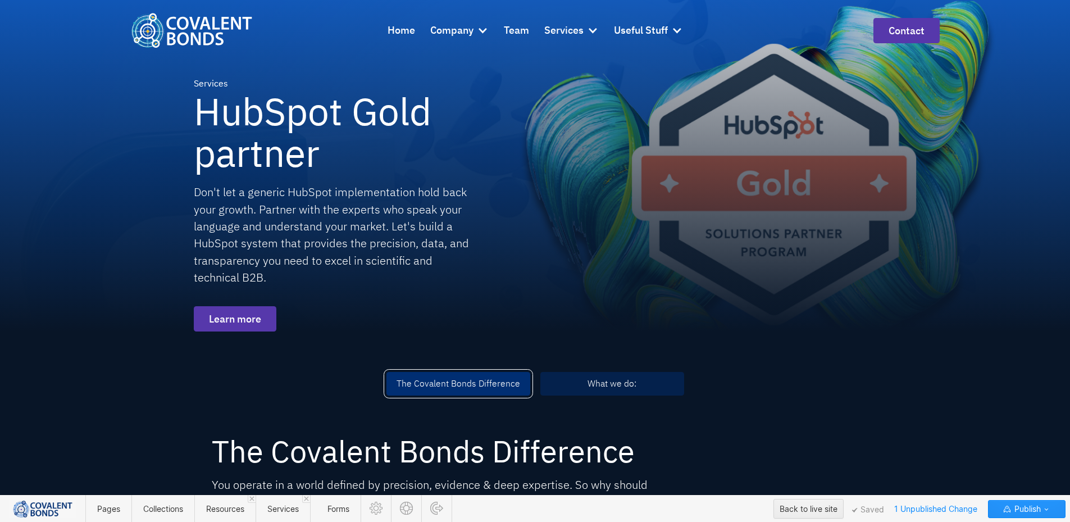
scroll to position [56, 0]
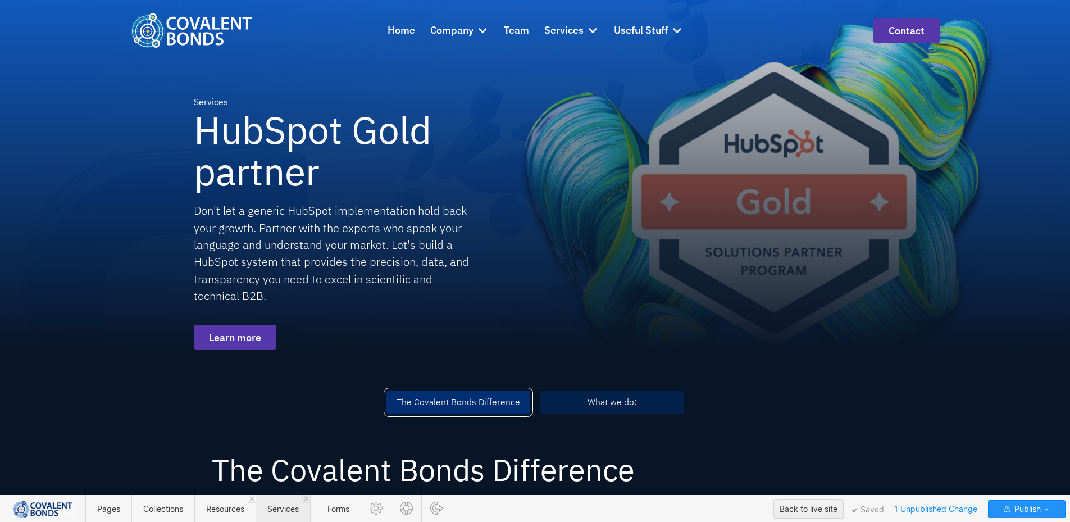
click at [295, 510] on span "Services" at bounding box center [282, 509] width 31 height 10
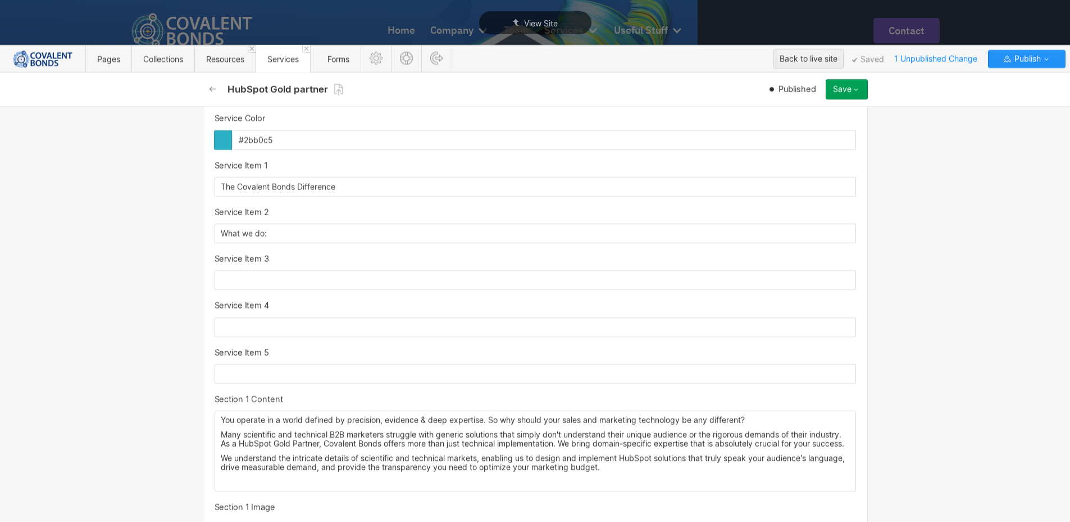
scroll to position [1517, 0]
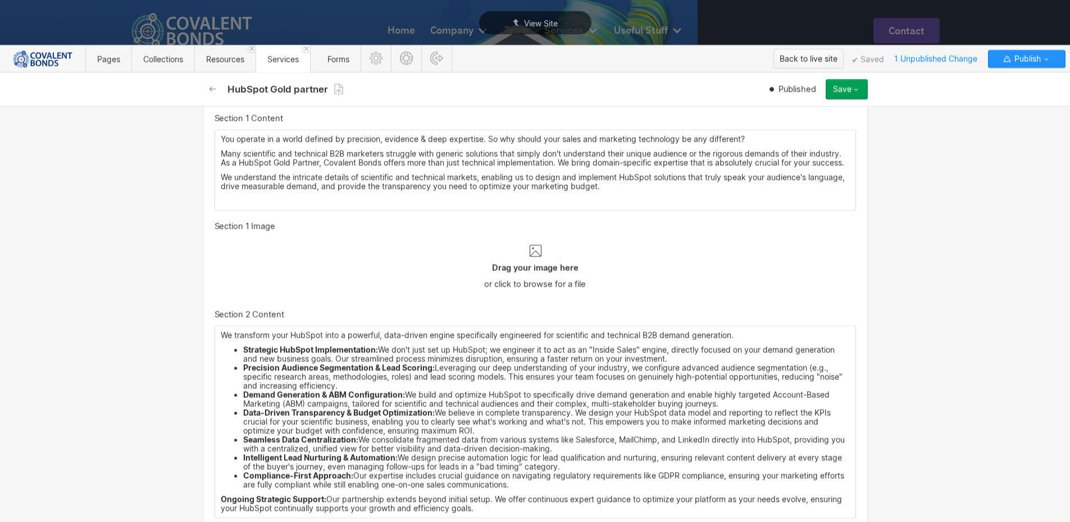
click at [805, 58] on div "Back to live site" at bounding box center [809, 59] width 58 height 17
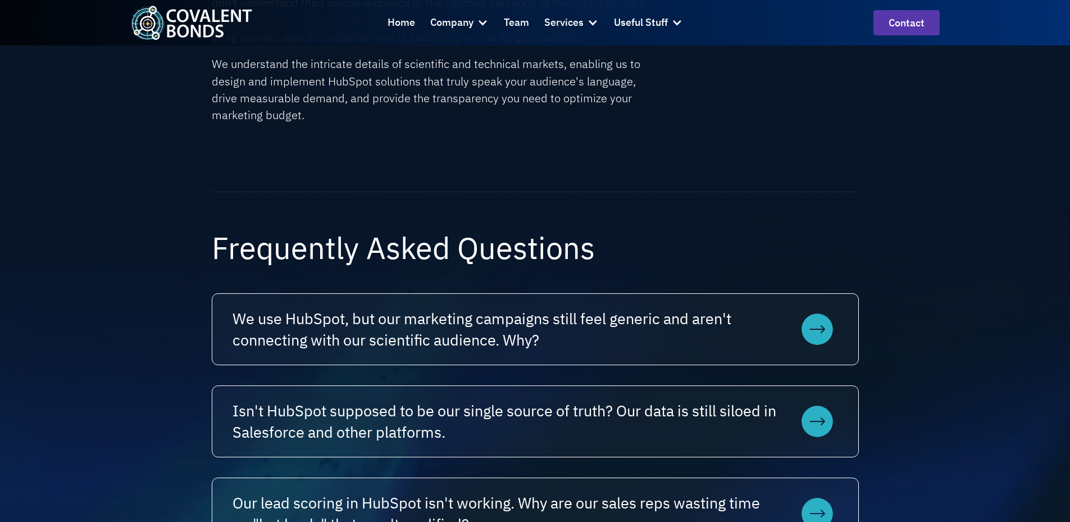
scroll to position [281, 0]
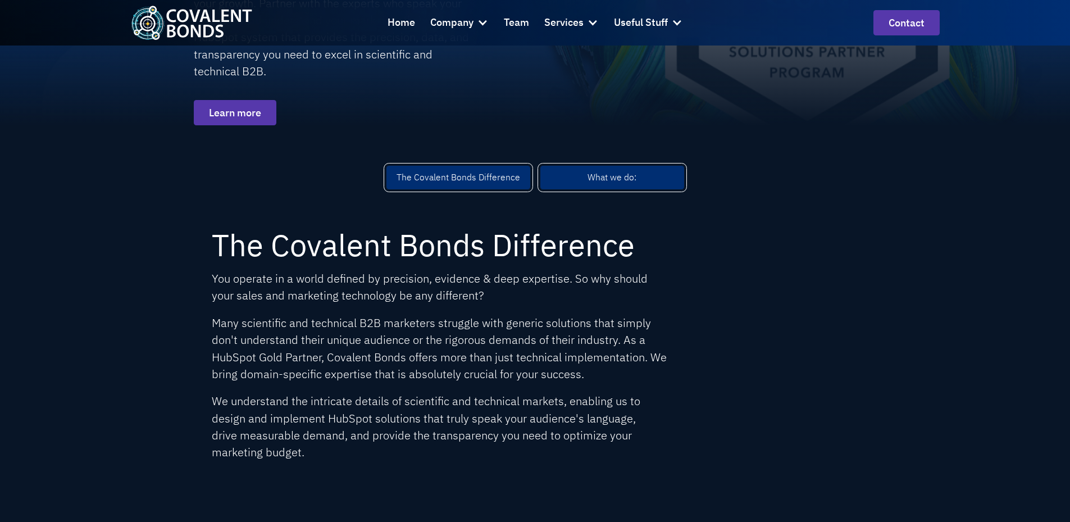
click at [600, 185] on link "What we do:" at bounding box center [613, 178] width 144 height 24
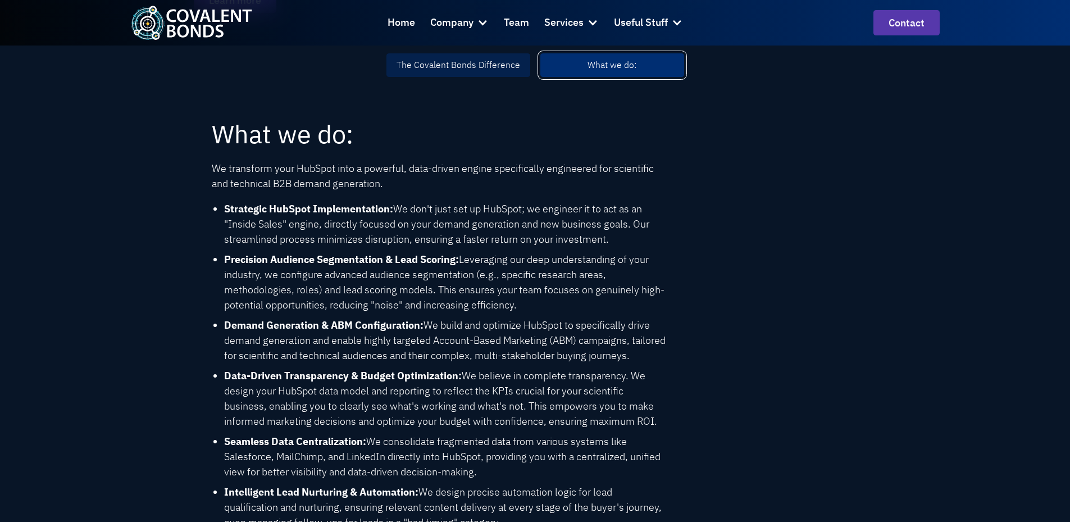
scroll to position [169, 0]
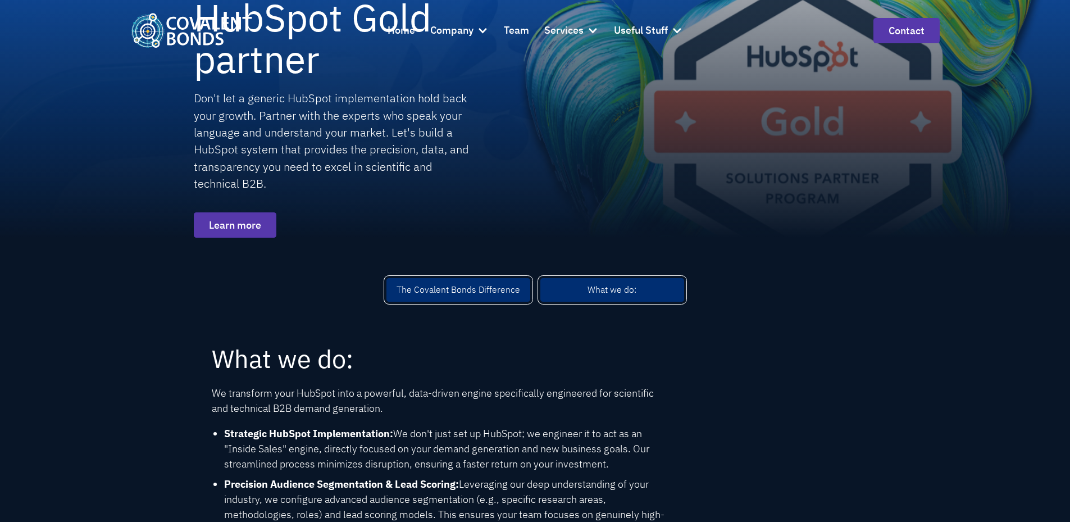
click at [464, 284] on div "The Covalent Bonds Difference" at bounding box center [459, 289] width 124 height 13
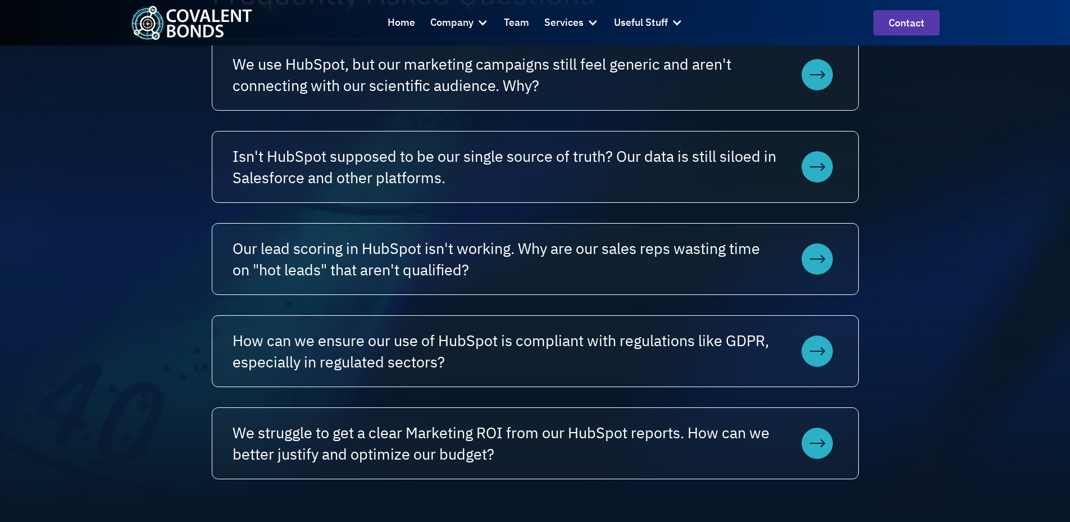
scroll to position [0, 0]
